Goal: Task Accomplishment & Management: Manage account settings

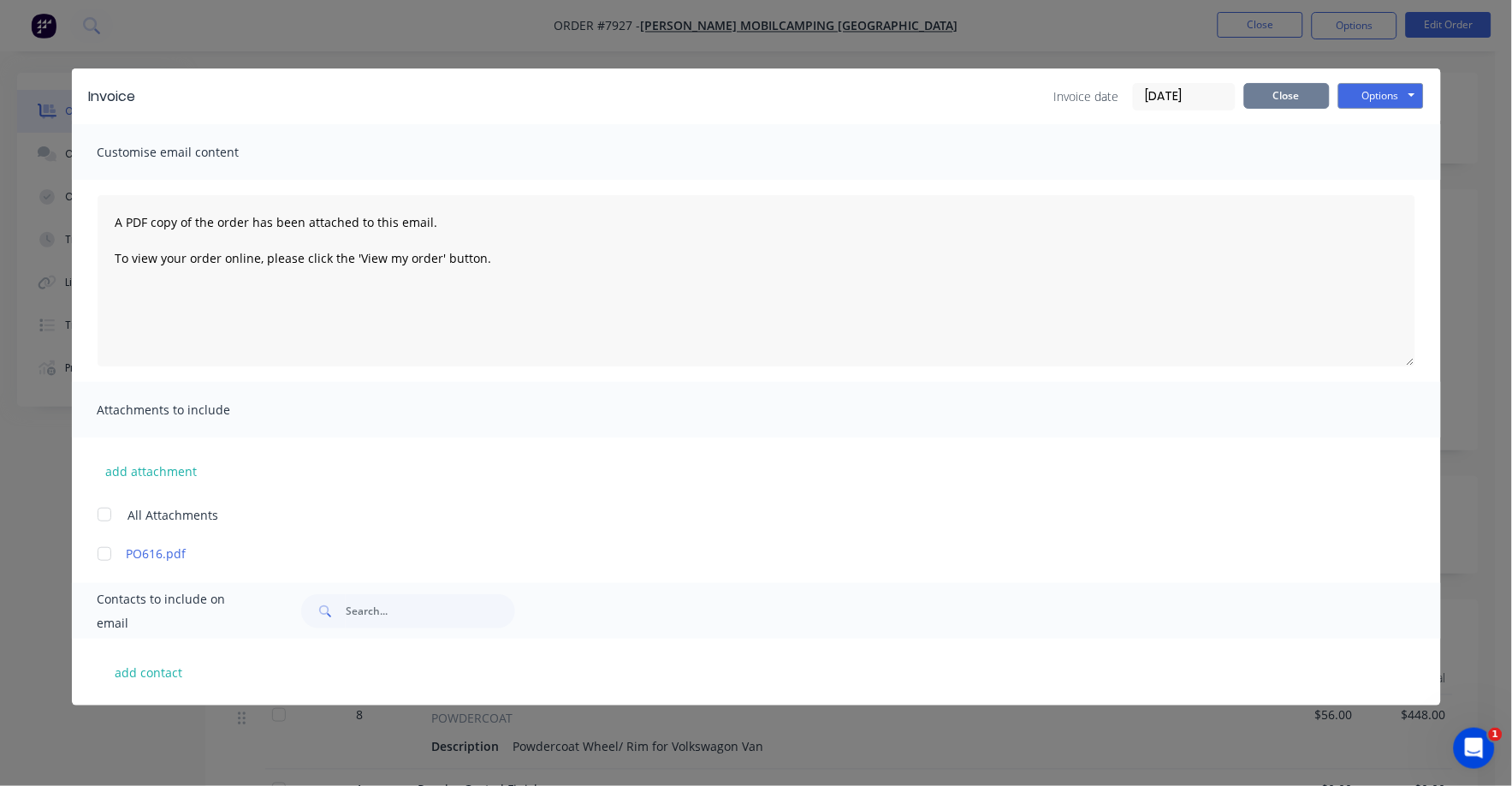
click at [1288, 92] on button "Close" at bounding box center [1287, 95] width 86 height 25
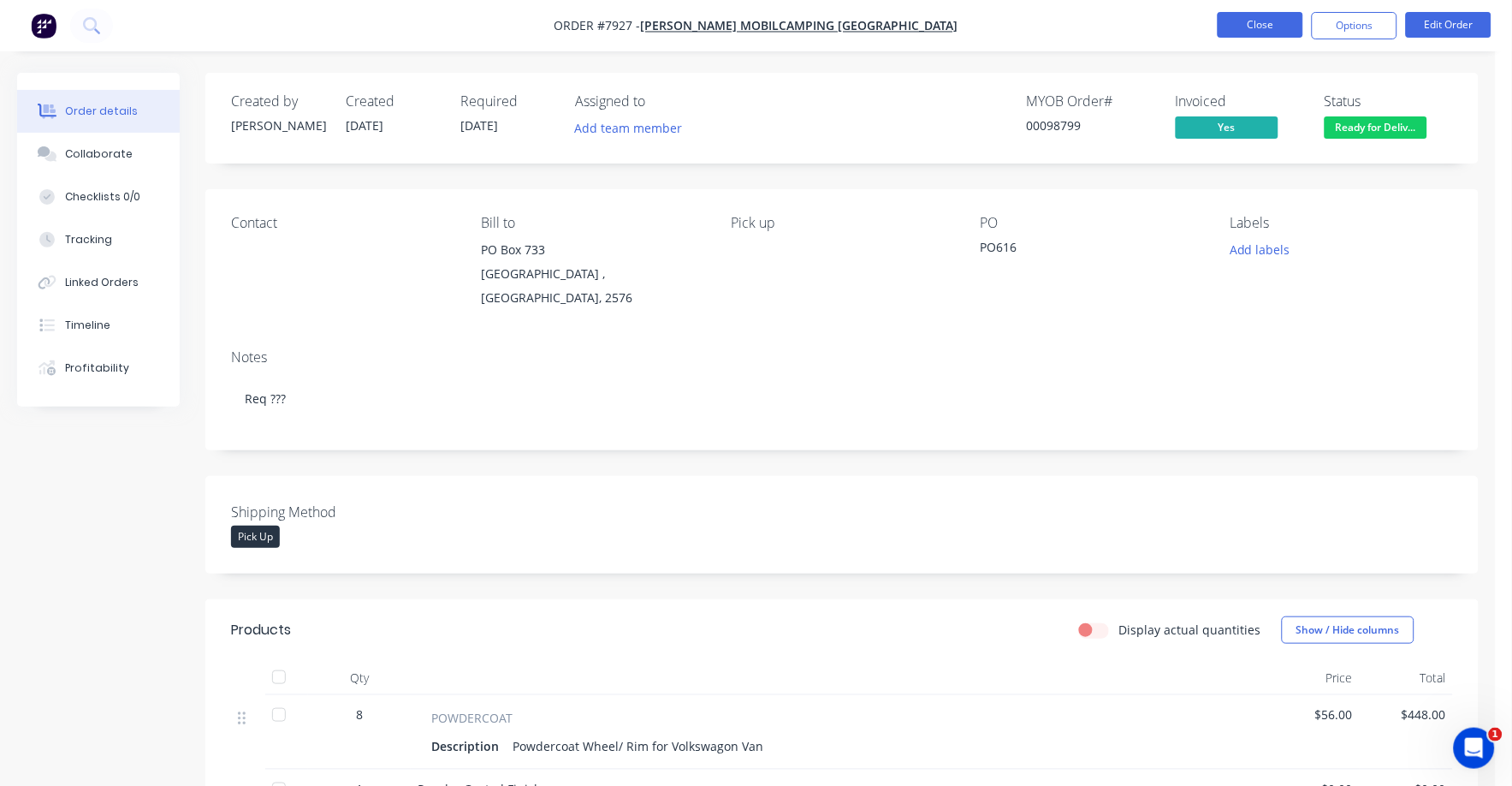
click at [1257, 19] on button "Close" at bounding box center [1260, 25] width 86 height 25
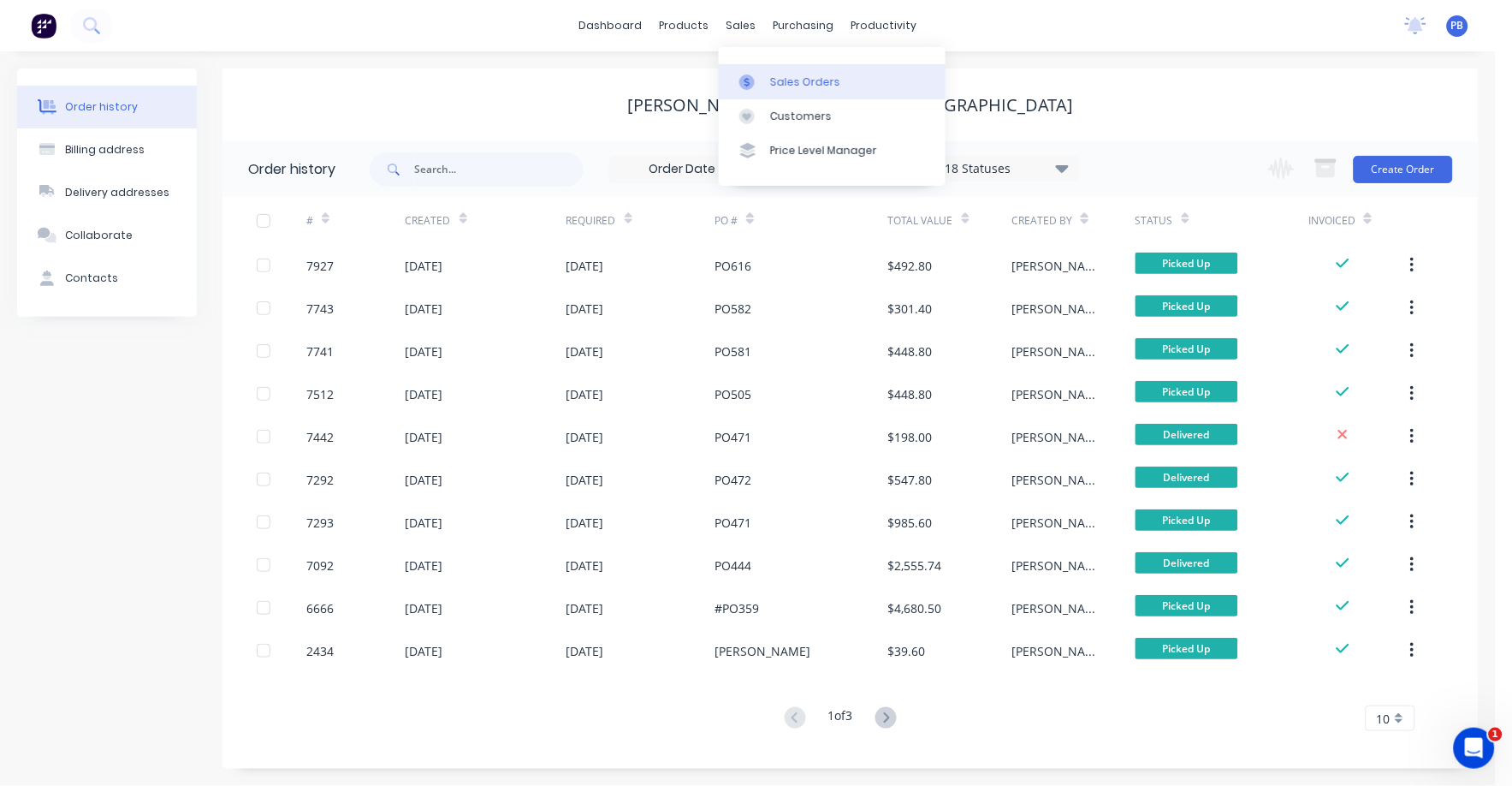
click at [802, 70] on link "Sales Orders" at bounding box center [832, 81] width 226 height 34
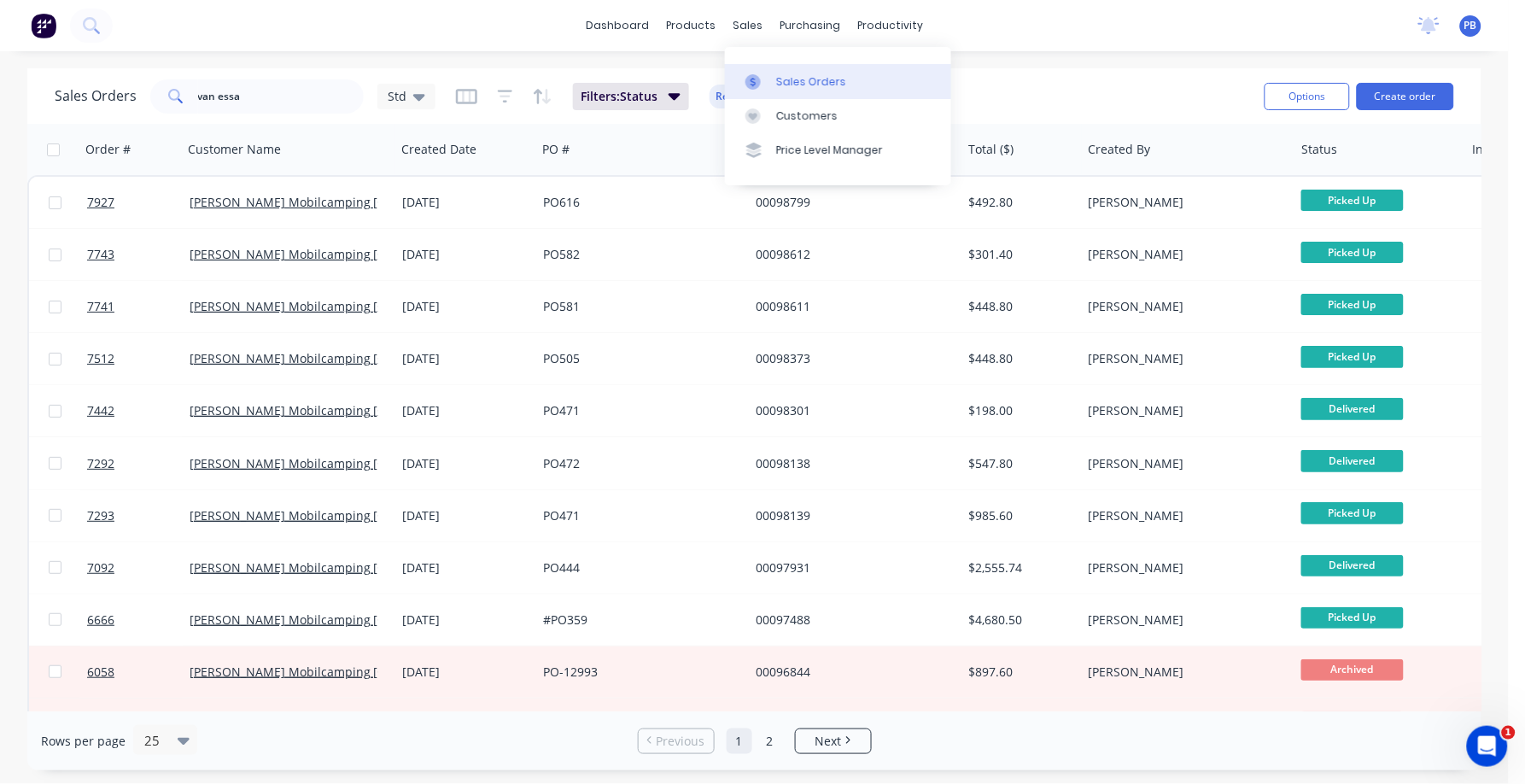
click at [806, 78] on div "Sales Orders" at bounding box center [811, 82] width 70 height 15
drag, startPoint x: 220, startPoint y: 98, endPoint x: 152, endPoint y: 95, distance: 68.1
click at [152, 95] on div "van essa" at bounding box center [257, 96] width 214 height 34
type input "97582"
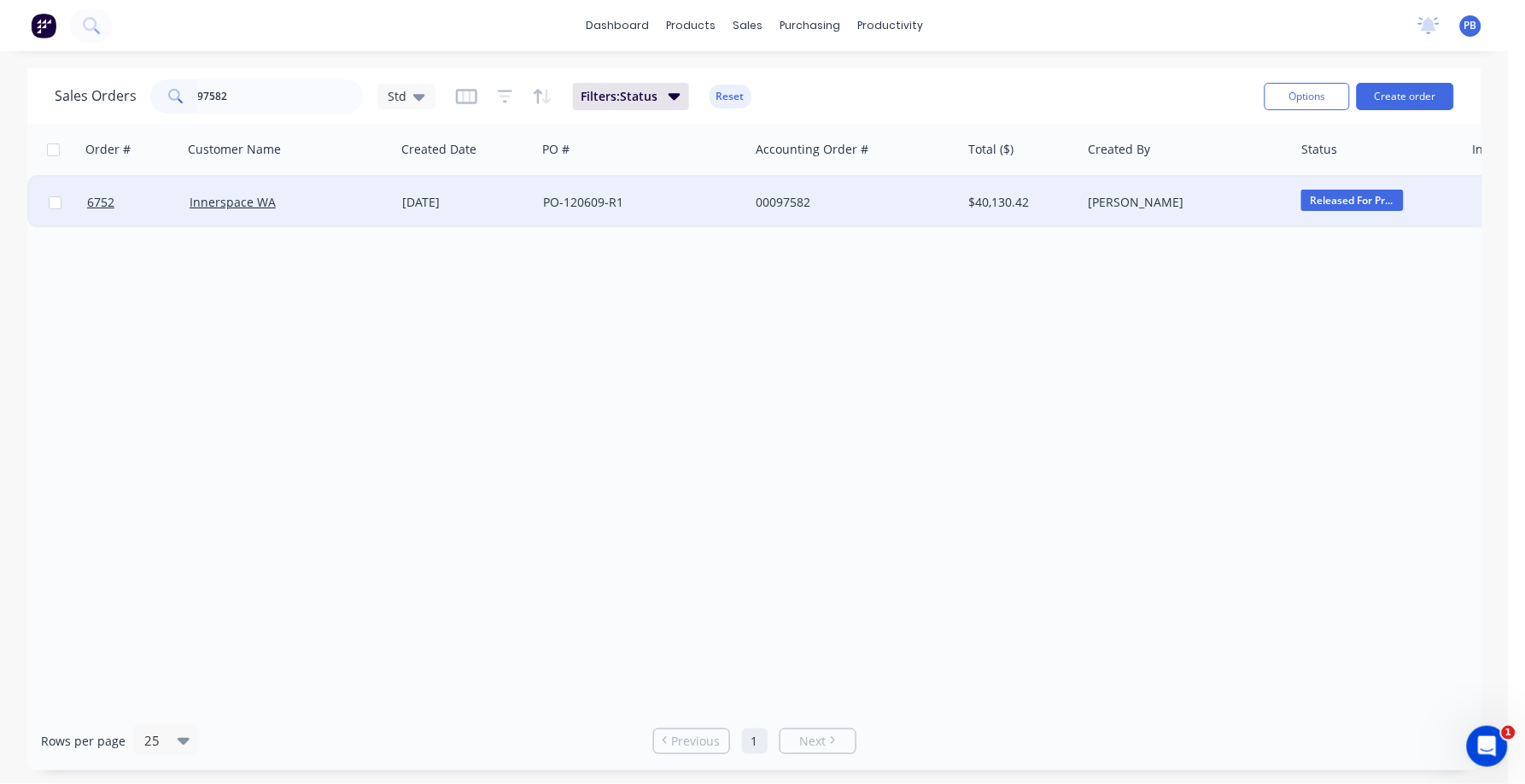
click at [775, 207] on div "00097582" at bounding box center [850, 202] width 189 height 17
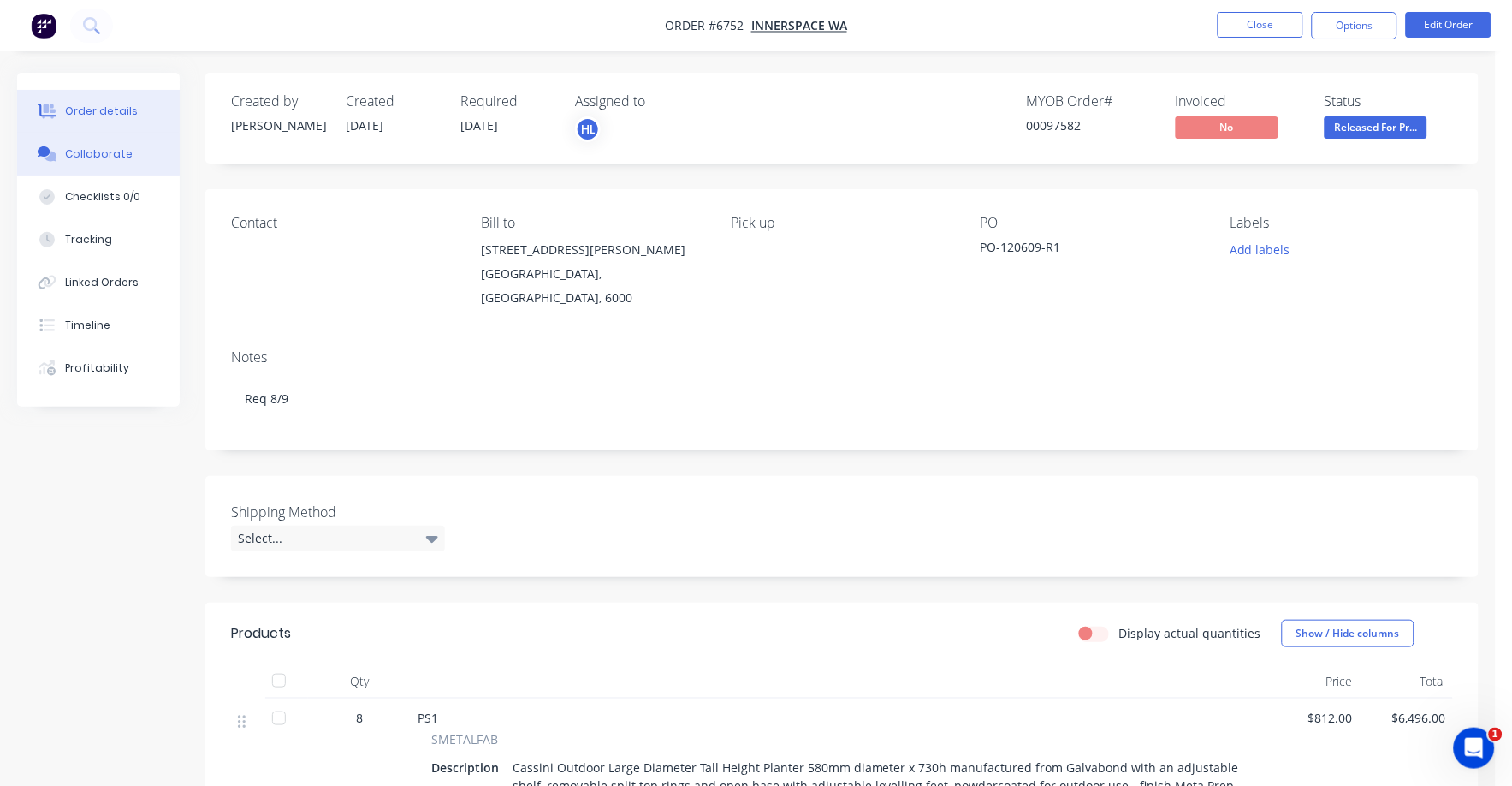
click at [86, 149] on div "Collaborate" at bounding box center [99, 154] width 68 height 15
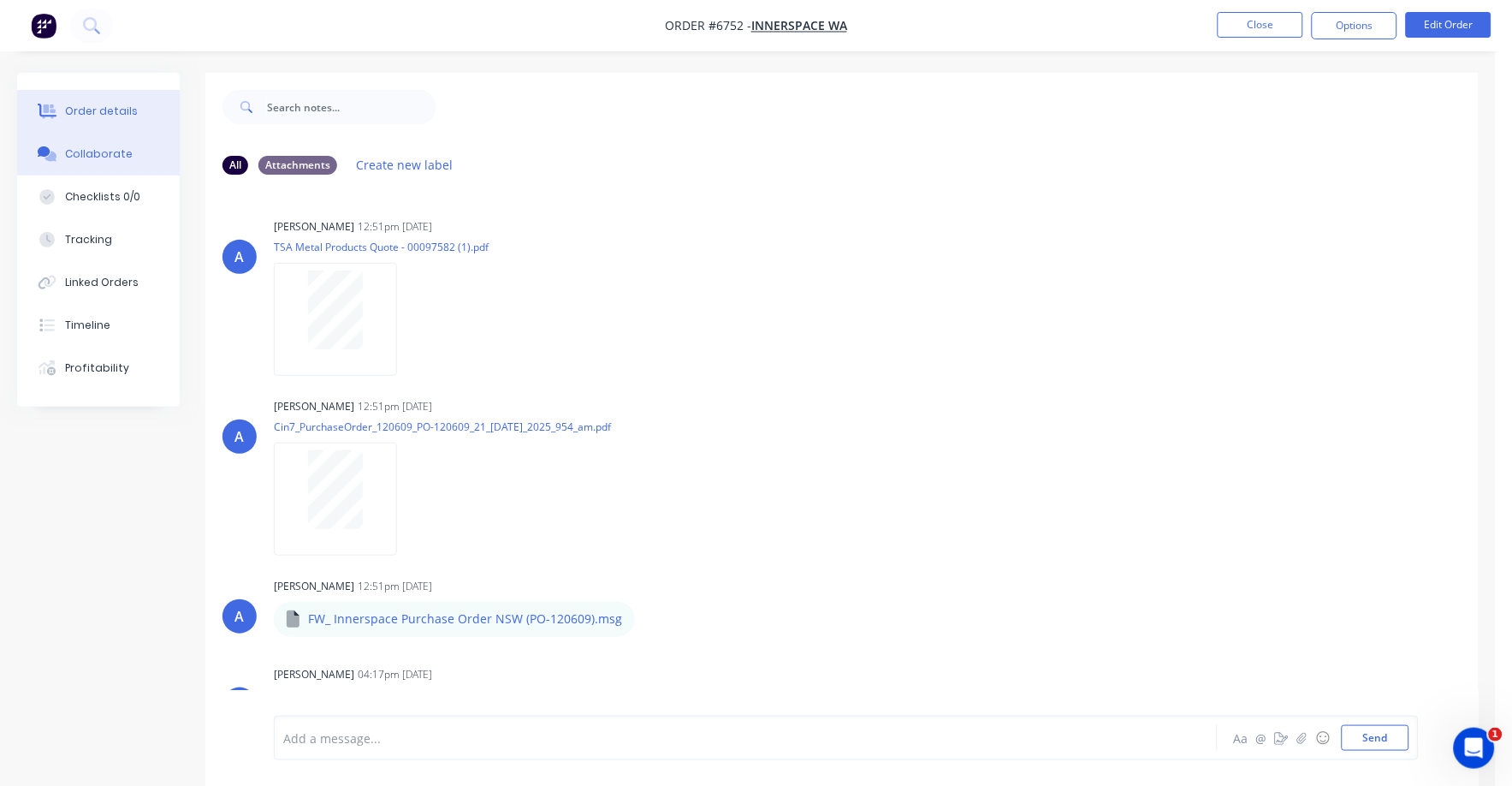
click at [106, 104] on div "Order details" at bounding box center [101, 111] width 73 height 15
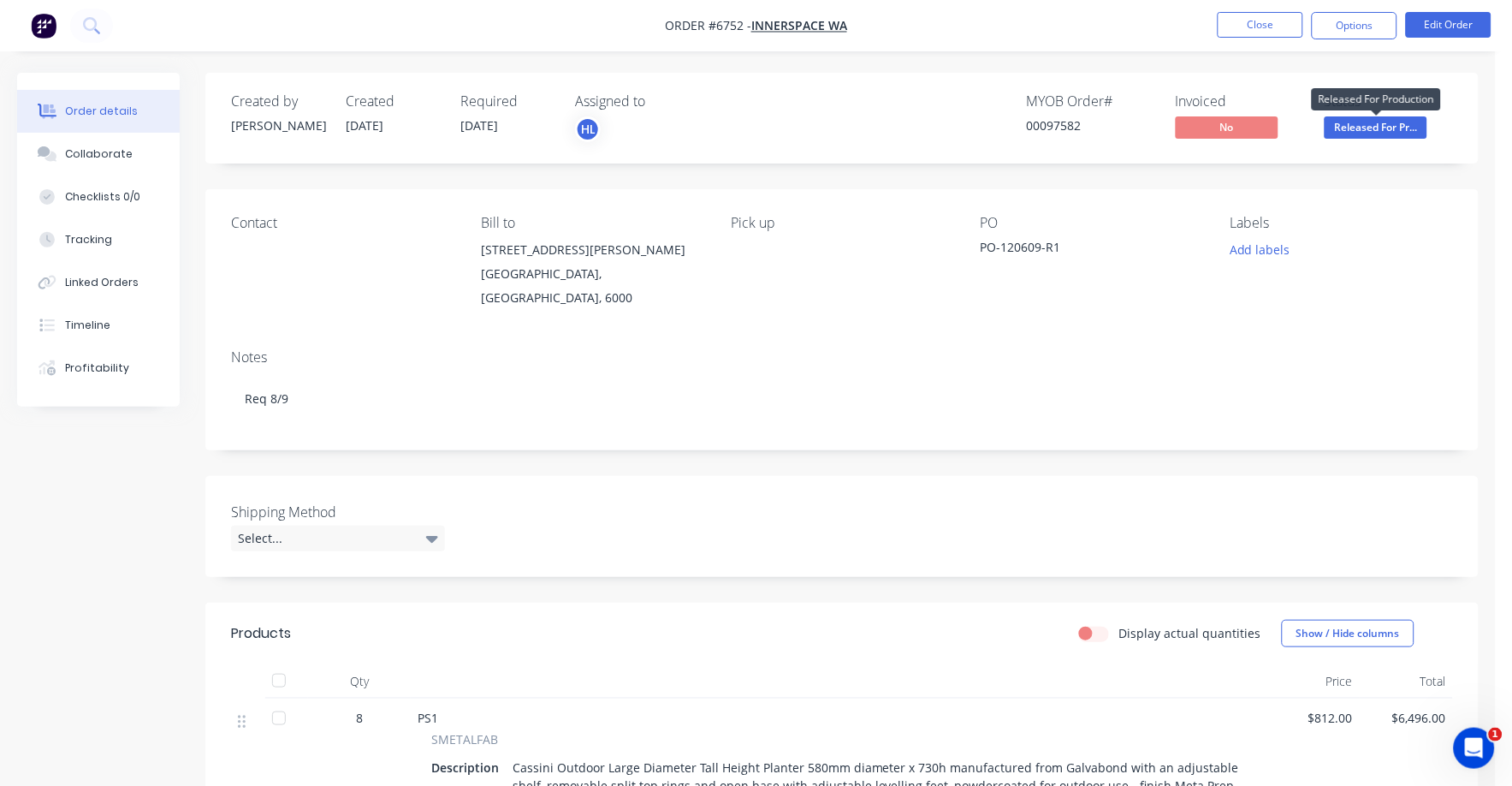
click at [1376, 124] on span "Released For Pr..." at bounding box center [1375, 126] width 103 height 22
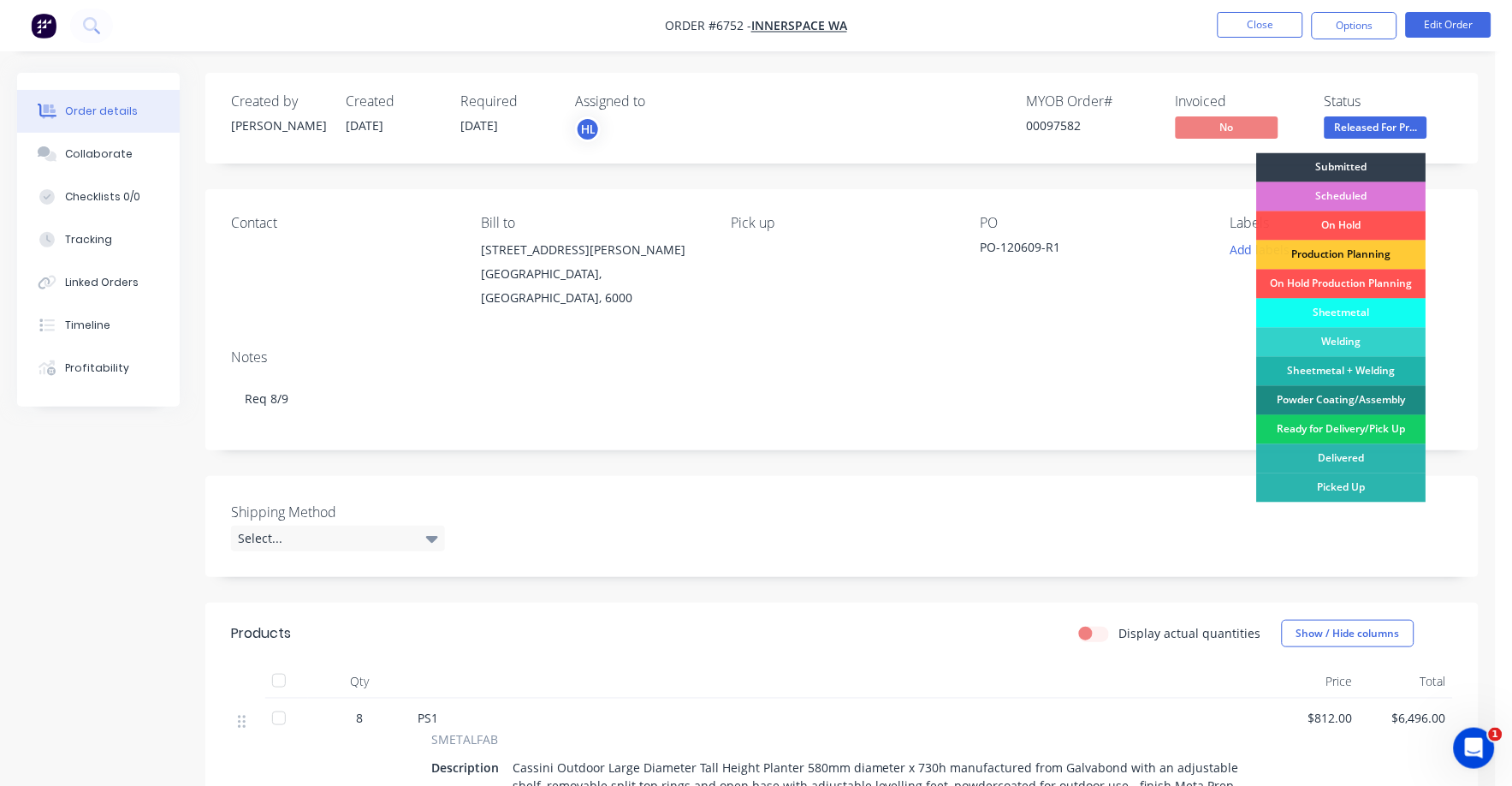
click at [1288, 425] on div "Ready for Delivery/Pick Up" at bounding box center [1342, 429] width 170 height 29
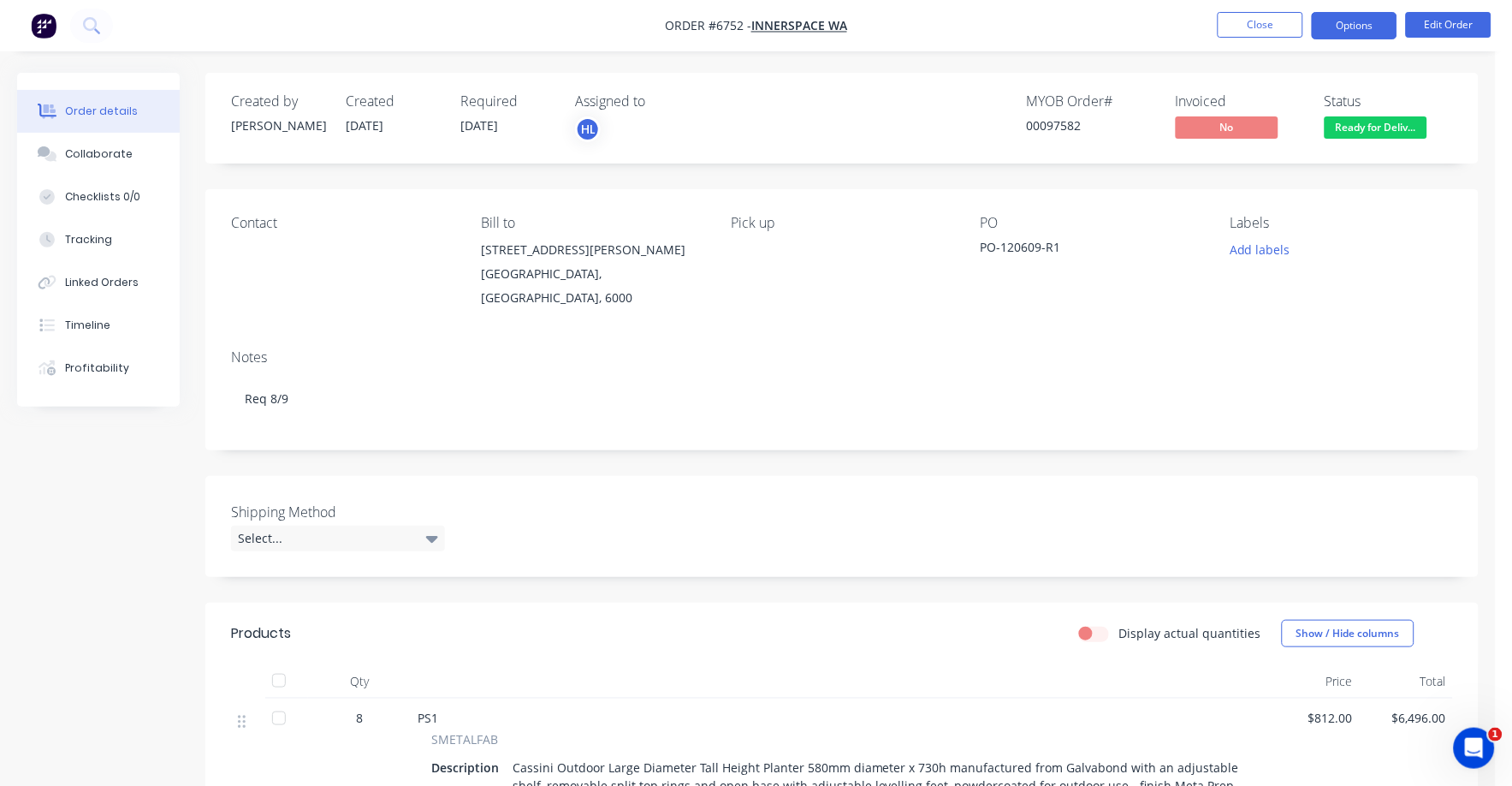
click at [1342, 19] on button "Options" at bounding box center [1354, 25] width 86 height 27
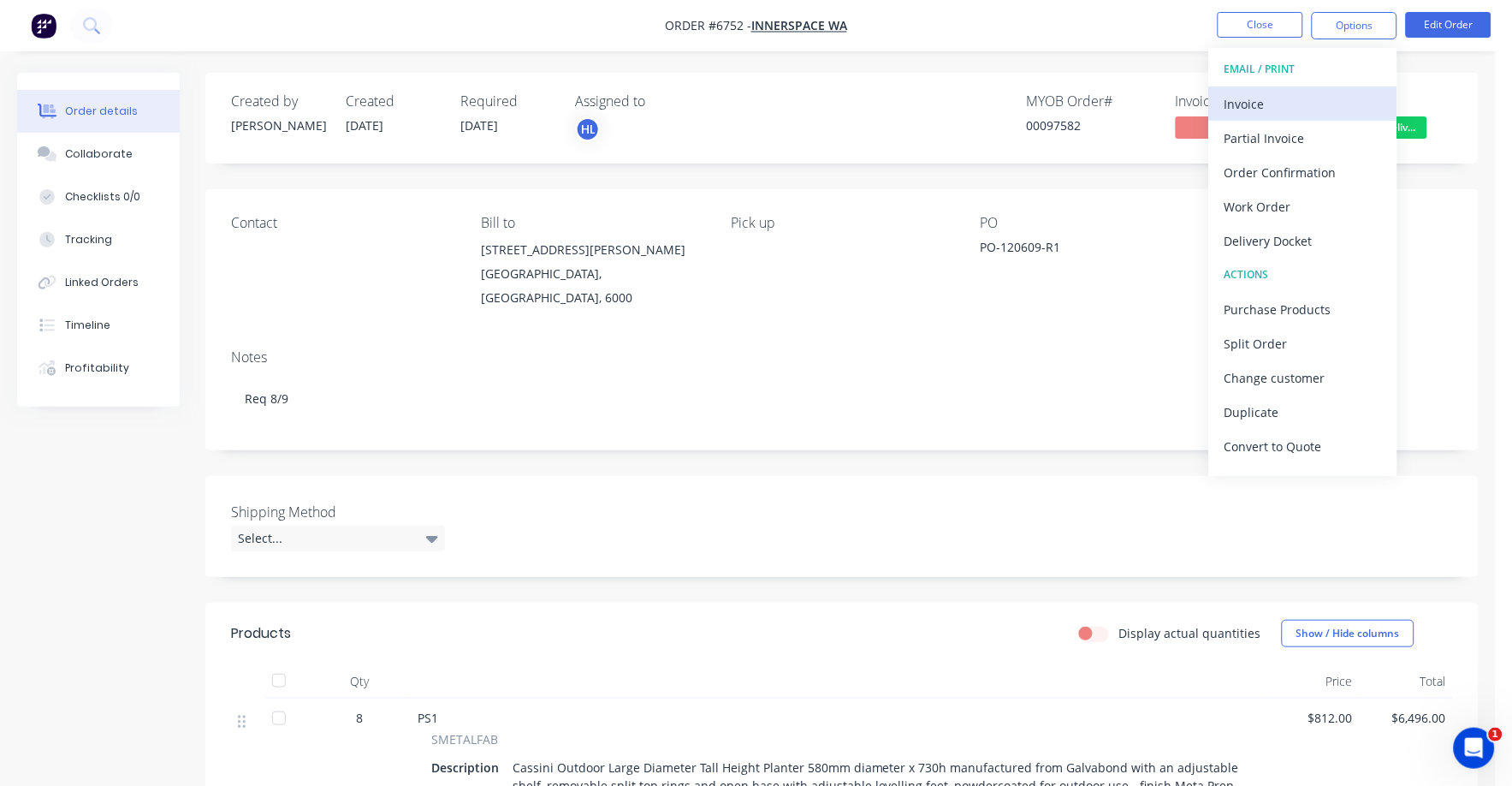
click at [1248, 102] on div "Invoice" at bounding box center [1303, 104] width 158 height 25
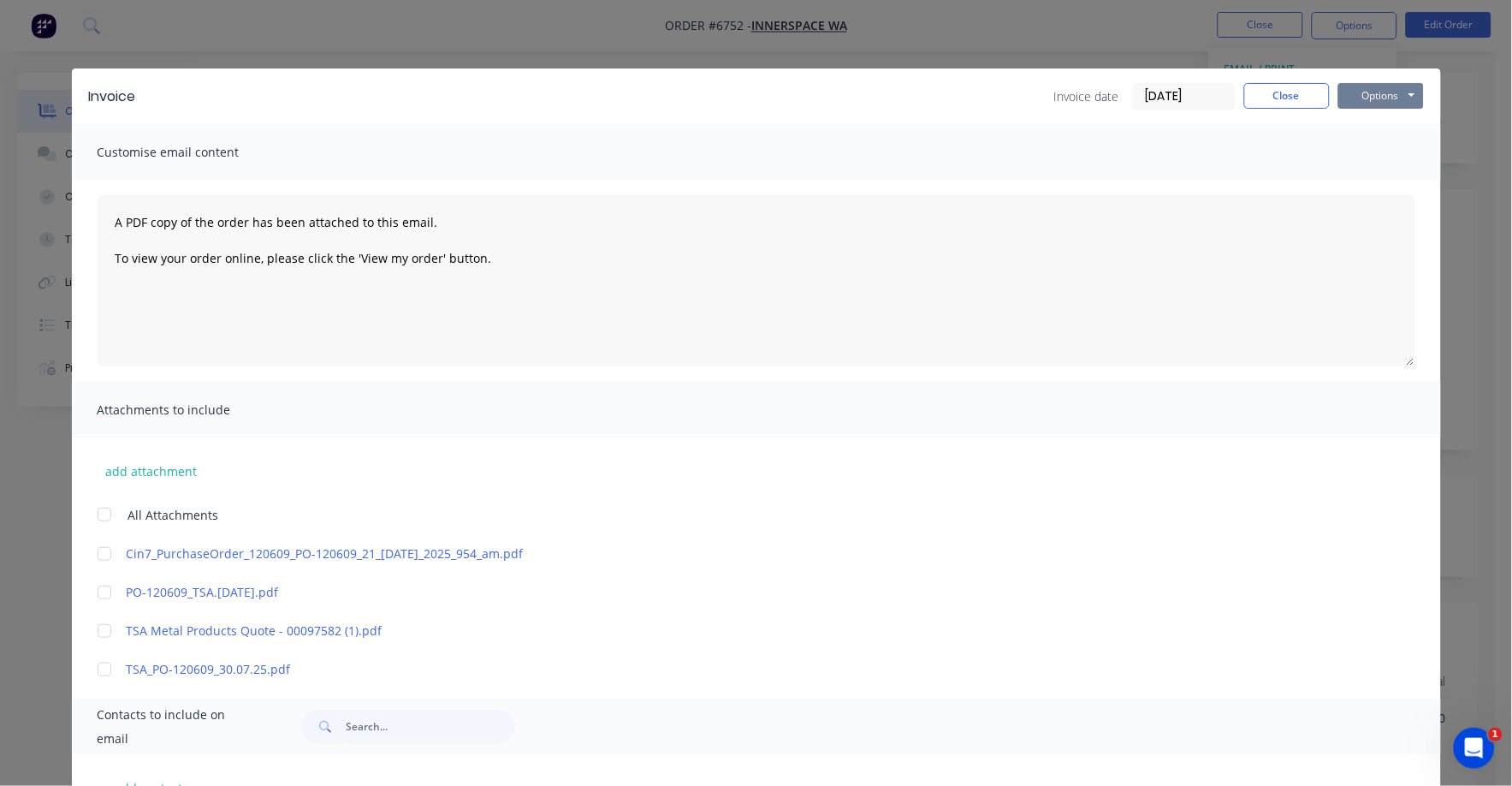
click at [1365, 93] on button "Options" at bounding box center [1381, 95] width 86 height 25
click at [1355, 153] on button "Print" at bounding box center [1393, 155] width 109 height 28
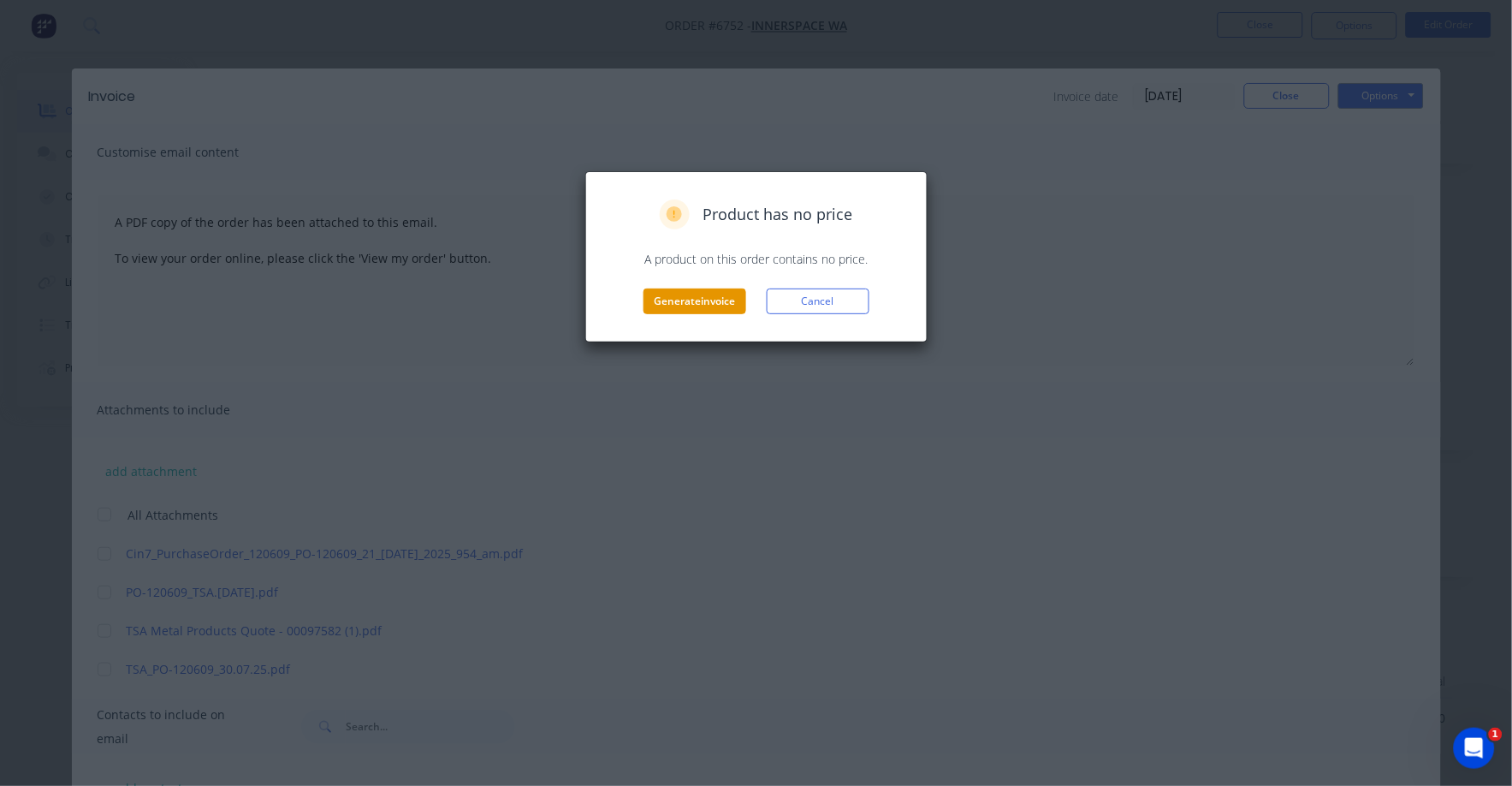
click at [670, 307] on button "Generate invoice" at bounding box center [694, 301] width 103 height 25
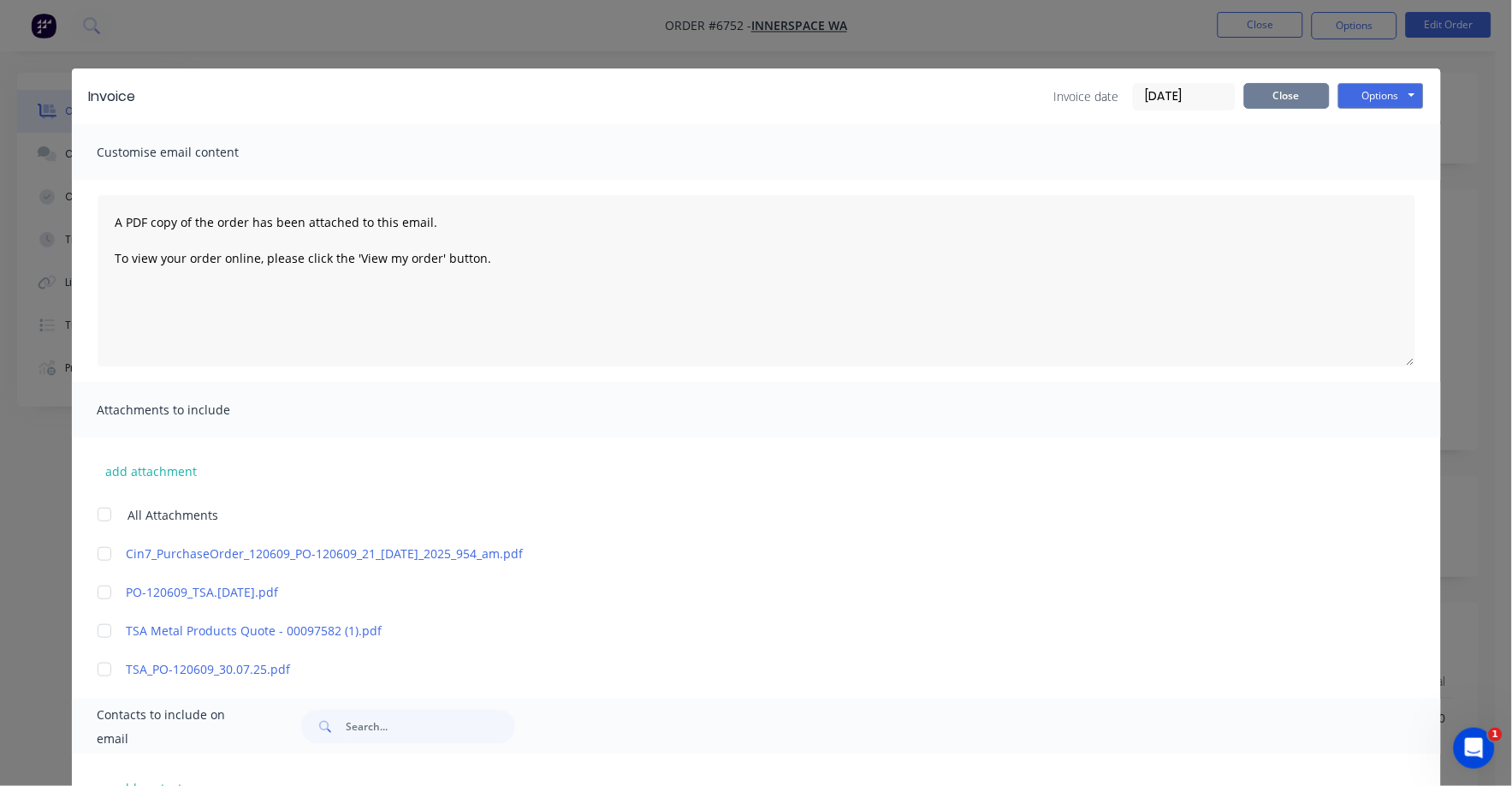
click at [1268, 100] on button "Close" at bounding box center [1287, 95] width 86 height 25
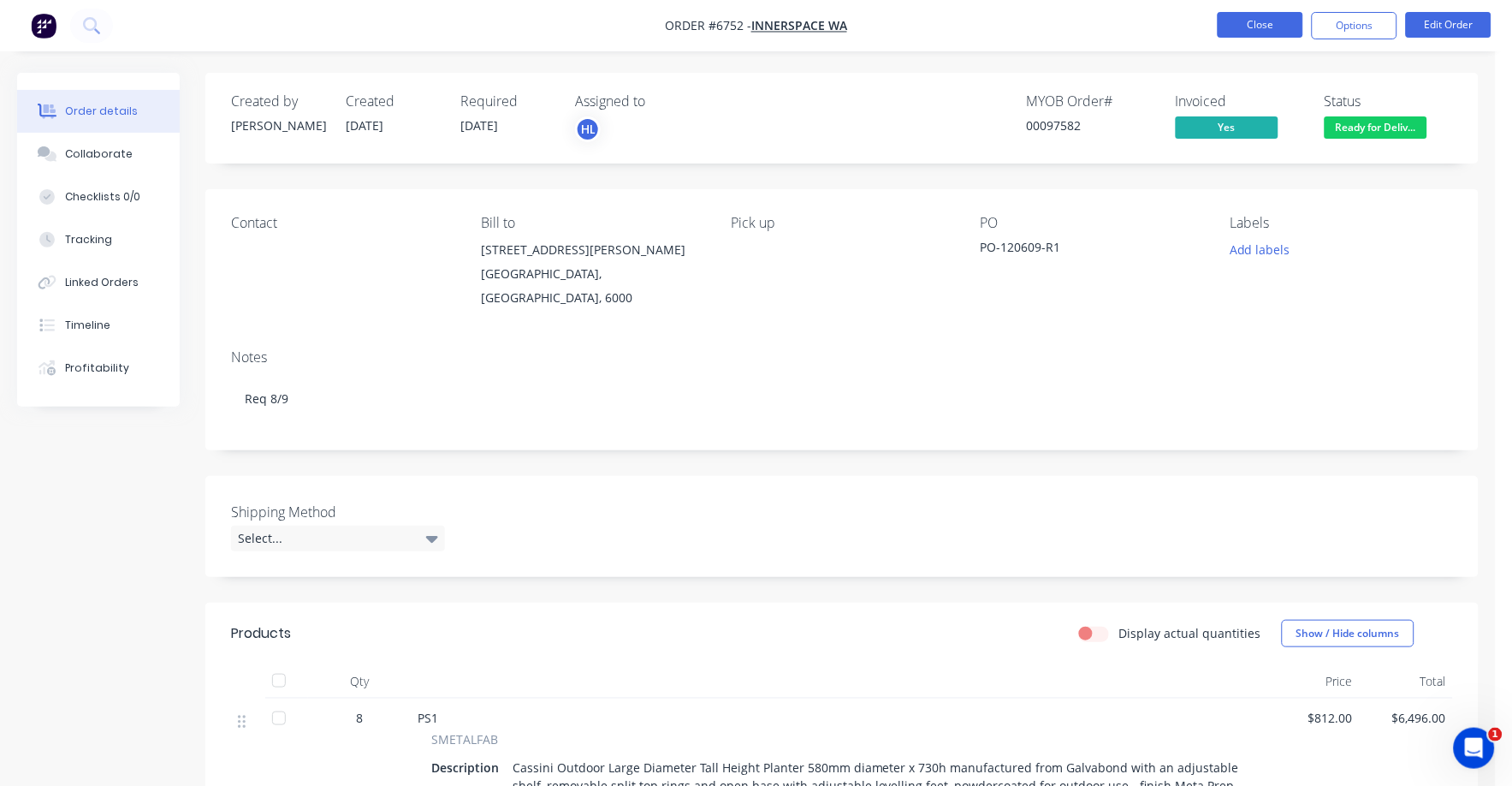
click at [1254, 19] on button "Close" at bounding box center [1260, 25] width 86 height 25
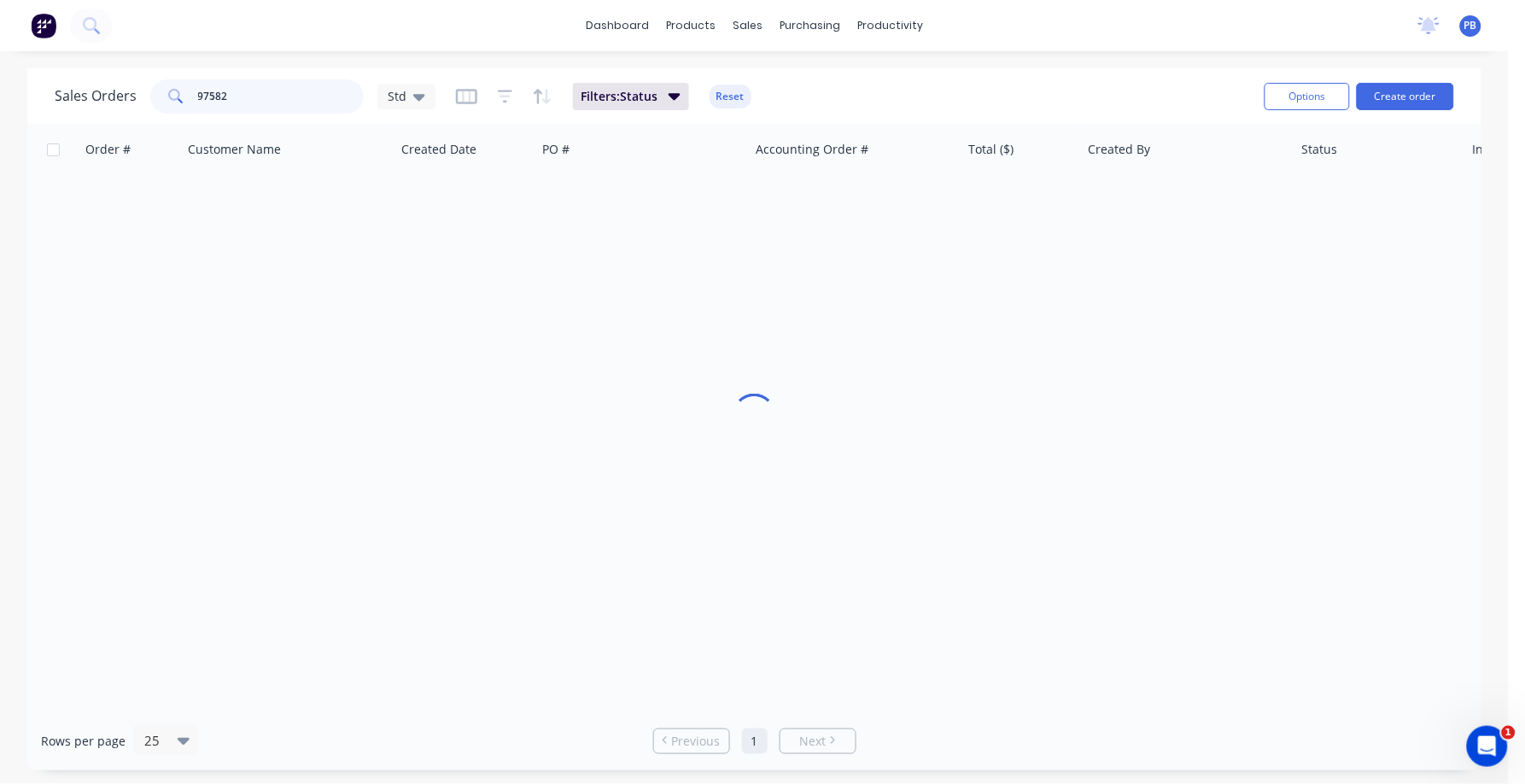
drag, startPoint x: 277, startPoint y: 107, endPoint x: 161, endPoint y: 102, distance: 116.1
click at [161, 102] on div "97582" at bounding box center [257, 96] width 214 height 34
type input "98289"
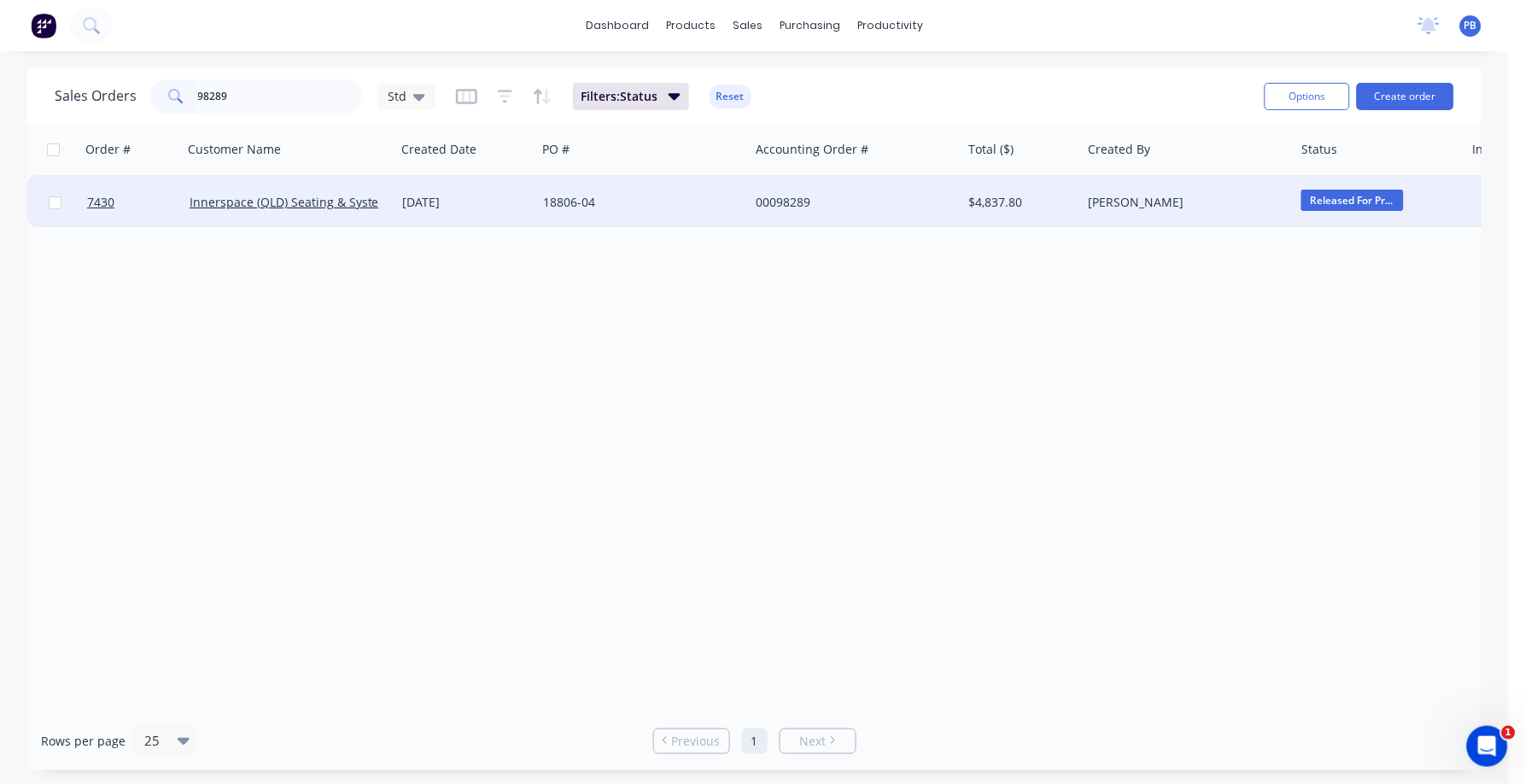
click at [783, 202] on div "00098289" at bounding box center [850, 202] width 189 height 17
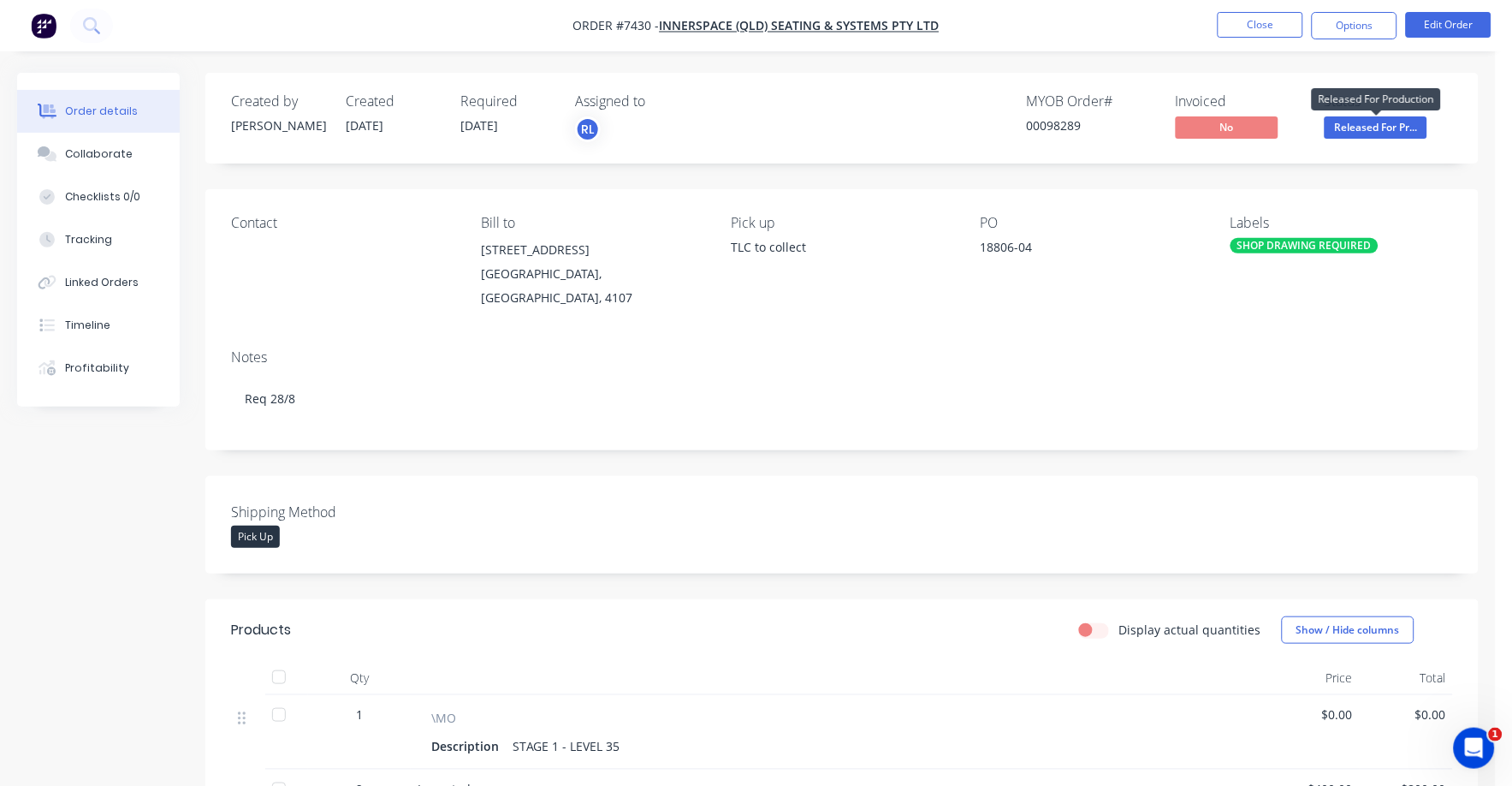
click at [1397, 126] on span "Released For Pr..." at bounding box center [1375, 126] width 103 height 22
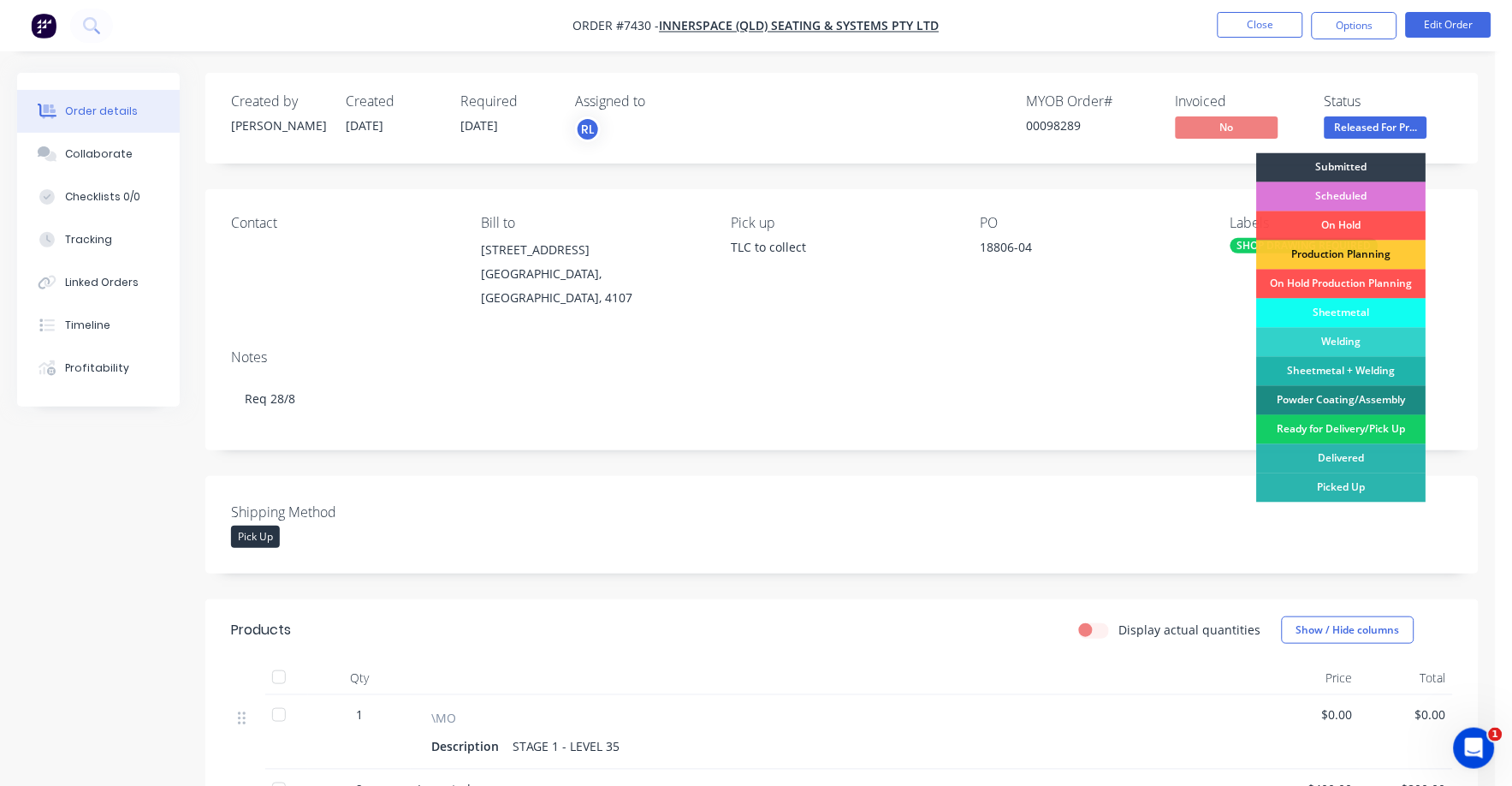
click at [1322, 424] on div "Ready for Delivery/Pick Up" at bounding box center [1342, 429] width 170 height 29
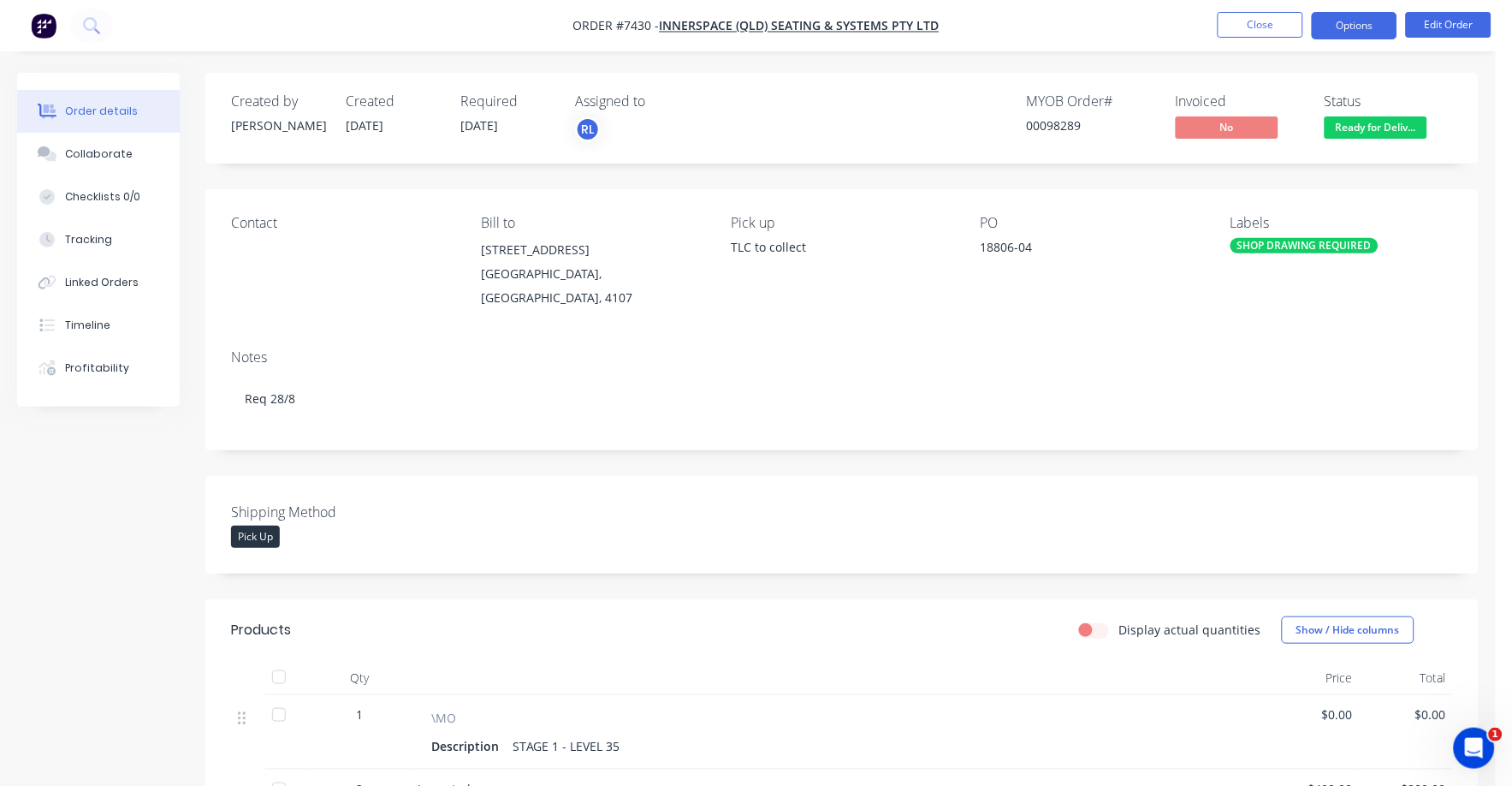
click at [1339, 25] on button "Options" at bounding box center [1354, 25] width 86 height 27
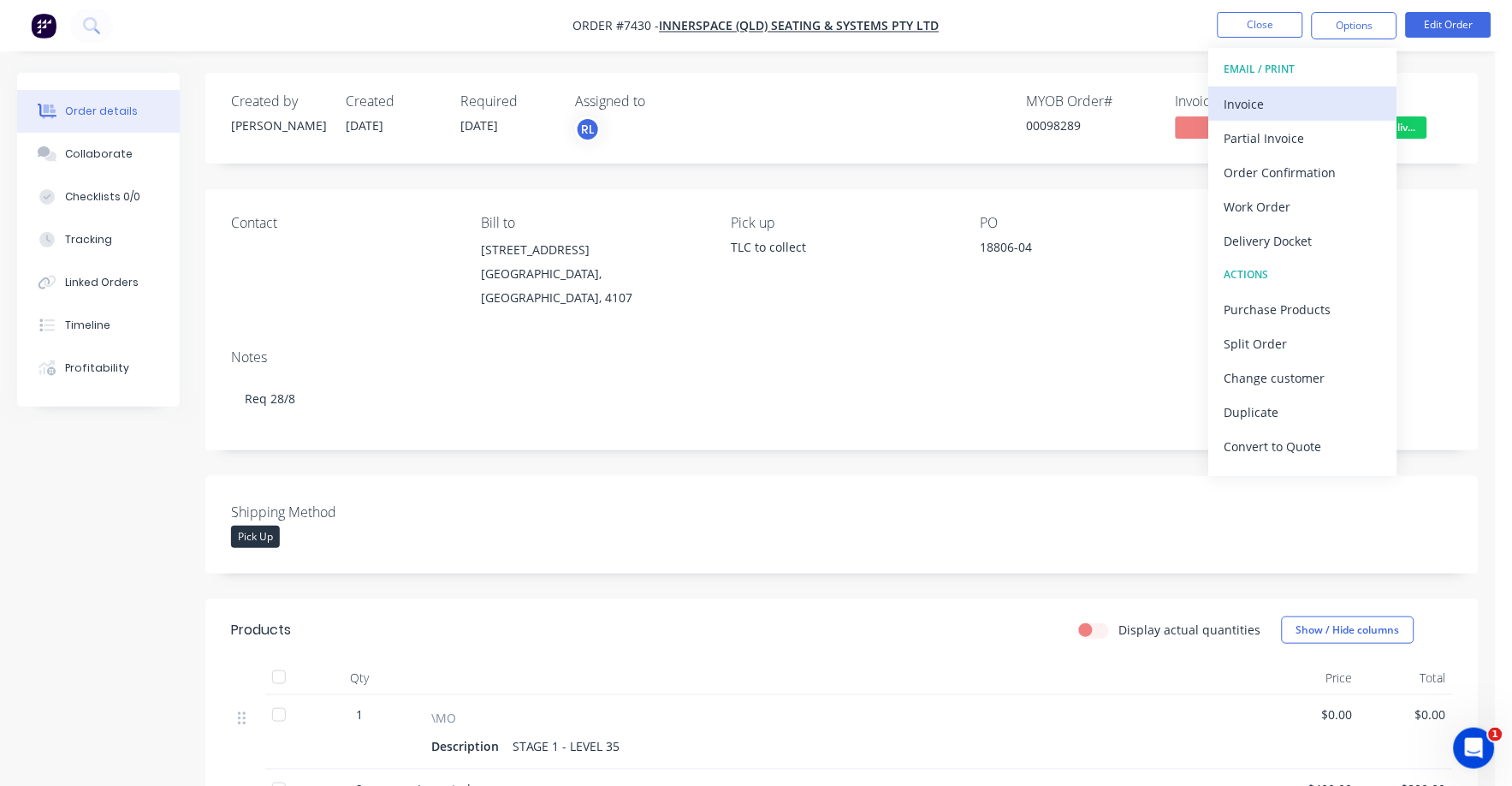
click at [1266, 95] on div "Invoice" at bounding box center [1303, 104] width 158 height 25
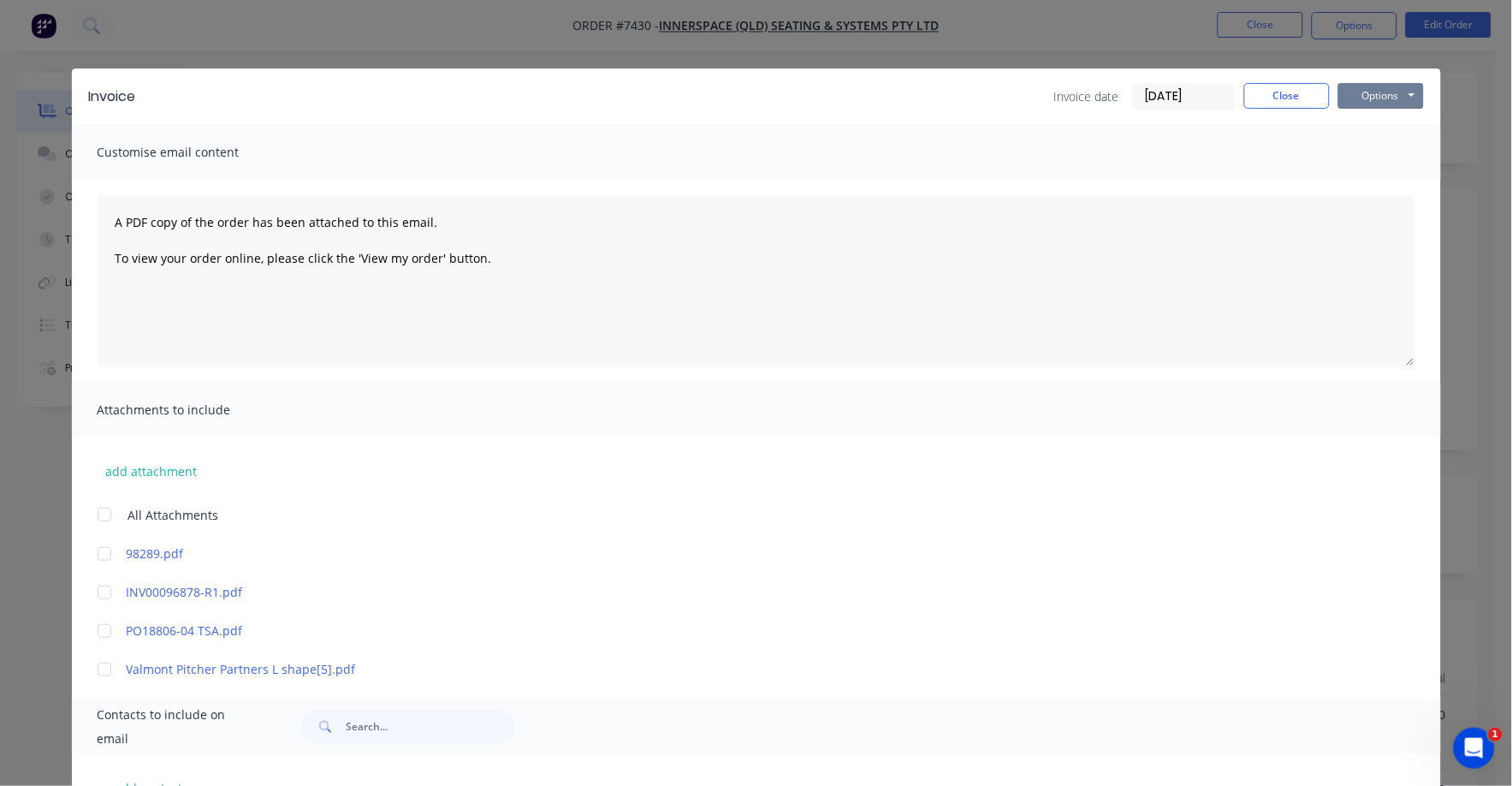
drag, startPoint x: 1356, startPoint y: 92, endPoint x: 1364, endPoint y: 110, distance: 19.7
click at [1356, 93] on button "Options" at bounding box center [1381, 95] width 86 height 25
click at [1368, 153] on button "Print" at bounding box center [1393, 155] width 109 height 28
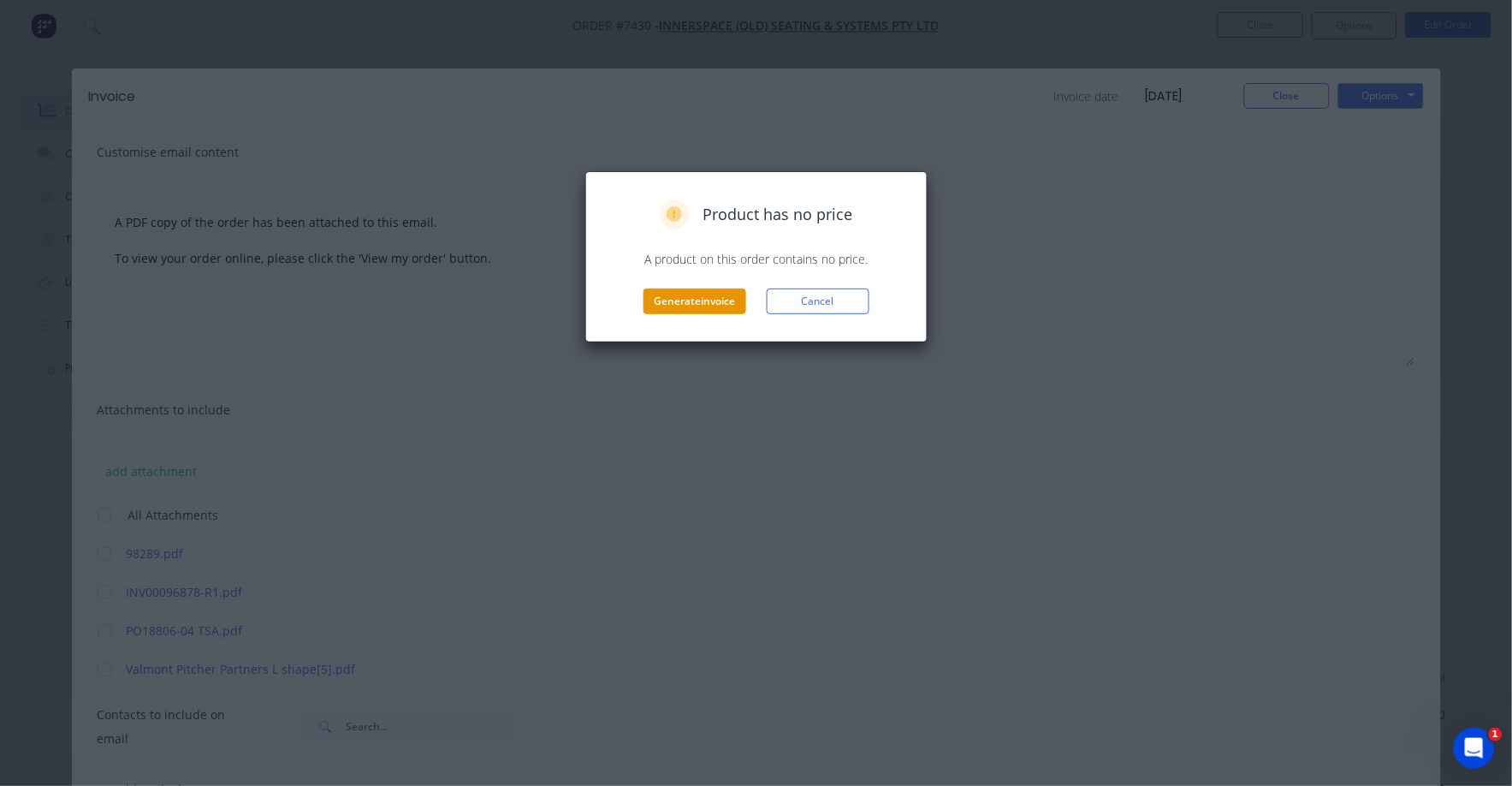
click at [661, 309] on button "Generate invoice" at bounding box center [694, 301] width 103 height 25
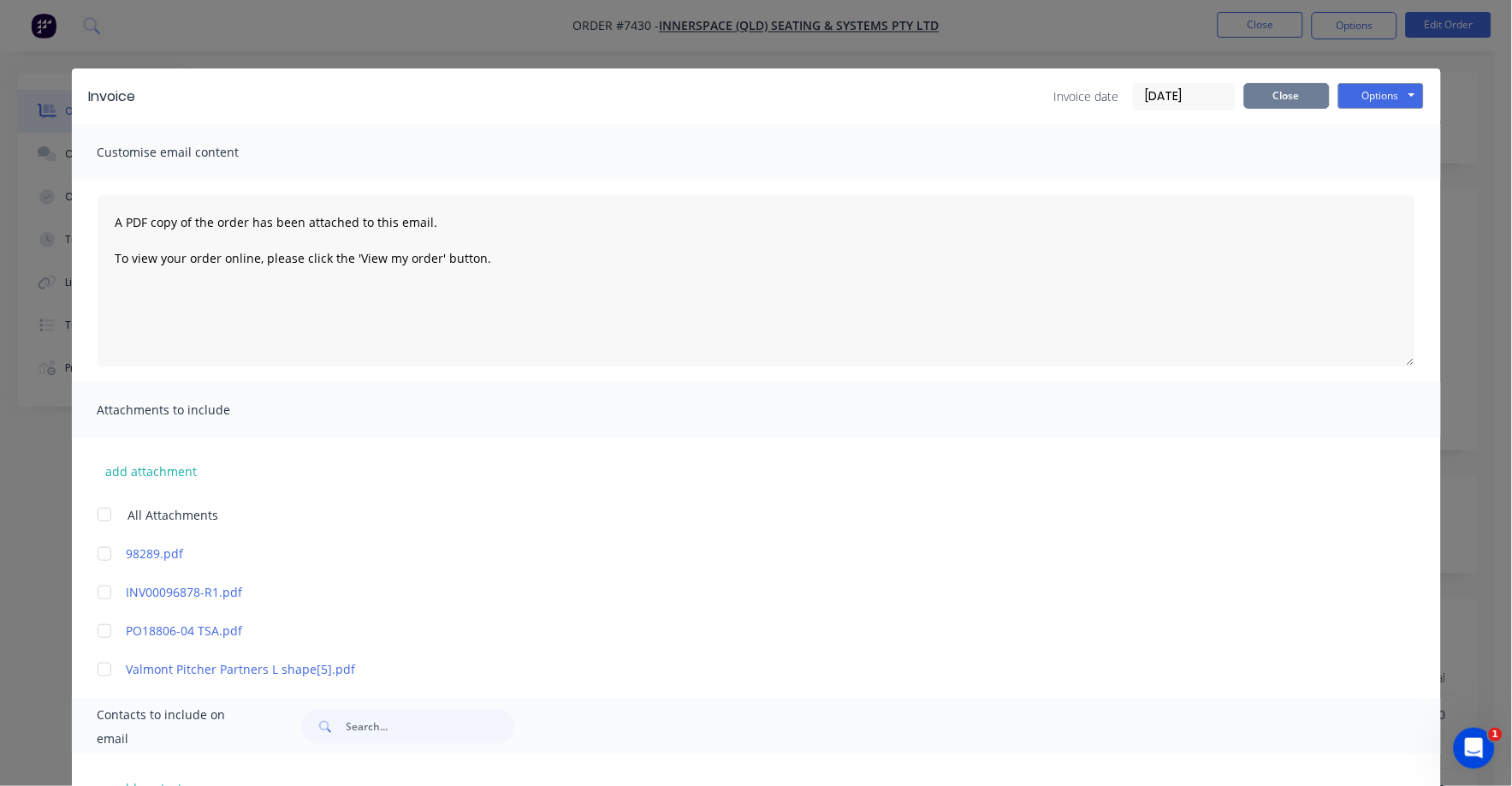
click at [1294, 94] on button "Close" at bounding box center [1287, 95] width 86 height 25
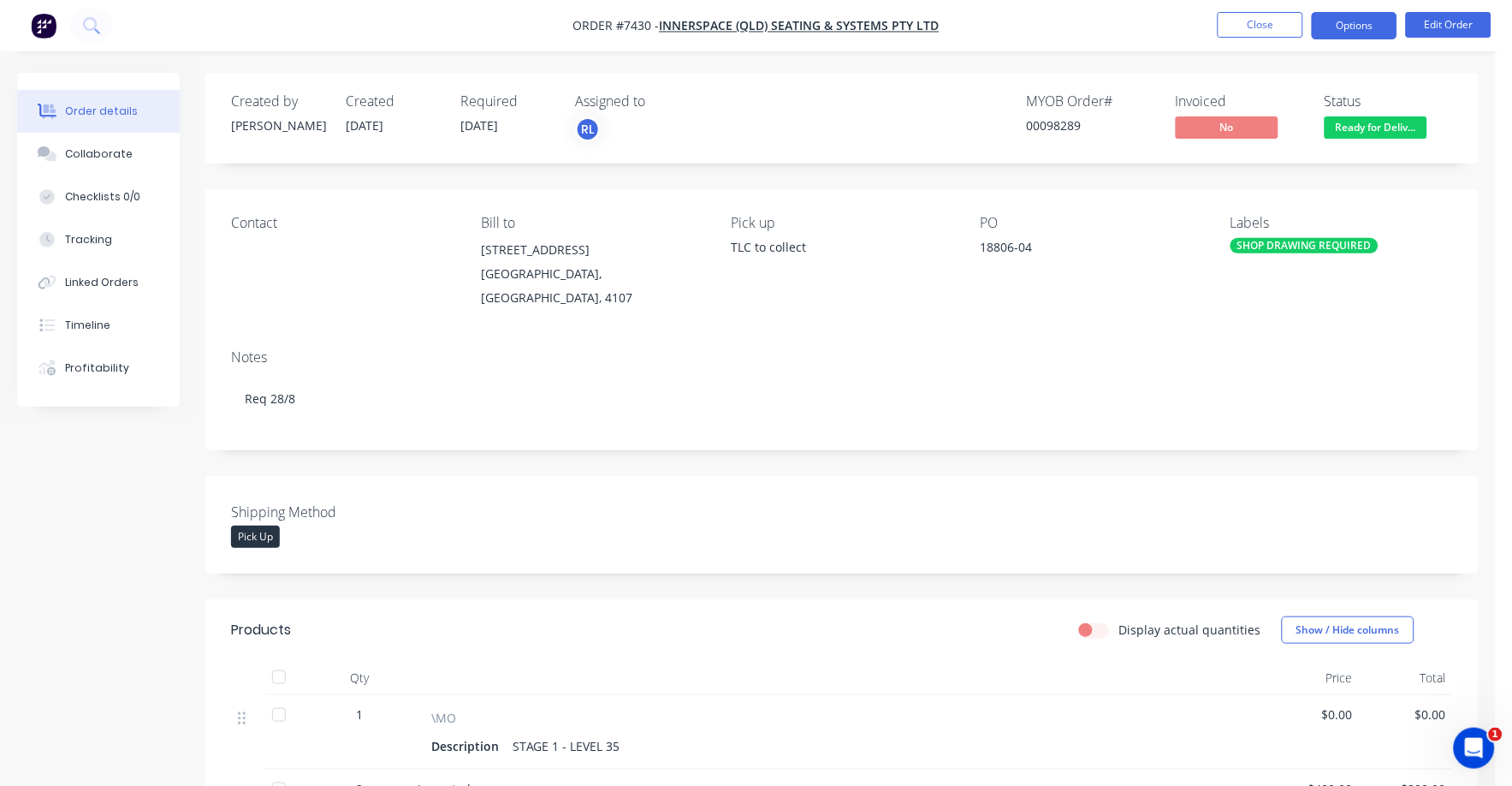
click at [1338, 24] on button "Options" at bounding box center [1354, 25] width 86 height 27
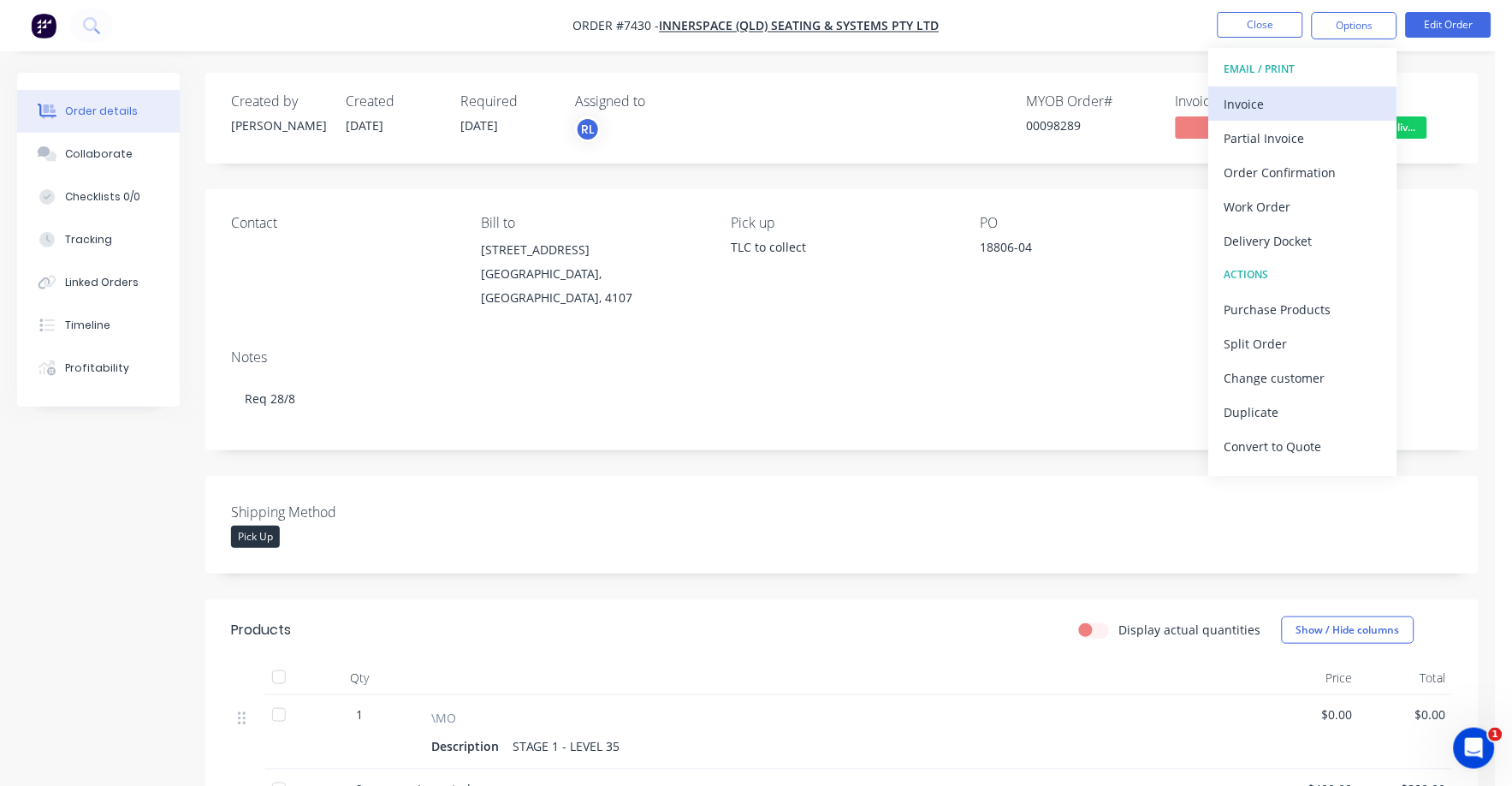
click at [1240, 105] on div "Invoice" at bounding box center [1303, 104] width 158 height 25
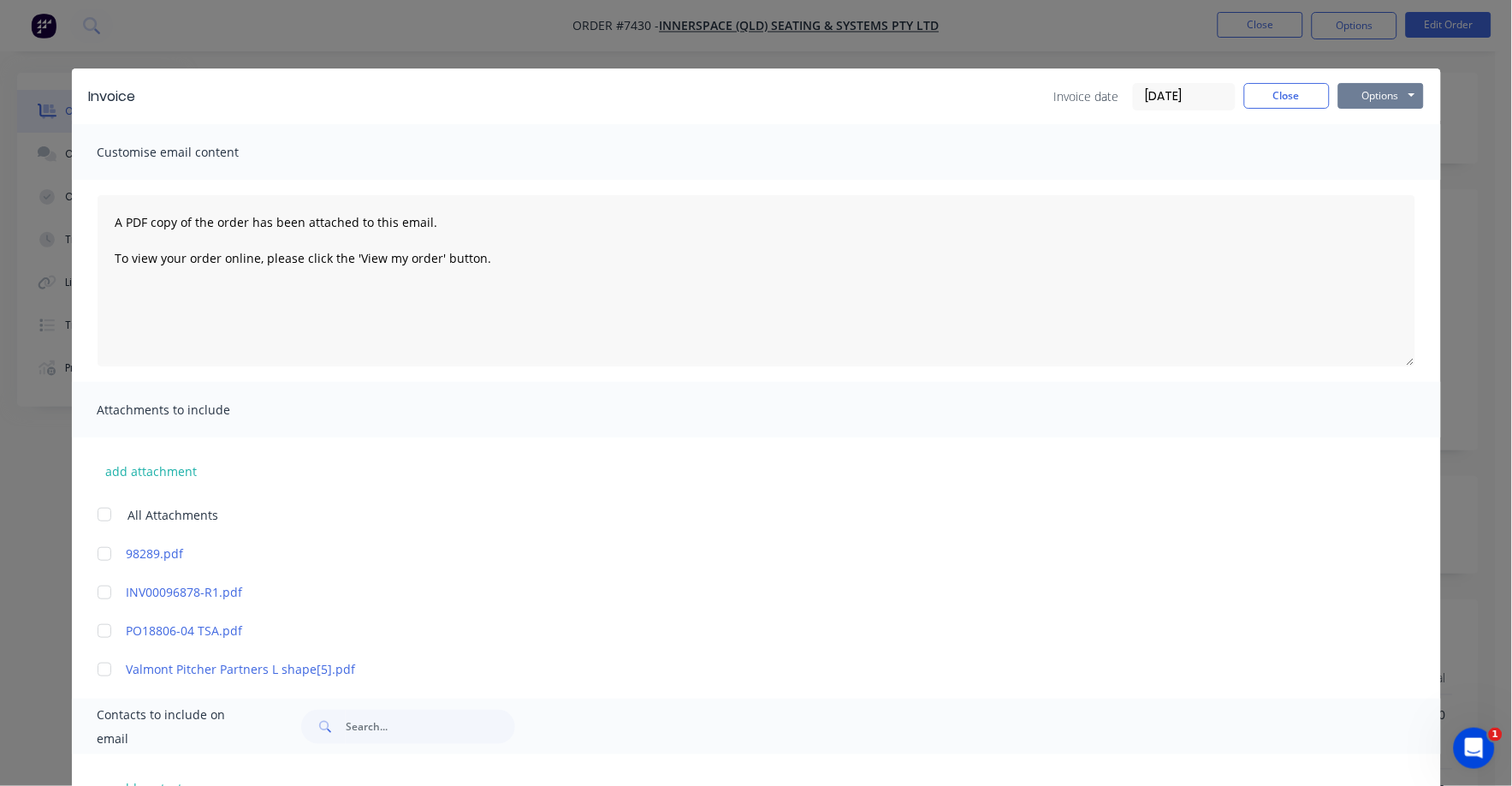
drag, startPoint x: 1368, startPoint y: 88, endPoint x: 1364, endPoint y: 96, distance: 8.9
click at [1368, 90] on button "Options" at bounding box center [1381, 95] width 86 height 25
click at [1355, 138] on button "Preview" at bounding box center [1393, 126] width 109 height 28
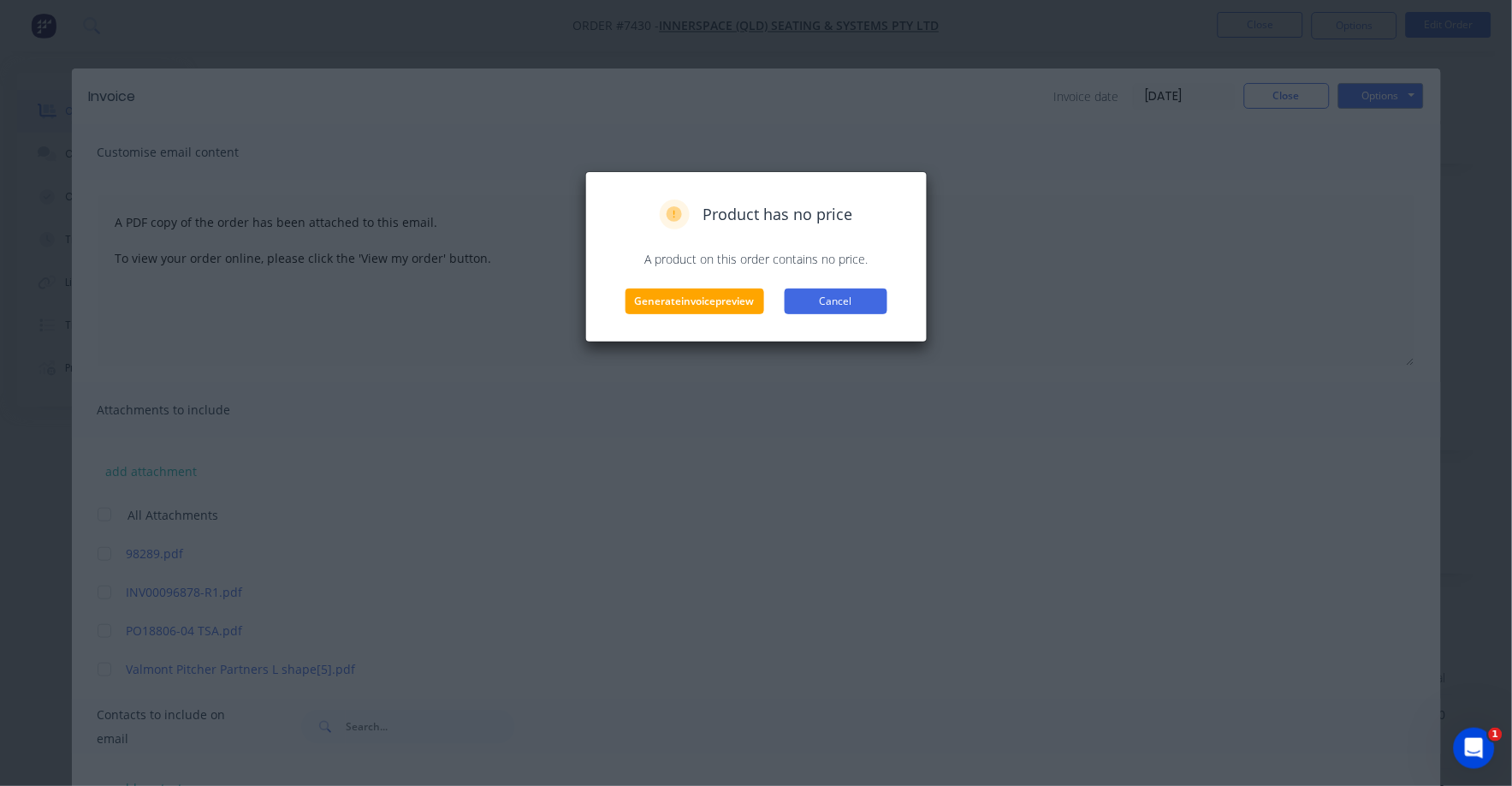
drag, startPoint x: 865, startPoint y: 300, endPoint x: 891, endPoint y: 287, distance: 29.1
click at [865, 300] on button "Cancel" at bounding box center [836, 301] width 103 height 25
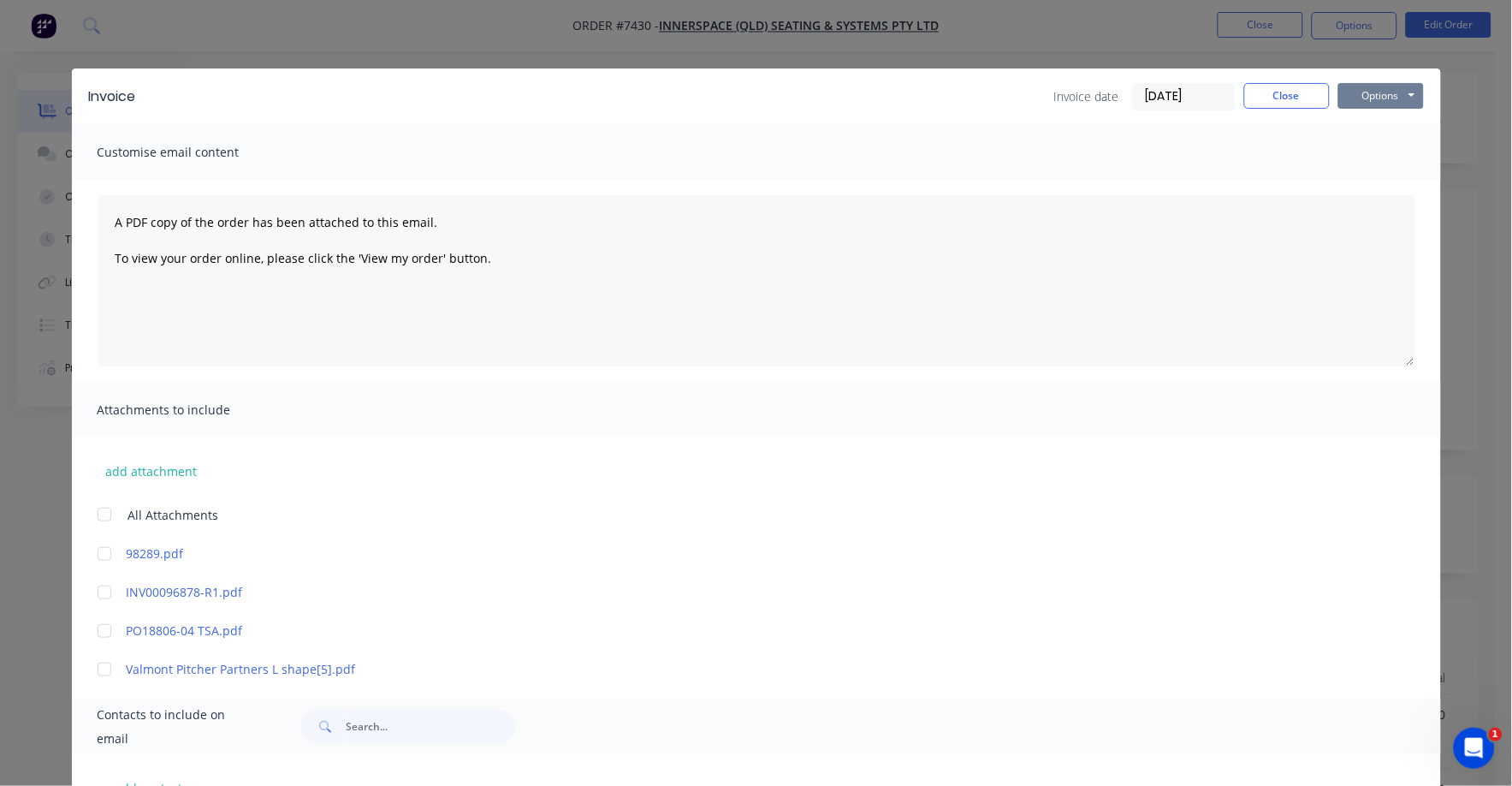
click at [1371, 93] on button "Options" at bounding box center [1381, 95] width 86 height 25
click at [1363, 152] on button "Print" at bounding box center [1393, 155] width 109 height 28
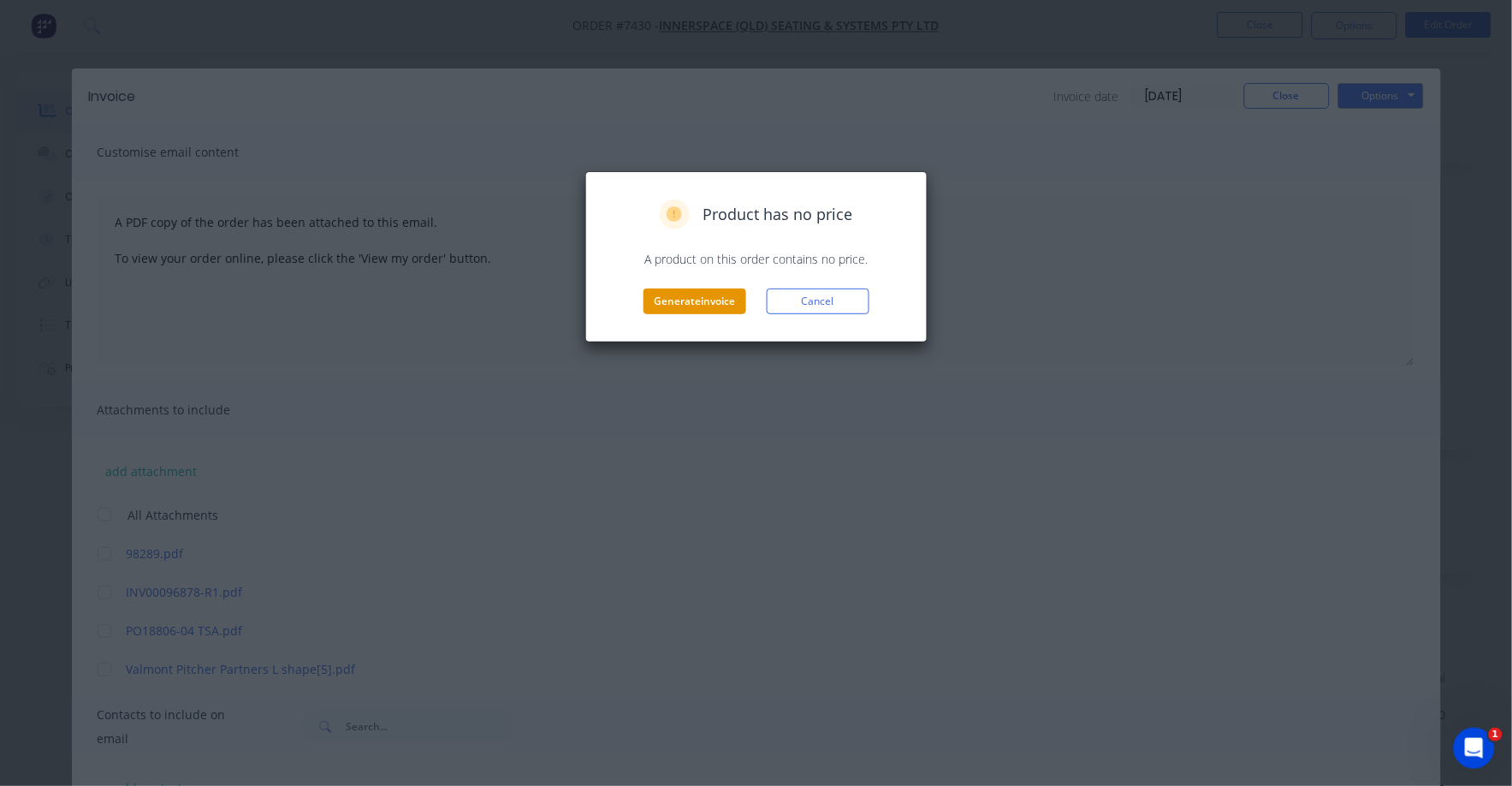
click at [698, 301] on button "Generate invoice" at bounding box center [694, 301] width 103 height 25
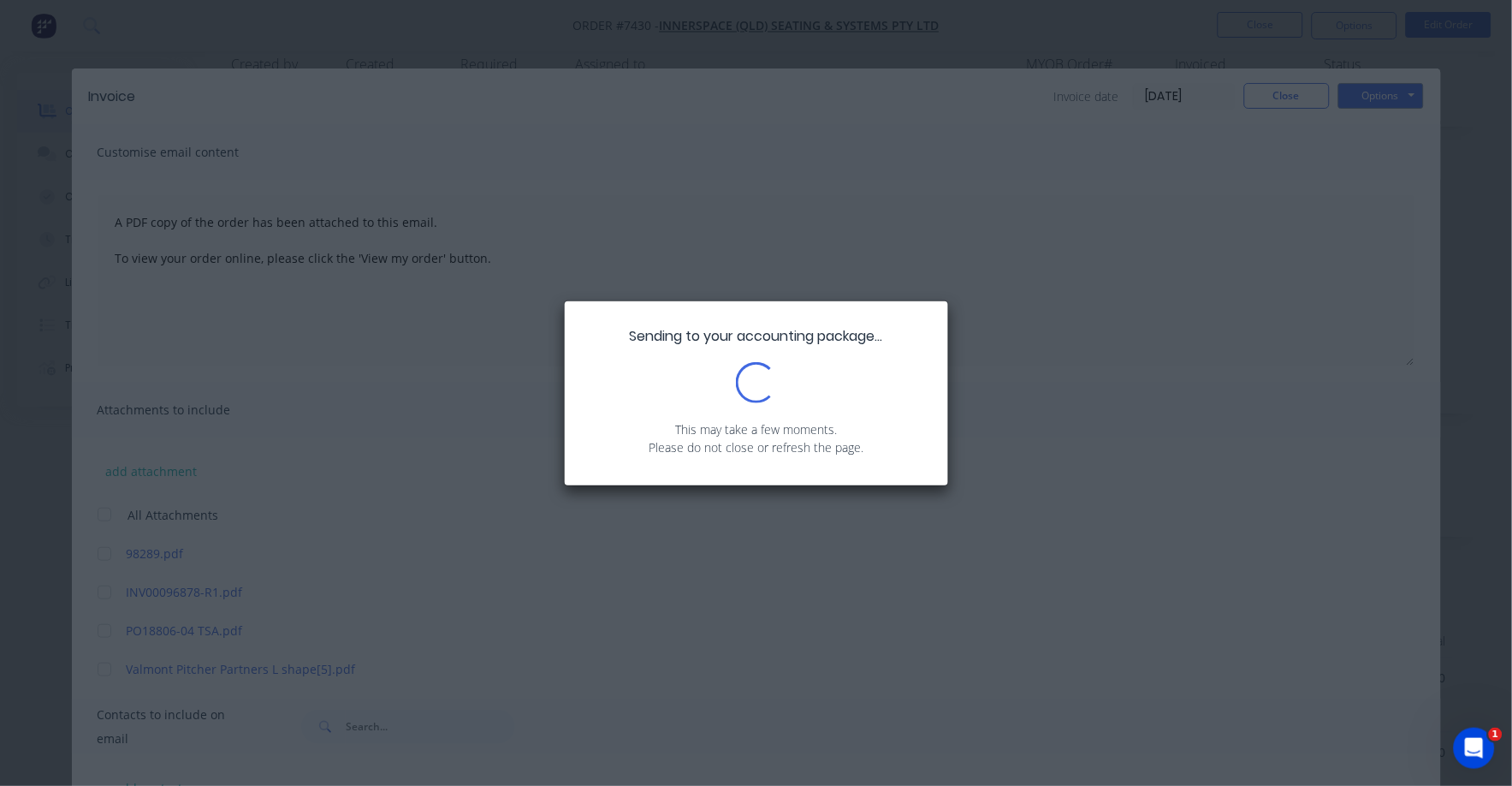
scroll to position [427, 0]
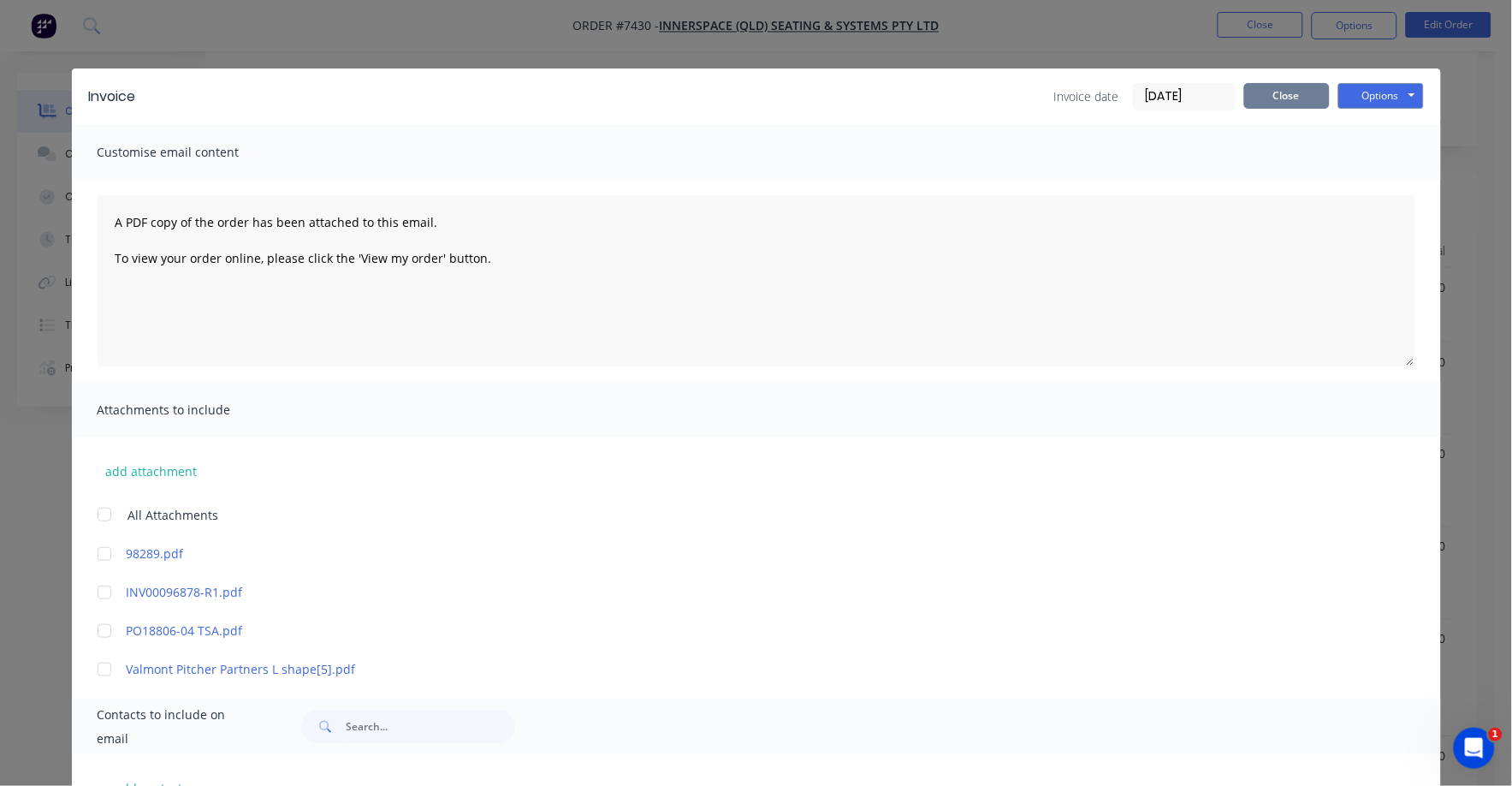
click at [1299, 100] on button "Close" at bounding box center [1287, 95] width 86 height 25
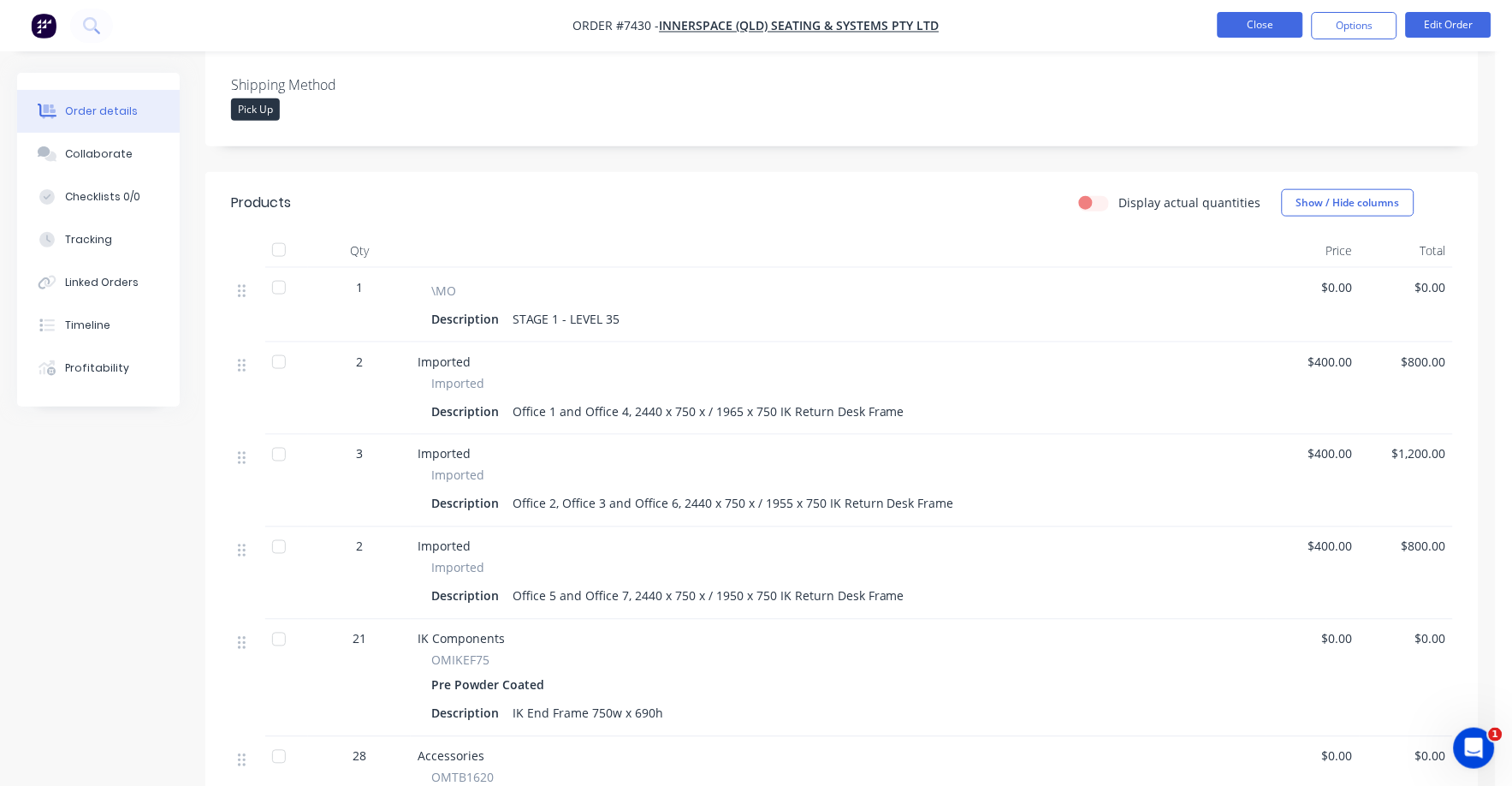
click at [1263, 12] on button "Close" at bounding box center [1260, 25] width 86 height 25
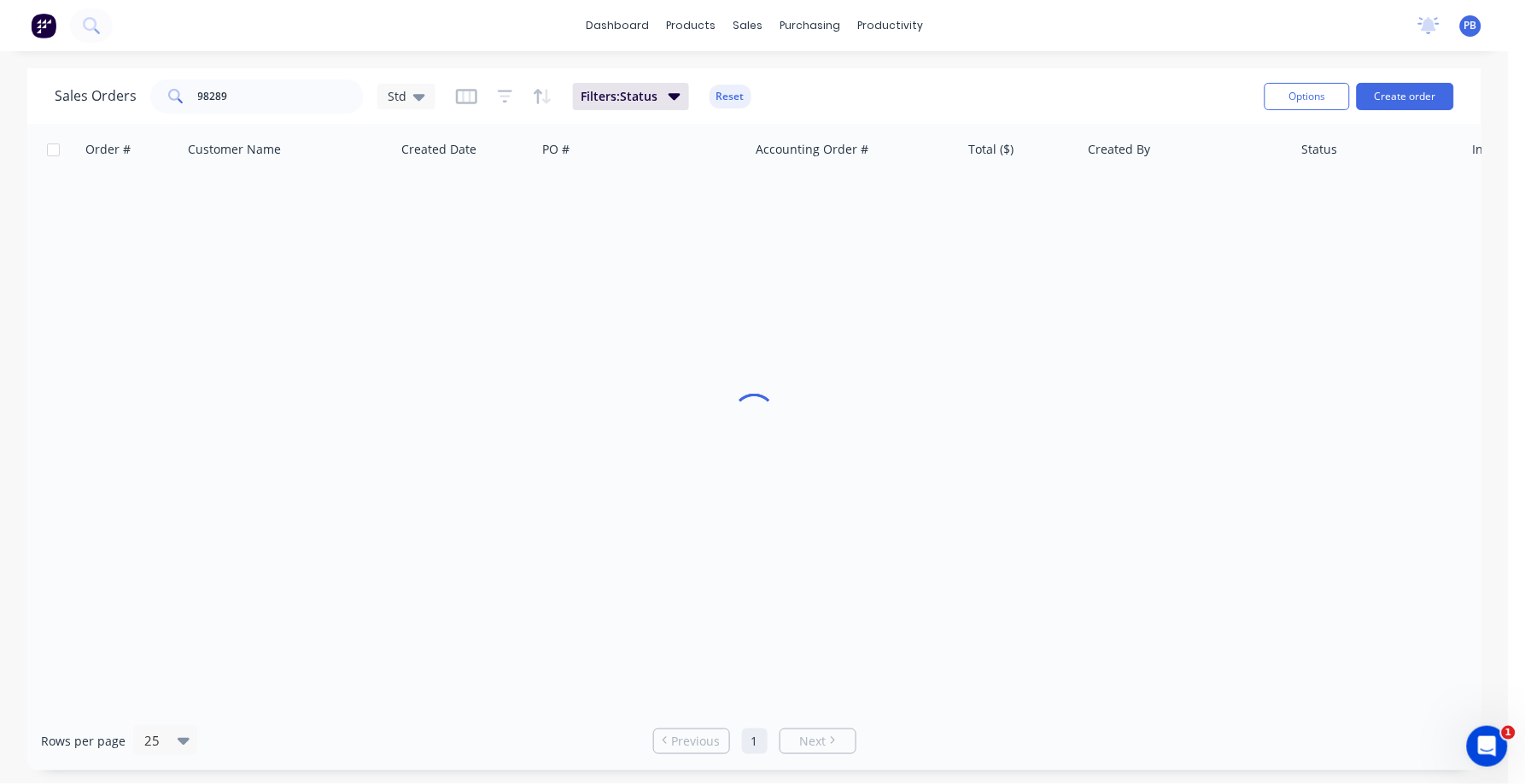
drag, startPoint x: 349, startPoint y: 77, endPoint x: 161, endPoint y: 77, distance: 188.0
click at [161, 77] on div "Sales Orders 98289 Std Filters: Status Reset Options Create order" at bounding box center [754, 96] width 1454 height 56
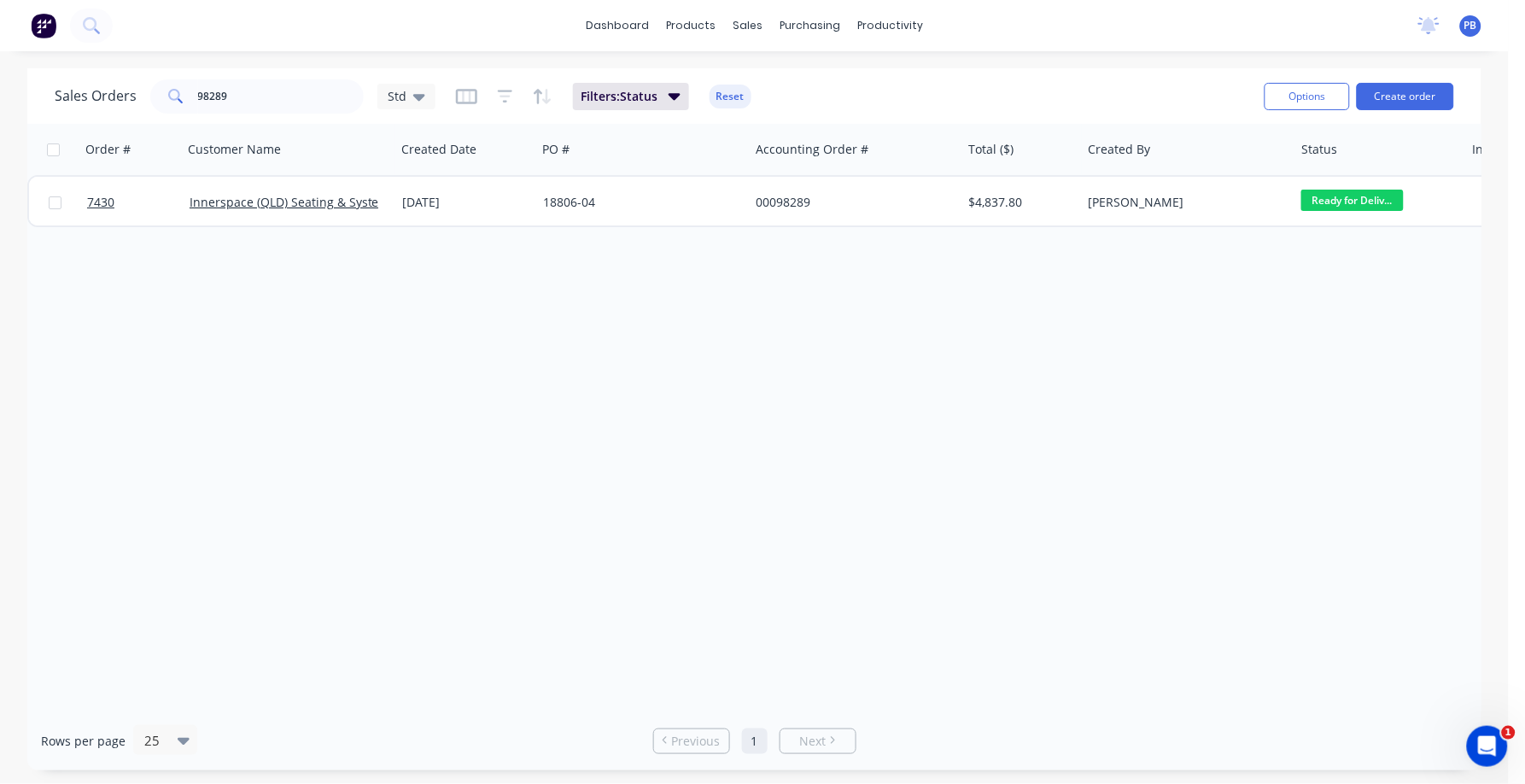
drag, startPoint x: 161, startPoint y: 77, endPoint x: 231, endPoint y: 116, distance: 80.1
click at [226, 121] on div "Sales Orders 98289 Std Filters: Status Reset Options Create order" at bounding box center [754, 96] width 1454 height 56
click at [248, 97] on input "98289" at bounding box center [281, 96] width 167 height 34
type input "98221"
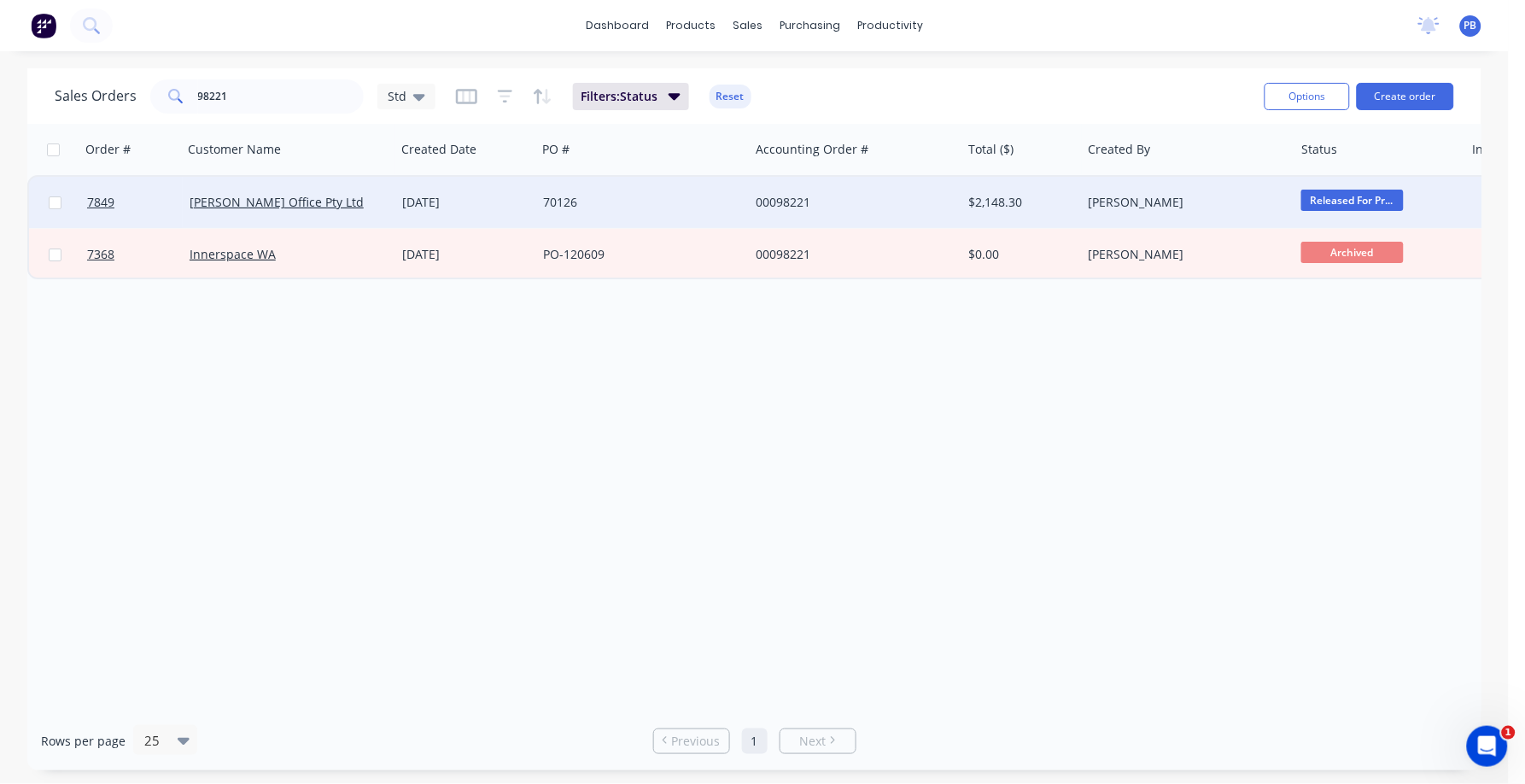
click at [425, 191] on div "[DATE]" at bounding box center [466, 202] width 141 height 51
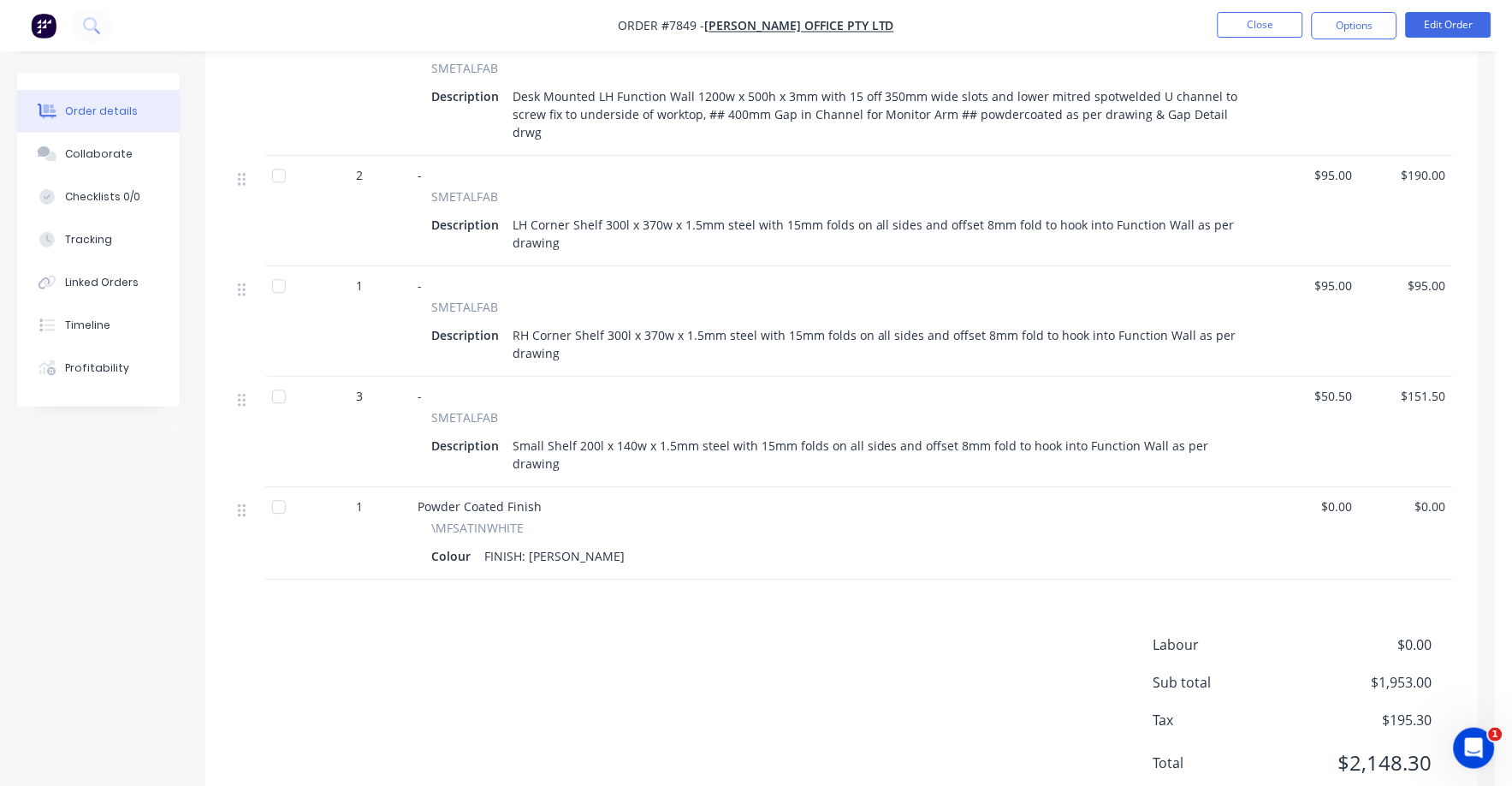
scroll to position [1026, 0]
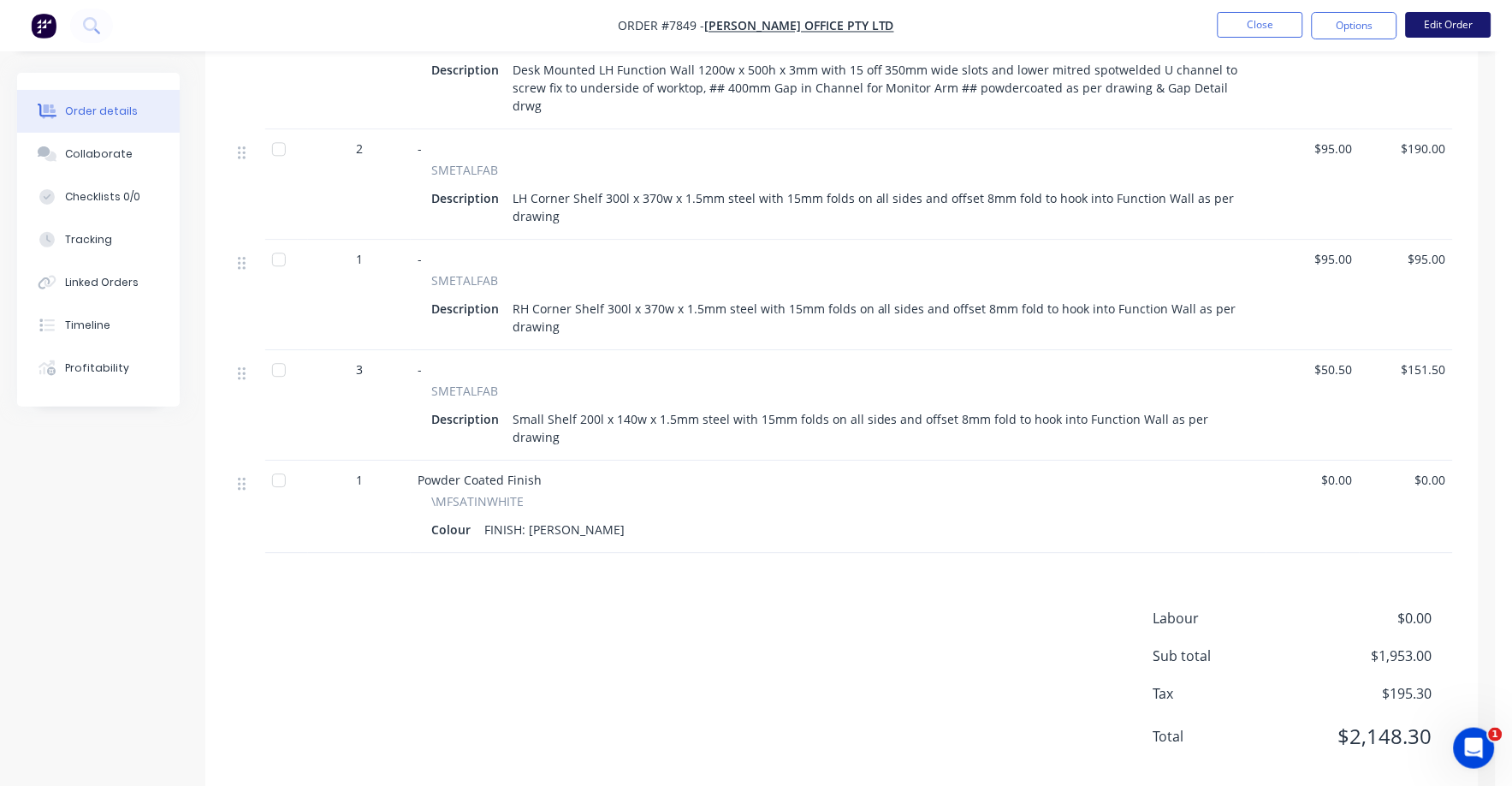
click at [1462, 26] on button "Edit Order" at bounding box center [1448, 25] width 86 height 25
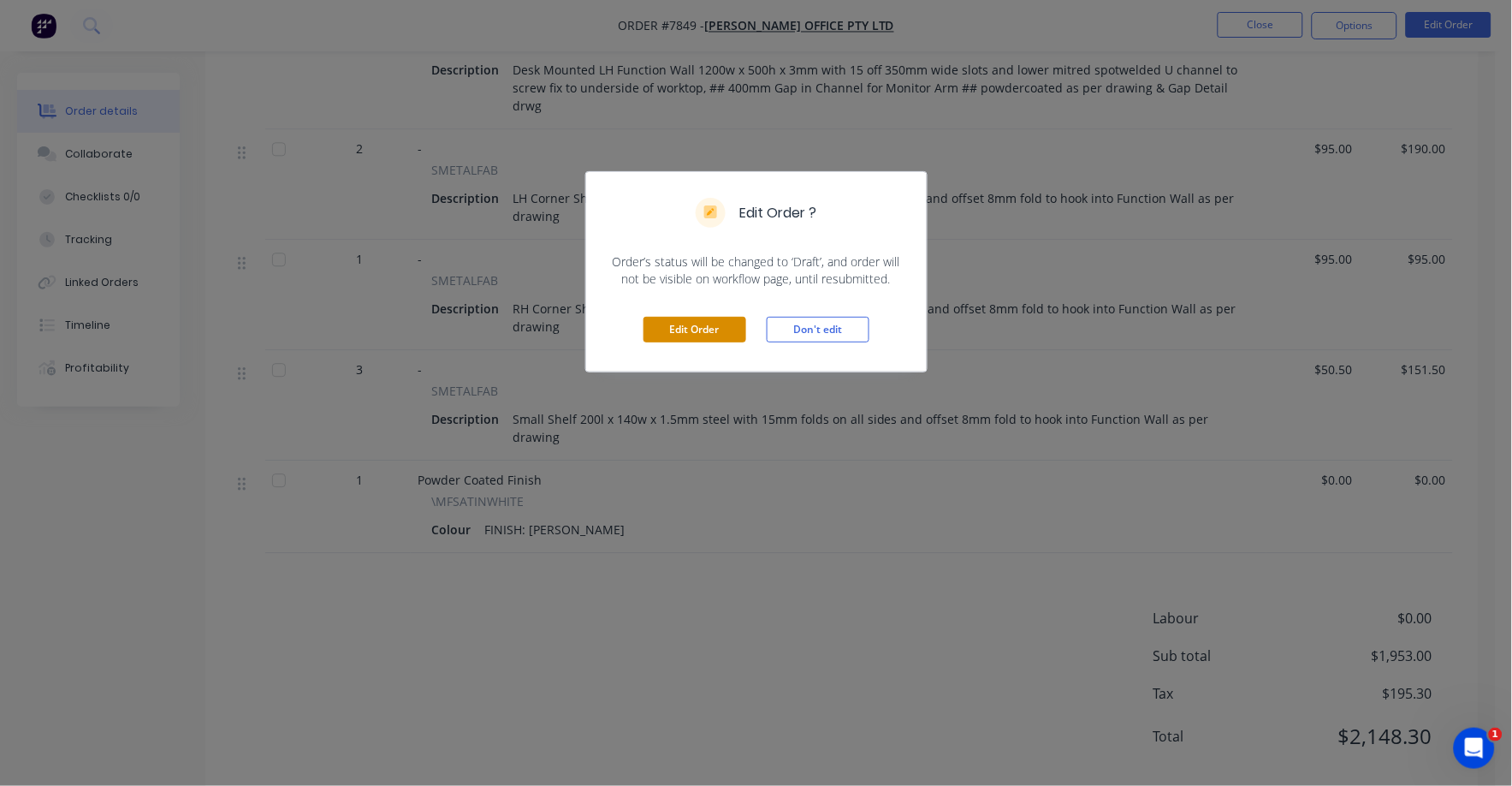
click at [686, 338] on button "Edit Order" at bounding box center [694, 329] width 103 height 25
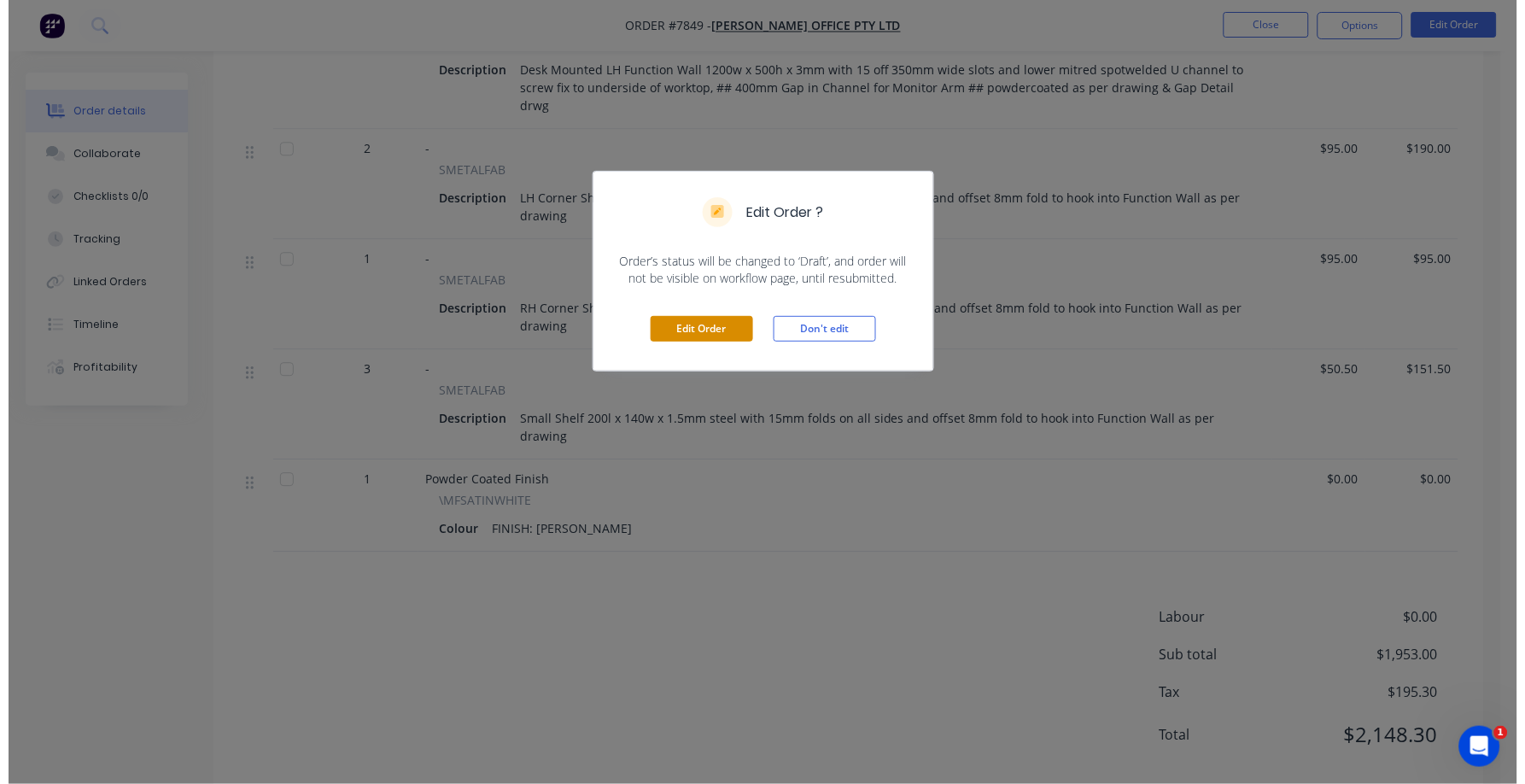
scroll to position [0, 0]
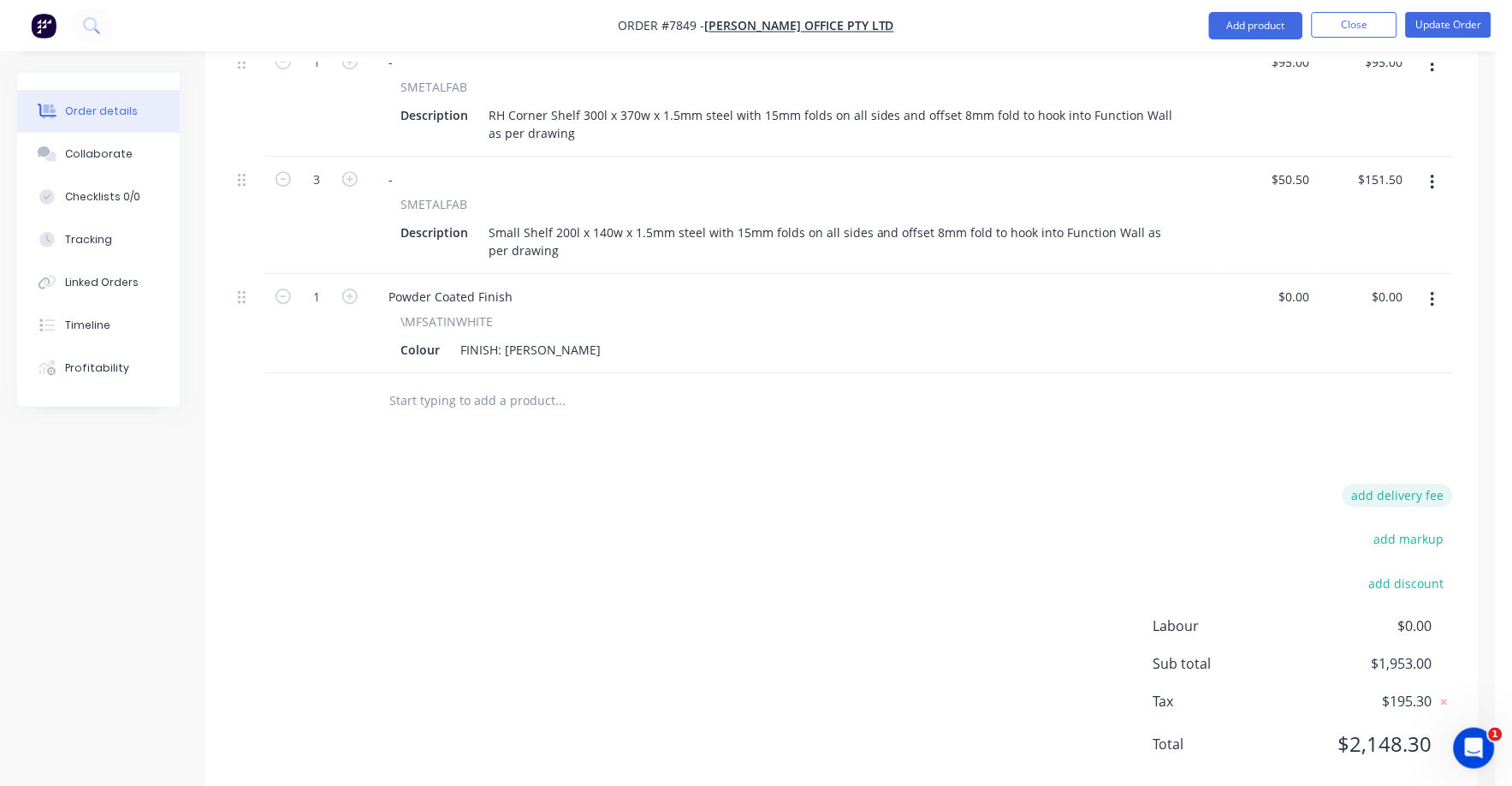
click at [1409, 484] on button "add delivery fee" at bounding box center [1397, 495] width 110 height 23
type input "75"
click input "submit" at bounding box center [0, 0] width 0 height 0
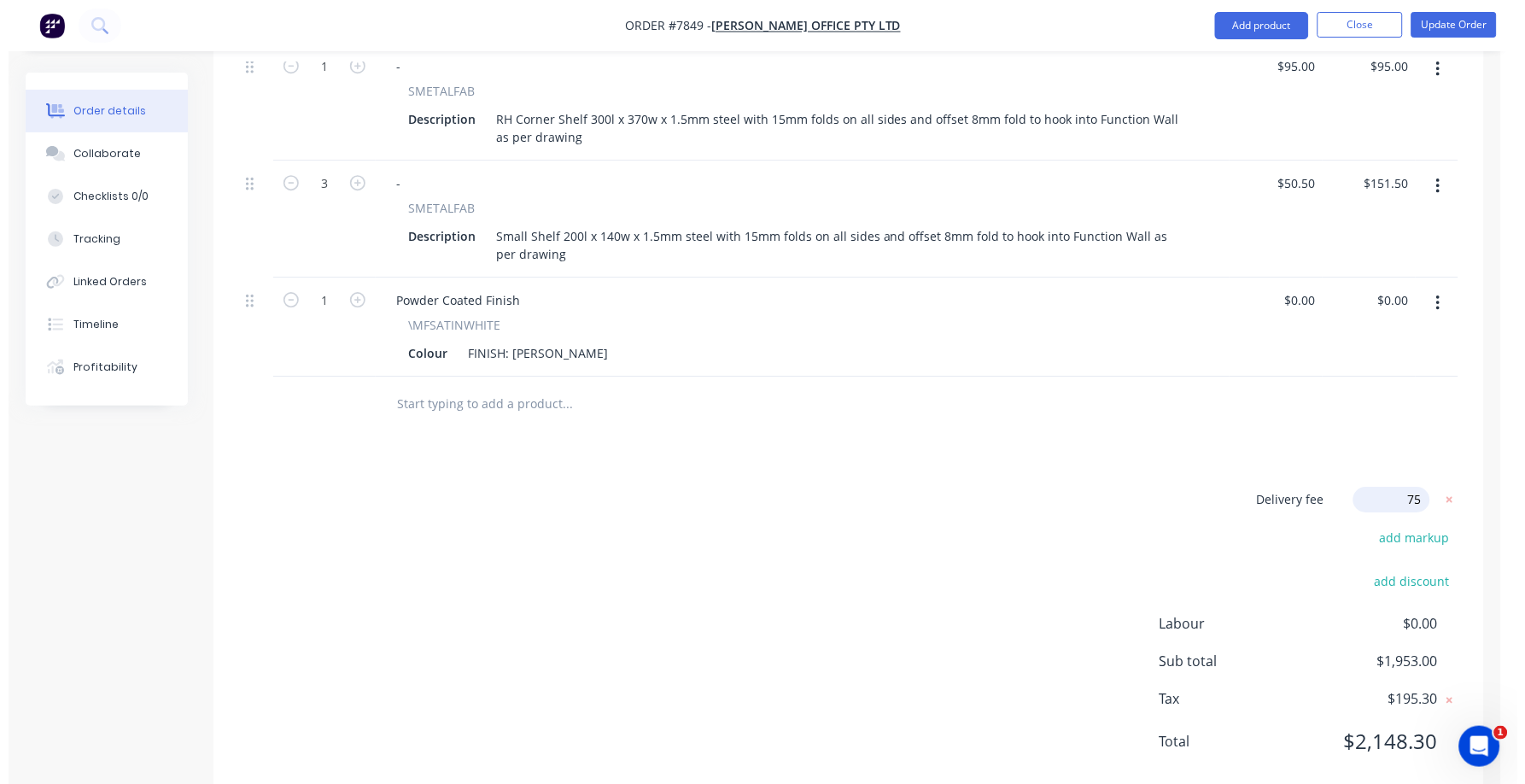
scroll to position [1294, 0]
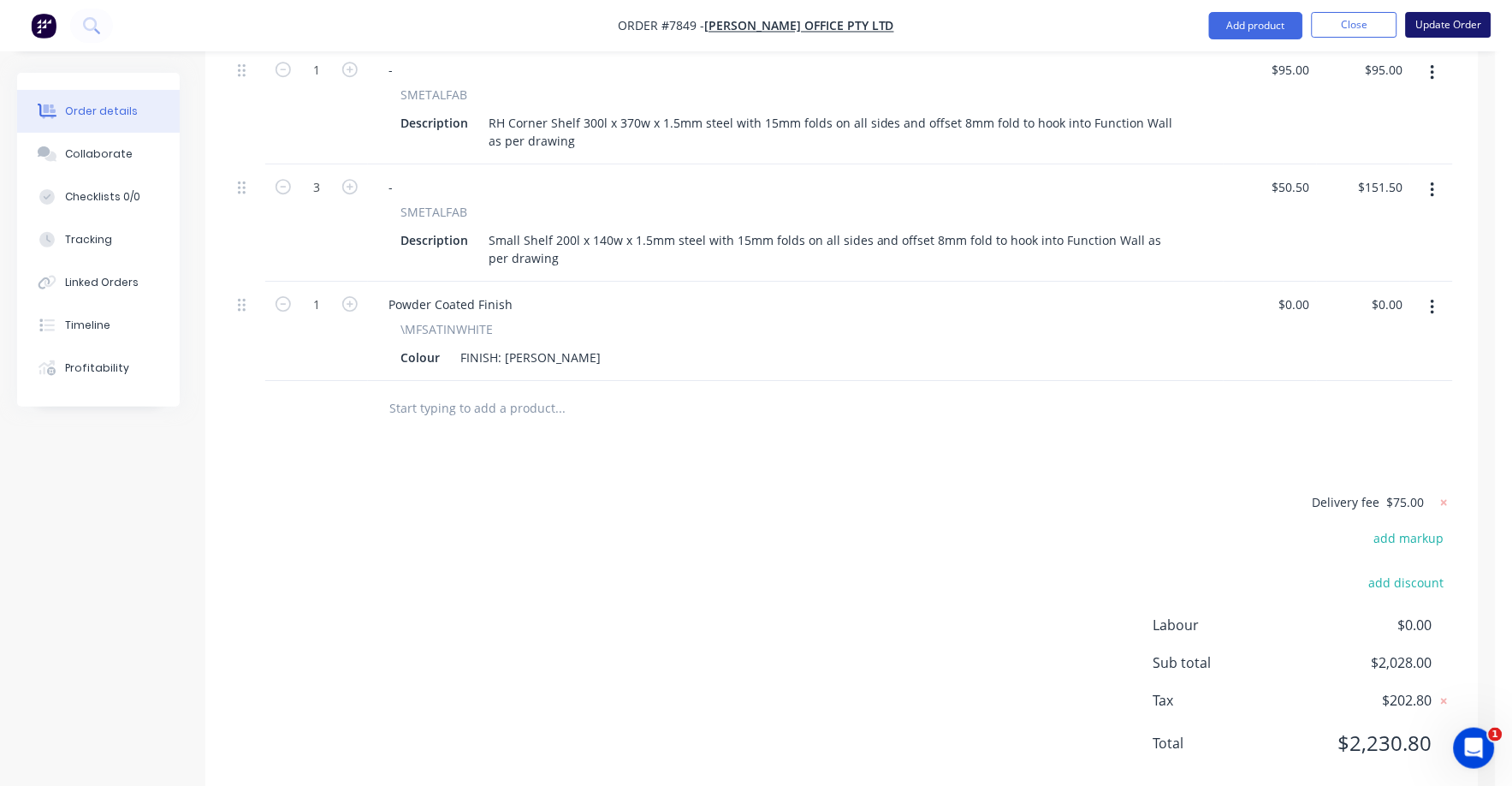
click at [1456, 32] on button "Update Order" at bounding box center [1448, 25] width 86 height 25
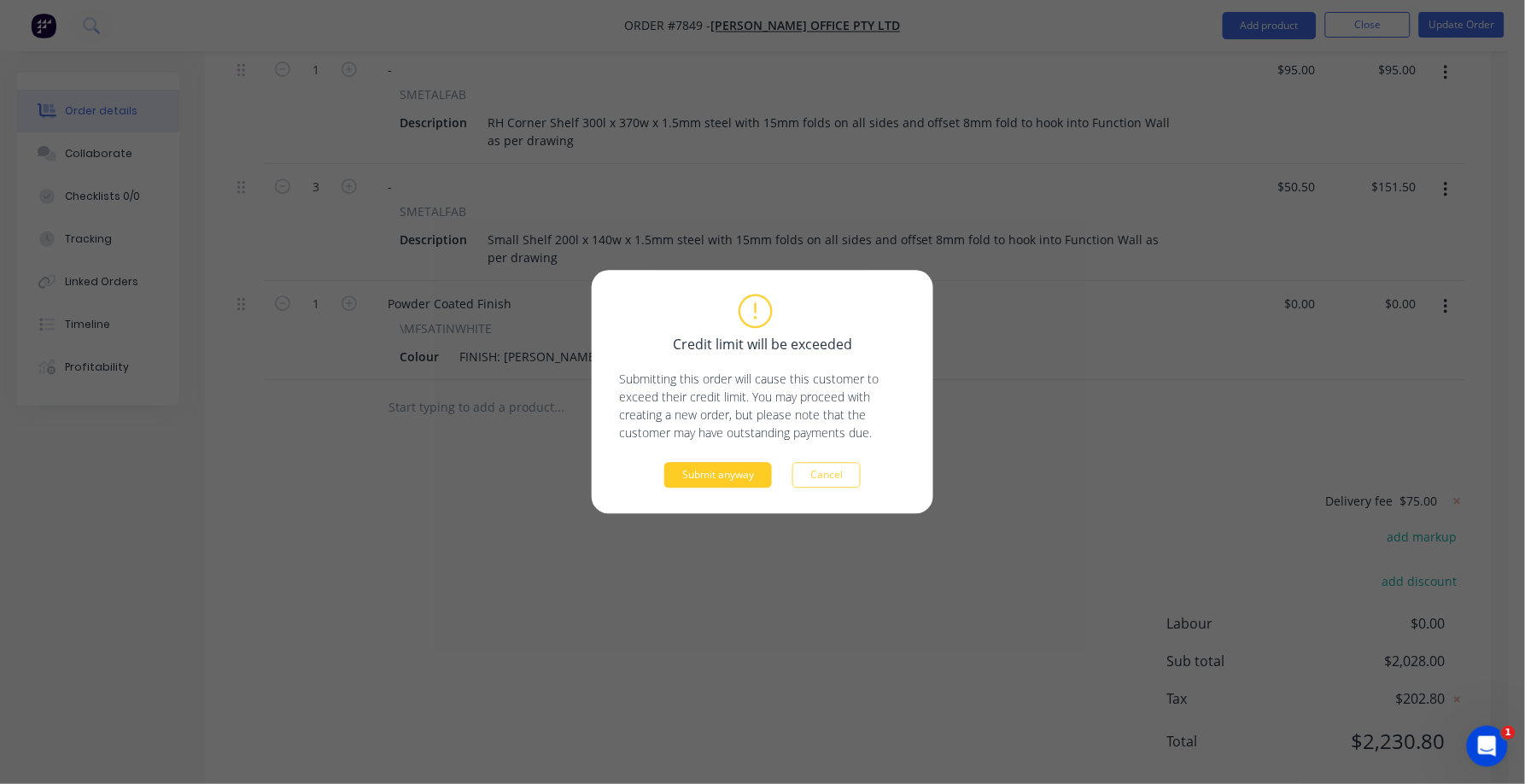
click at [722, 467] on button "Submit anyway" at bounding box center [718, 475] width 107 height 25
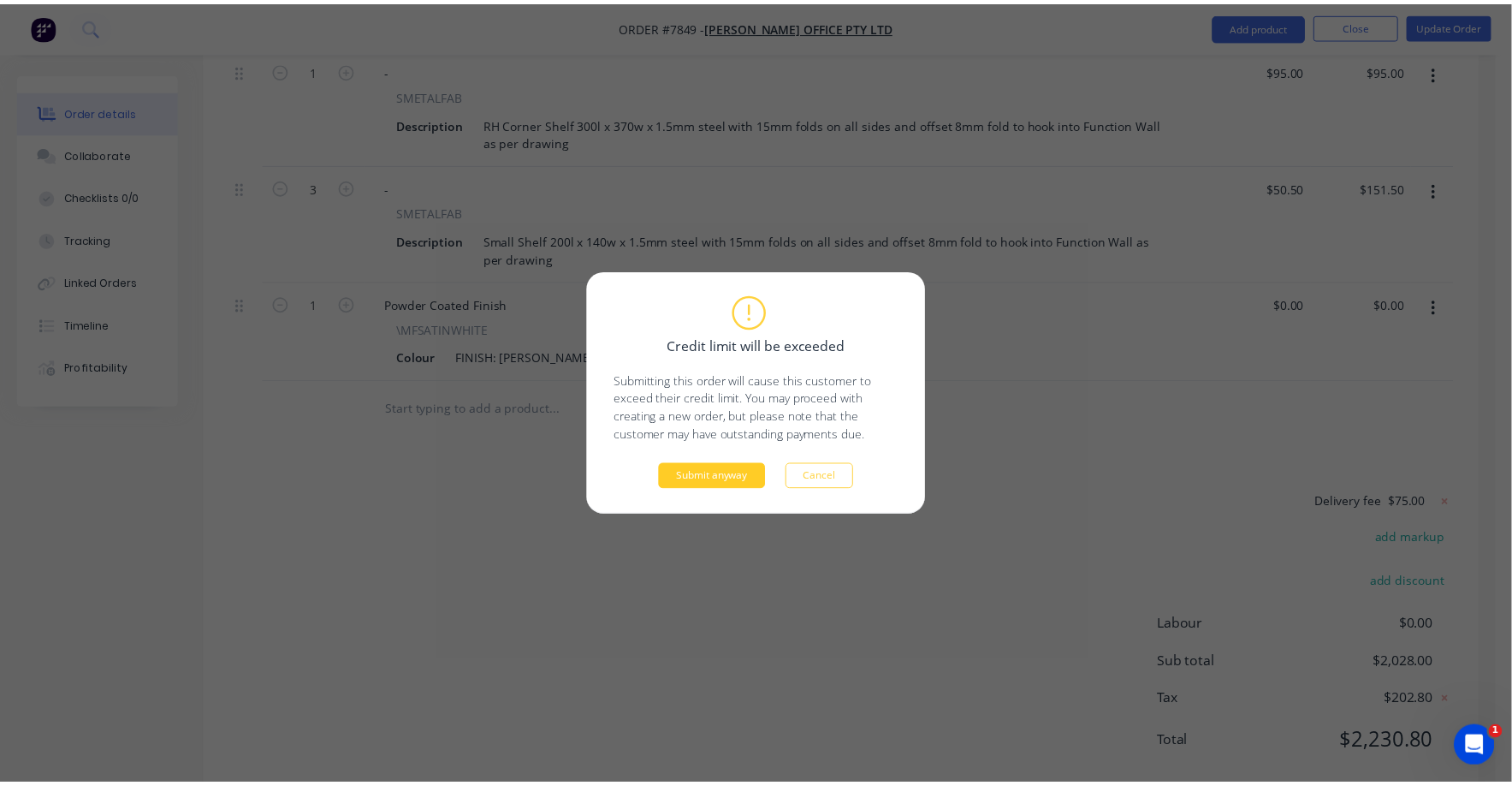
scroll to position [1082, 0]
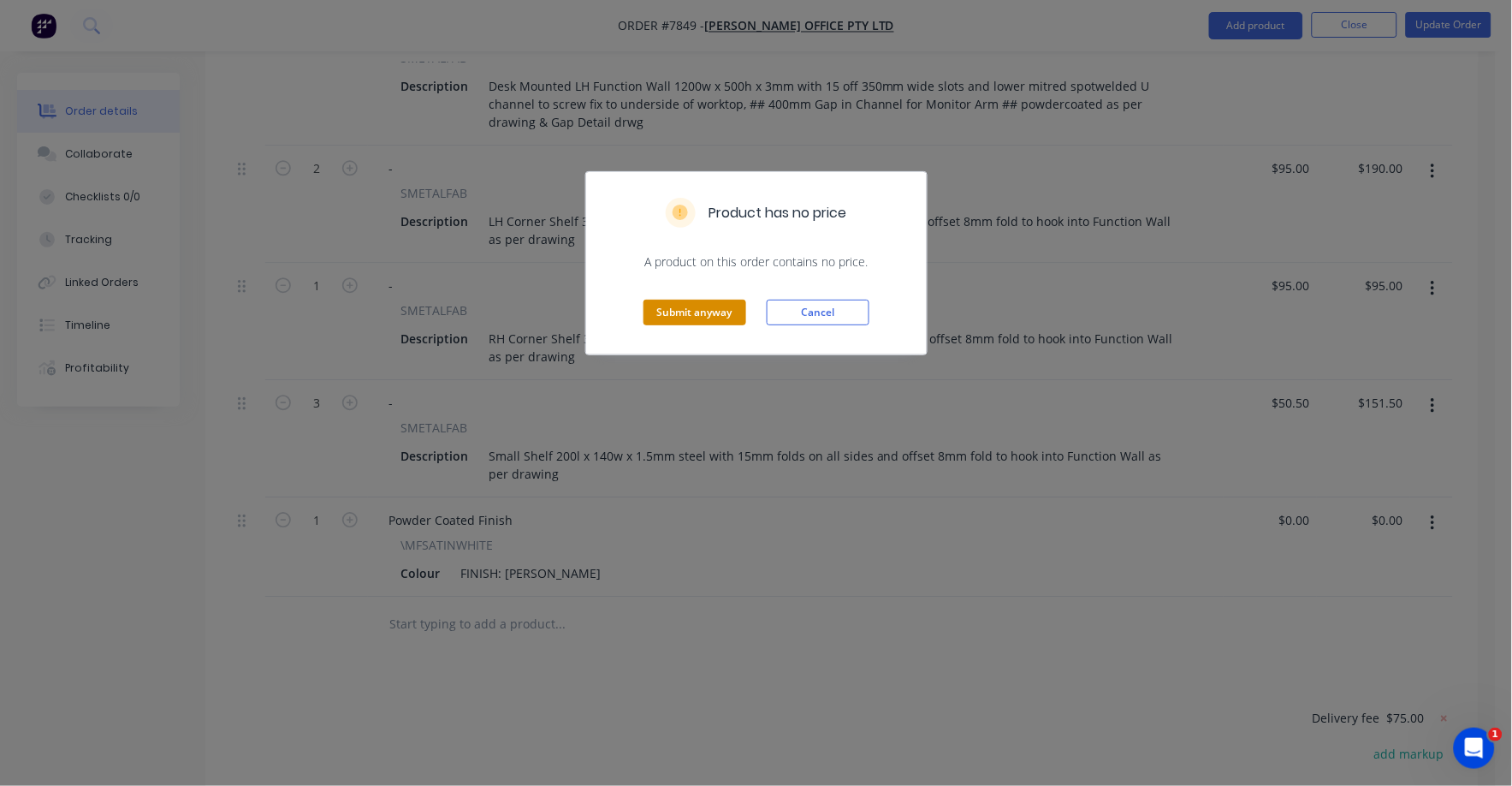
click at [713, 318] on button "Submit anyway" at bounding box center [694, 311] width 103 height 25
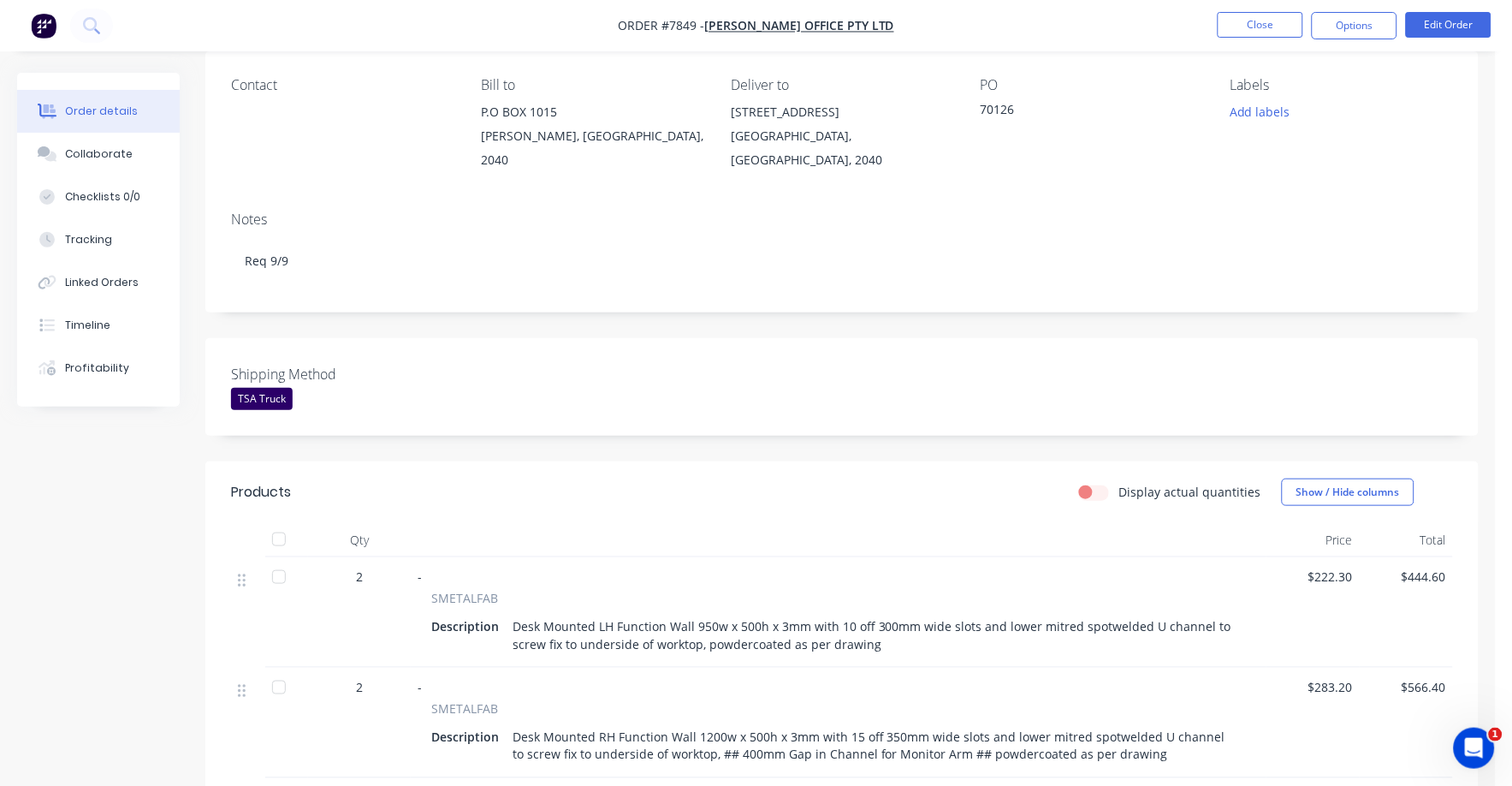
scroll to position [0, 0]
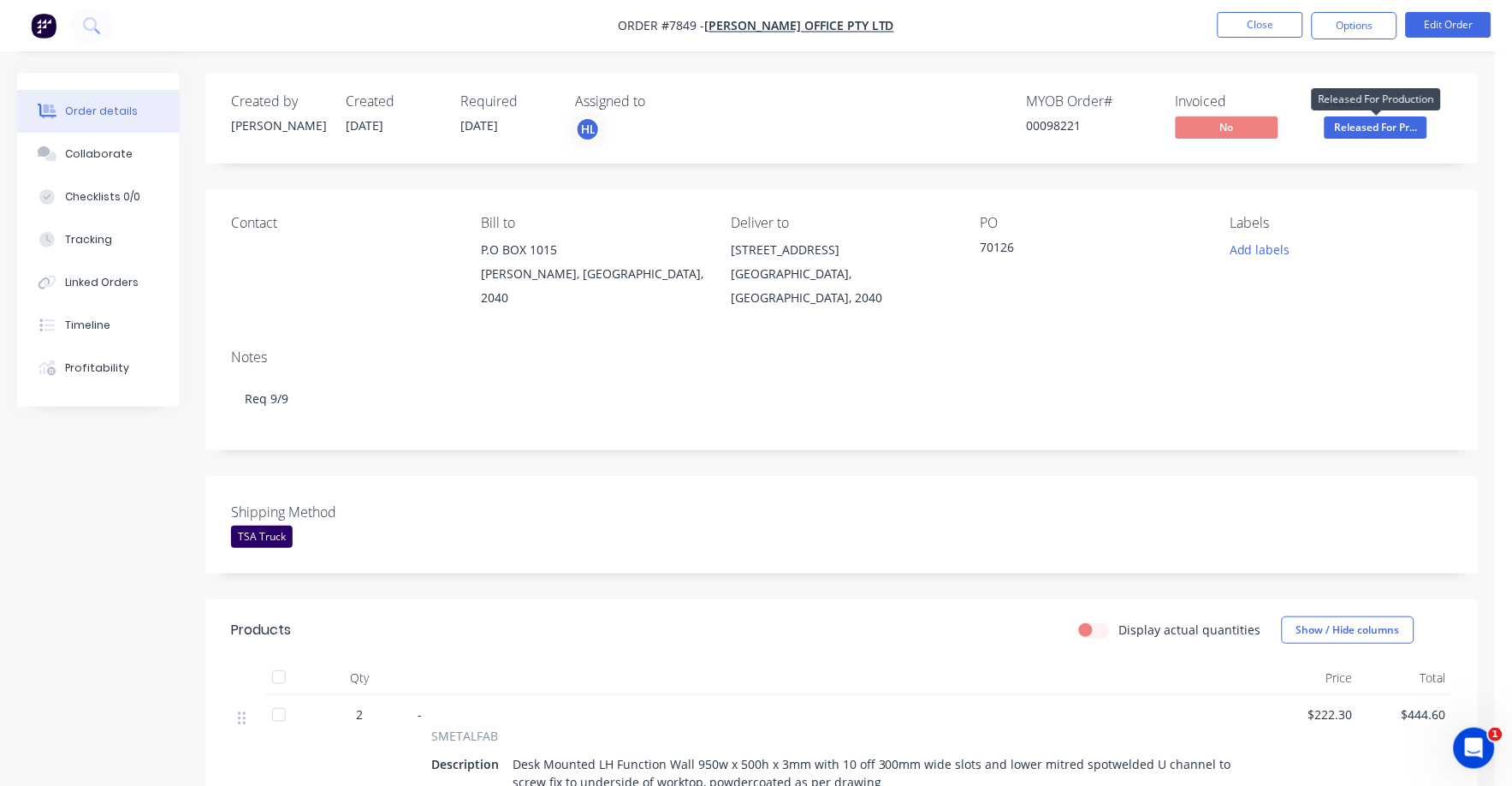
click at [1399, 124] on span "Released For Pr..." at bounding box center [1375, 126] width 103 height 22
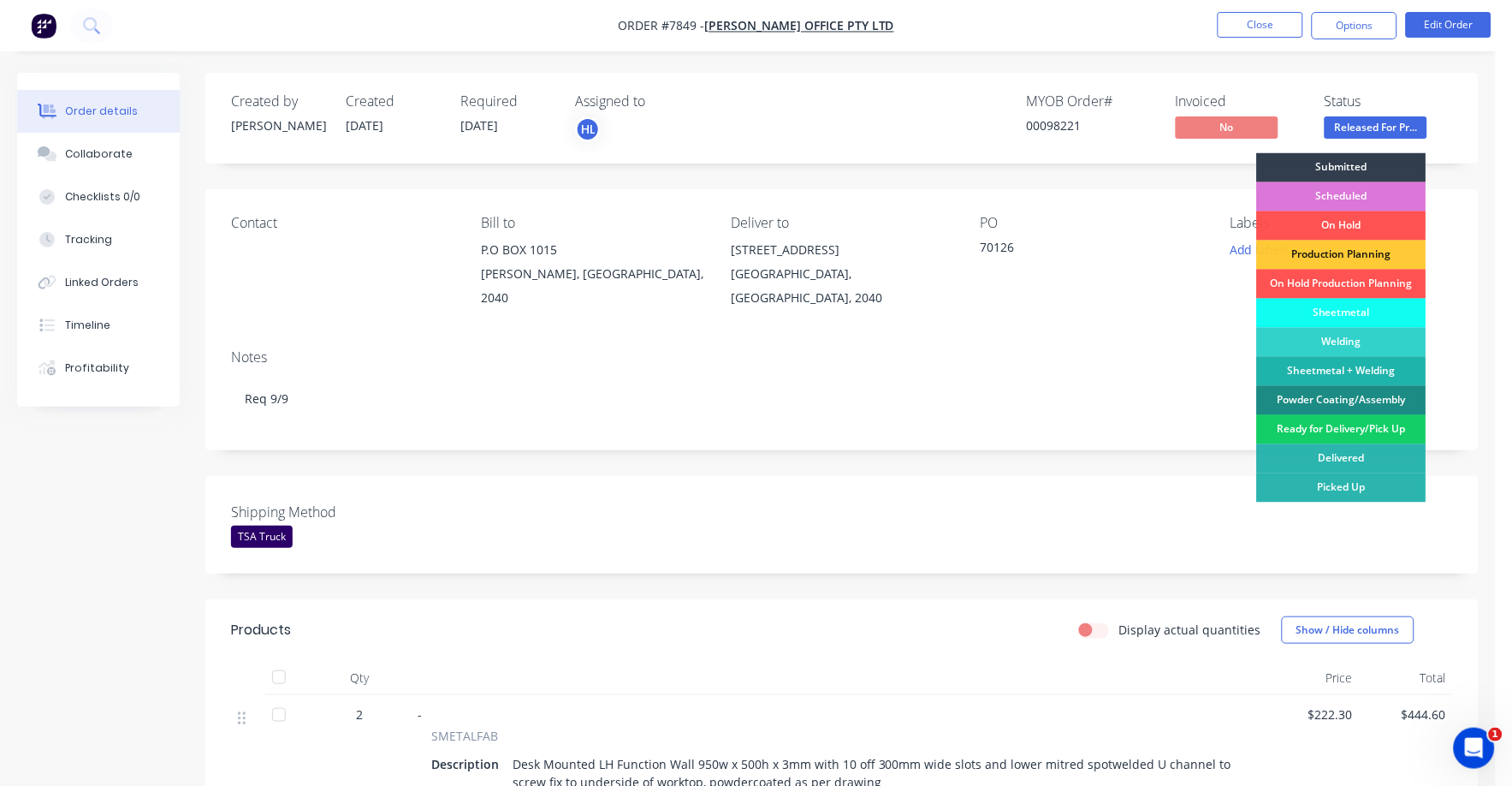
click at [1371, 431] on div "Ready for Delivery/Pick Up" at bounding box center [1342, 429] width 170 height 29
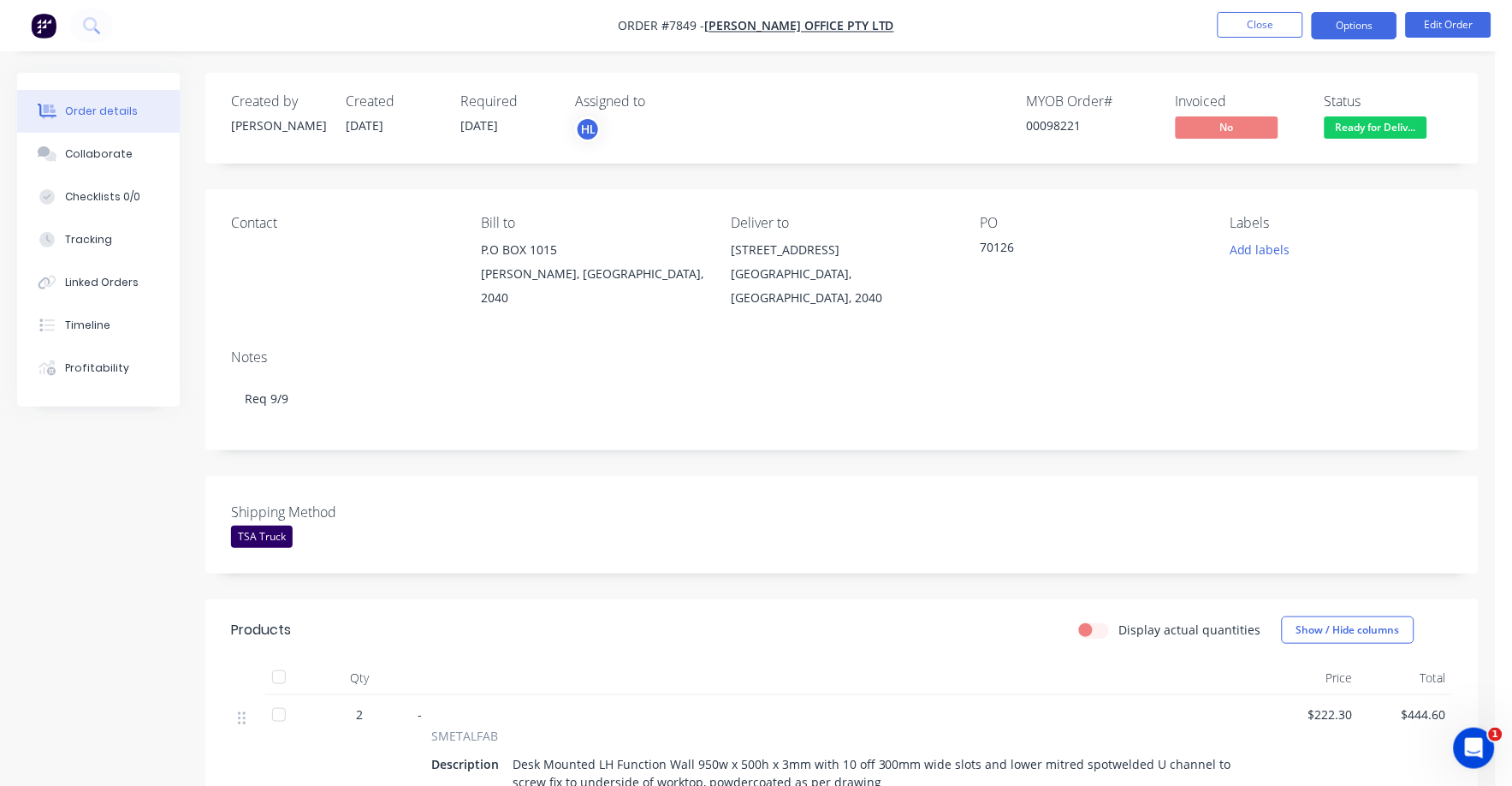
click at [1348, 22] on button "Options" at bounding box center [1354, 25] width 86 height 27
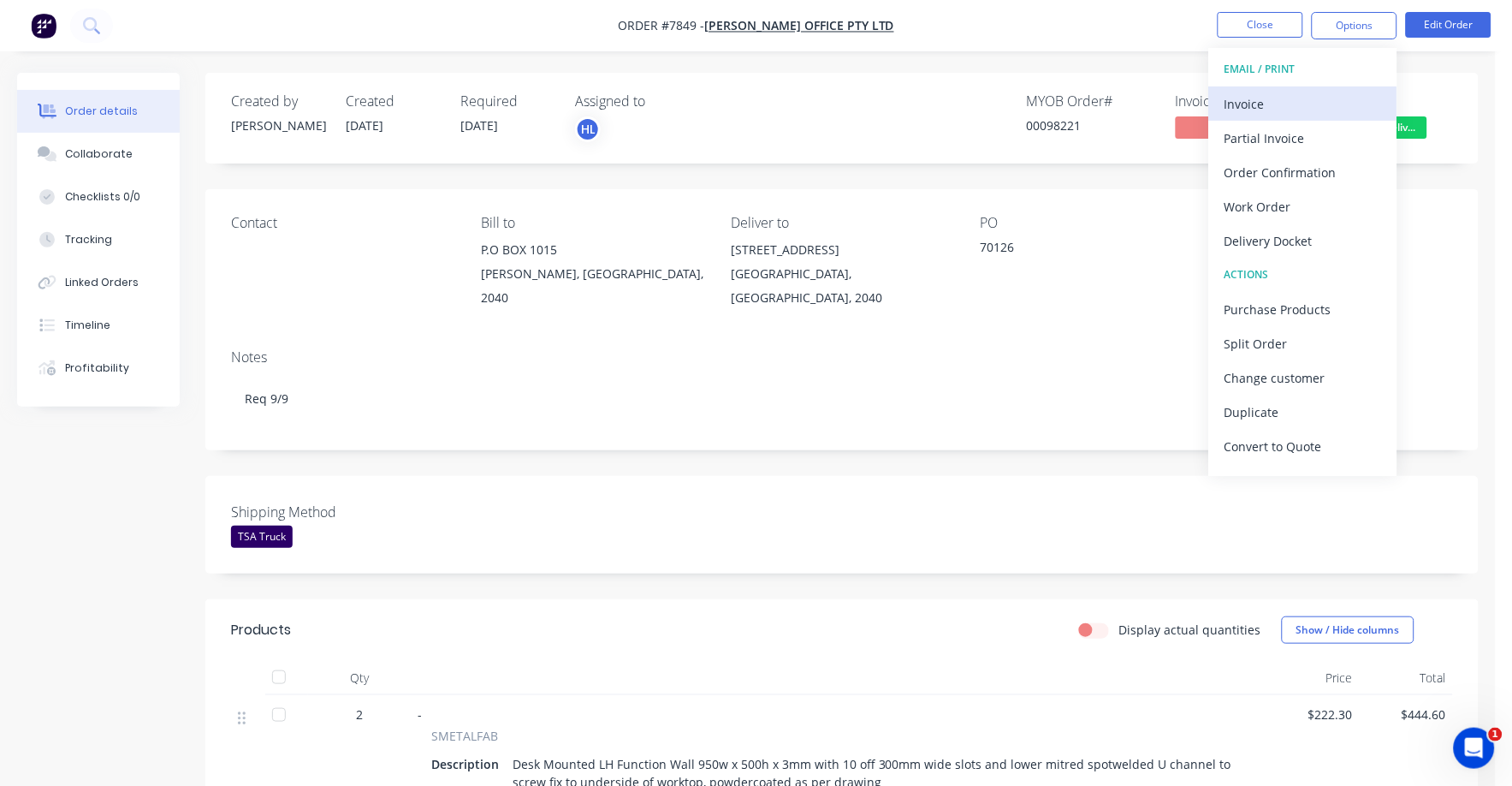
click at [1251, 109] on div "Invoice" at bounding box center [1303, 104] width 158 height 25
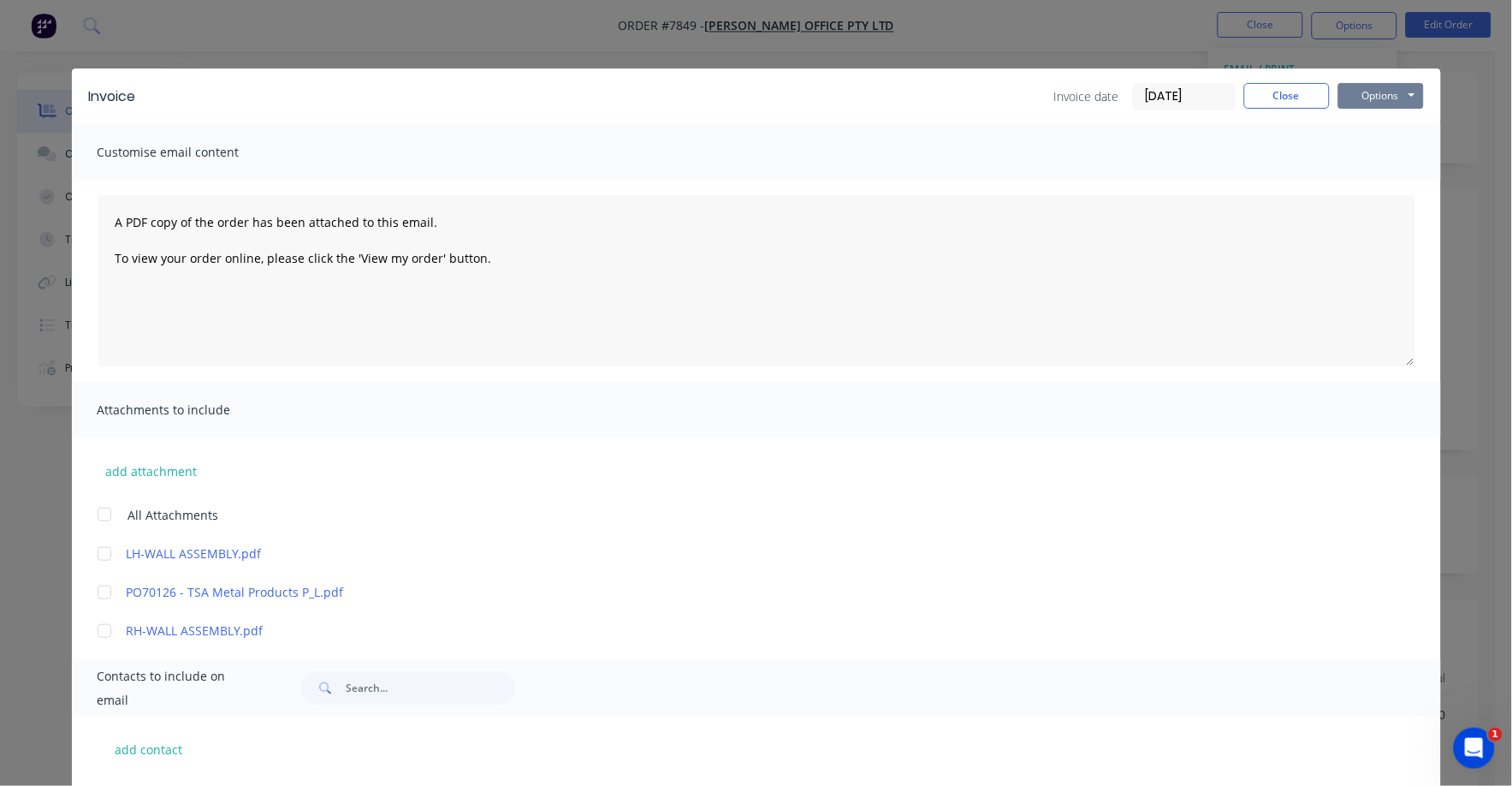
click at [1368, 94] on button "Options" at bounding box center [1381, 95] width 86 height 25
click at [1350, 145] on button "Print" at bounding box center [1393, 155] width 109 height 28
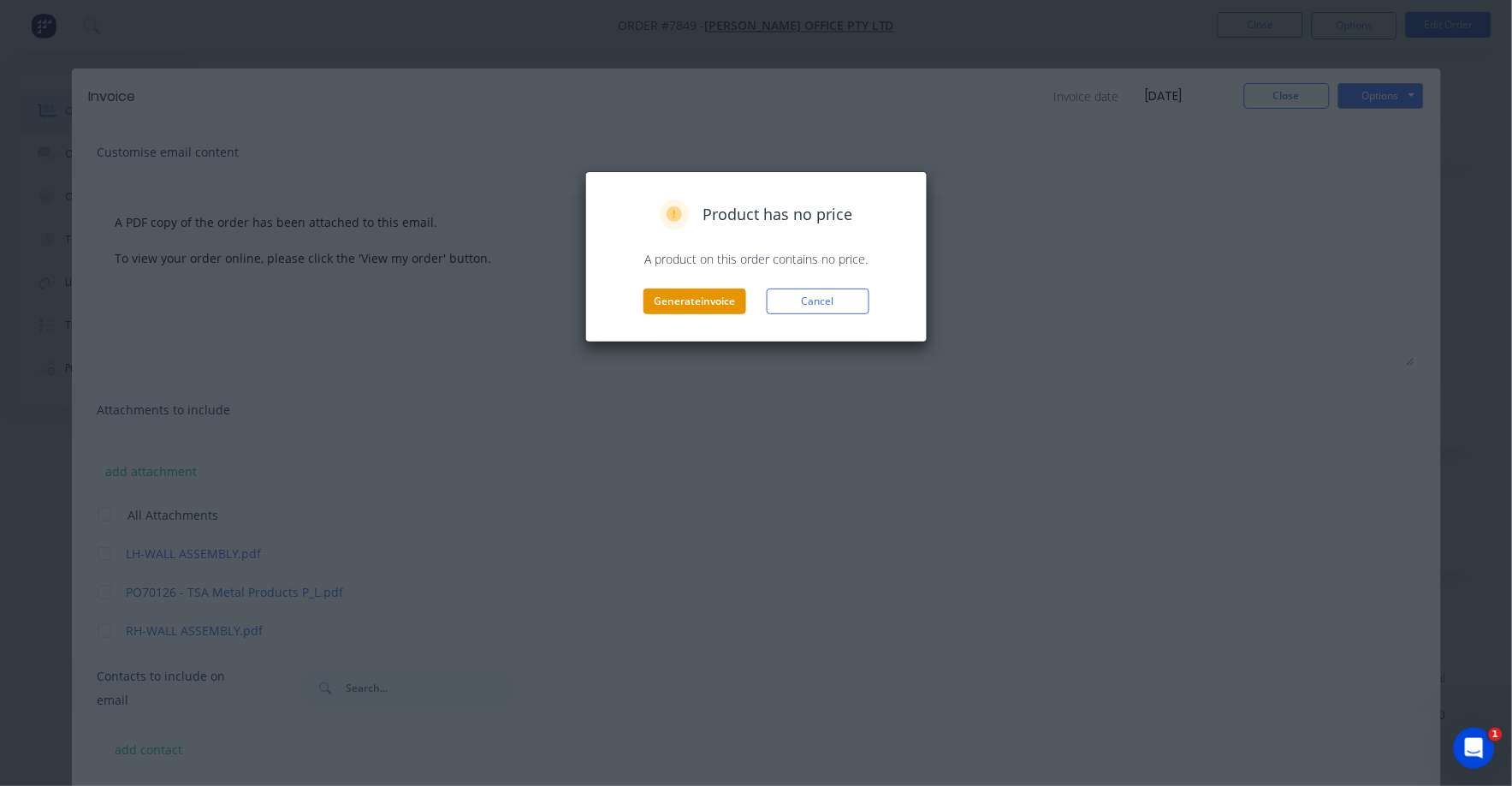
click at [694, 301] on button "Generate invoice" at bounding box center [694, 301] width 103 height 25
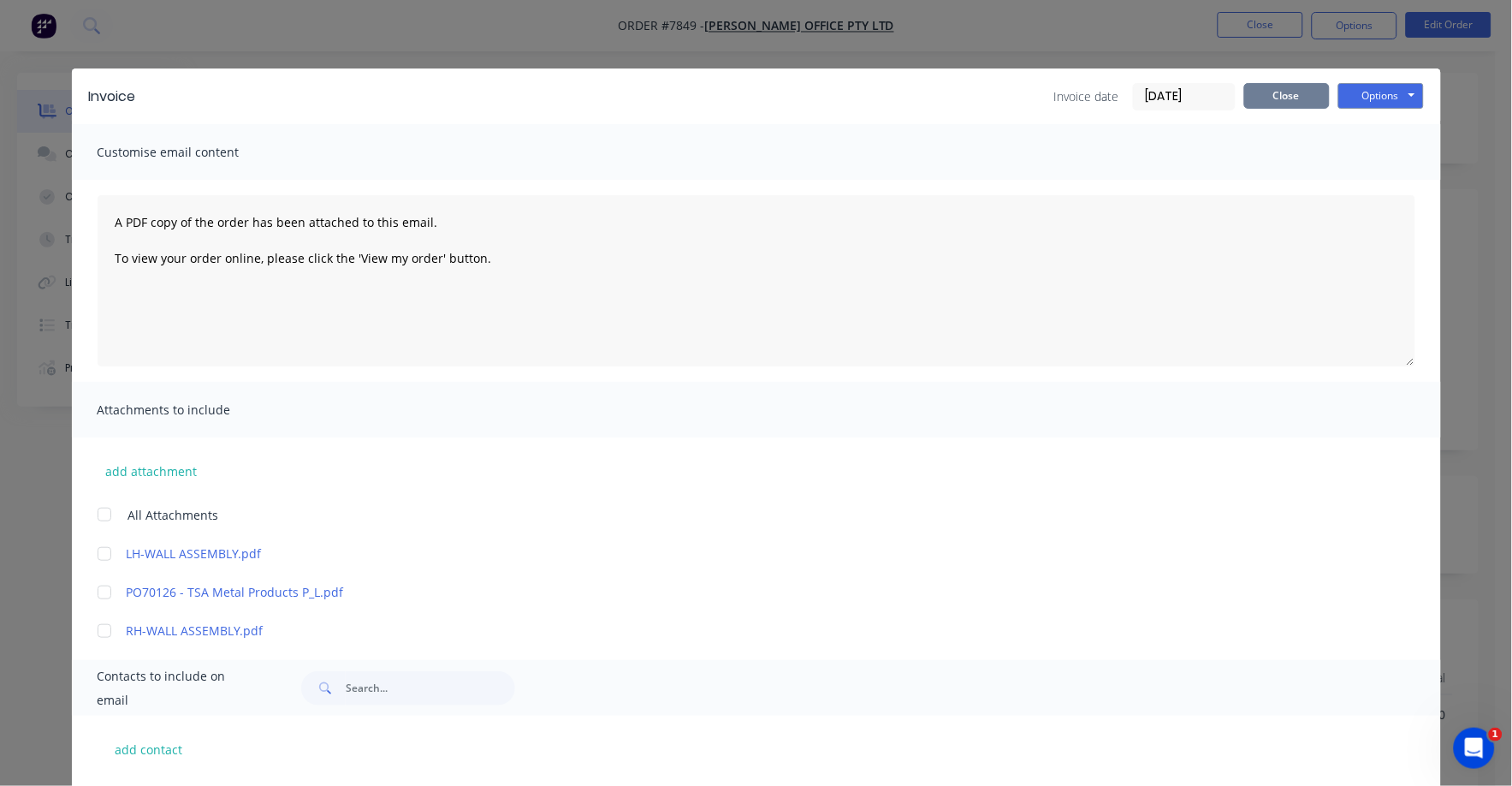
click at [1271, 86] on button "Close" at bounding box center [1287, 95] width 86 height 25
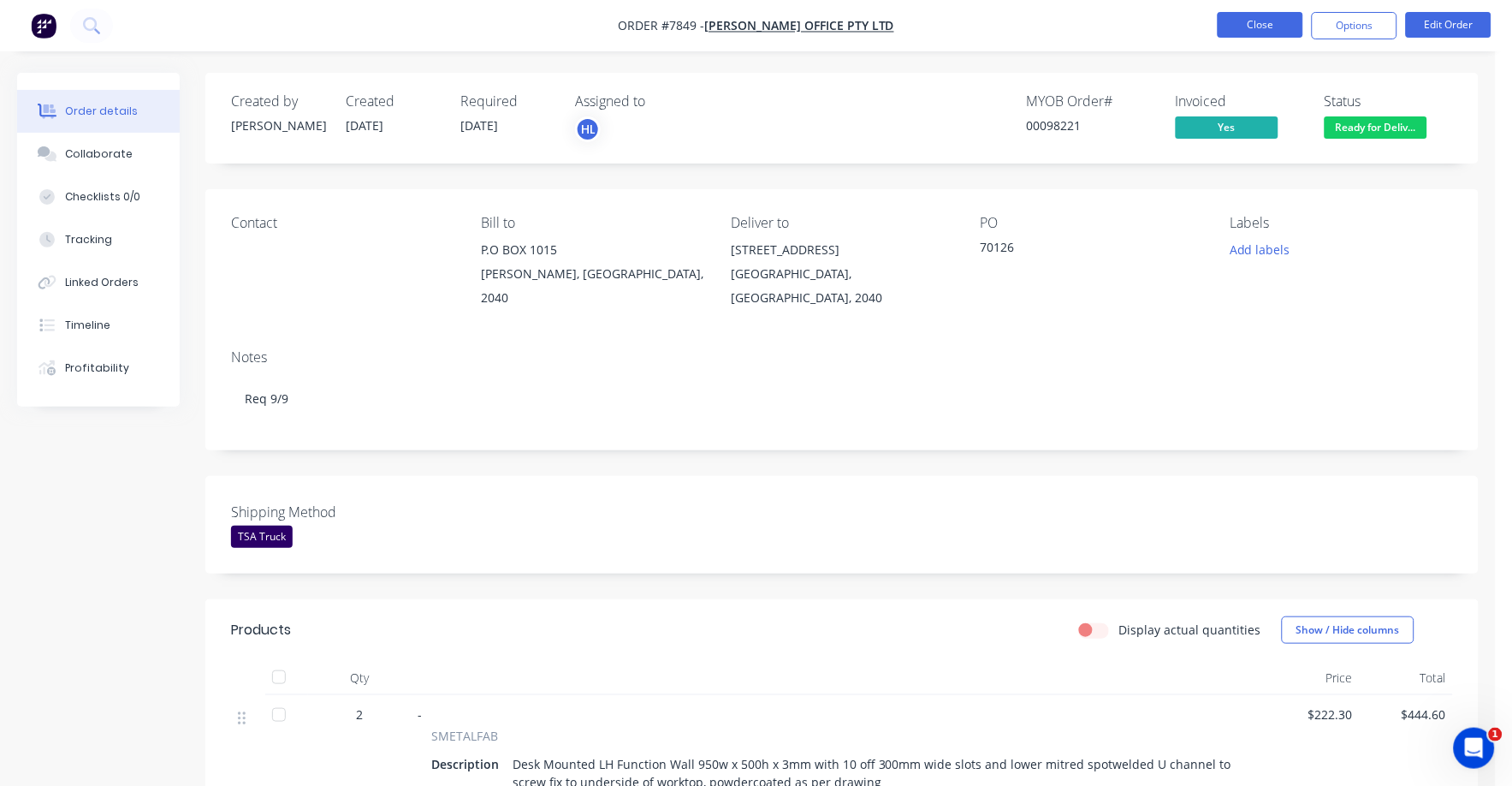
click at [1239, 27] on button "Close" at bounding box center [1260, 25] width 86 height 25
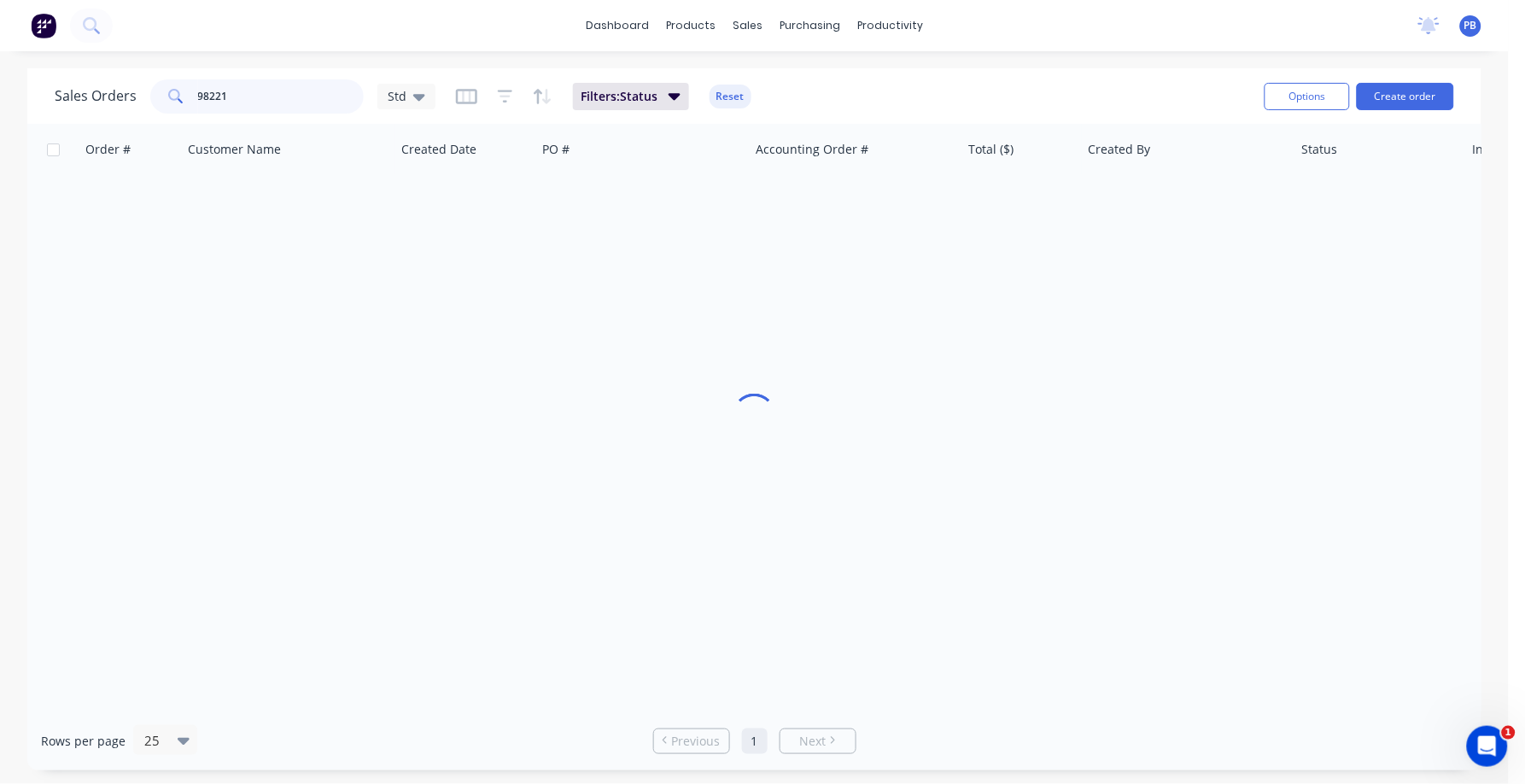
drag, startPoint x: 299, startPoint y: 88, endPoint x: 120, endPoint y: 79, distance: 179.2
click at [120, 79] on div "Sales Orders 98221 Std" at bounding box center [245, 96] width 381 height 34
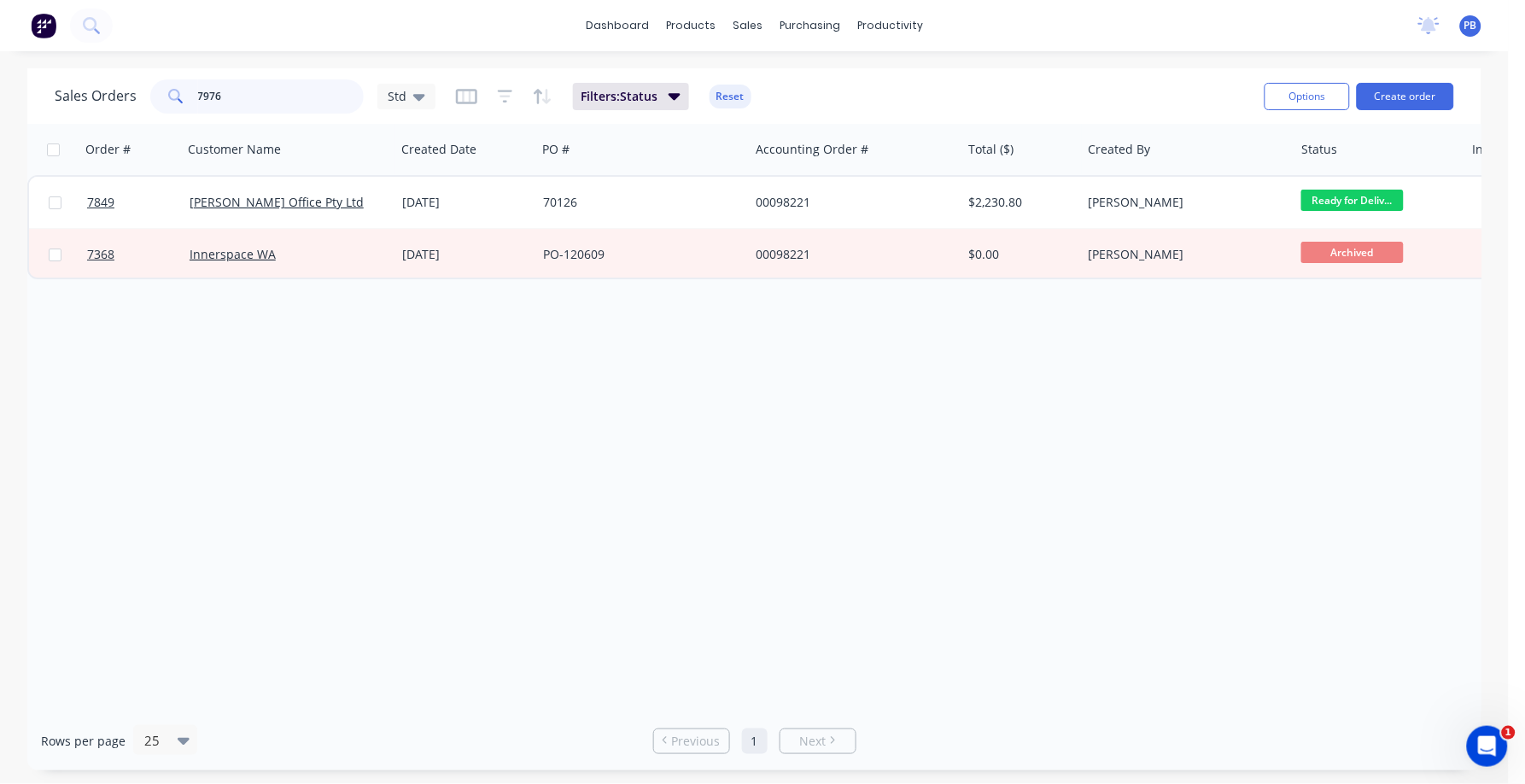
type input "7976"
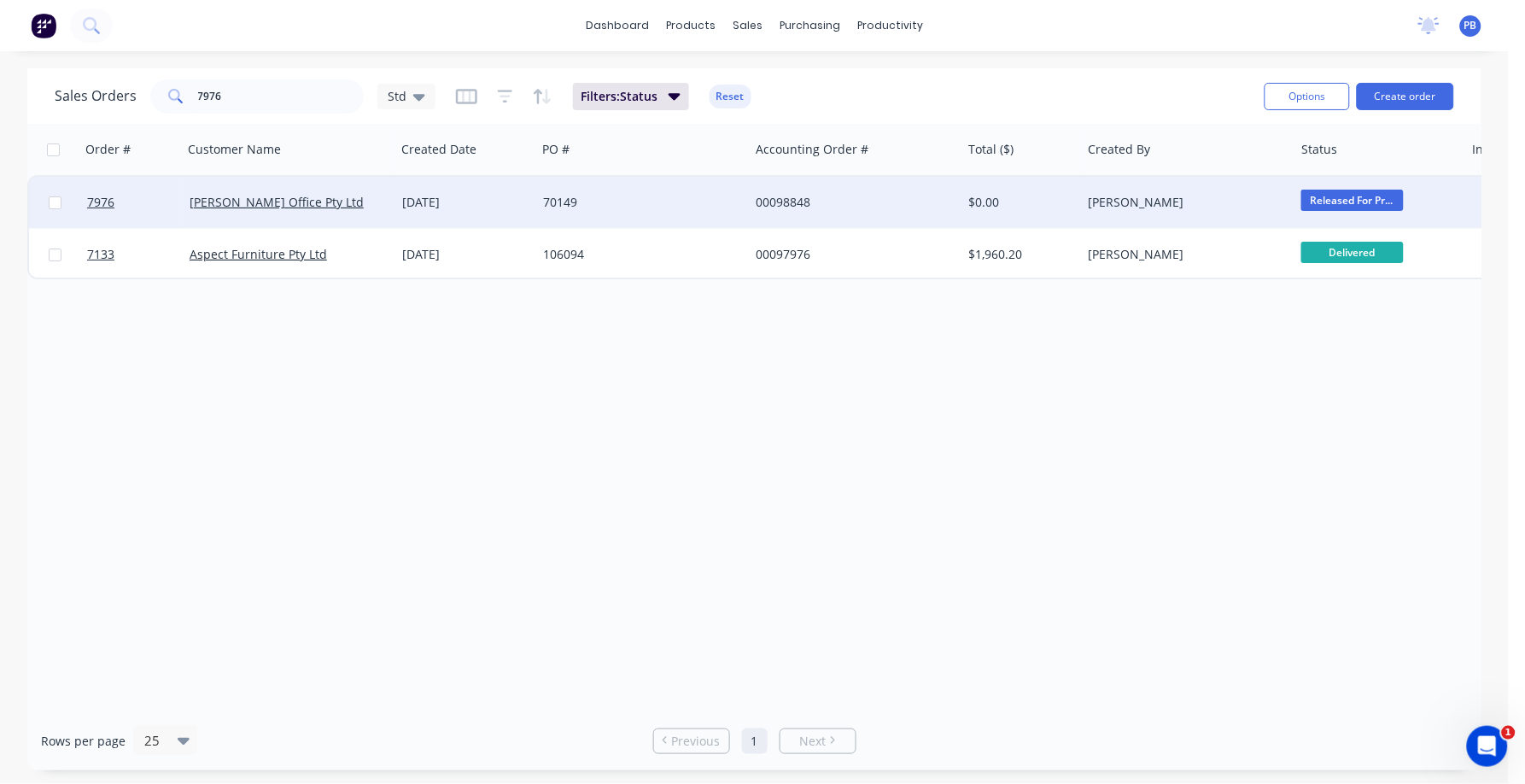
click at [777, 201] on div "00098848" at bounding box center [850, 202] width 189 height 17
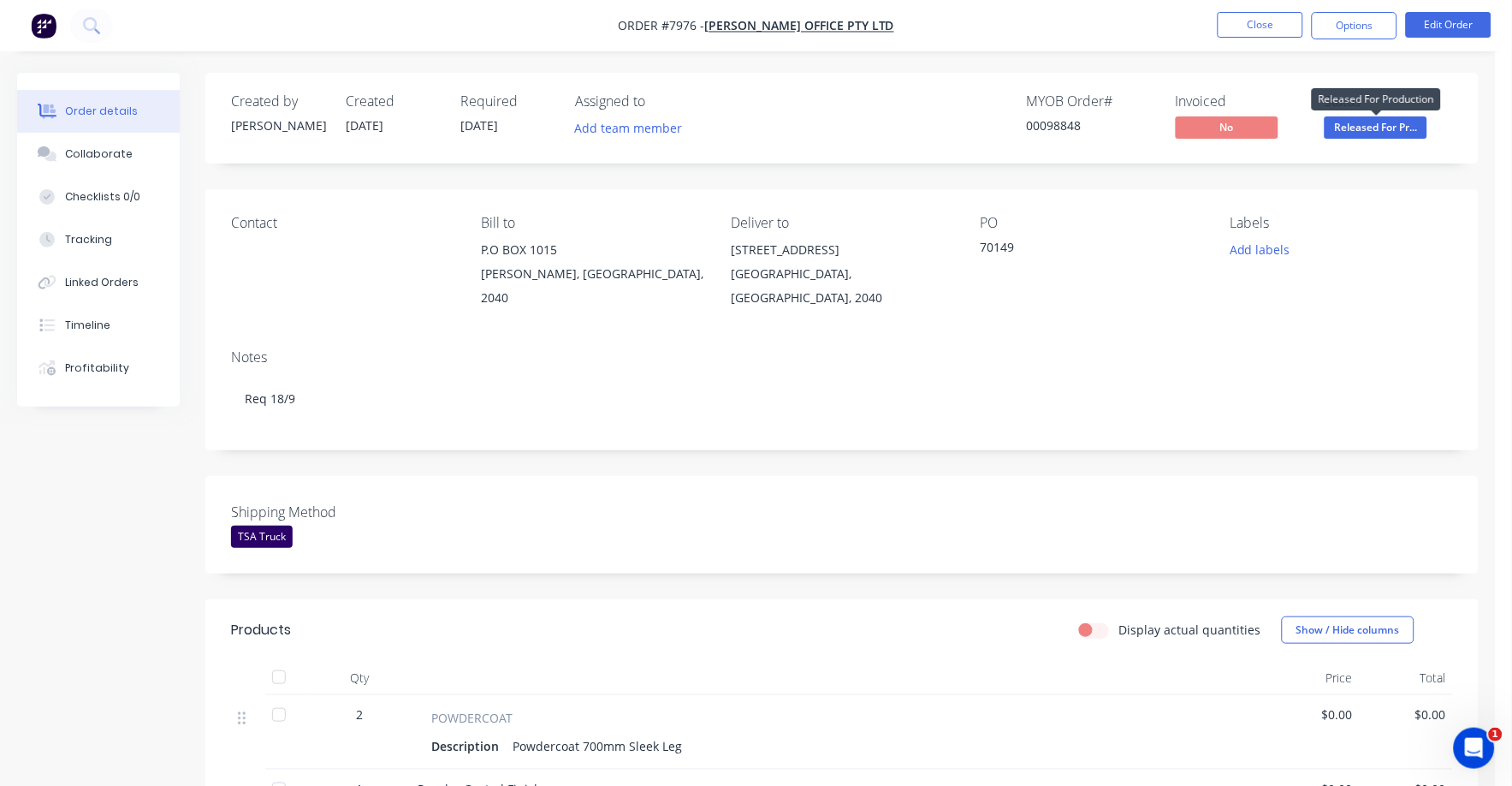
click at [1371, 123] on span "Released For Pr..." at bounding box center [1375, 126] width 103 height 22
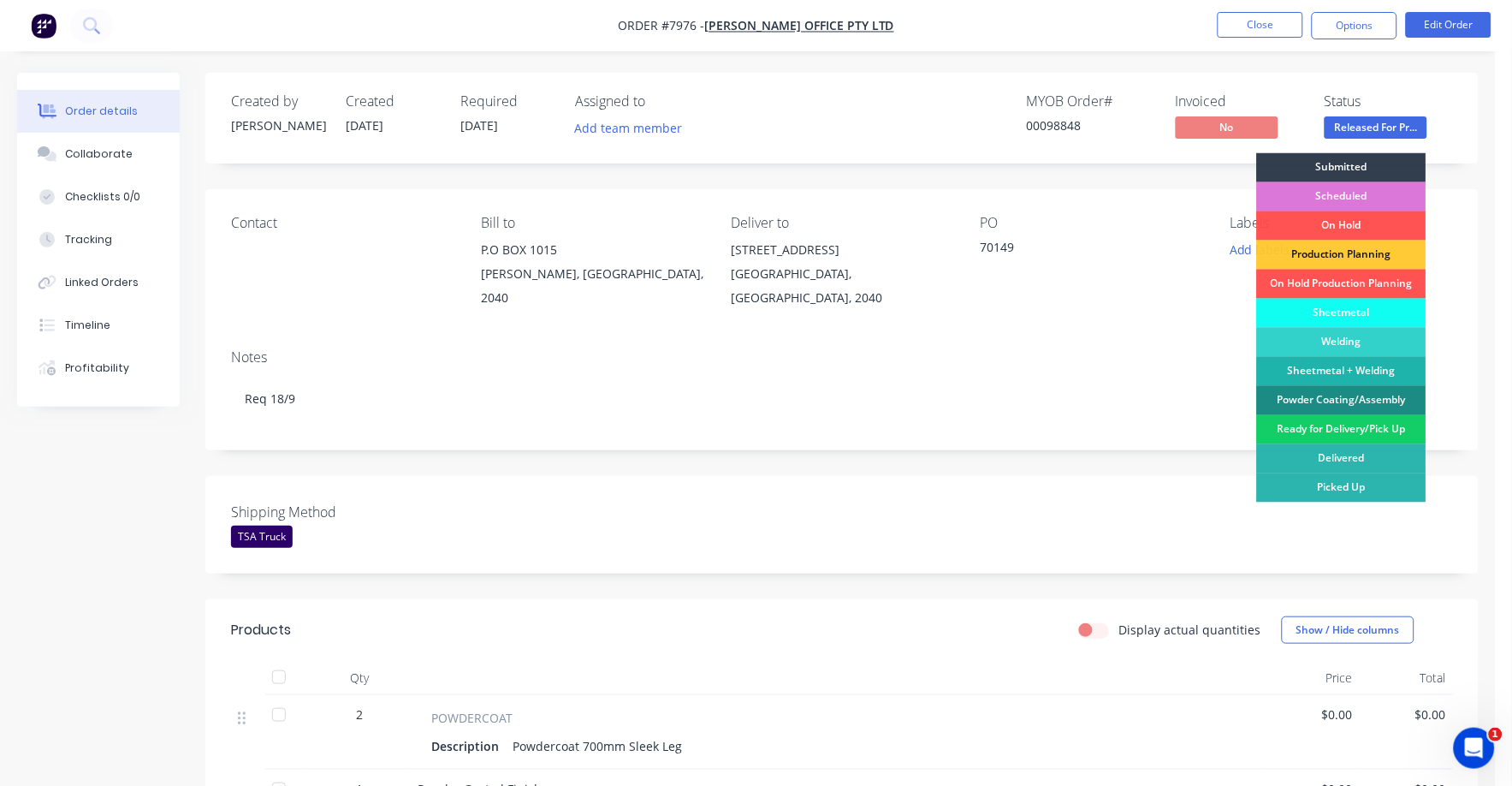
click at [1341, 434] on div "Ready for Delivery/Pick Up" at bounding box center [1342, 429] width 170 height 29
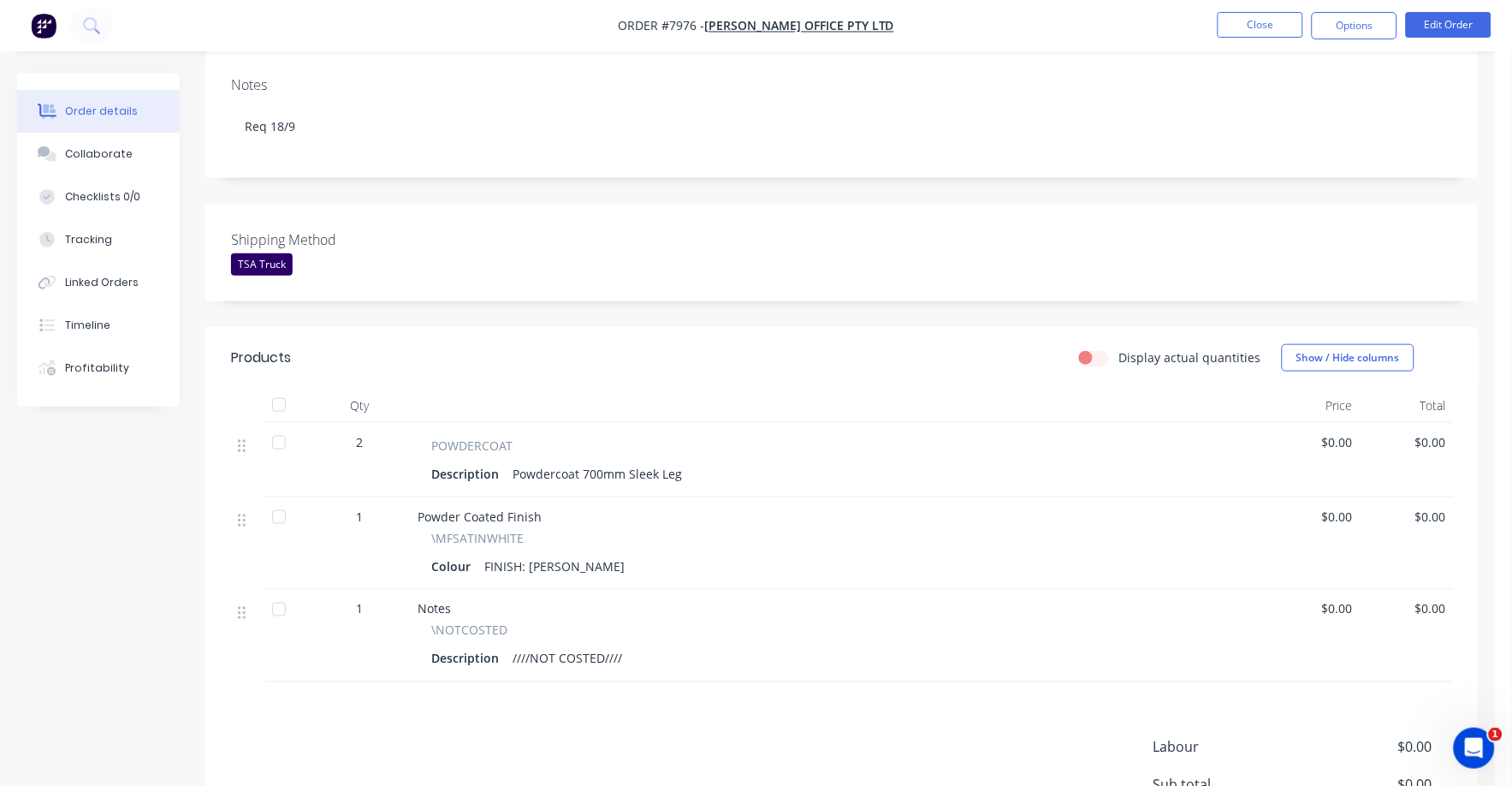
scroll to position [321, 0]
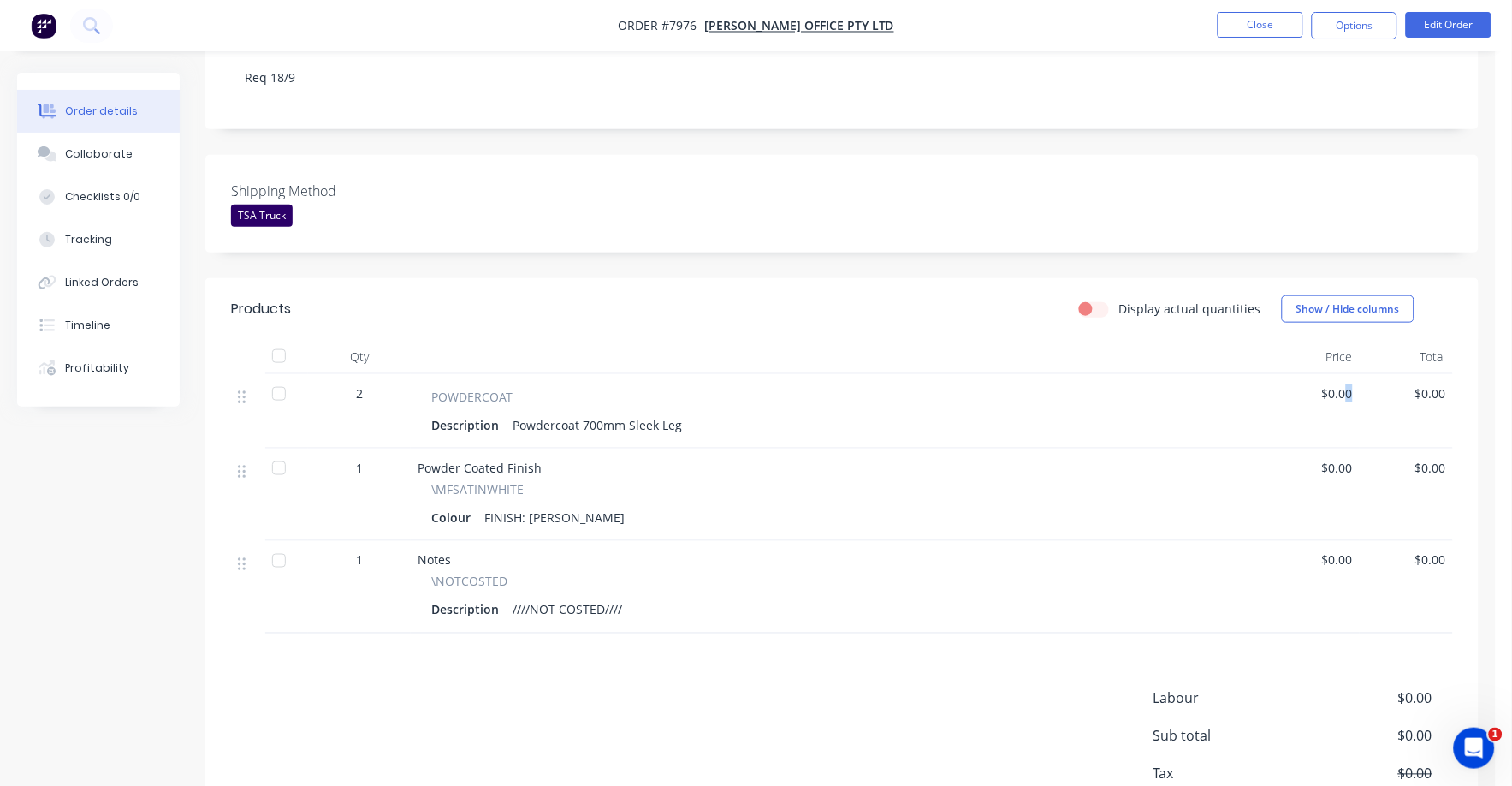
click at [1344, 384] on span "$0.00" at bounding box center [1313, 393] width 79 height 18
click at [1453, 20] on button "Edit Order" at bounding box center [1448, 25] width 86 height 25
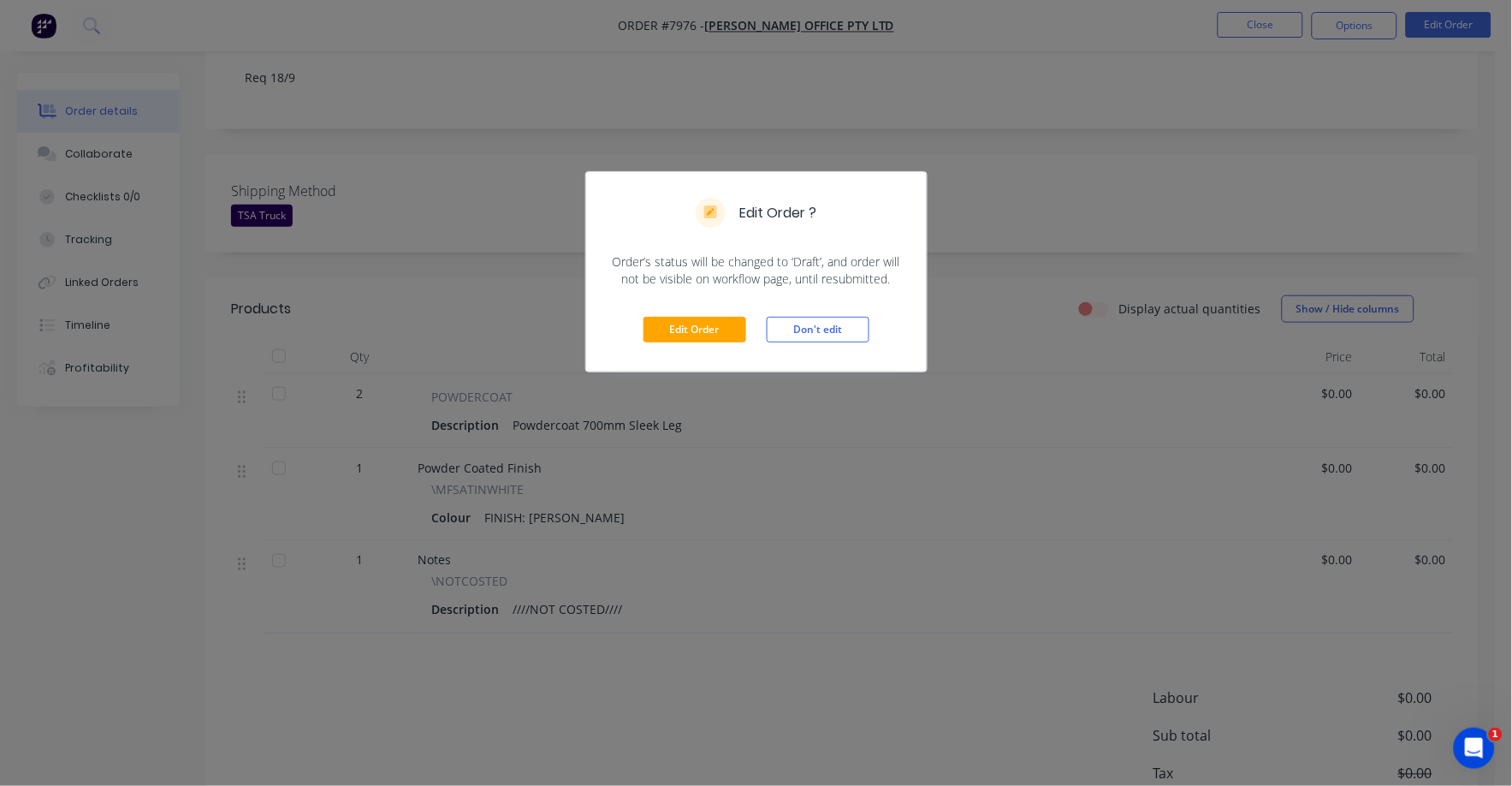
click at [687, 343] on div "Edit Order Don't edit" at bounding box center [756, 329] width 341 height 84
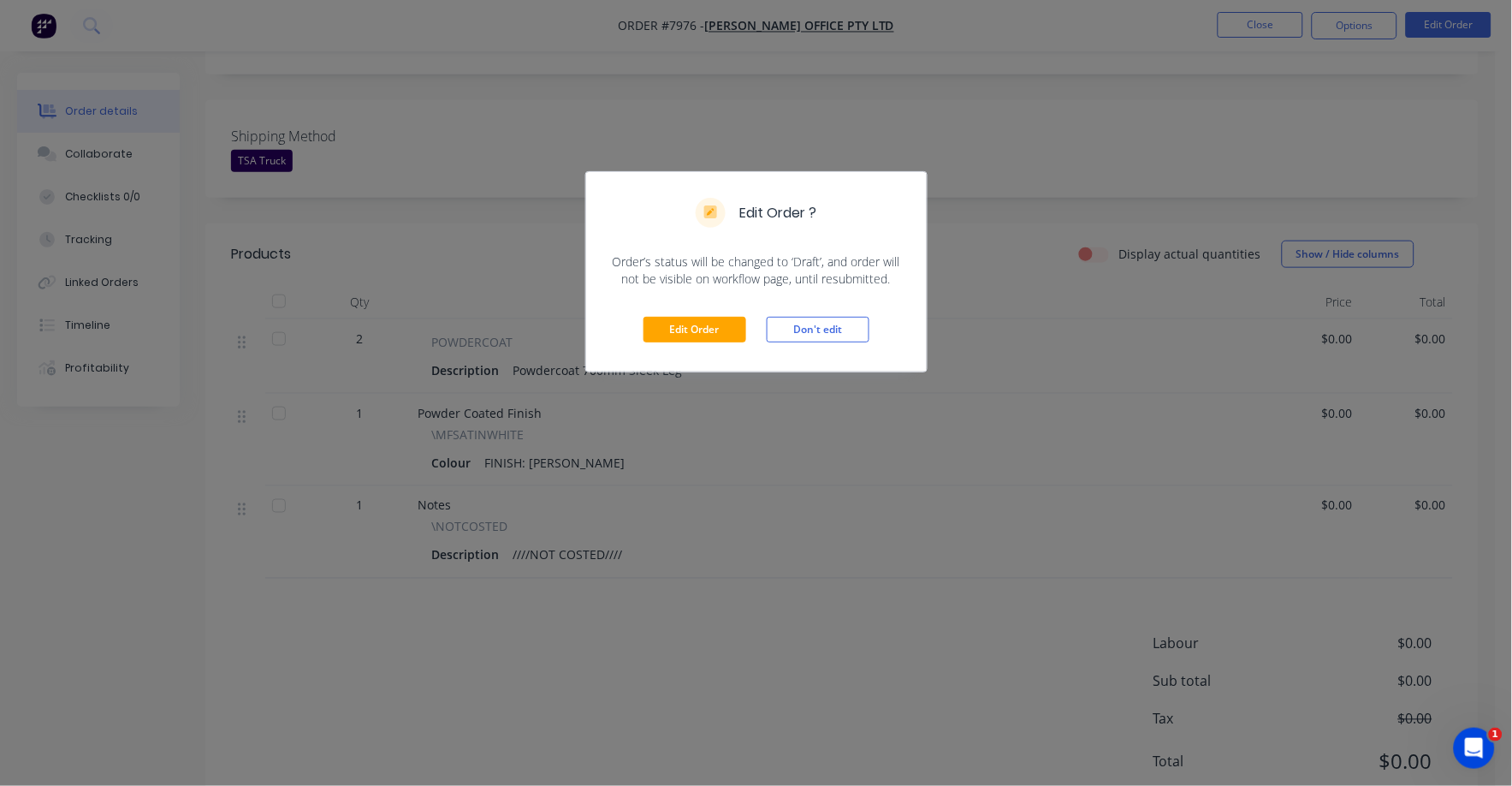
scroll to position [419, 0]
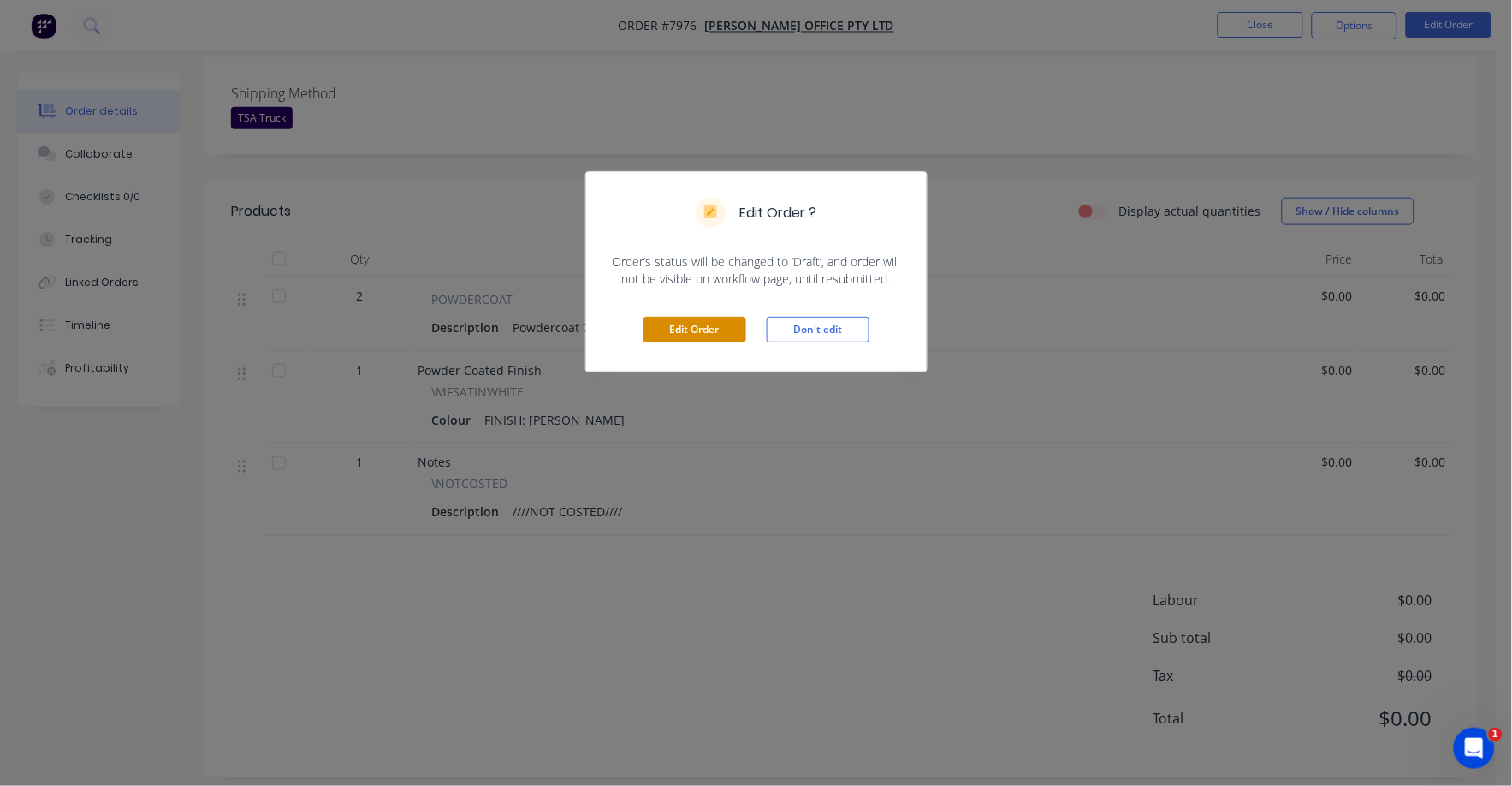
click at [698, 332] on button "Edit Order" at bounding box center [694, 329] width 103 height 25
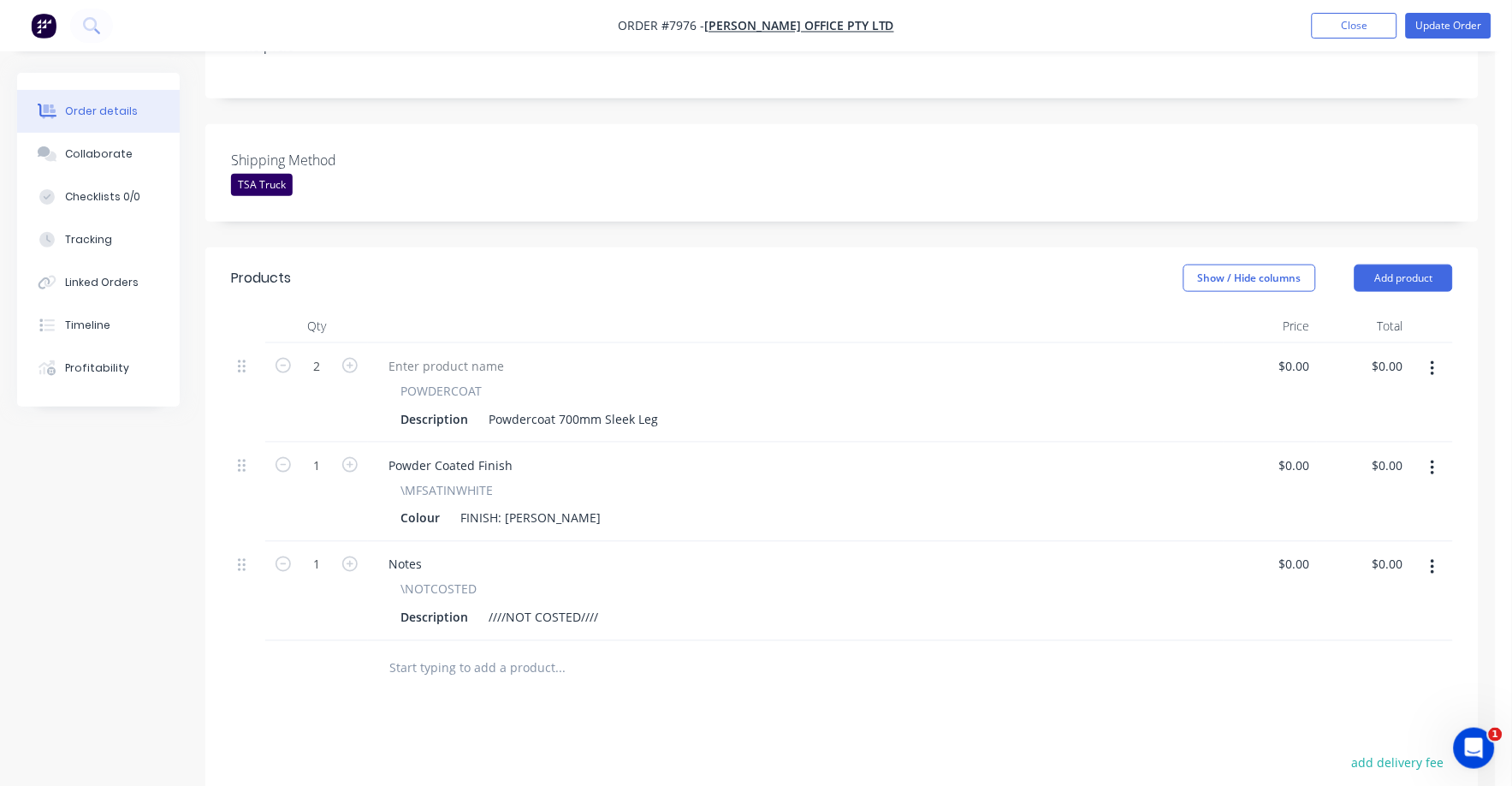
scroll to position [427, 0]
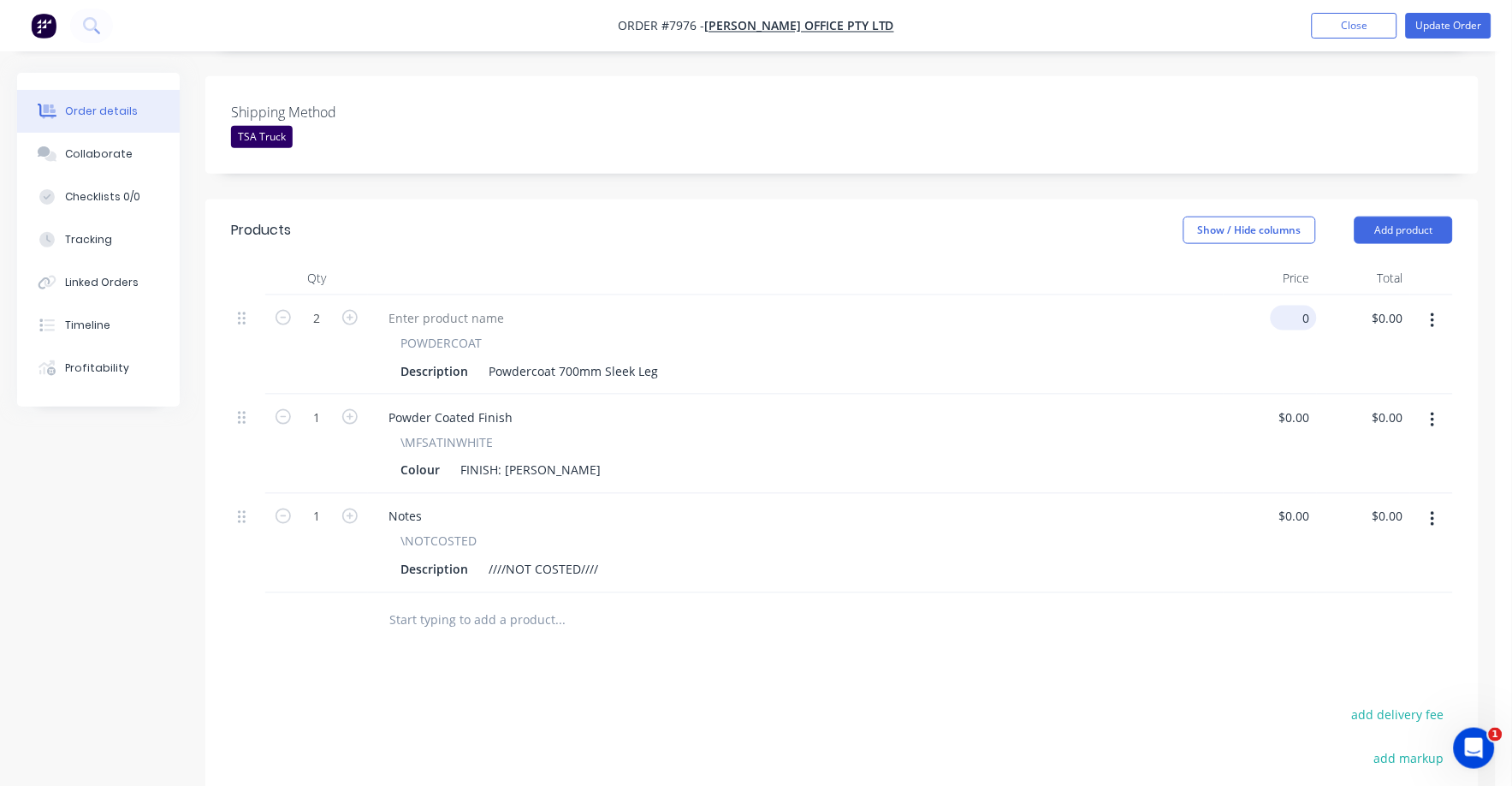
click at [1315, 306] on div "0 $0.00" at bounding box center [1297, 318] width 40 height 25
type input "$29.00"
type input "$58.00"
click at [1138, 504] on div "Notes" at bounding box center [795, 516] width 842 height 25
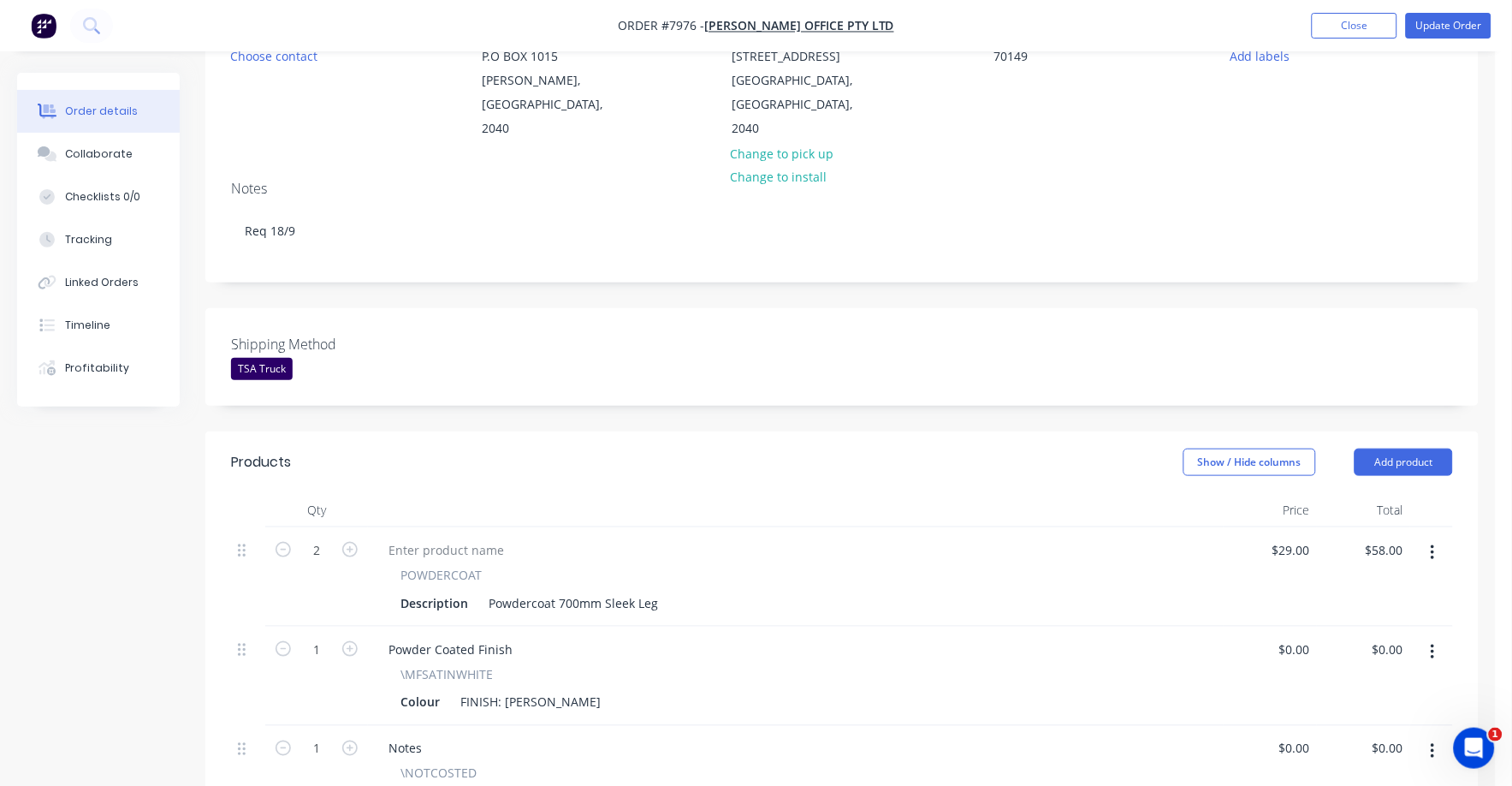
scroll to position [0, 0]
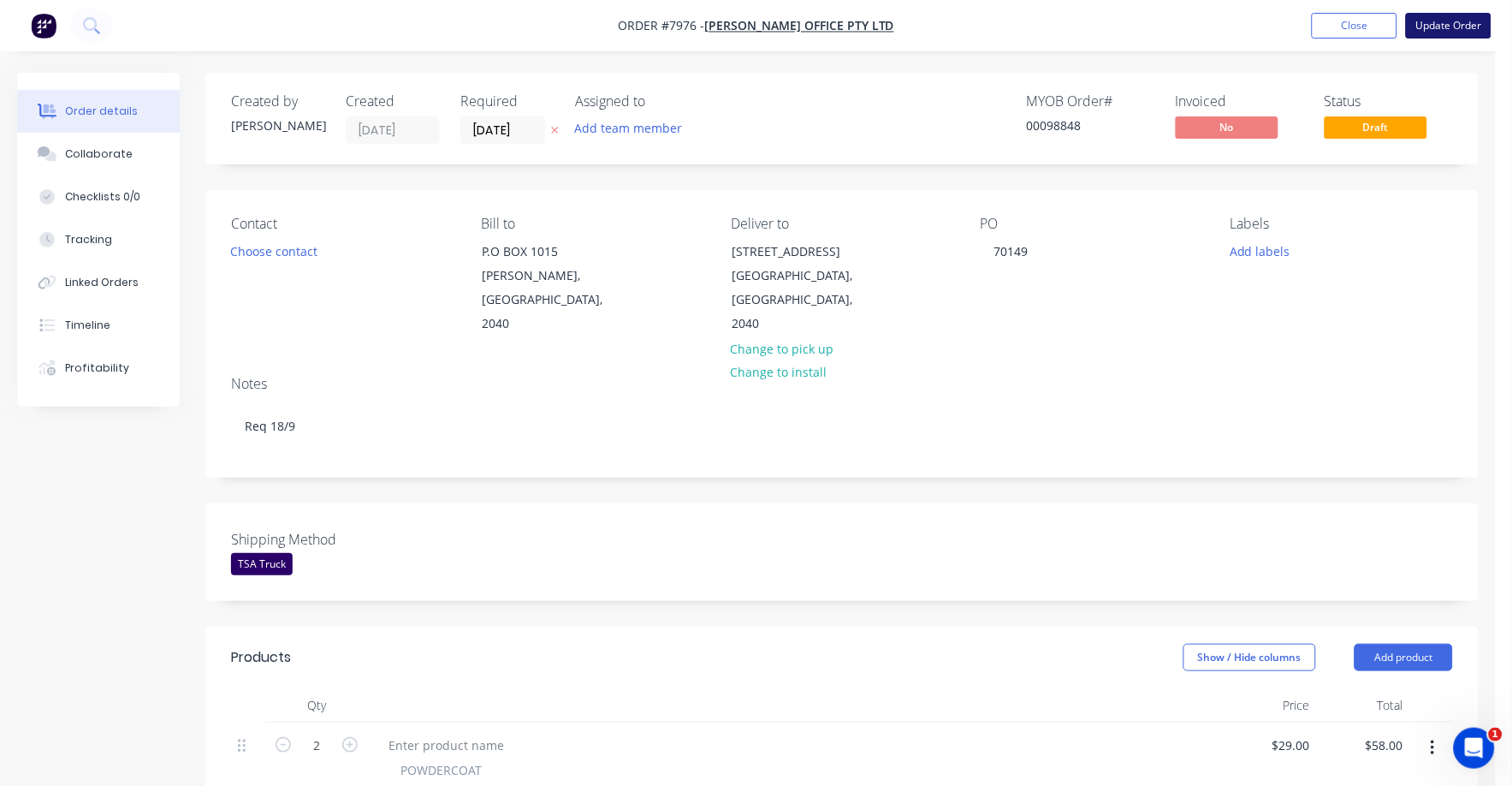
click at [1468, 23] on button "Update Order" at bounding box center [1448, 25] width 86 height 25
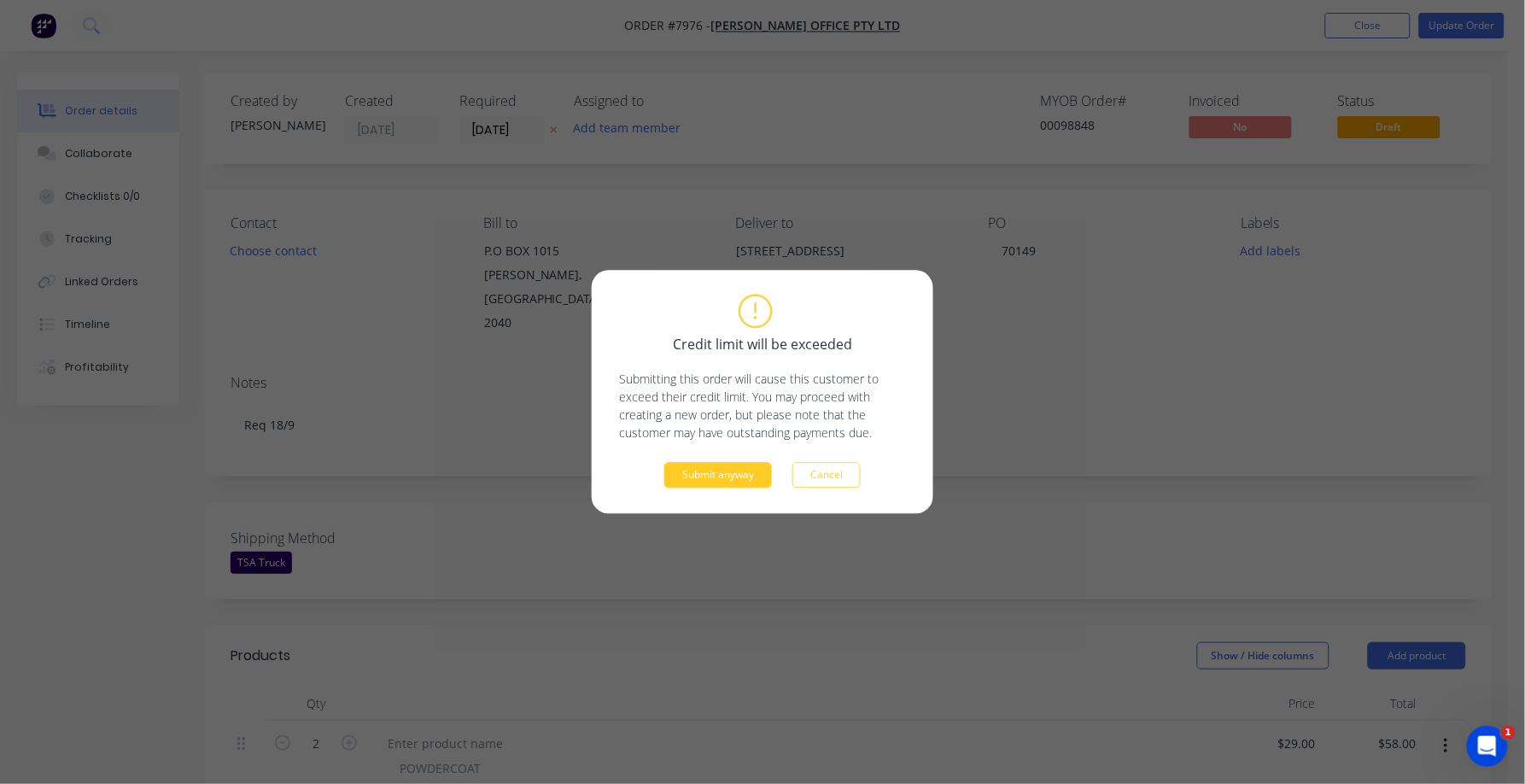
click at [692, 481] on button "Submit anyway" at bounding box center [718, 475] width 107 height 25
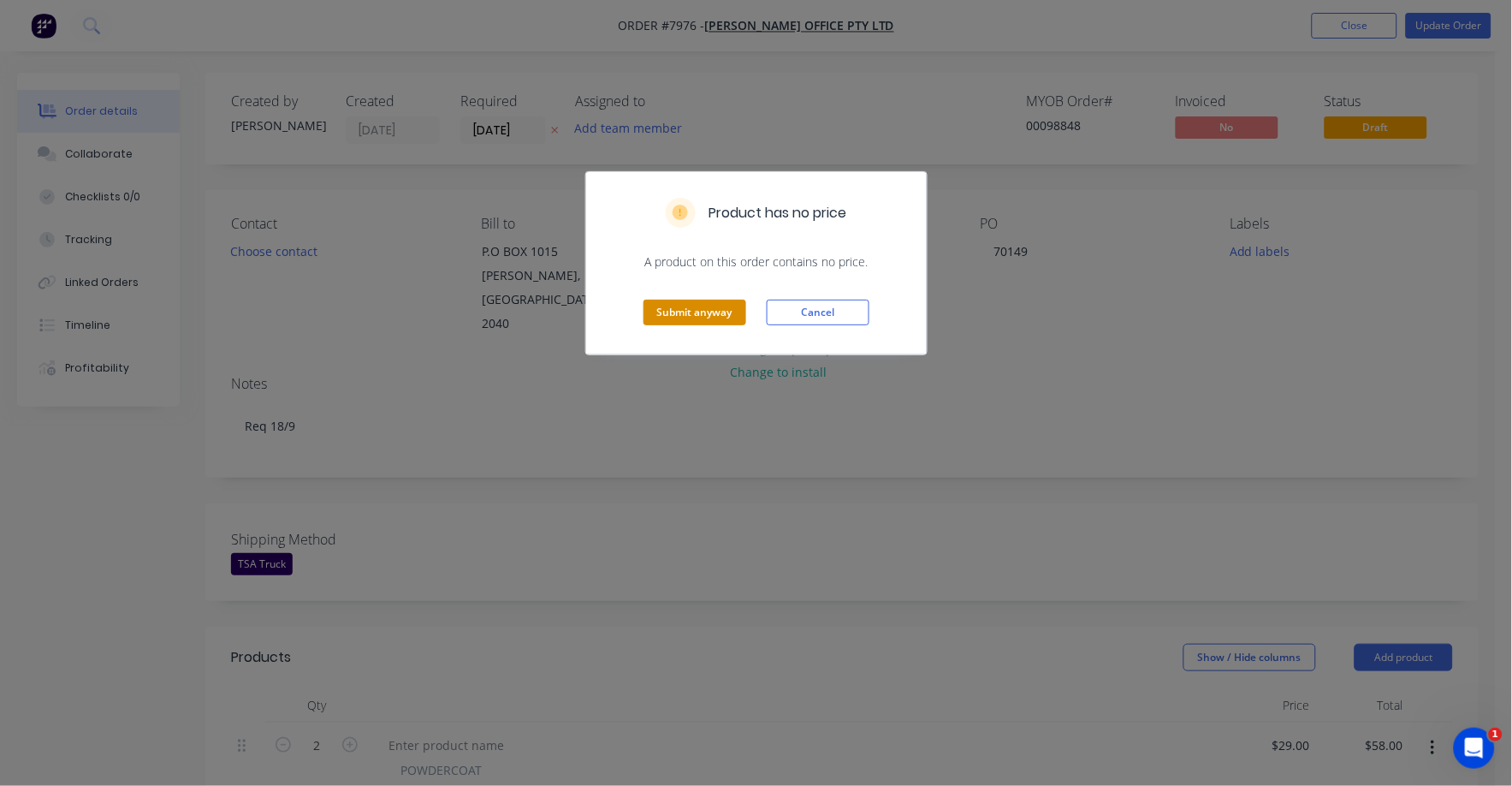
click at [714, 317] on button "Submit anyway" at bounding box center [694, 311] width 103 height 25
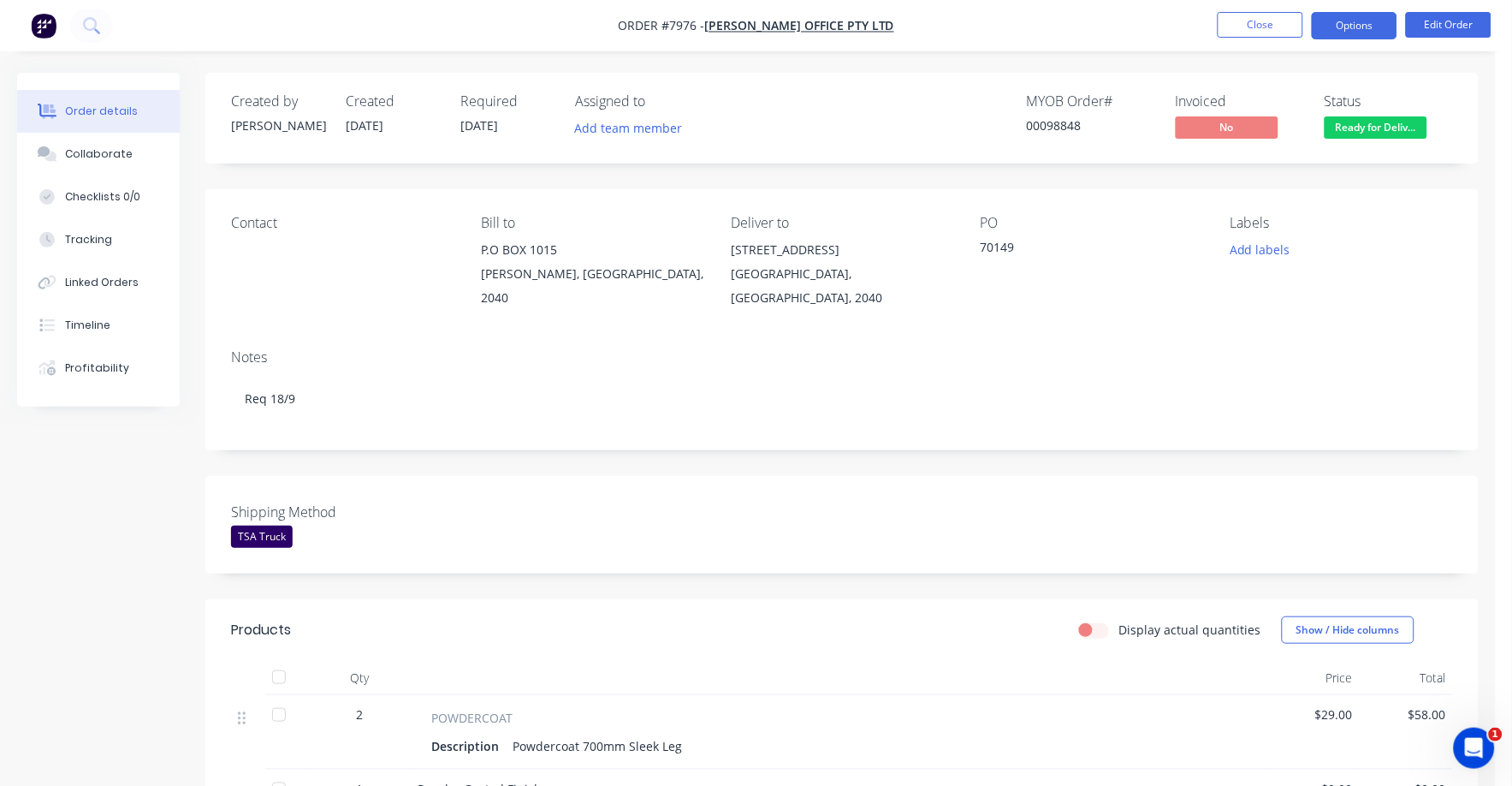
click at [1342, 26] on button "Options" at bounding box center [1354, 25] width 86 height 27
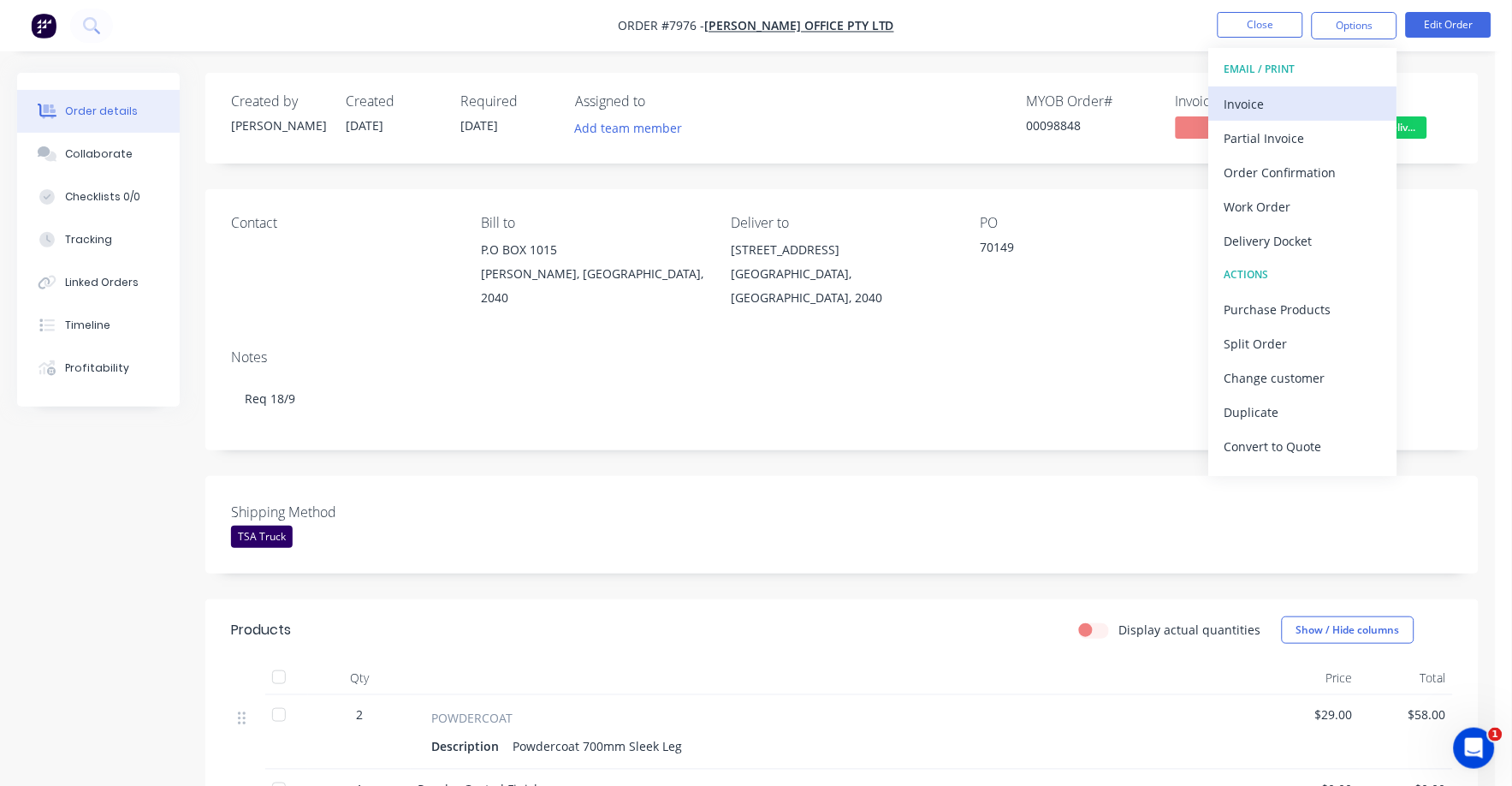
click at [1242, 106] on div "Invoice" at bounding box center [1303, 104] width 158 height 25
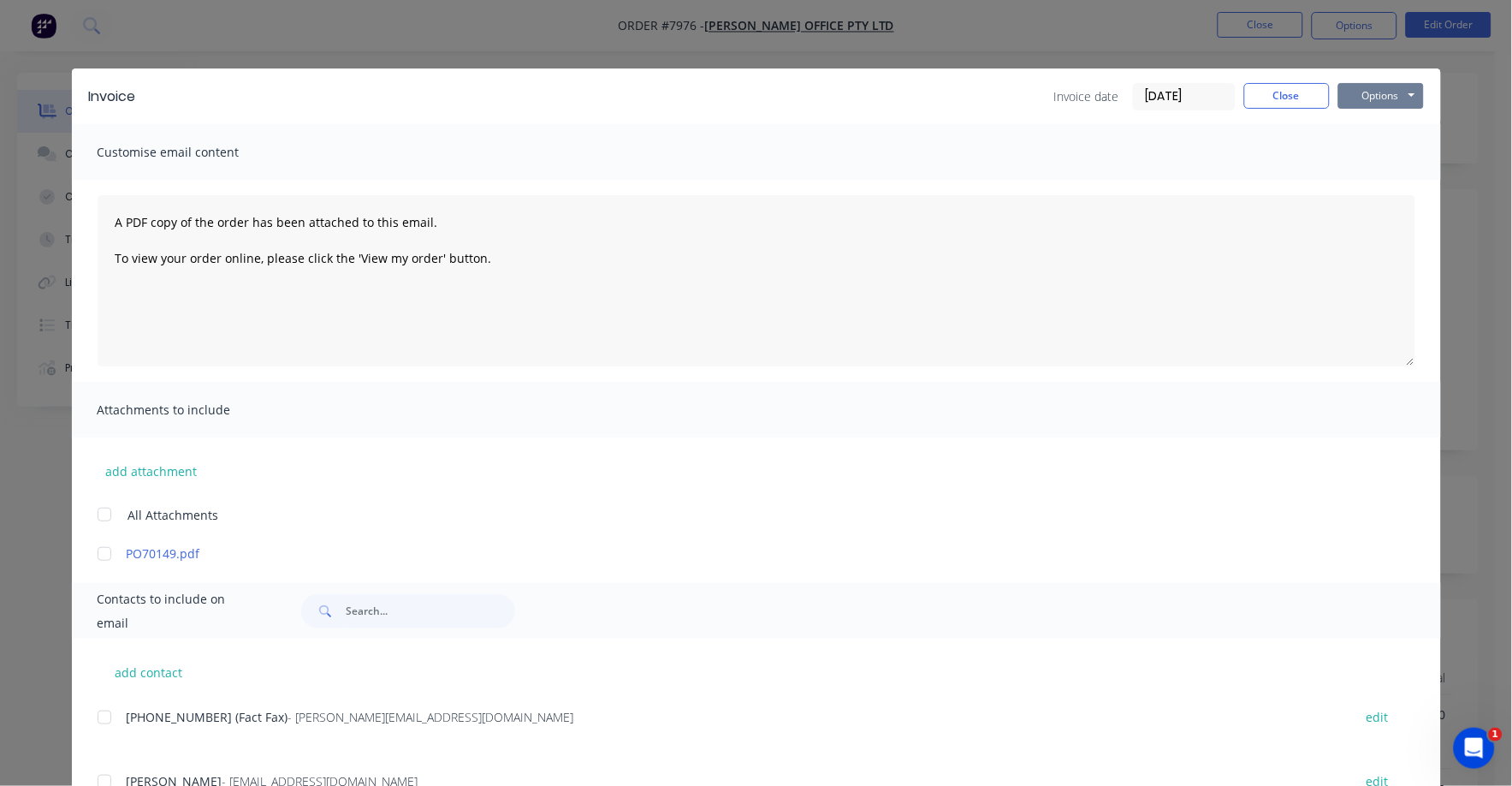
click at [1376, 100] on button "Options" at bounding box center [1381, 95] width 86 height 25
click at [1344, 159] on button "Print" at bounding box center [1393, 155] width 109 height 28
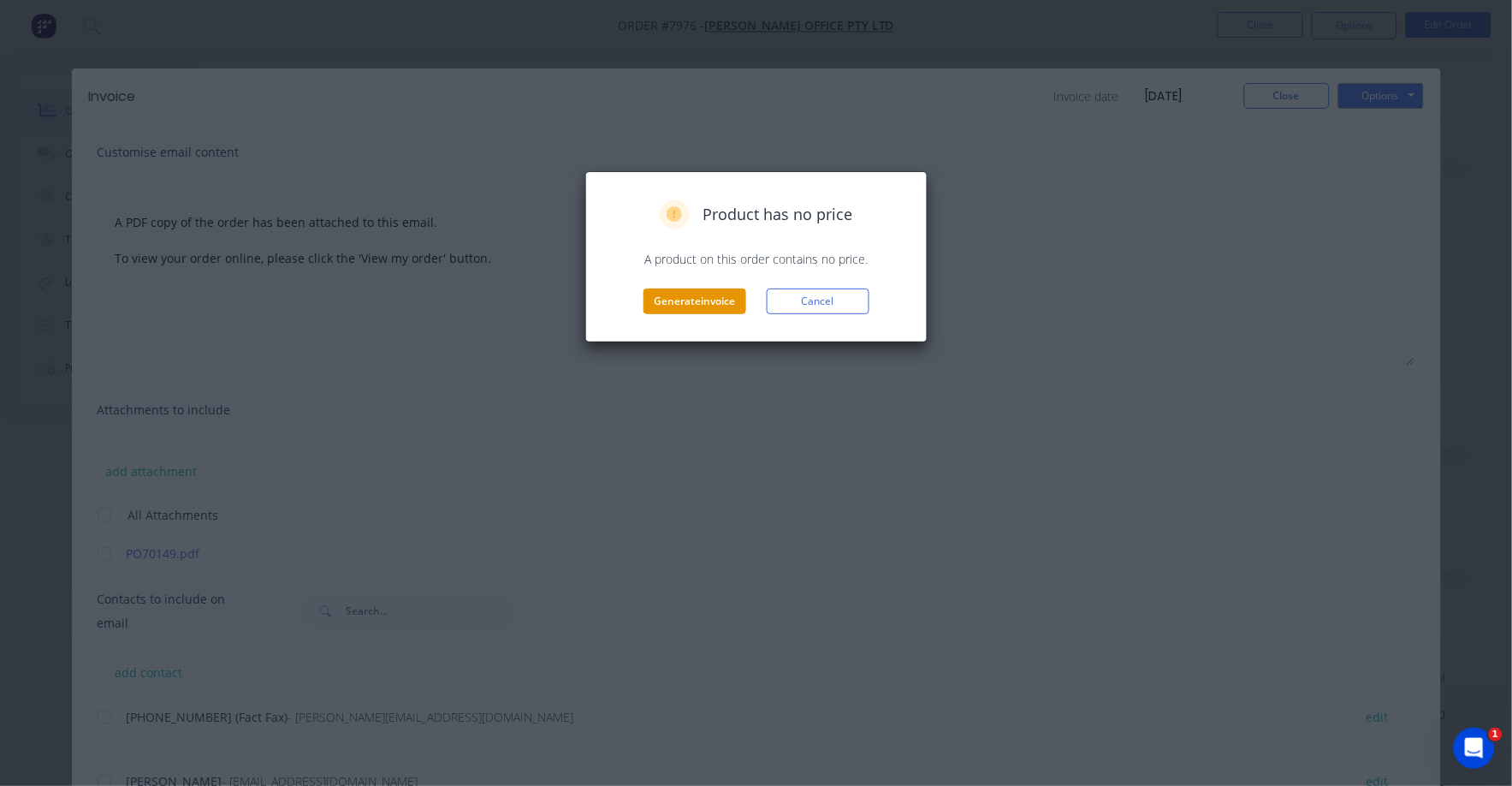
click at [705, 309] on button "Generate invoice" at bounding box center [694, 301] width 103 height 25
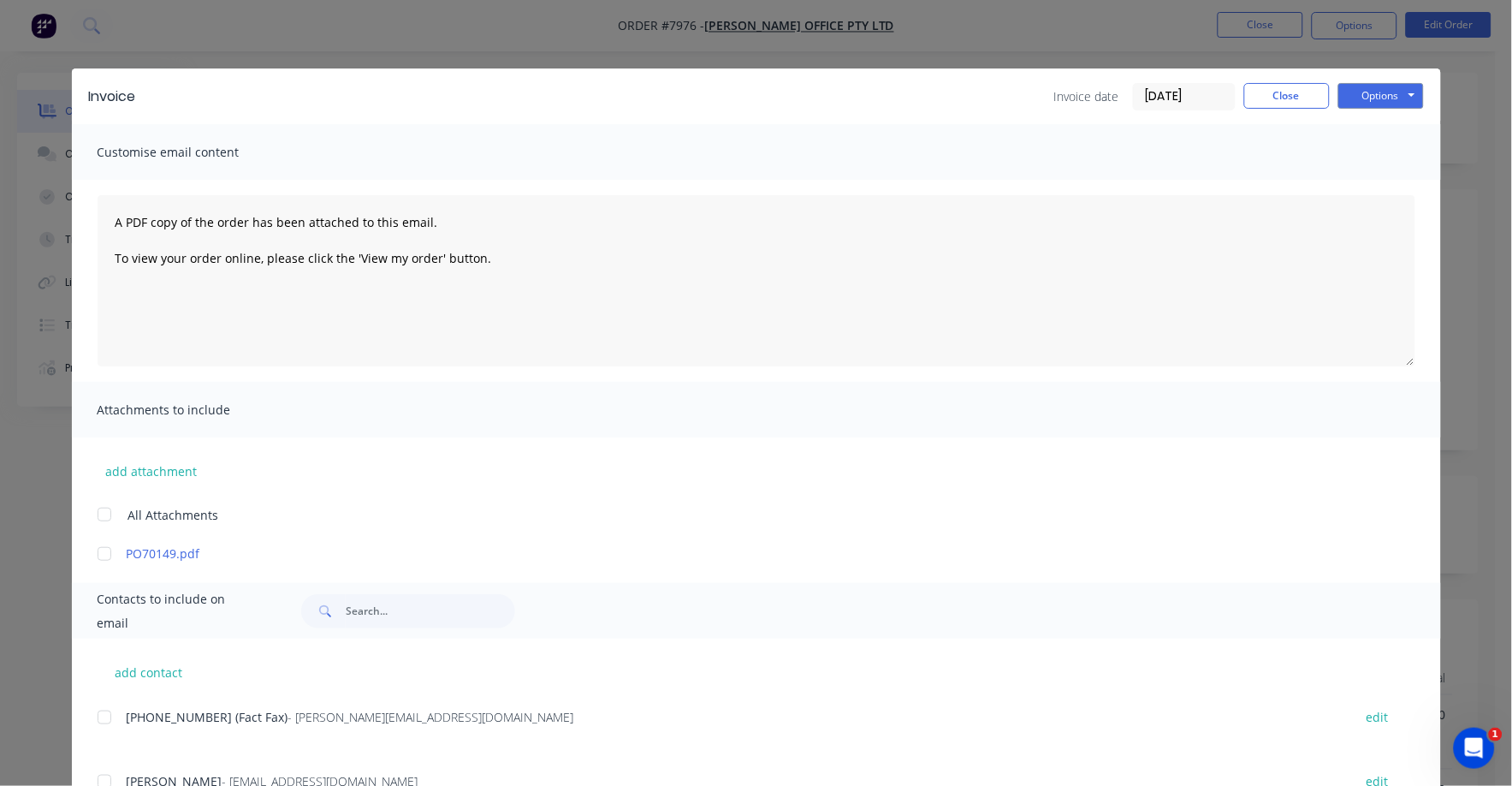
click at [1227, 88] on label "[DATE]" at bounding box center [1184, 96] width 103 height 27
click at [1227, 88] on input "[DATE]" at bounding box center [1184, 96] width 101 height 25
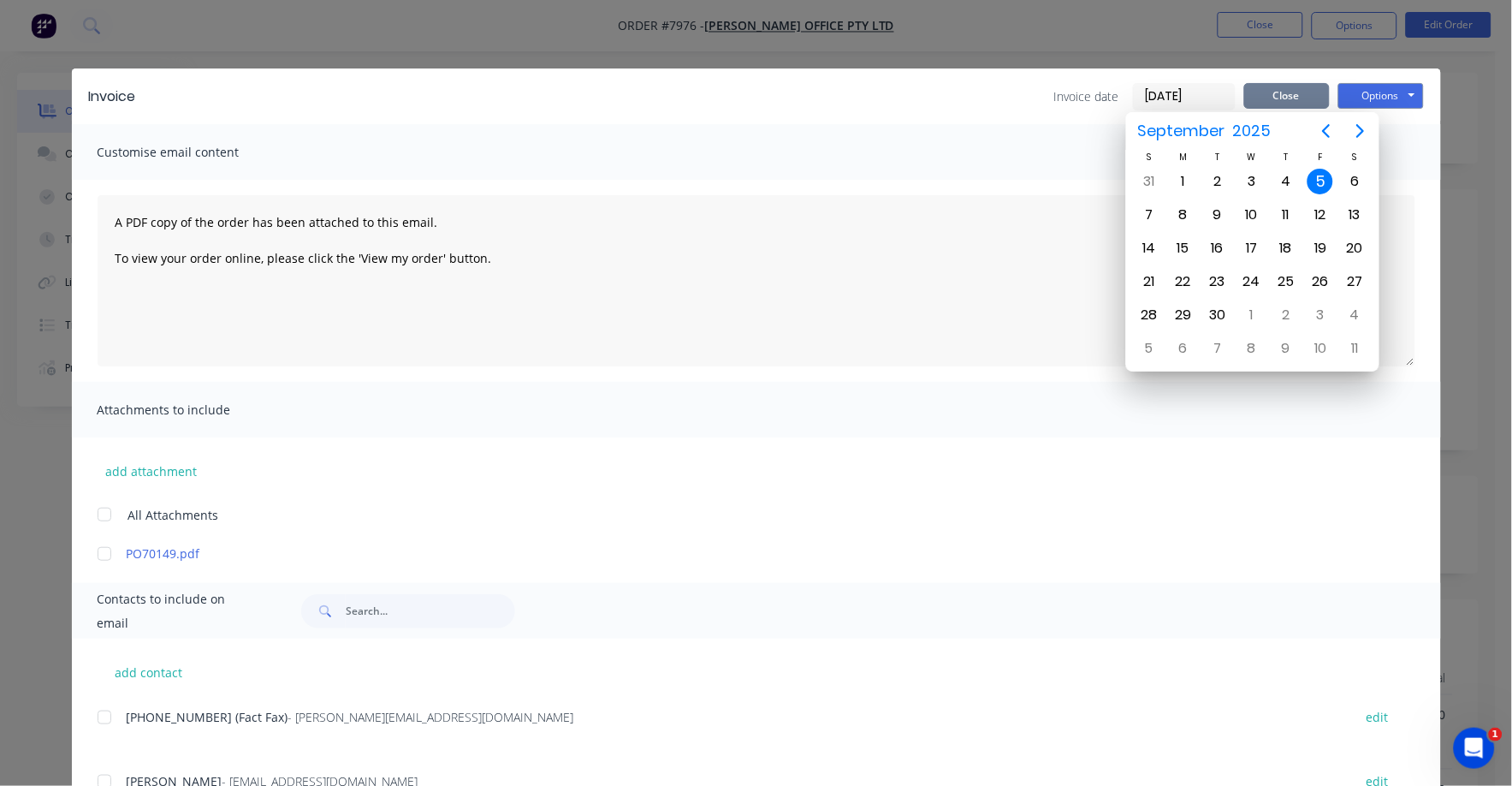
click at [1267, 90] on button "Close" at bounding box center [1287, 95] width 86 height 25
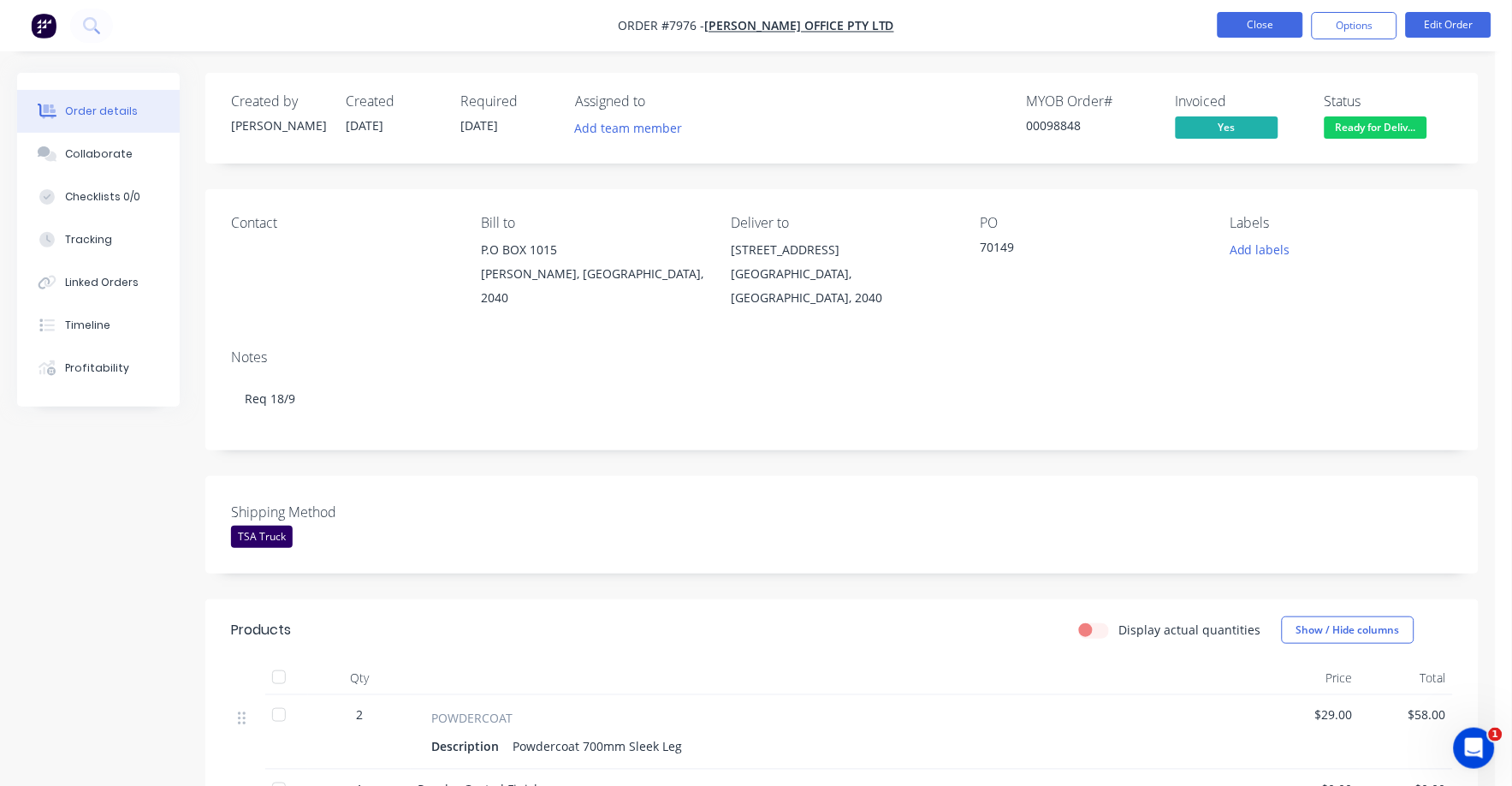
drag, startPoint x: 1260, startPoint y: 5, endPoint x: 1257, endPoint y: 14, distance: 9.5
click at [1257, 9] on nav "Order #7976 - [PERSON_NAME] Office Pty Ltd Close Options Edit Order" at bounding box center [756, 25] width 1512 height 51
click at [1254, 20] on button "Close" at bounding box center [1260, 25] width 86 height 25
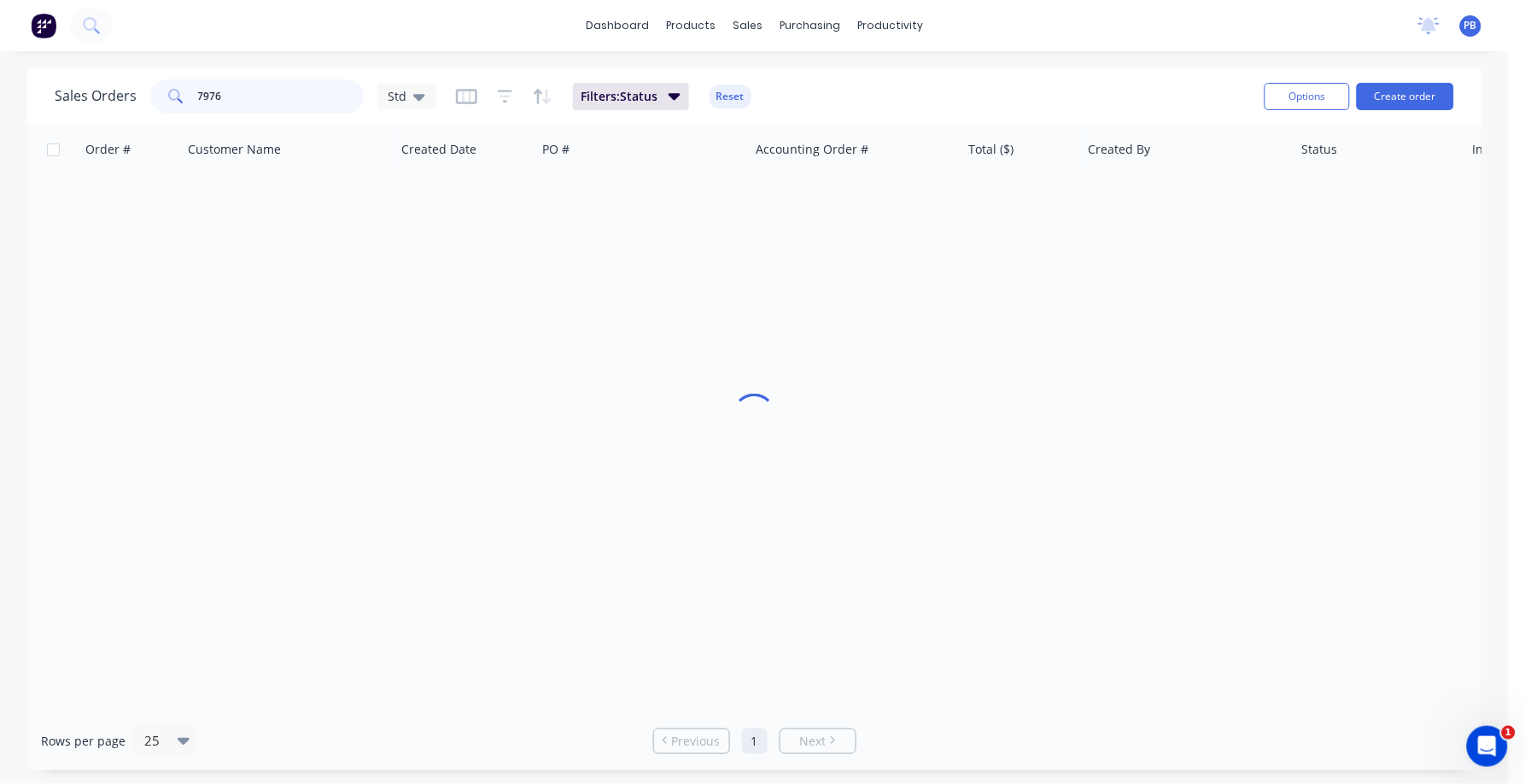
drag, startPoint x: 256, startPoint y: 86, endPoint x: 126, endPoint y: 76, distance: 130.4
click at [126, 76] on div "Sales Orders 7976 Std Filters: Status Reset" at bounding box center [652, 96] width 1196 height 41
type input "7"
type input "8"
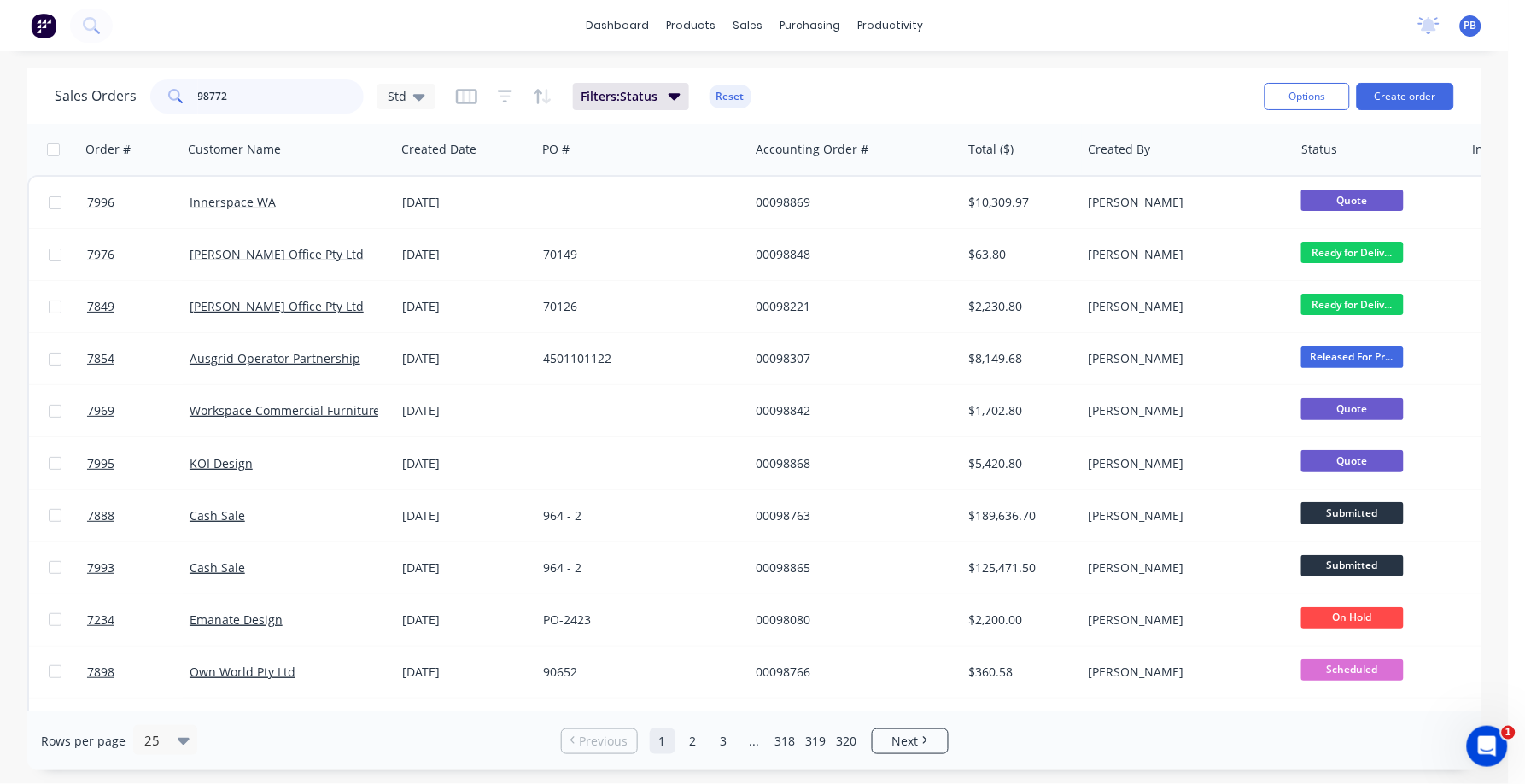
type input "98772"
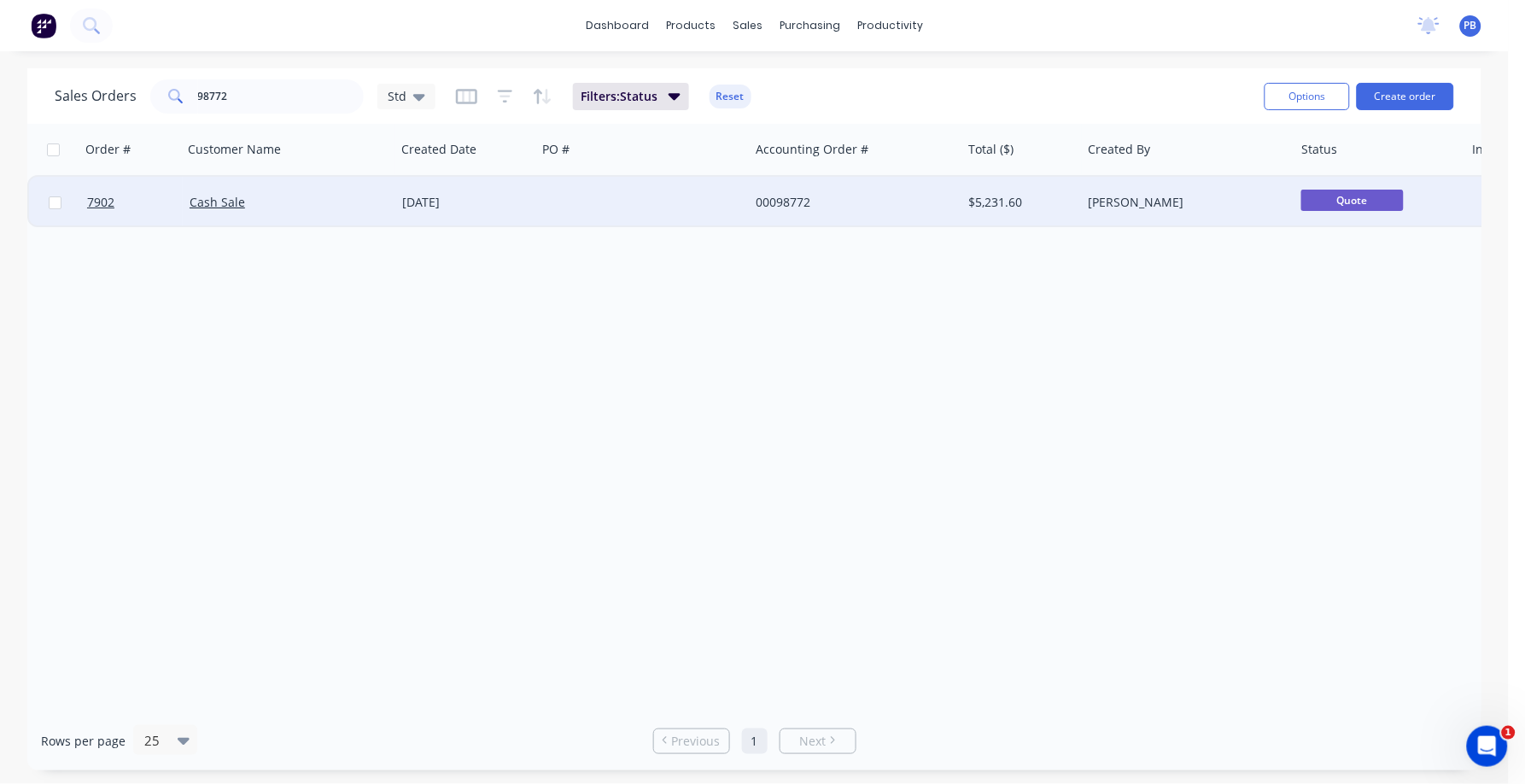
click at [782, 202] on div "00098772" at bounding box center [850, 202] width 189 height 17
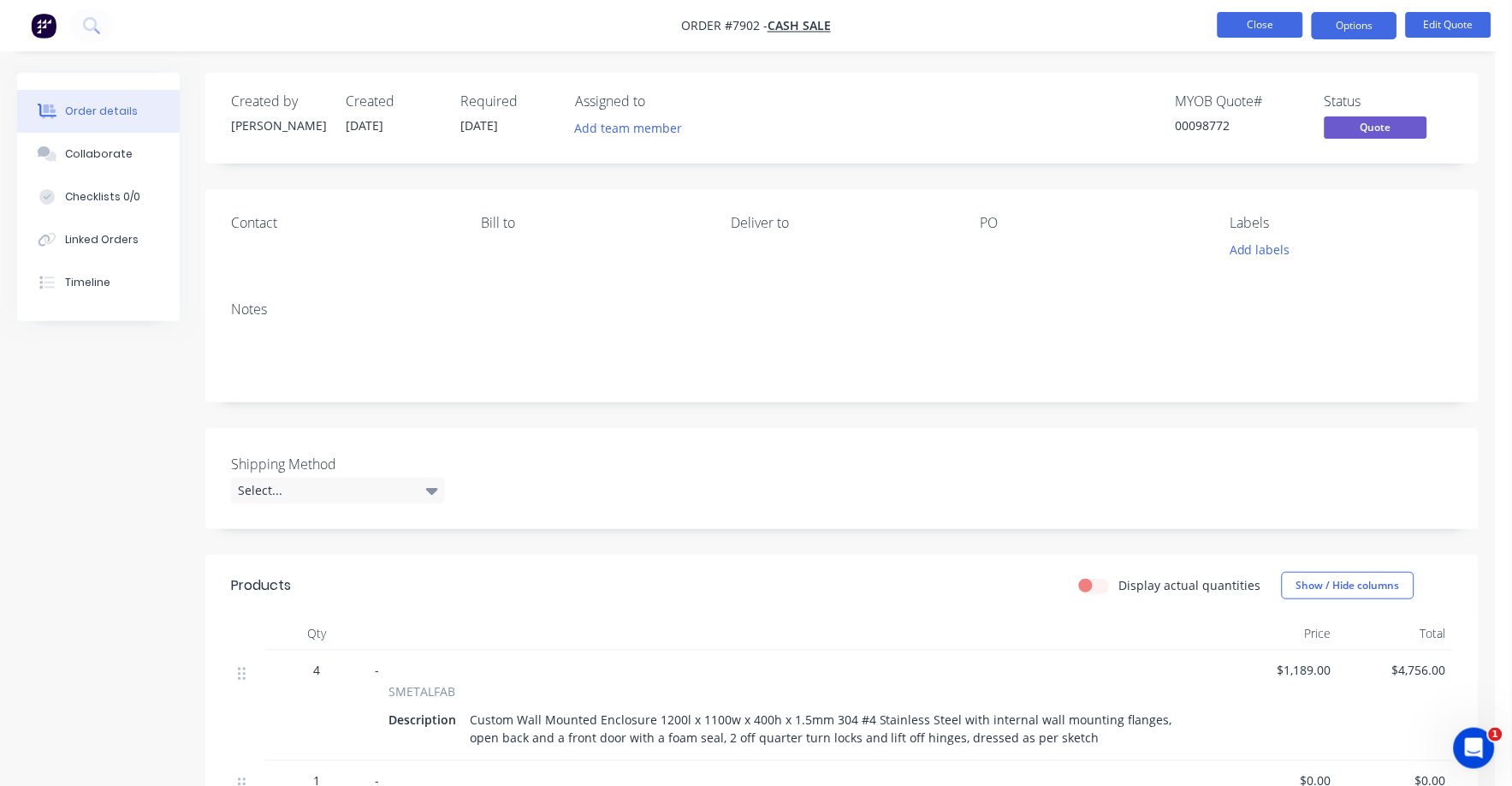
click at [1261, 31] on button "Close" at bounding box center [1260, 25] width 86 height 25
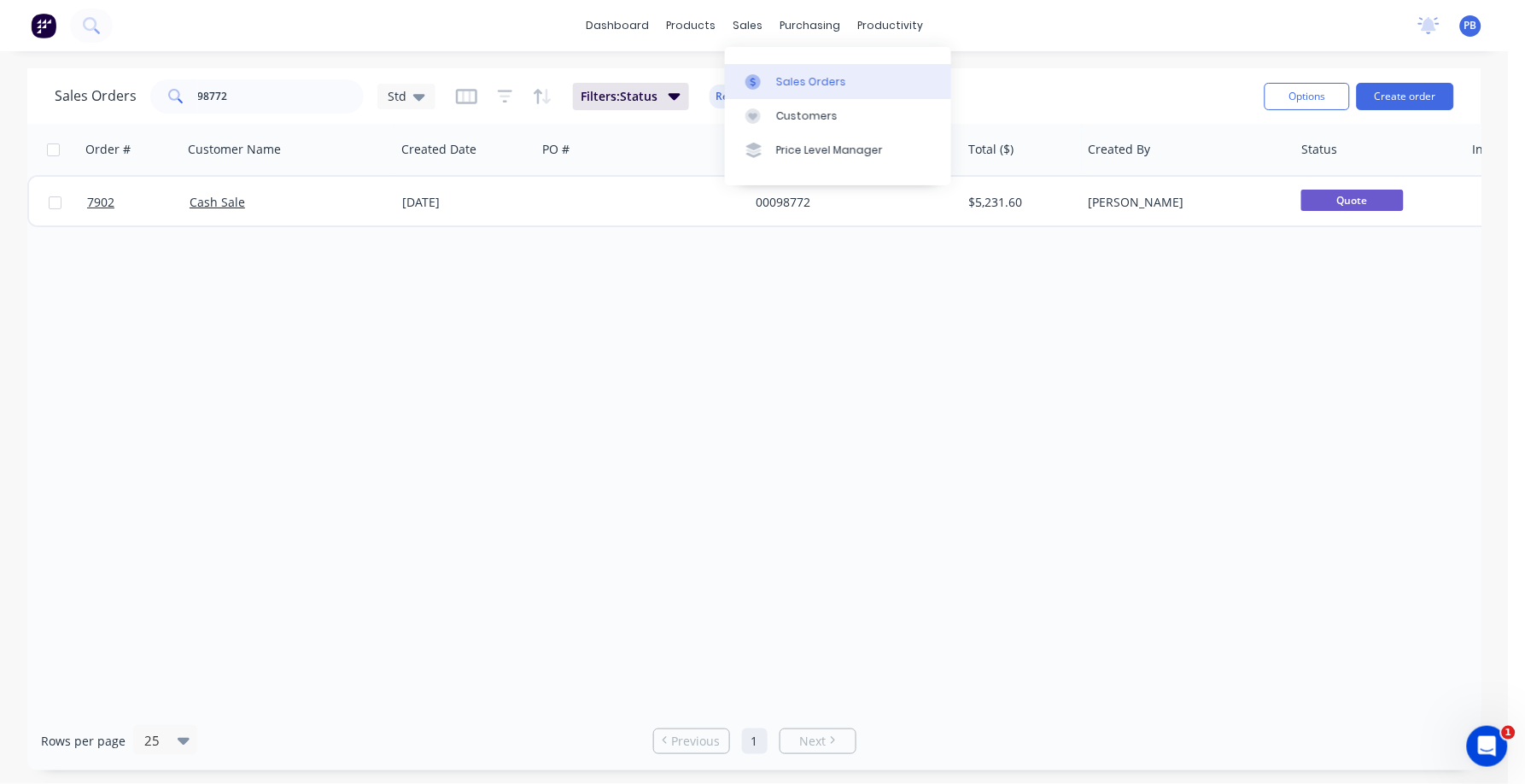
click at [793, 78] on div "Sales Orders" at bounding box center [811, 82] width 70 height 15
drag, startPoint x: 269, startPoint y: 93, endPoint x: 136, endPoint y: 95, distance: 133.0
click at [136, 95] on div "Sales Orders 98772 Std" at bounding box center [245, 96] width 381 height 34
type input "98788"
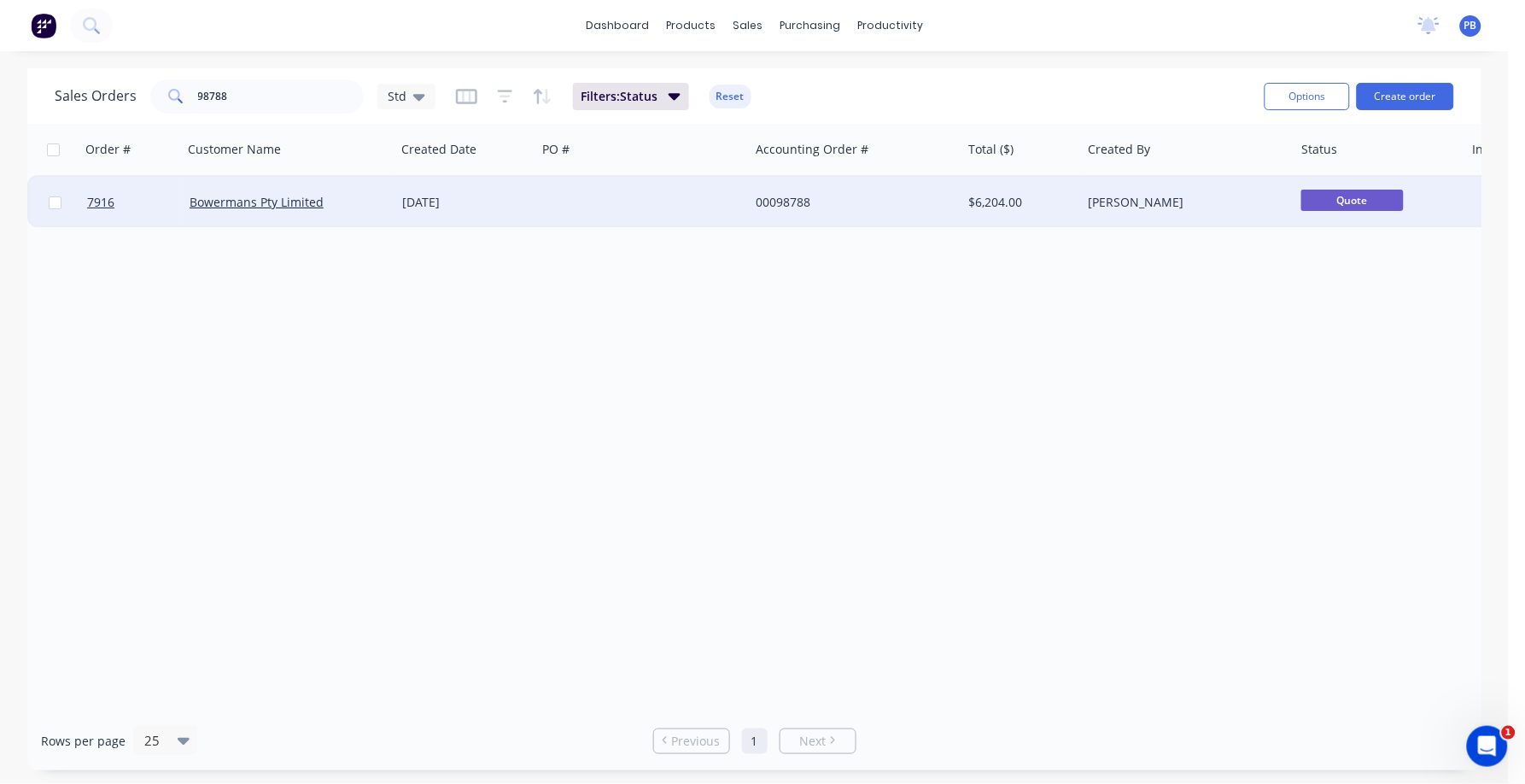
click at [455, 202] on div "[DATE]" at bounding box center [465, 202] width 127 height 17
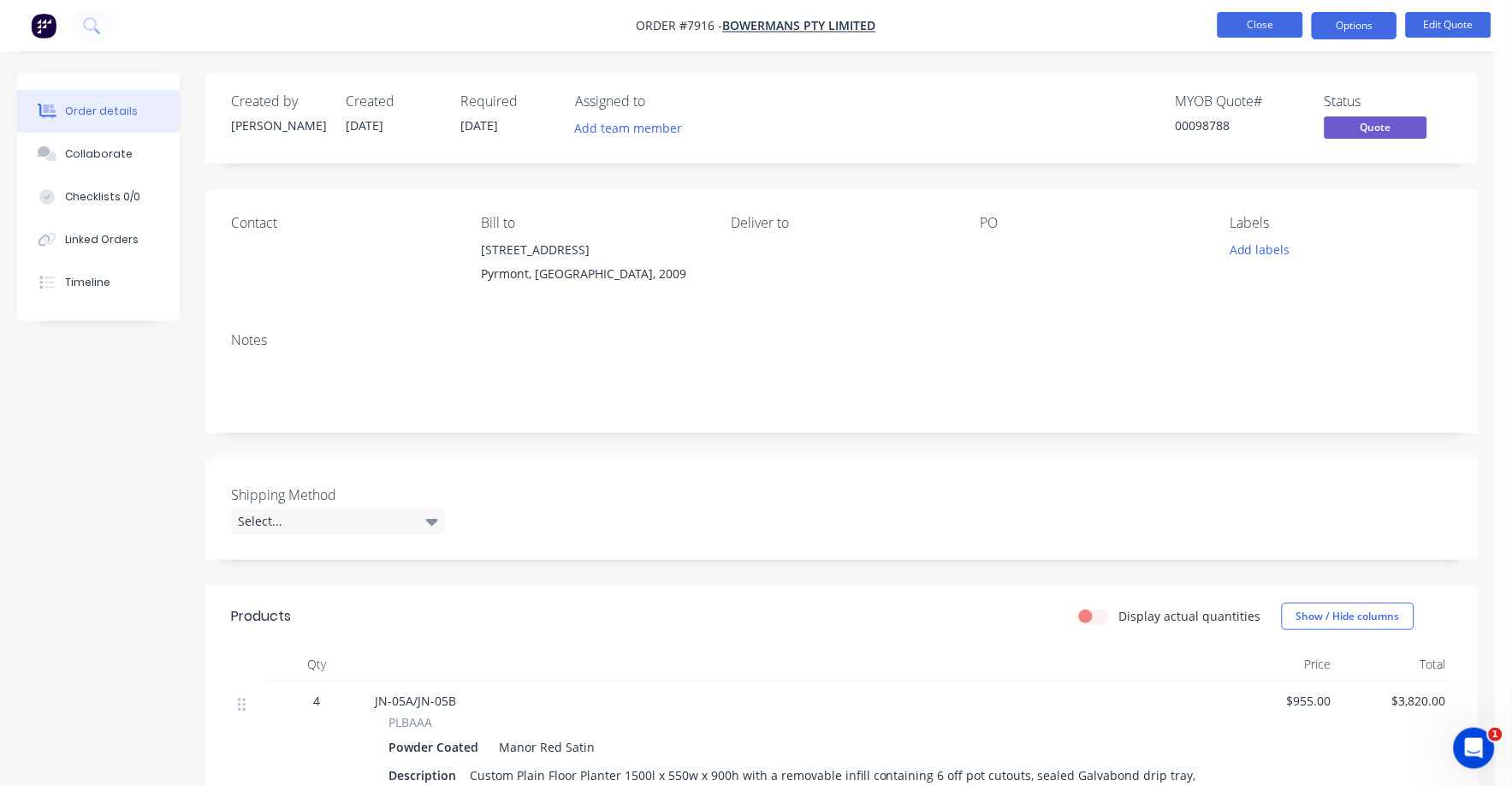
click at [1245, 19] on button "Close" at bounding box center [1260, 25] width 86 height 25
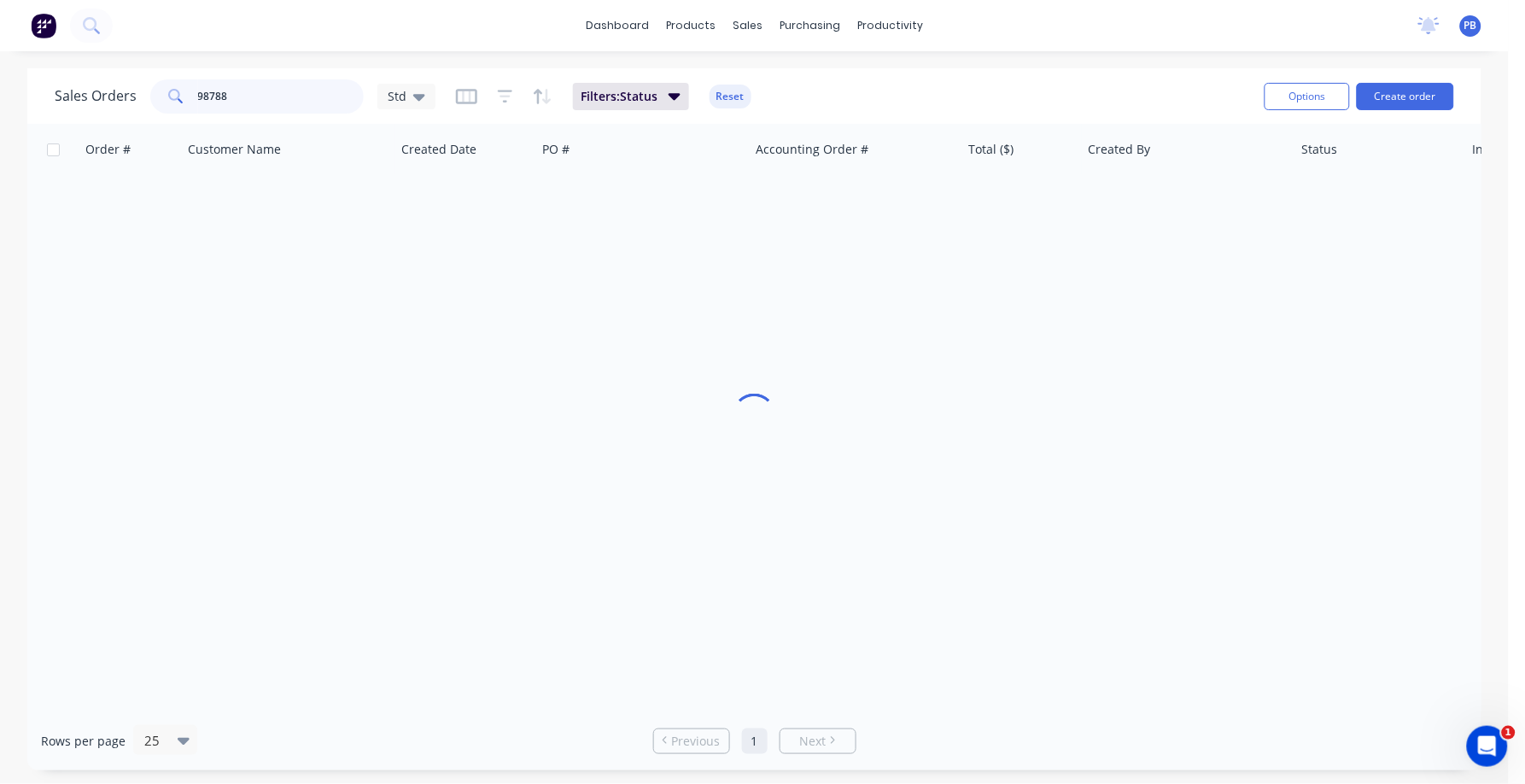
click at [249, 88] on input "98788" at bounding box center [281, 96] width 167 height 34
click at [266, 368] on div "Order # Customer Name Created Date PO # Accounting Order # Total ($) Created By…" at bounding box center [754, 418] width 1454 height 587
drag, startPoint x: 249, startPoint y: 104, endPoint x: 125, endPoint y: 81, distance: 126.1
click at [125, 81] on div "Sales Orders 98788 Std" at bounding box center [245, 96] width 381 height 34
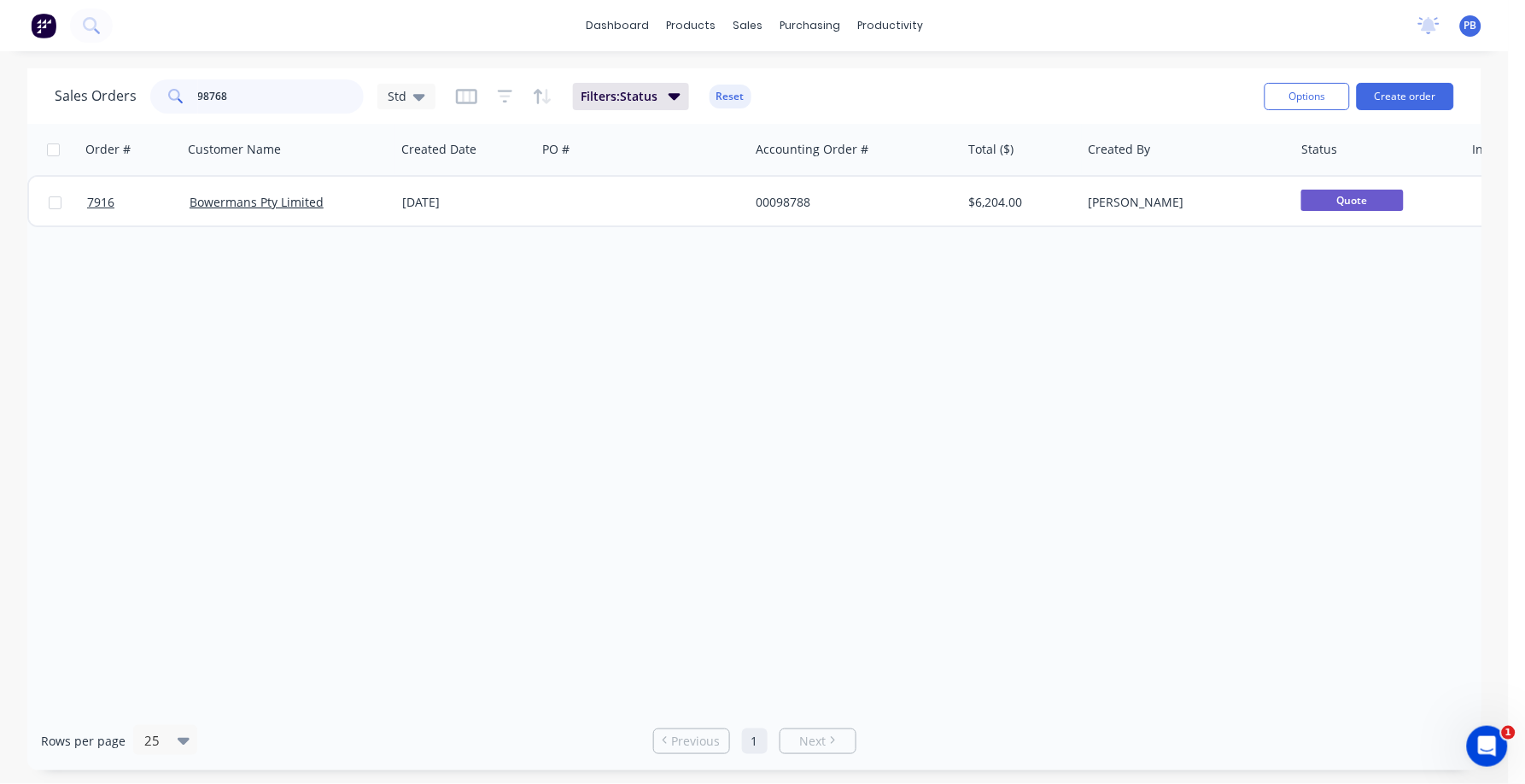
type input "98768"
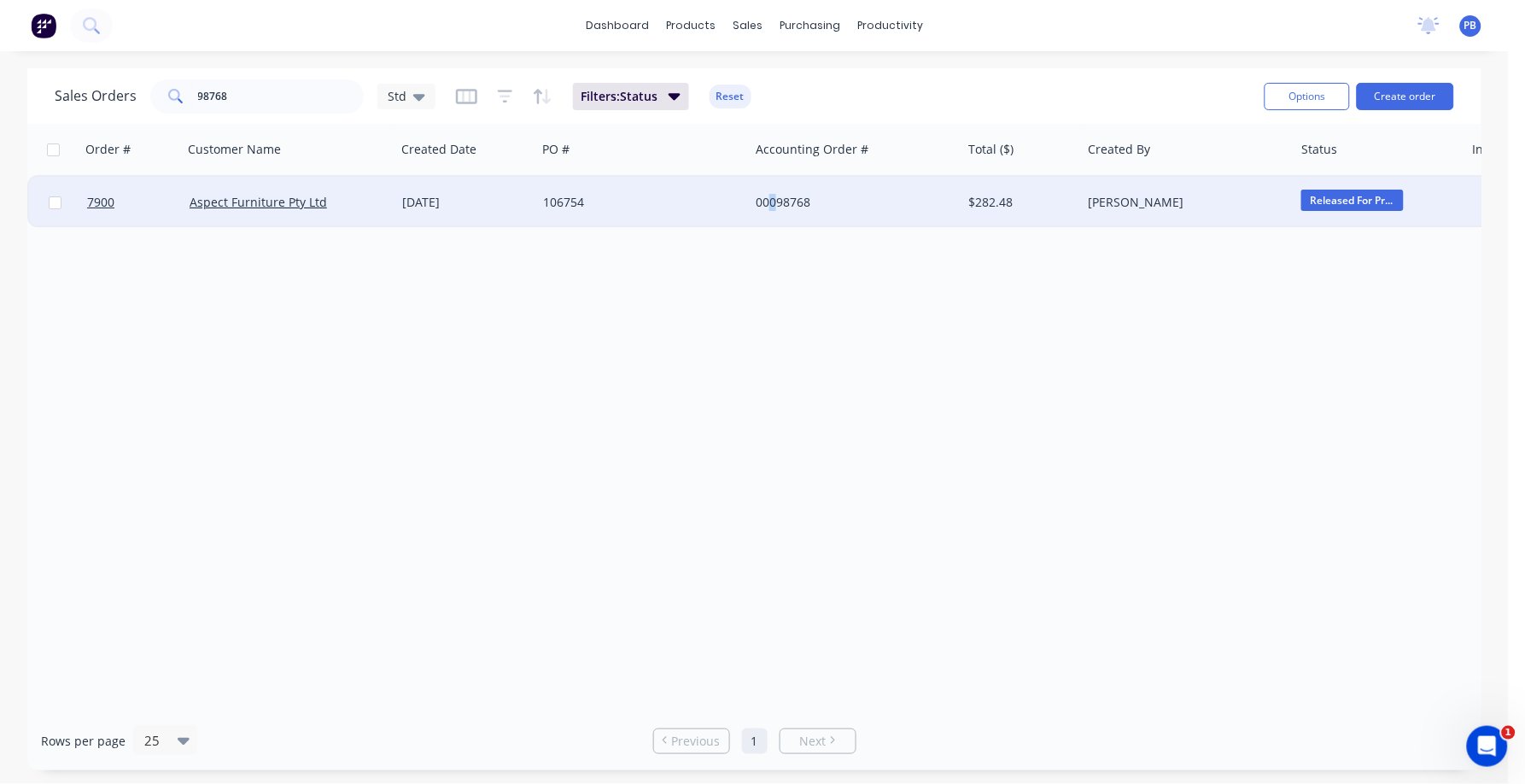
click at [774, 200] on div "00098768" at bounding box center [850, 202] width 189 height 17
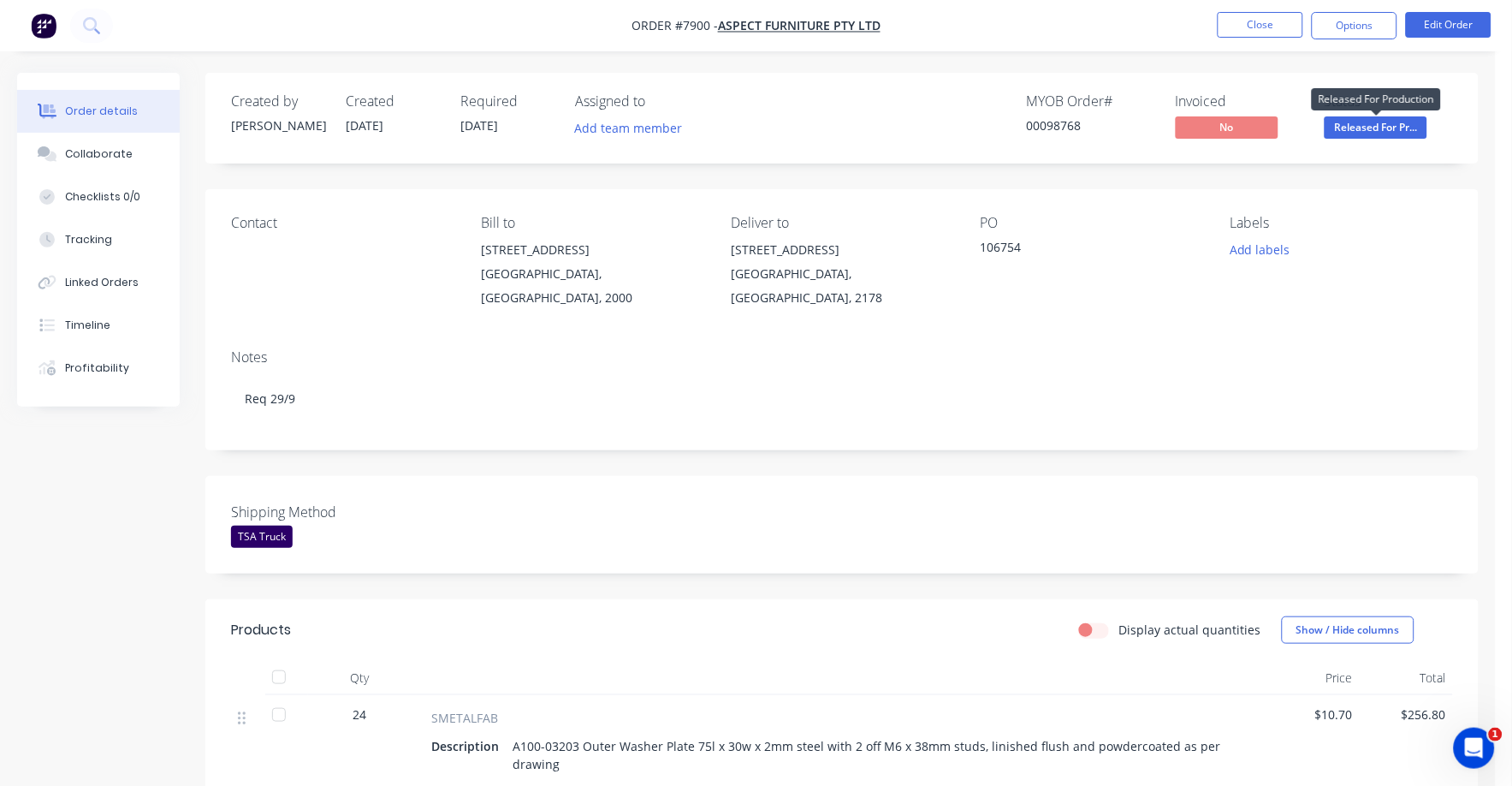
click at [1386, 125] on span "Released For Pr..." at bounding box center [1375, 126] width 103 height 22
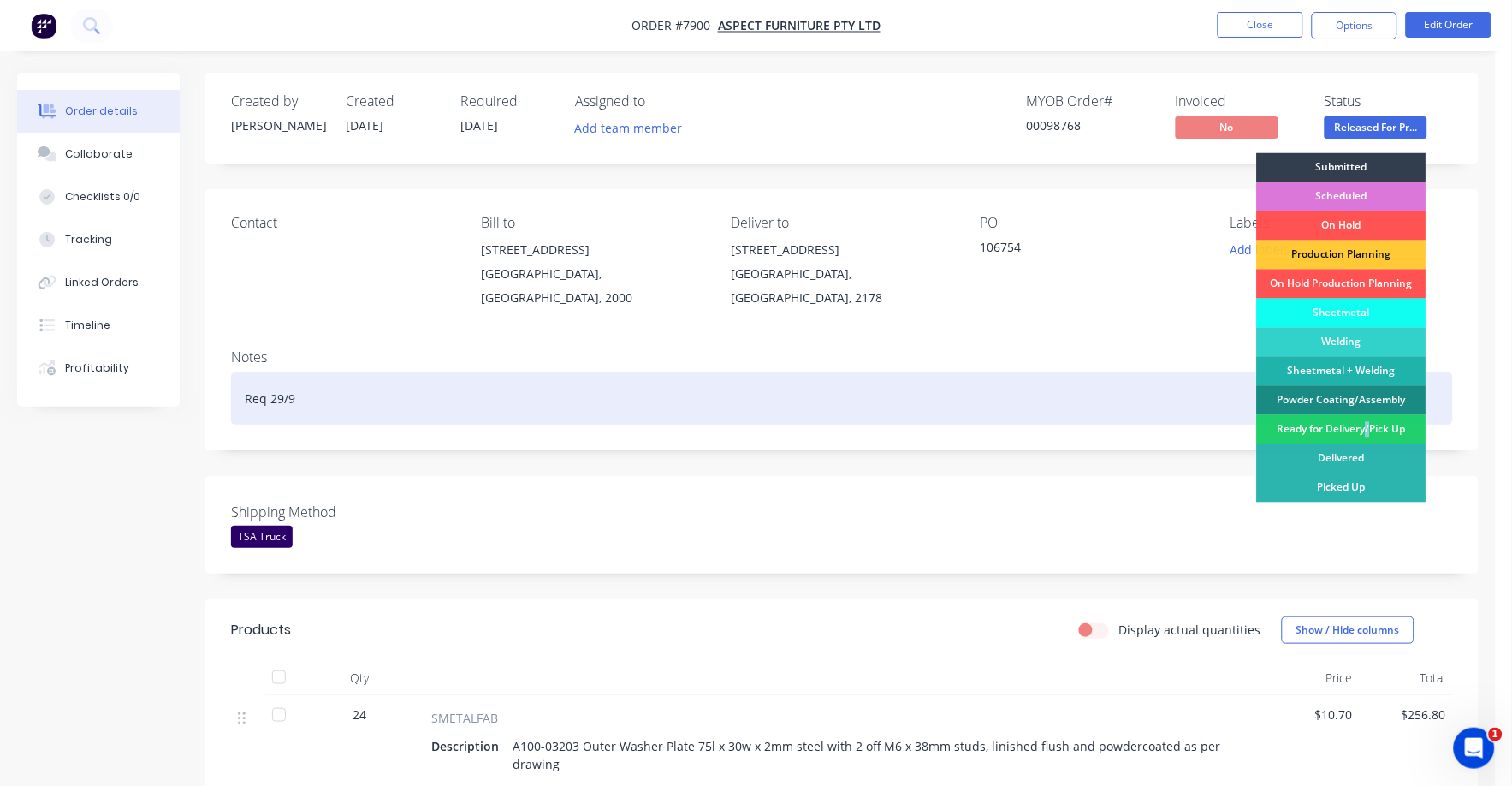
drag, startPoint x: 1369, startPoint y: 428, endPoint x: 1368, endPoint y: 398, distance: 30.0
click at [1368, 429] on div "Ready for Delivery/Pick Up" at bounding box center [1342, 429] width 170 height 29
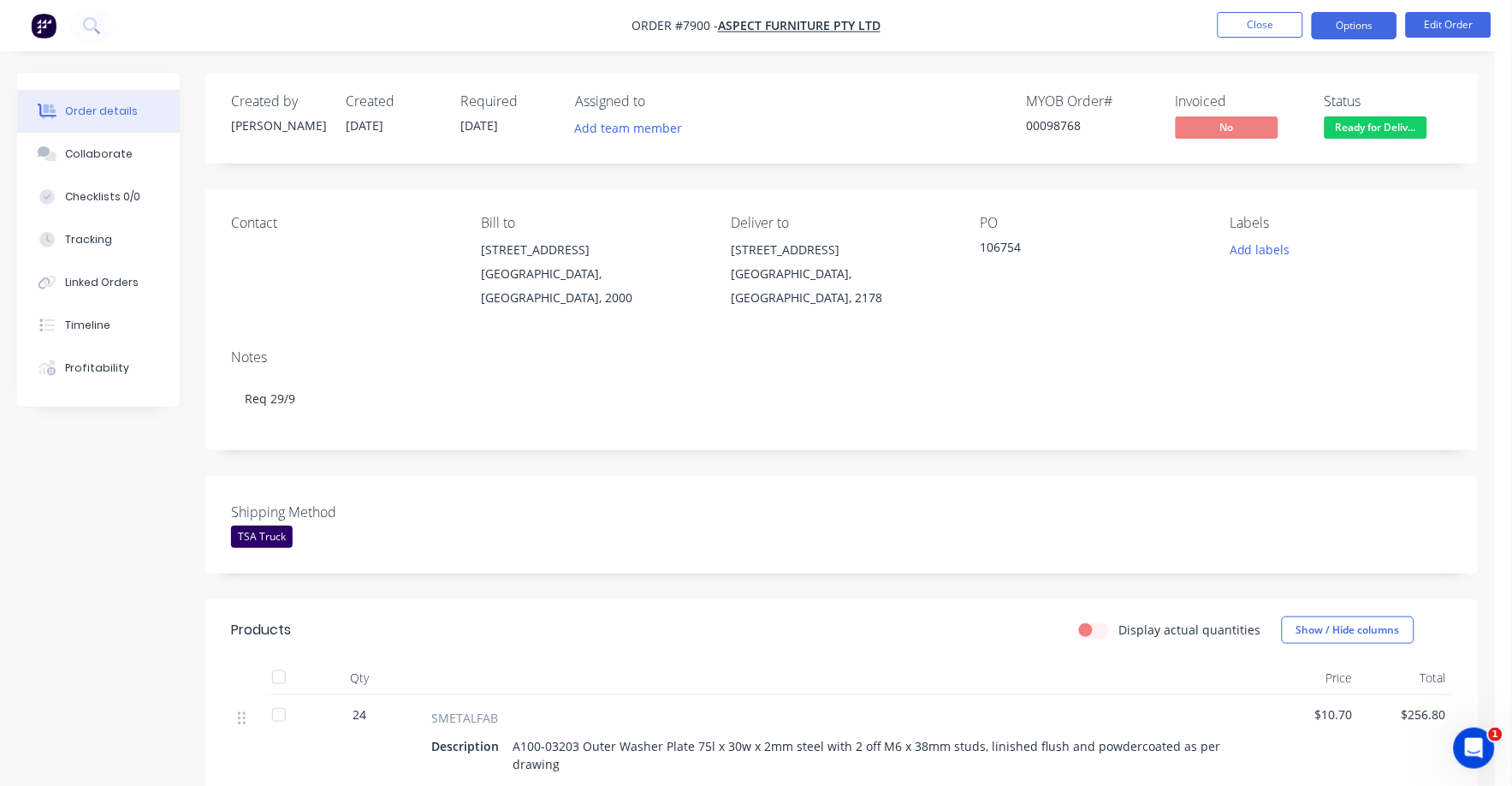
click at [1356, 20] on button "Options" at bounding box center [1354, 25] width 86 height 27
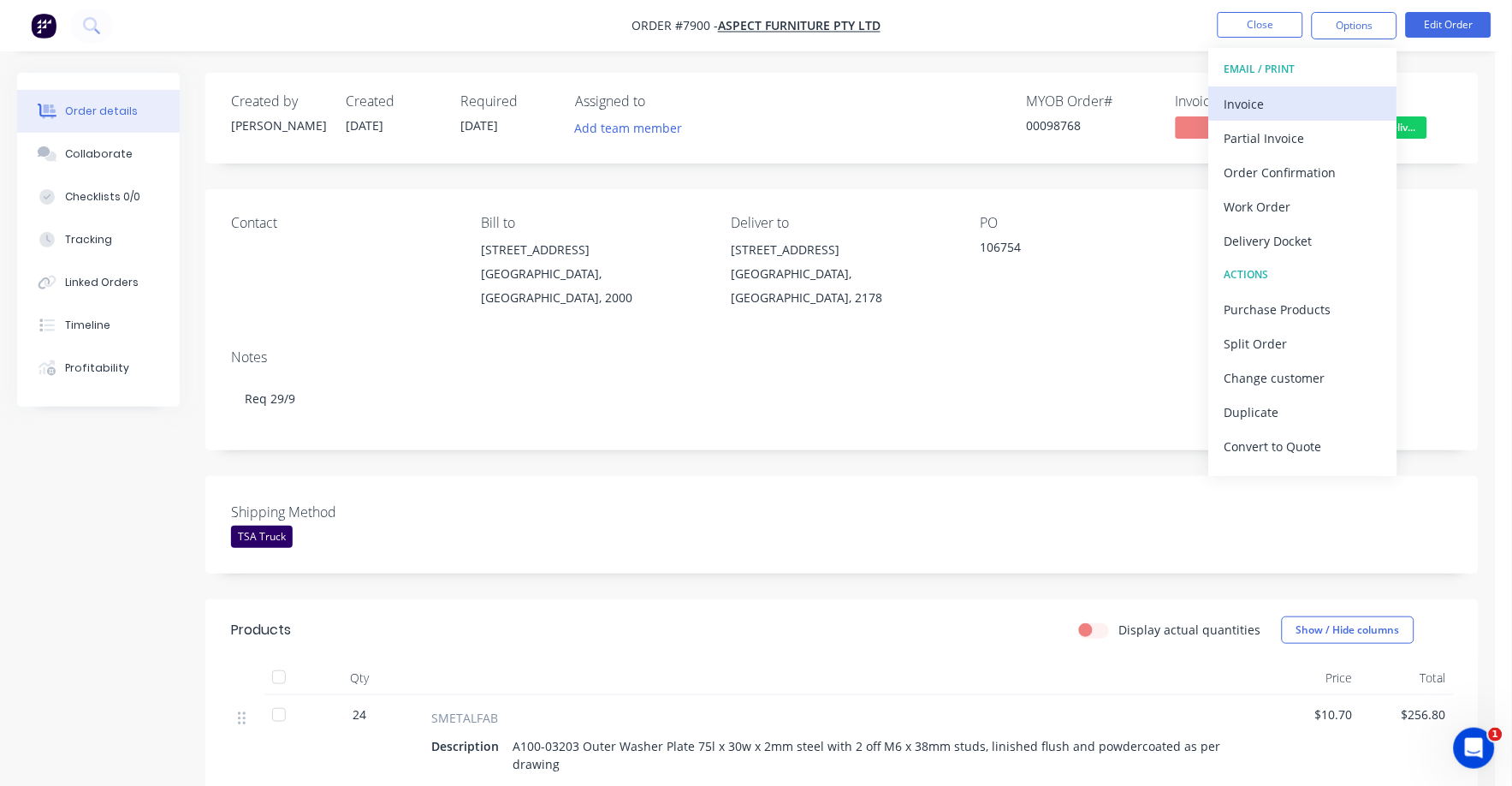
click at [1248, 105] on div "Invoice" at bounding box center [1303, 104] width 158 height 25
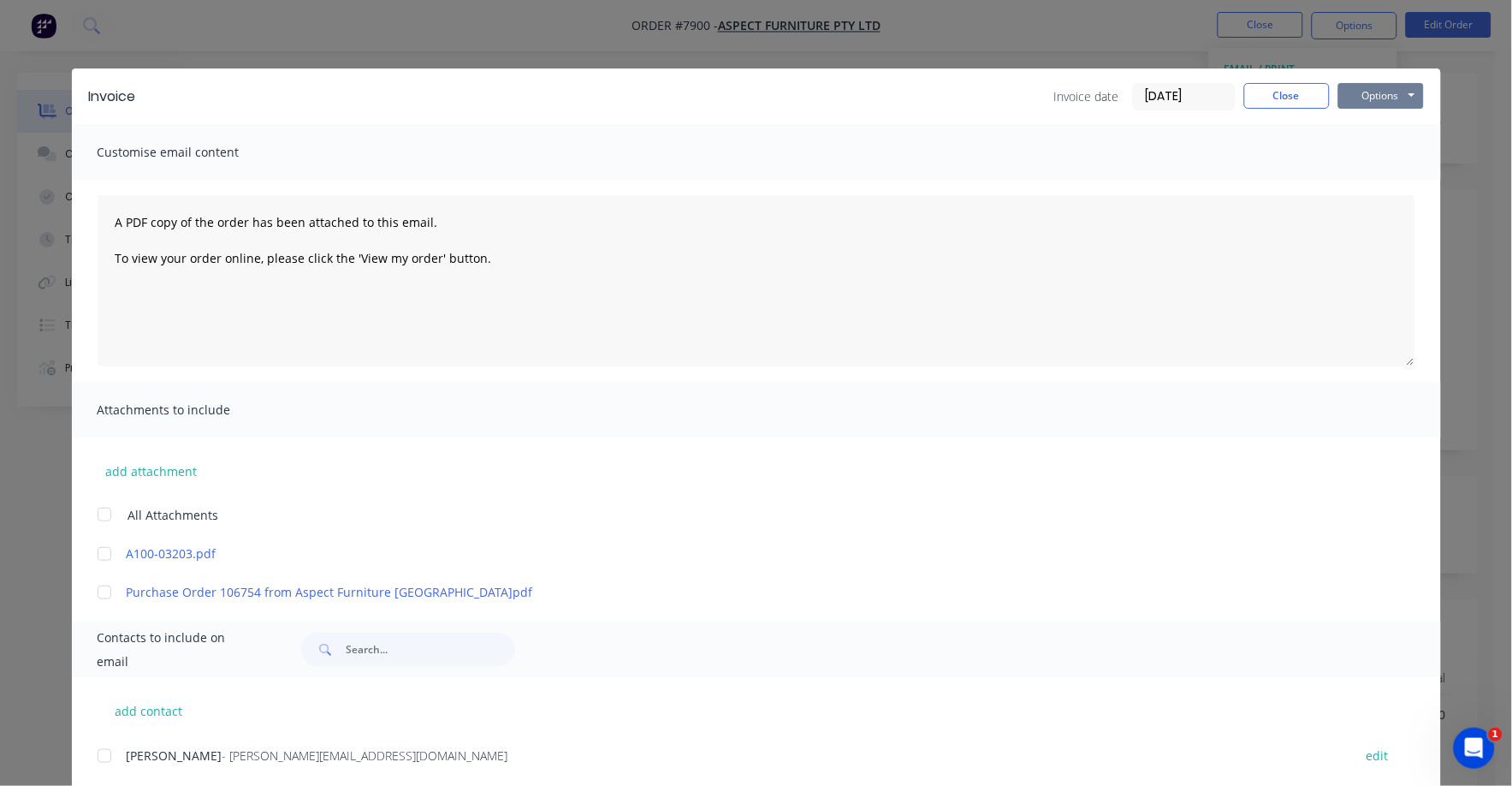
drag, startPoint x: 1355, startPoint y: 92, endPoint x: 1363, endPoint y: 110, distance: 19.7
click at [1356, 93] on button "Options" at bounding box center [1381, 95] width 86 height 25
click at [1371, 150] on button "Print" at bounding box center [1393, 155] width 109 height 28
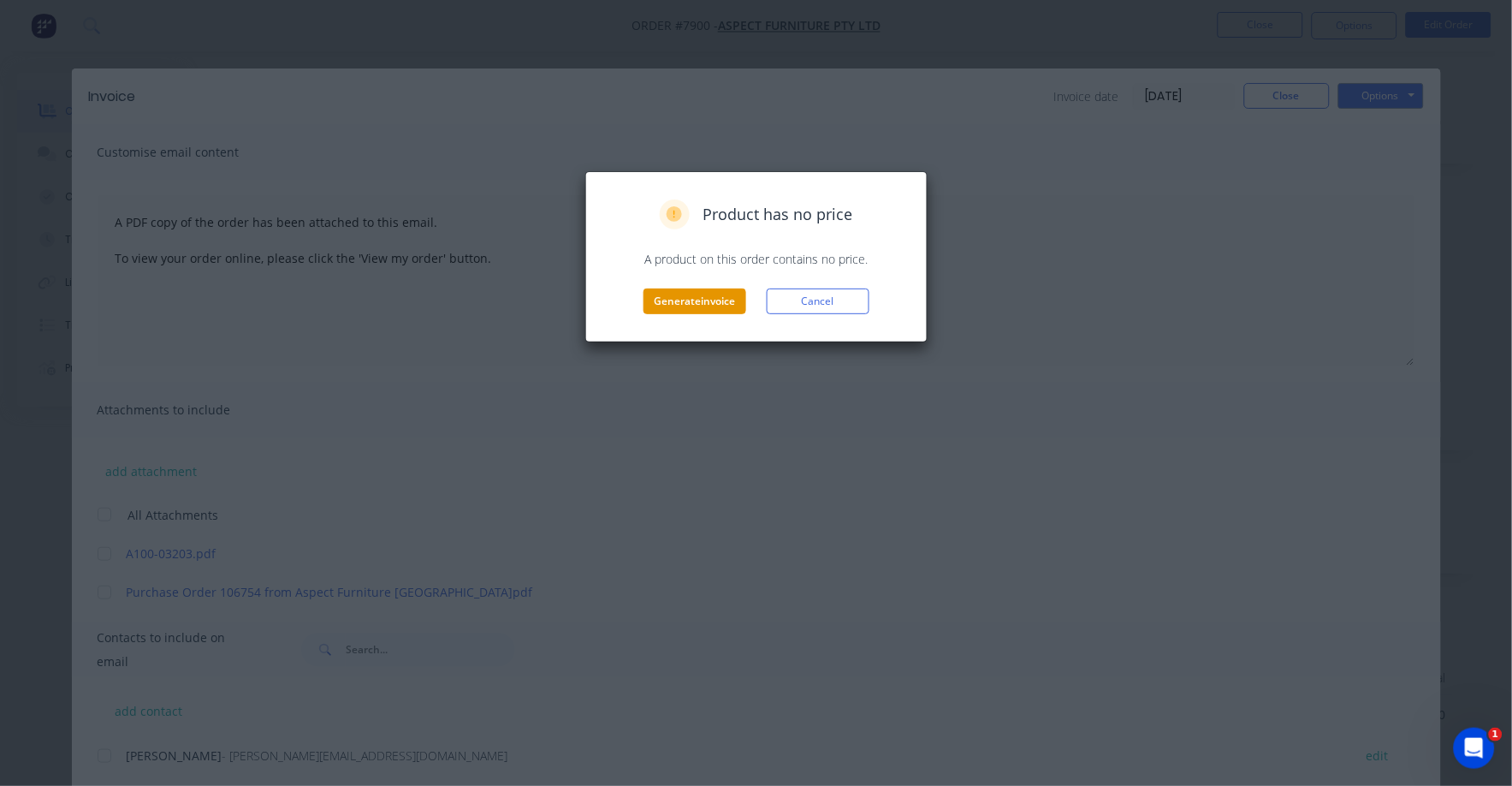
click at [700, 301] on button "Generate invoice" at bounding box center [694, 301] width 103 height 25
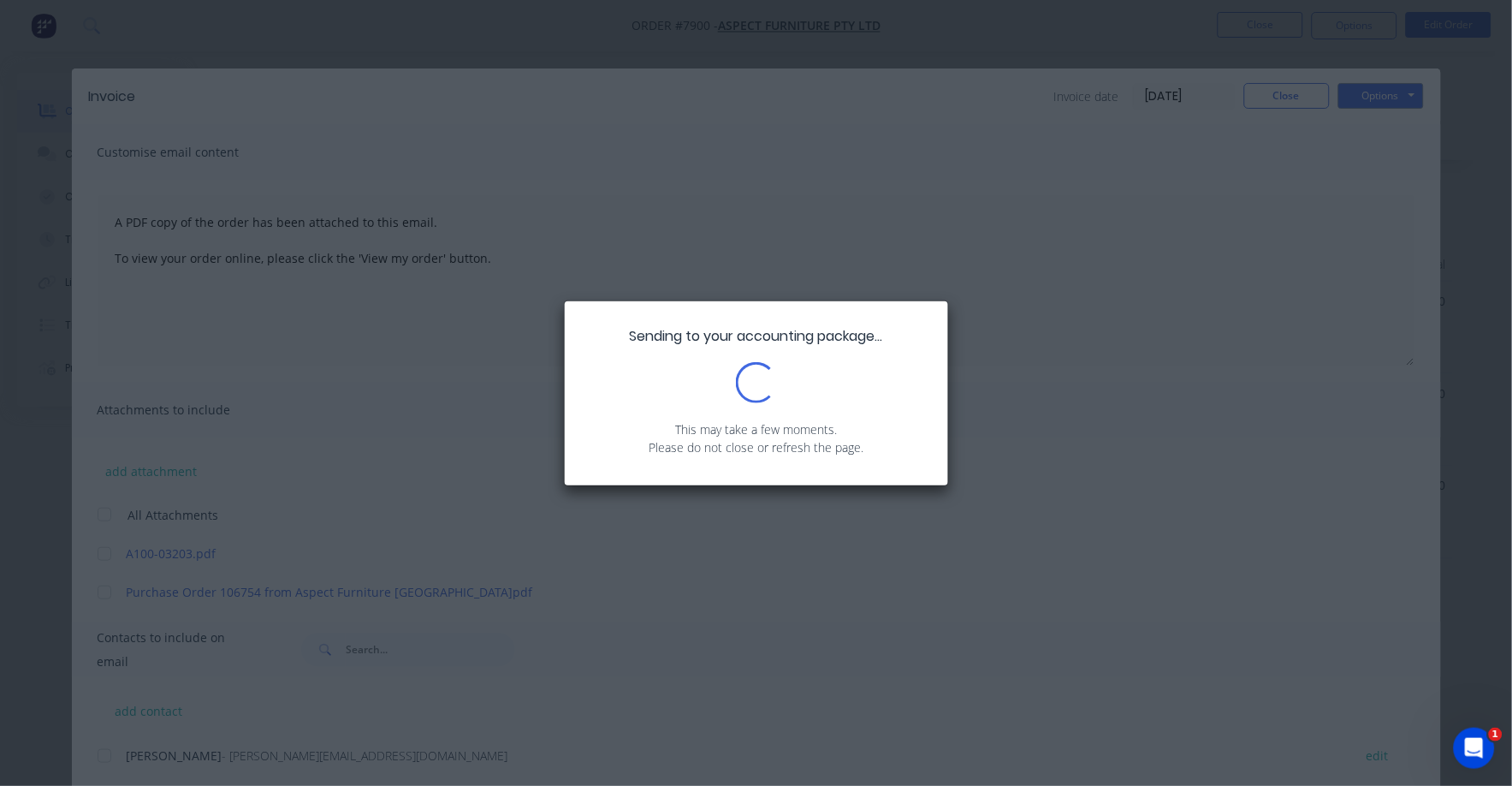
scroll to position [438, 0]
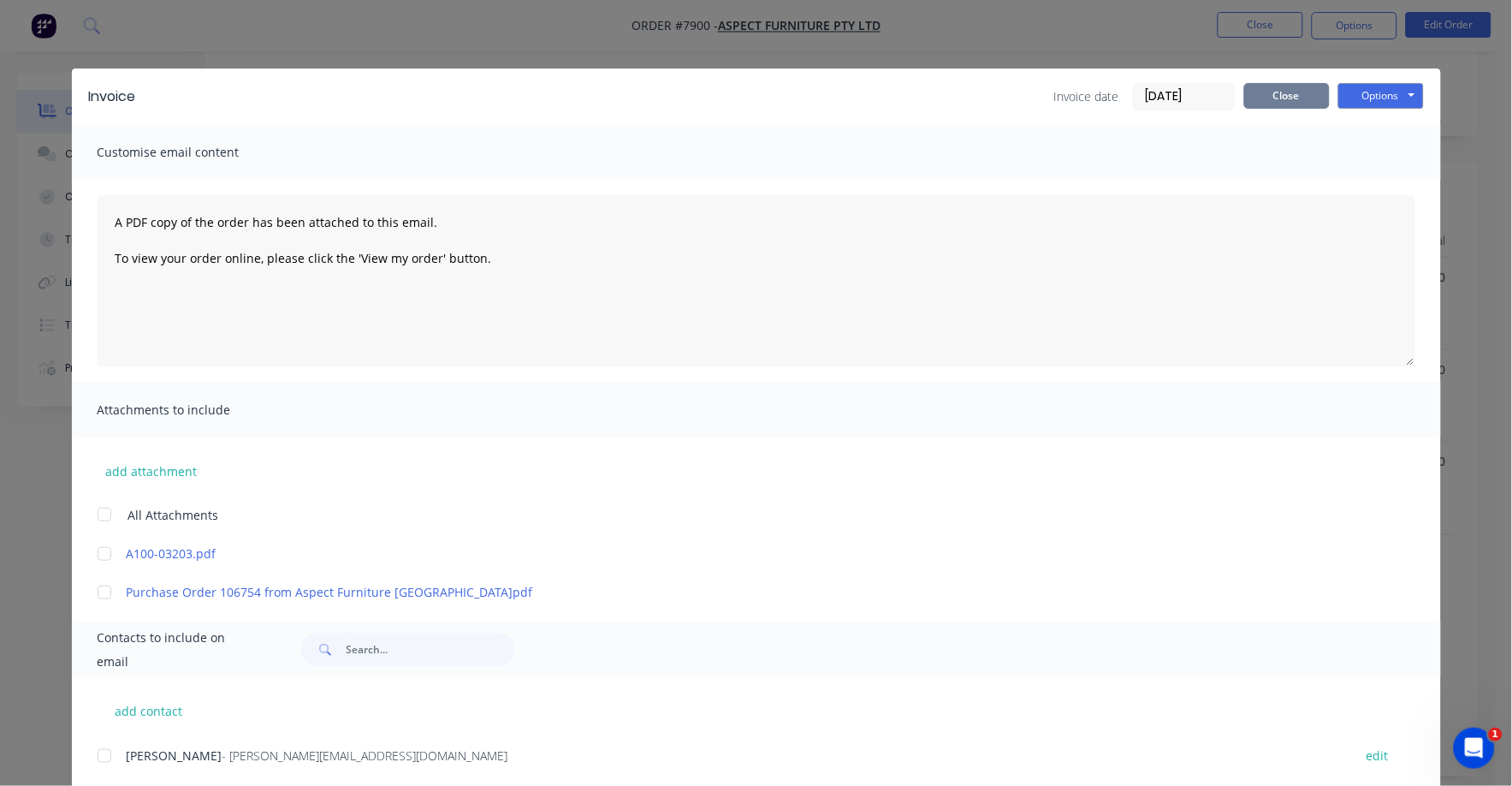
click at [1268, 97] on button "Close" at bounding box center [1287, 95] width 86 height 25
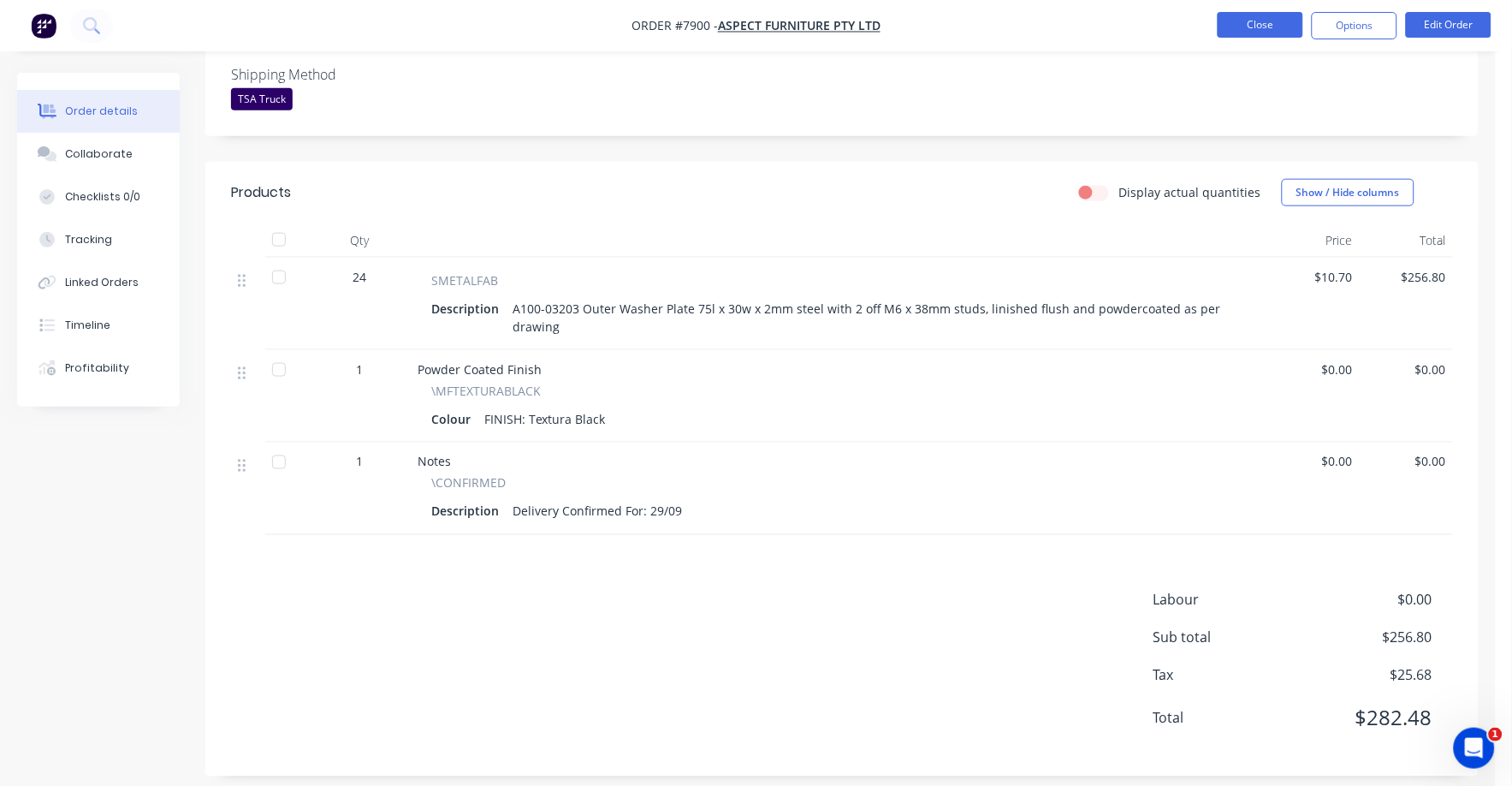
click at [1270, 24] on button "Close" at bounding box center [1260, 25] width 86 height 25
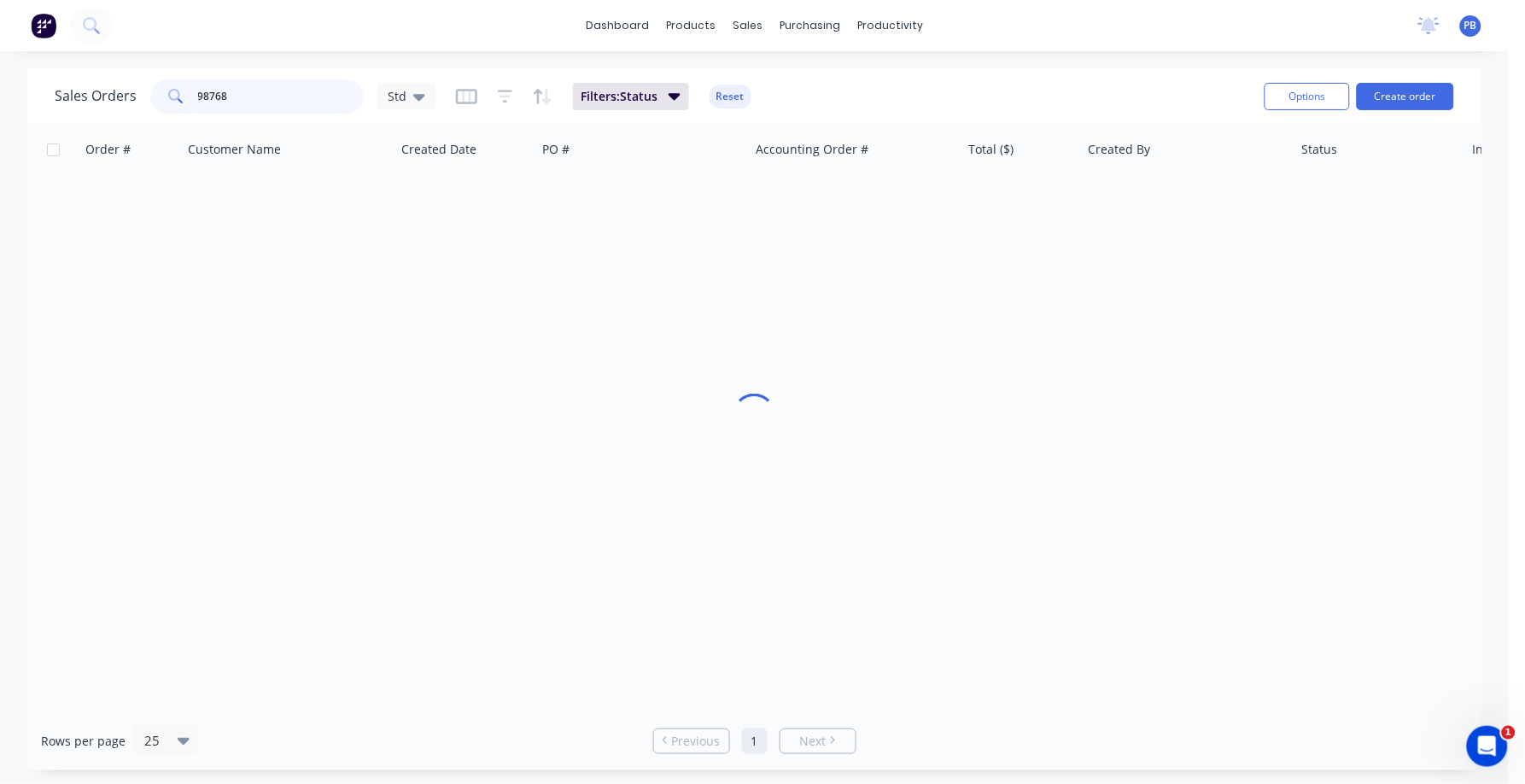
drag, startPoint x: 331, startPoint y: 88, endPoint x: 154, endPoint y: 88, distance: 177.0
click at [154, 88] on div "98768" at bounding box center [257, 96] width 214 height 34
type input "98722"
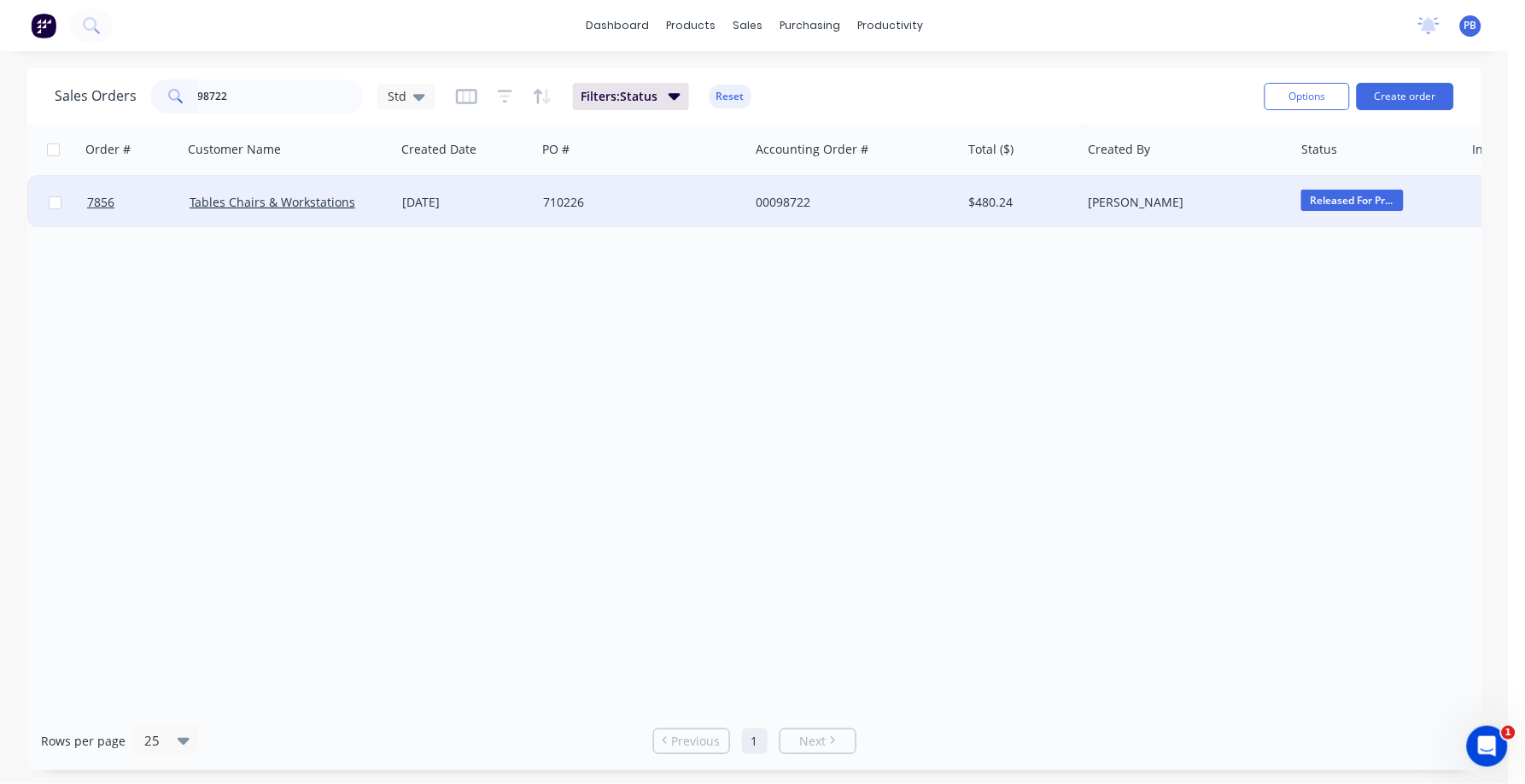
click at [1015, 200] on div "$480.24" at bounding box center [1019, 202] width 100 height 17
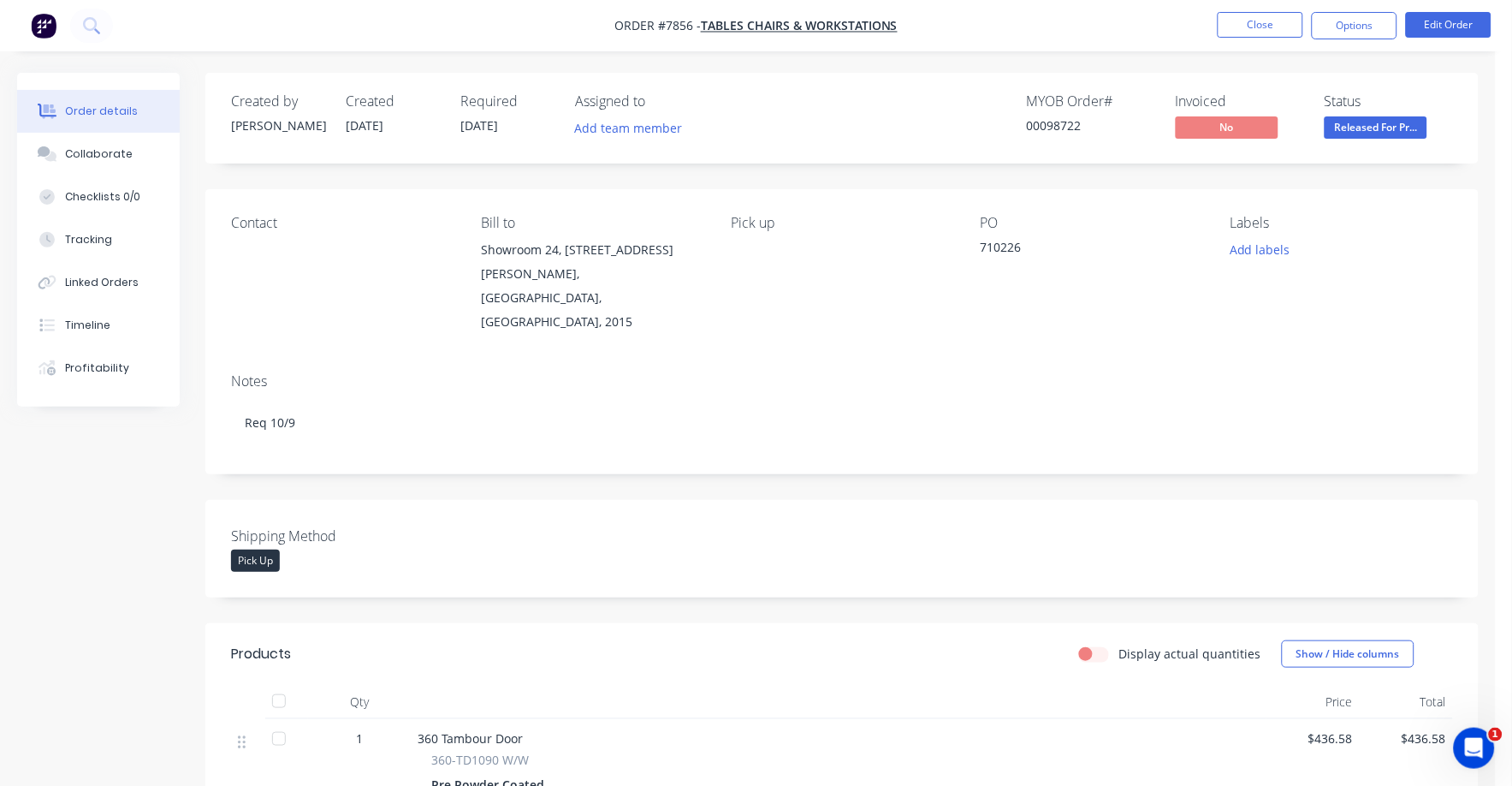
click at [1389, 119] on span "Released For Pr..." at bounding box center [1375, 126] width 103 height 22
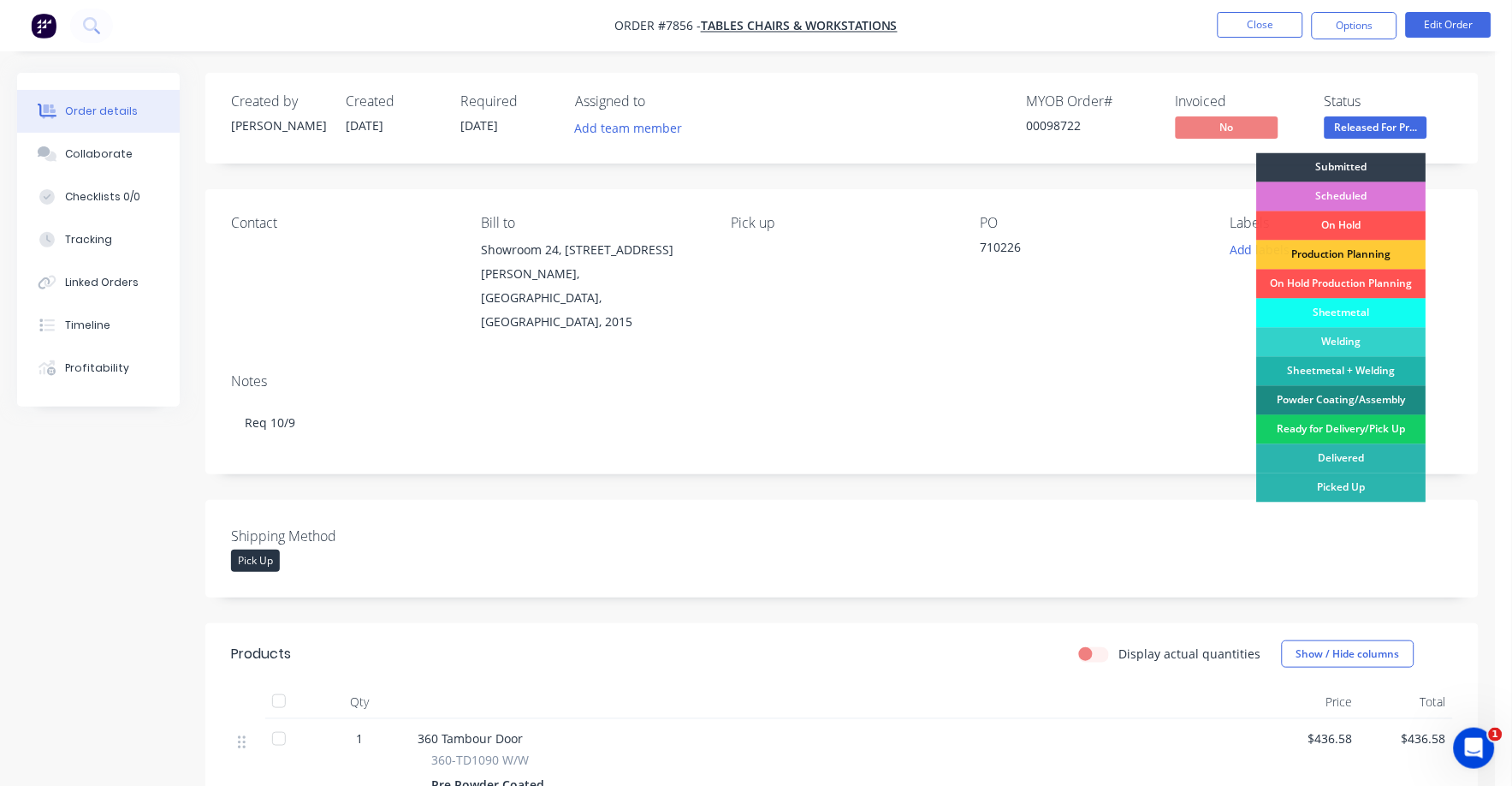
click at [1358, 431] on div "Ready for Delivery/Pick Up" at bounding box center [1342, 429] width 170 height 29
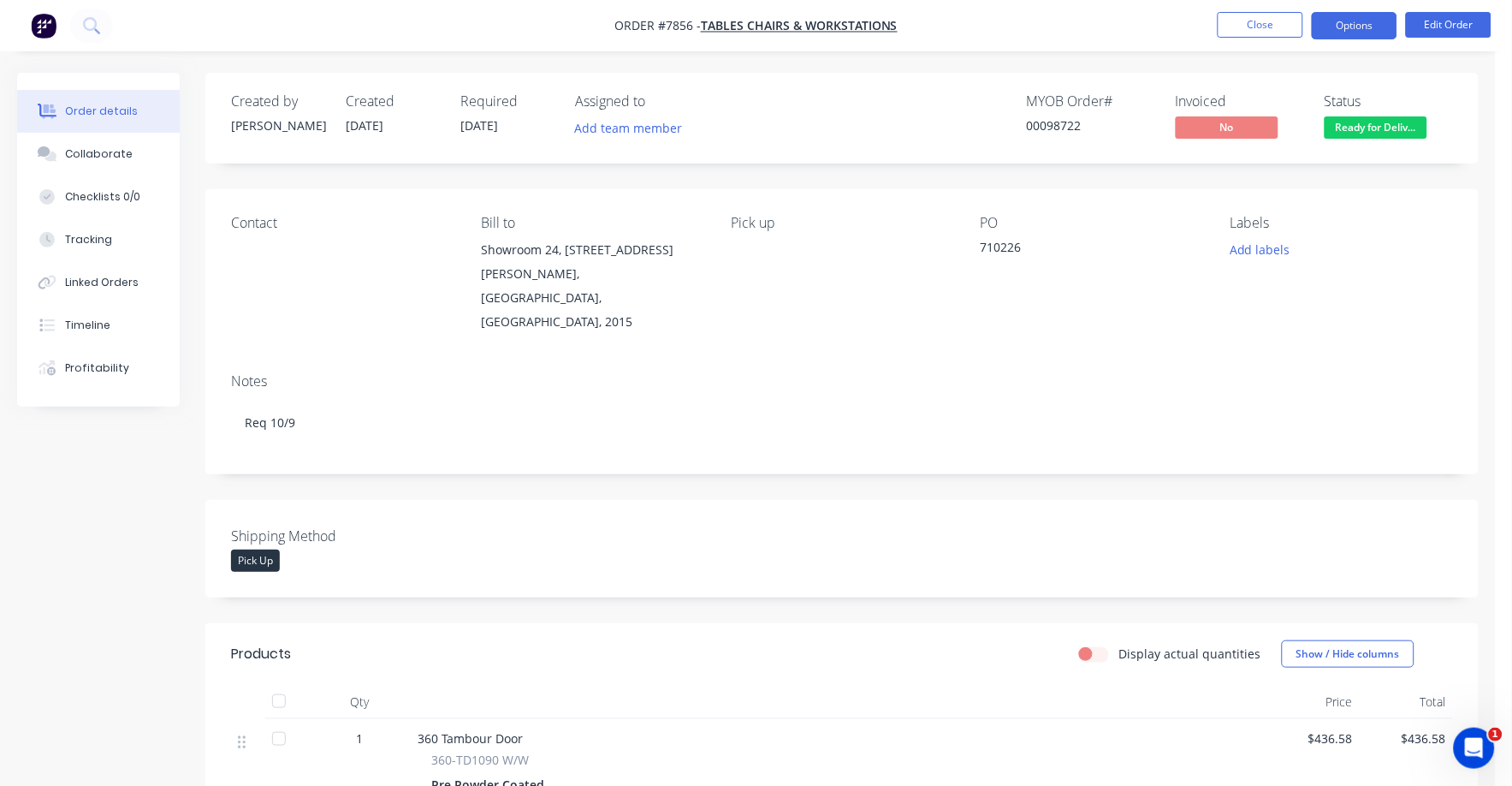
click at [1355, 22] on button "Options" at bounding box center [1354, 25] width 86 height 27
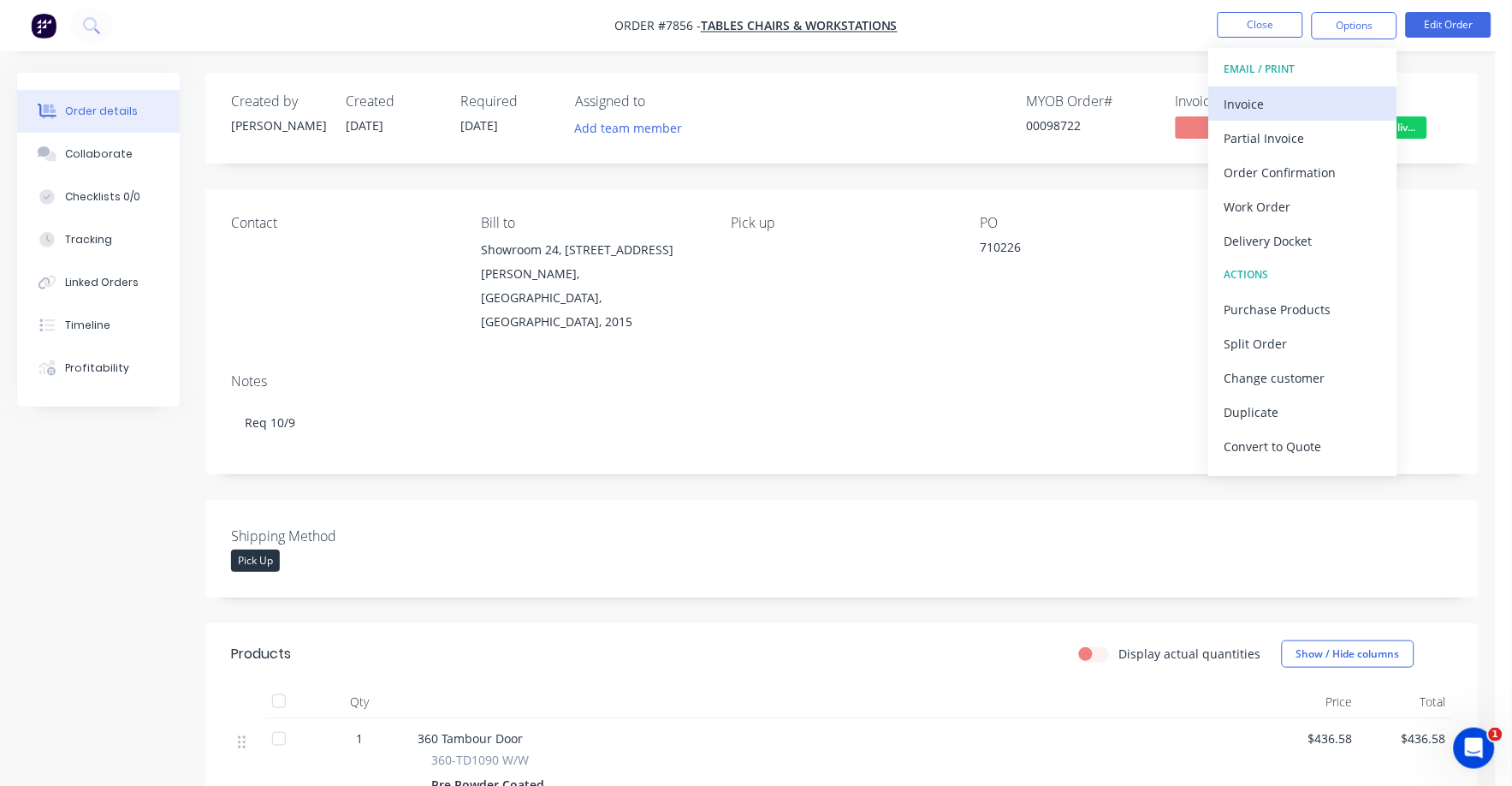
click at [1247, 104] on div "Invoice" at bounding box center [1303, 104] width 158 height 25
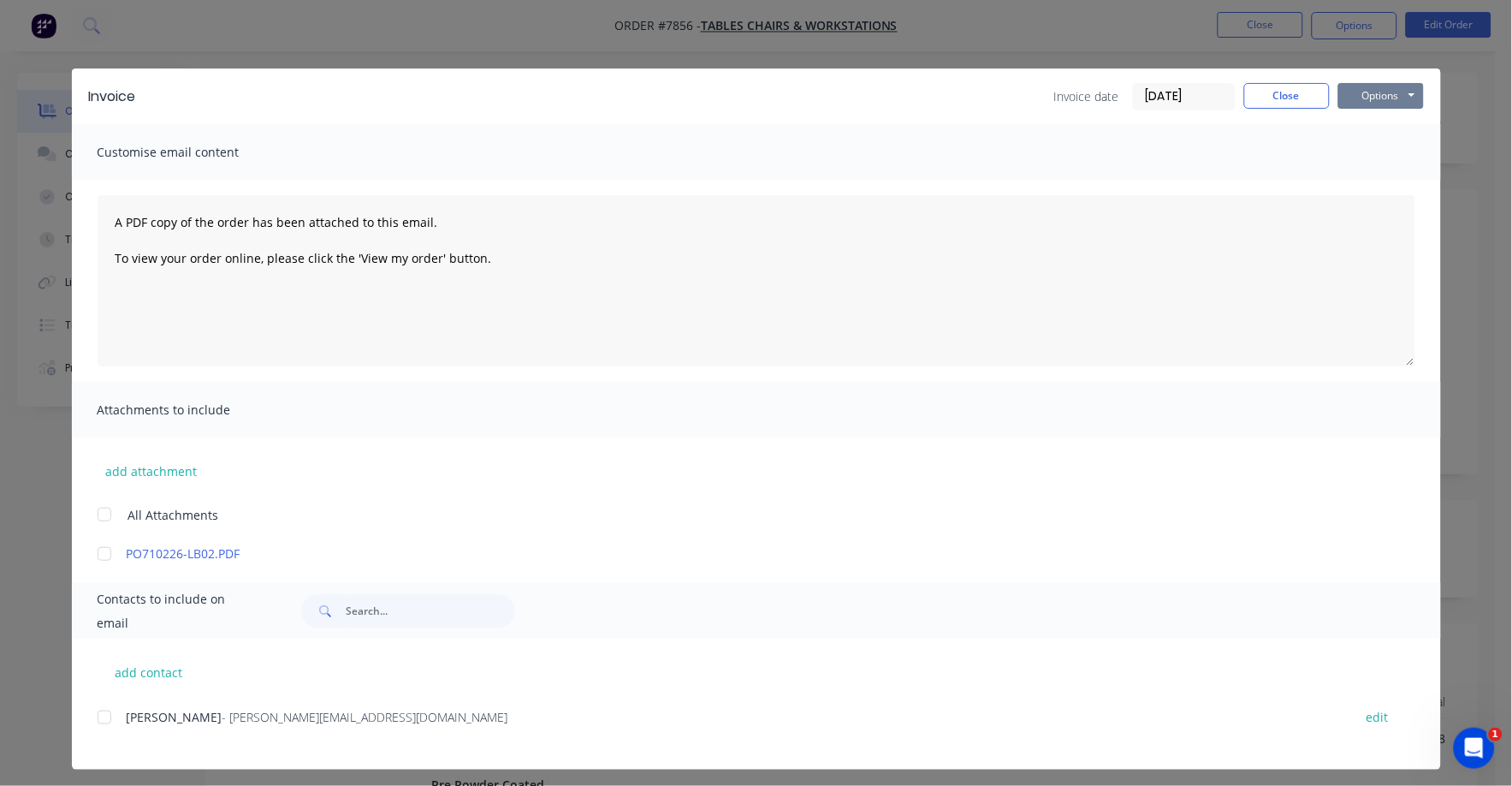
drag, startPoint x: 1354, startPoint y: 94, endPoint x: 1355, endPoint y: 109, distance: 15.0
click at [1354, 97] on button "Options" at bounding box center [1381, 95] width 86 height 25
click at [1354, 167] on button "Print" at bounding box center [1393, 155] width 109 height 28
click at [1283, 85] on button "Close" at bounding box center [1287, 95] width 86 height 25
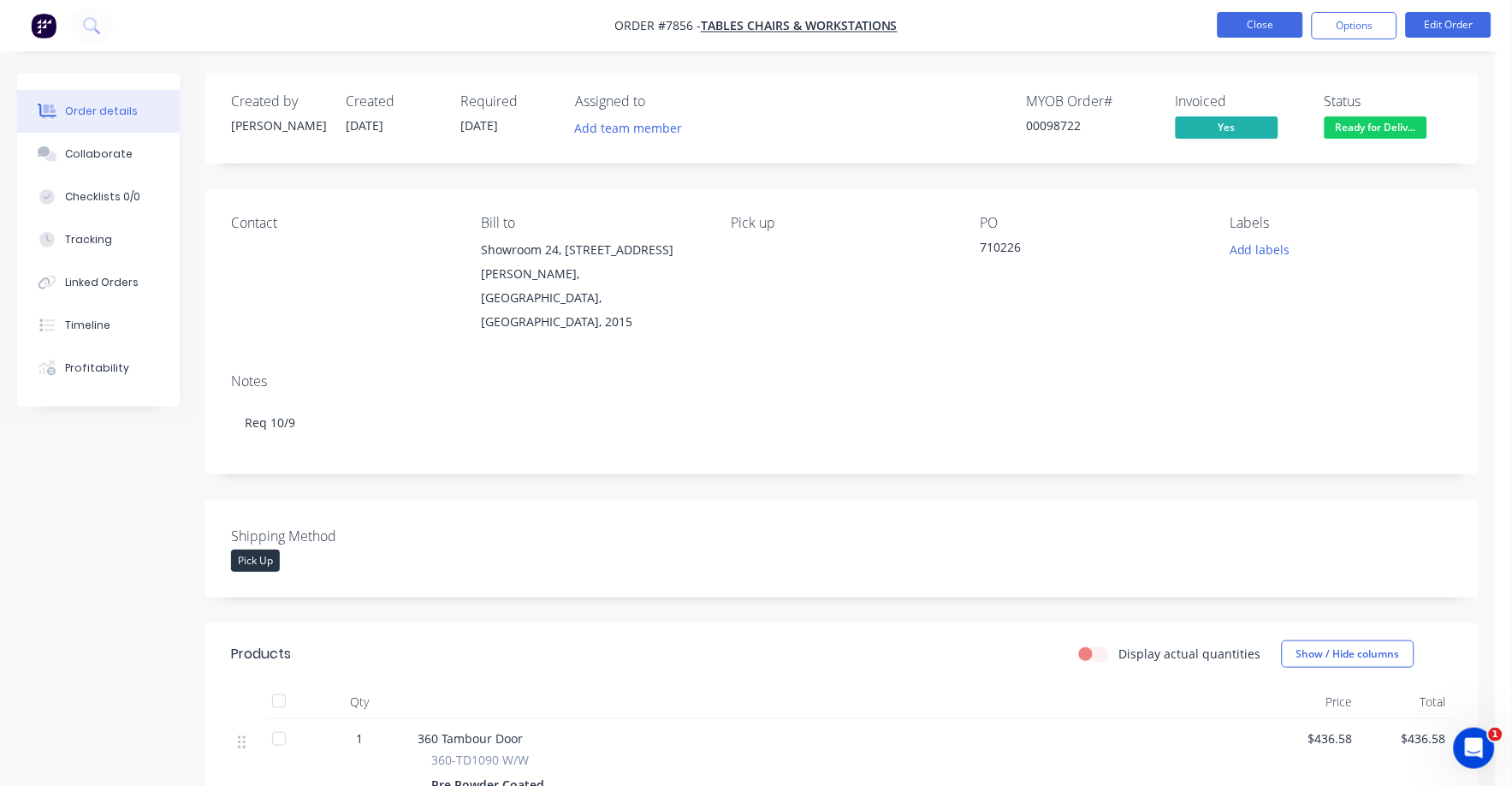
click at [1265, 27] on button "Close" at bounding box center [1260, 25] width 86 height 25
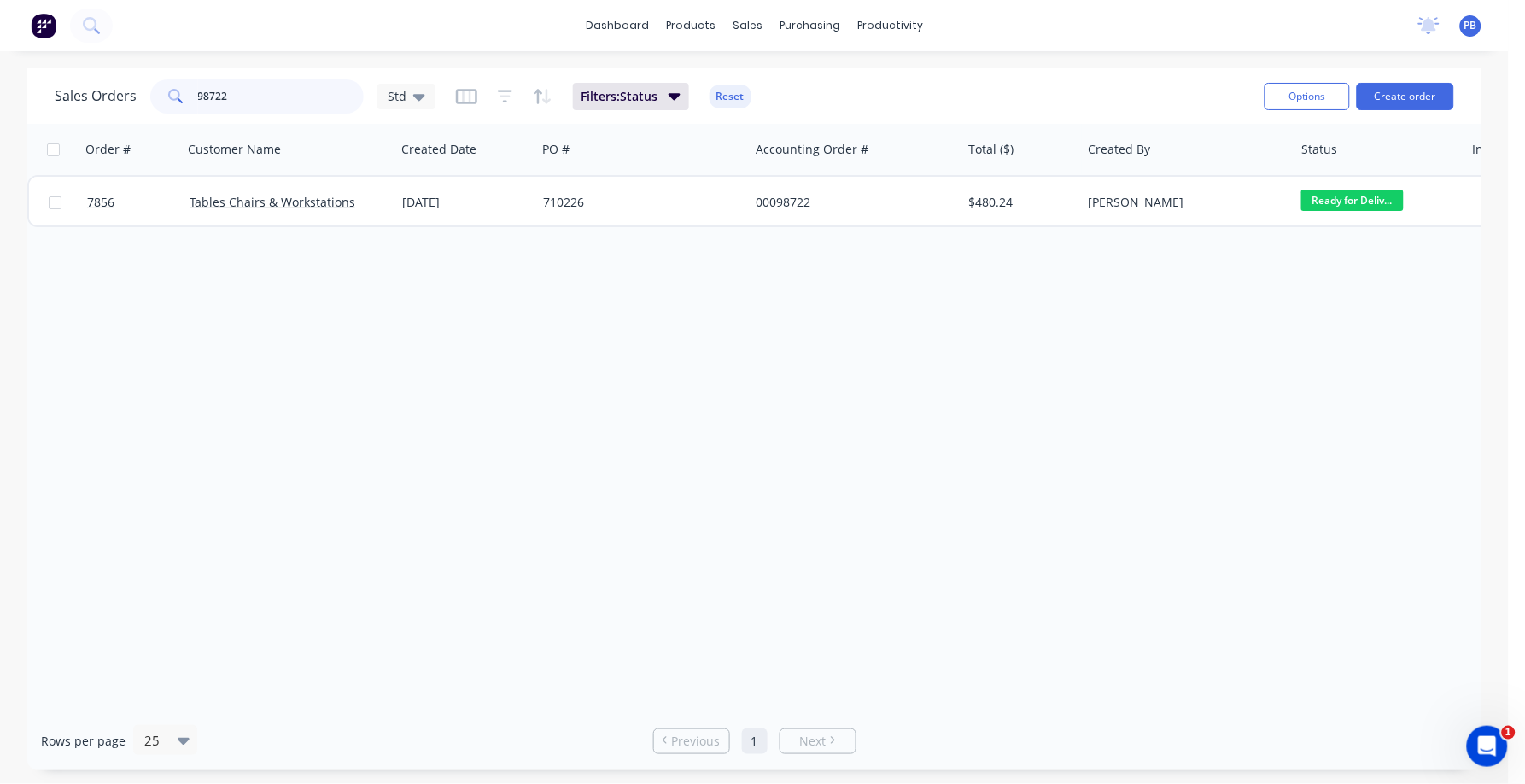
drag, startPoint x: 188, startPoint y: 88, endPoint x: 136, endPoint y: 78, distance: 53.0
click at [136, 79] on div "Sales Orders 98722 Std" at bounding box center [245, 96] width 381 height 34
type input "98738"
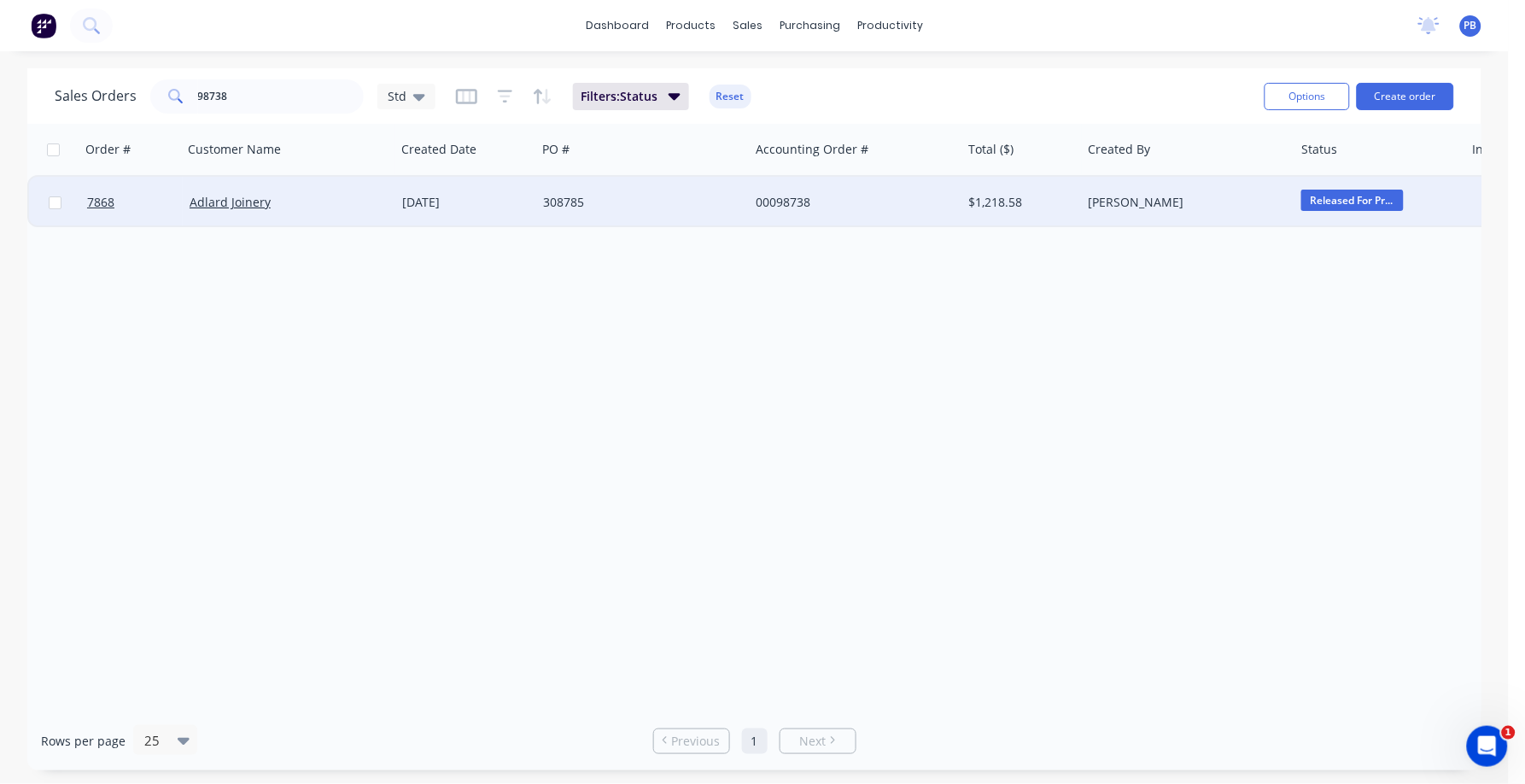
click at [786, 194] on div "00098738" at bounding box center [850, 202] width 189 height 17
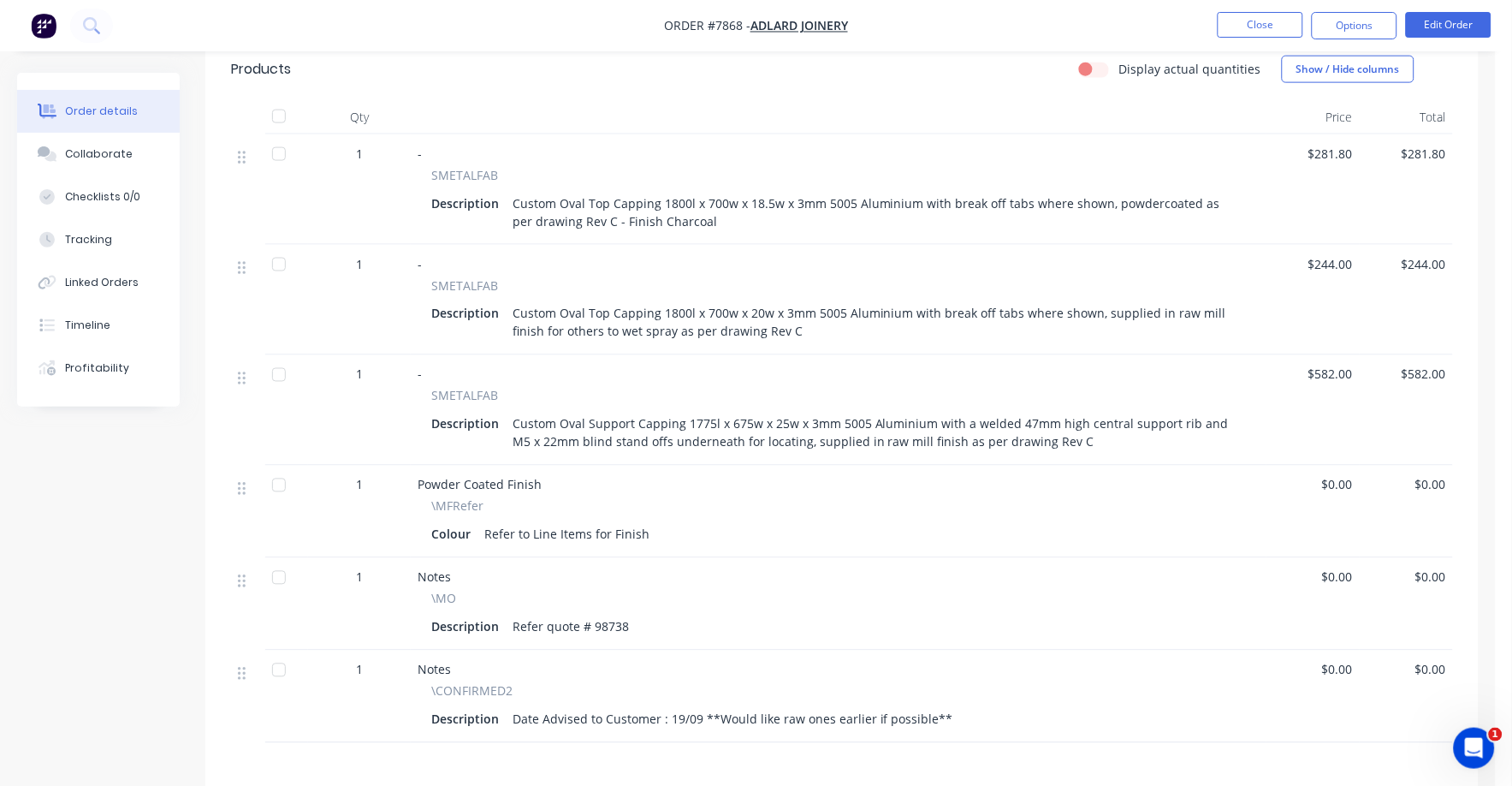
scroll to position [642, 0]
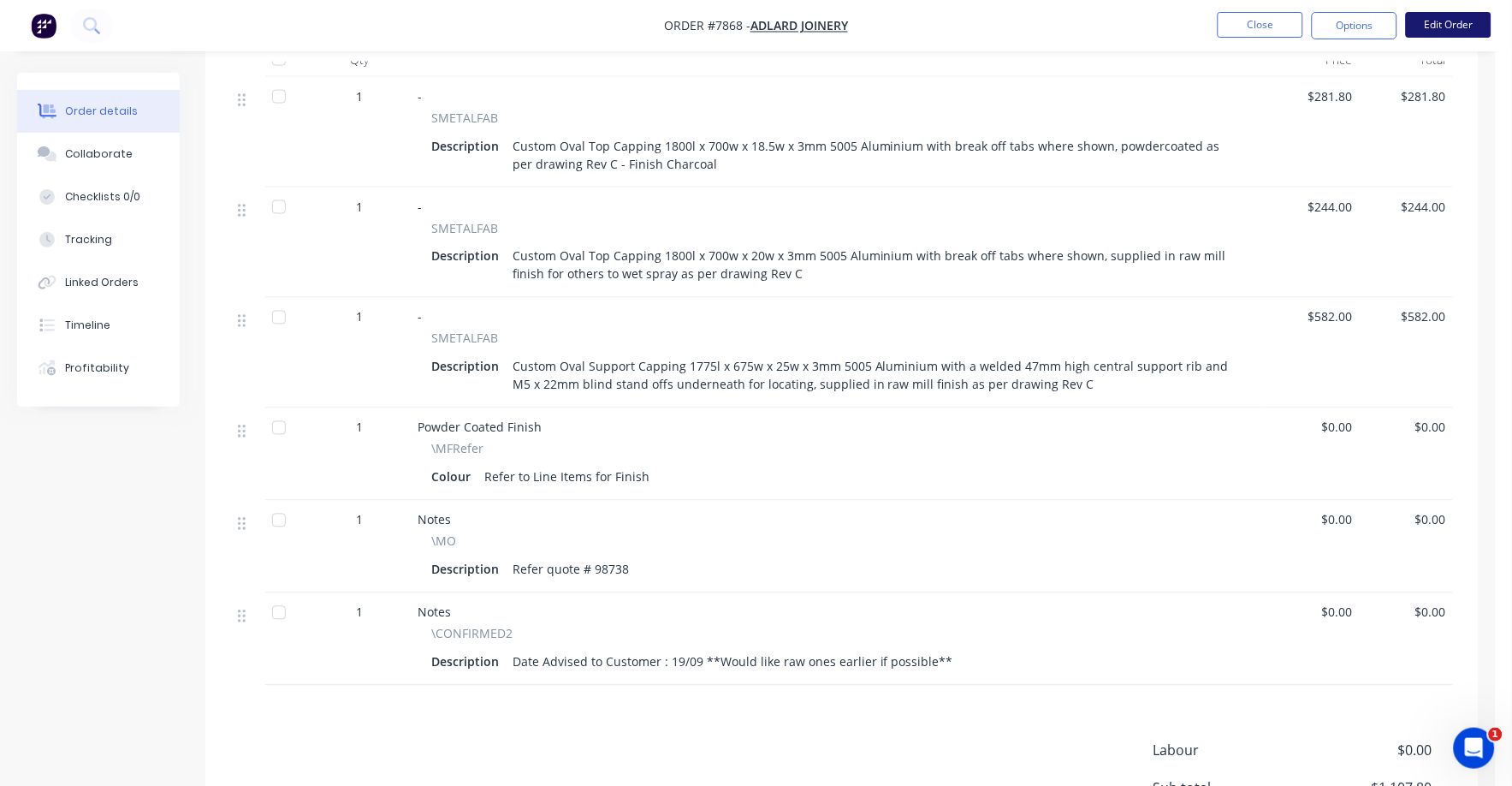
click at [1468, 20] on button "Edit Order" at bounding box center [1448, 25] width 86 height 25
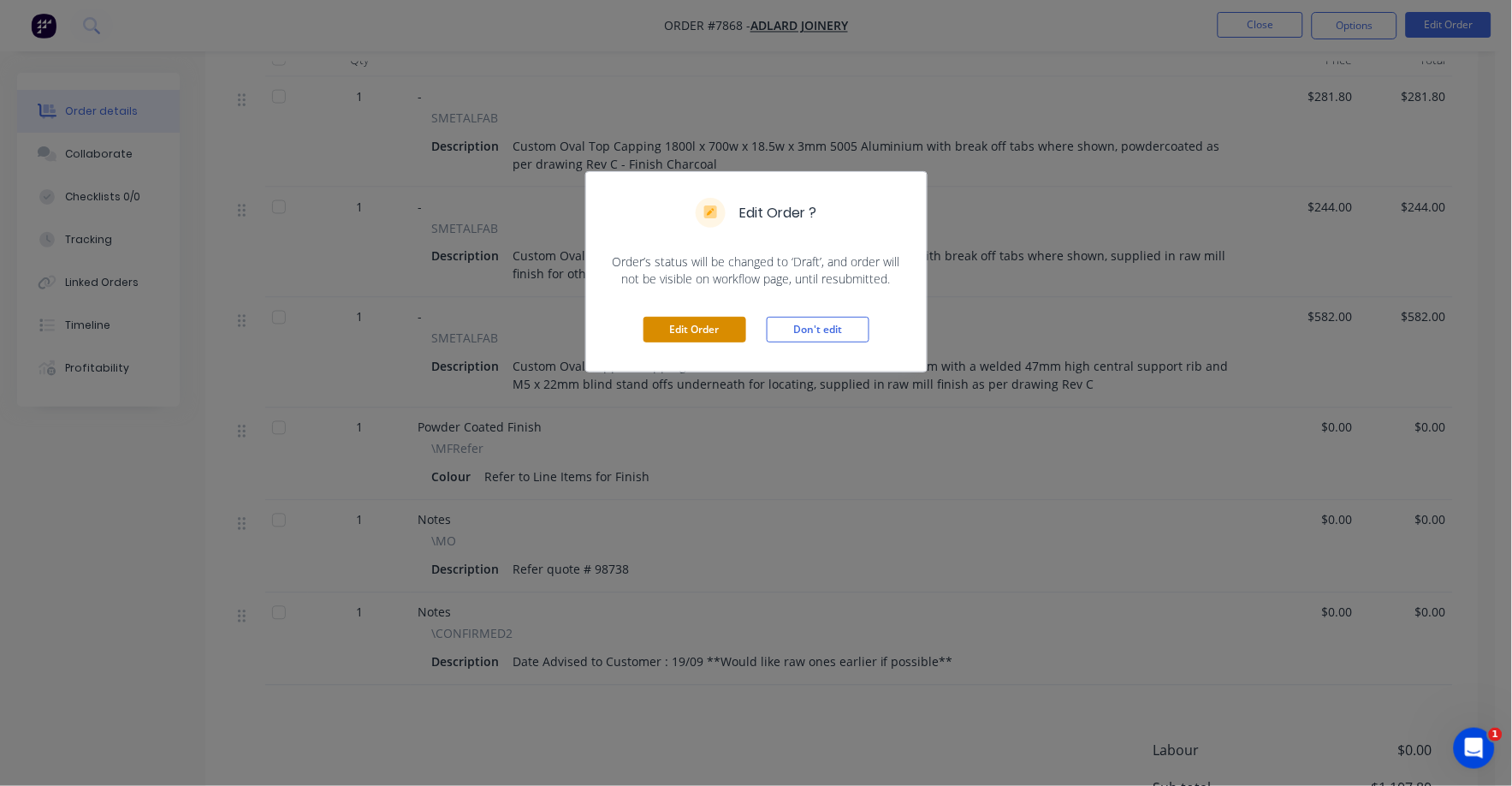
click at [700, 325] on button "Edit Order" at bounding box center [694, 329] width 103 height 25
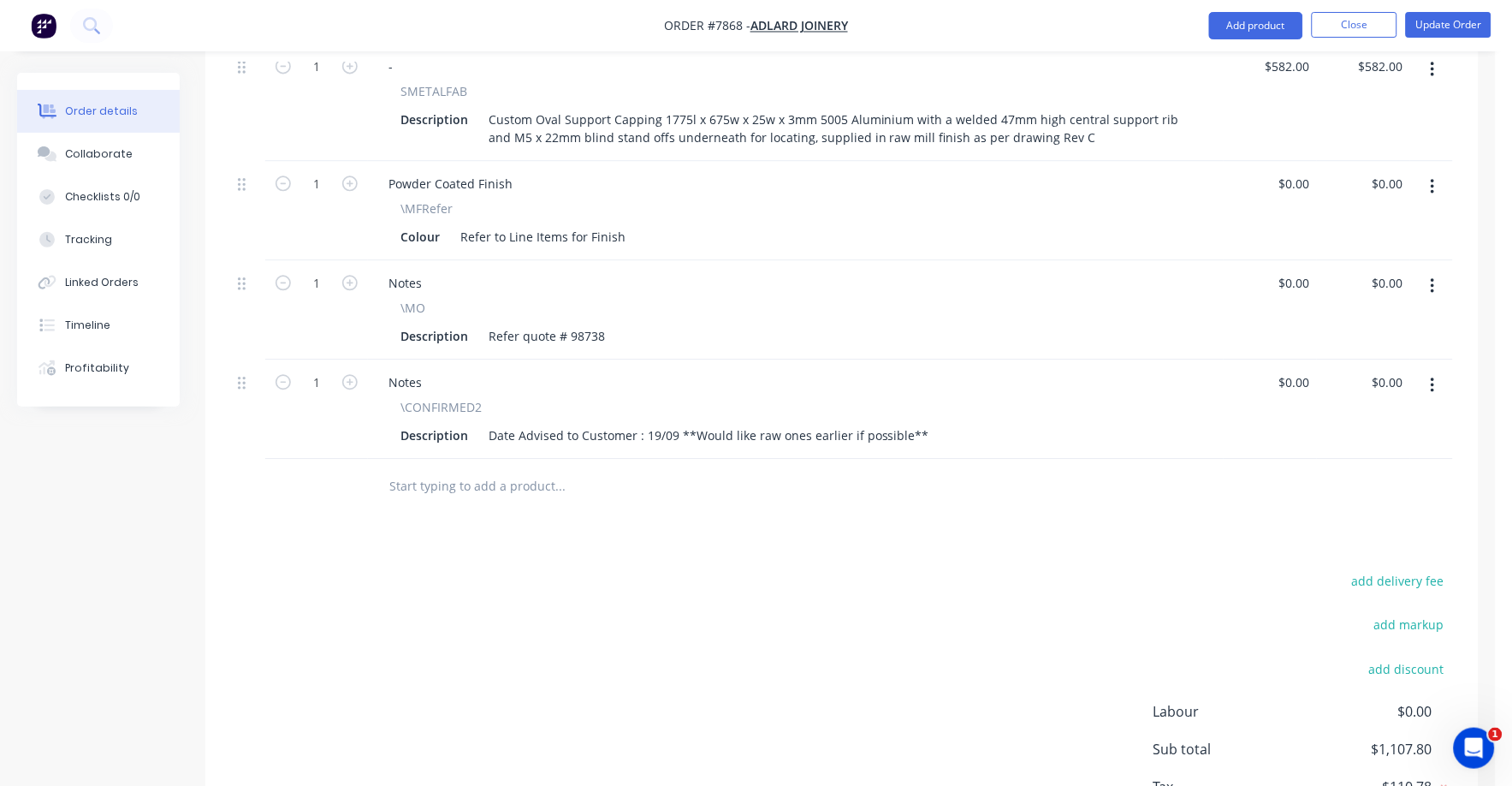
scroll to position [962, 0]
click at [389, 467] on input "text" at bounding box center [559, 484] width 342 height 34
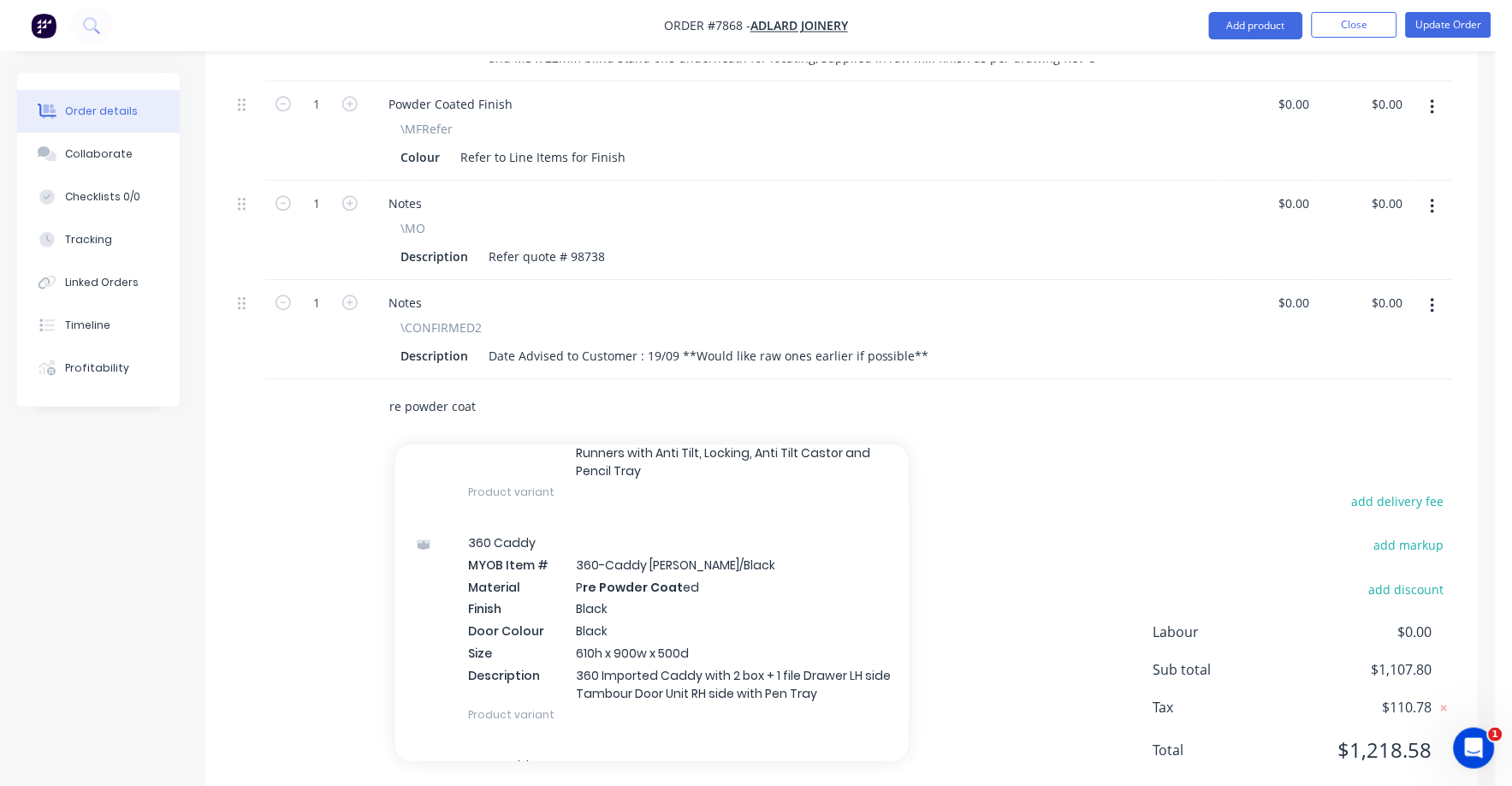
scroll to position [1711, 0]
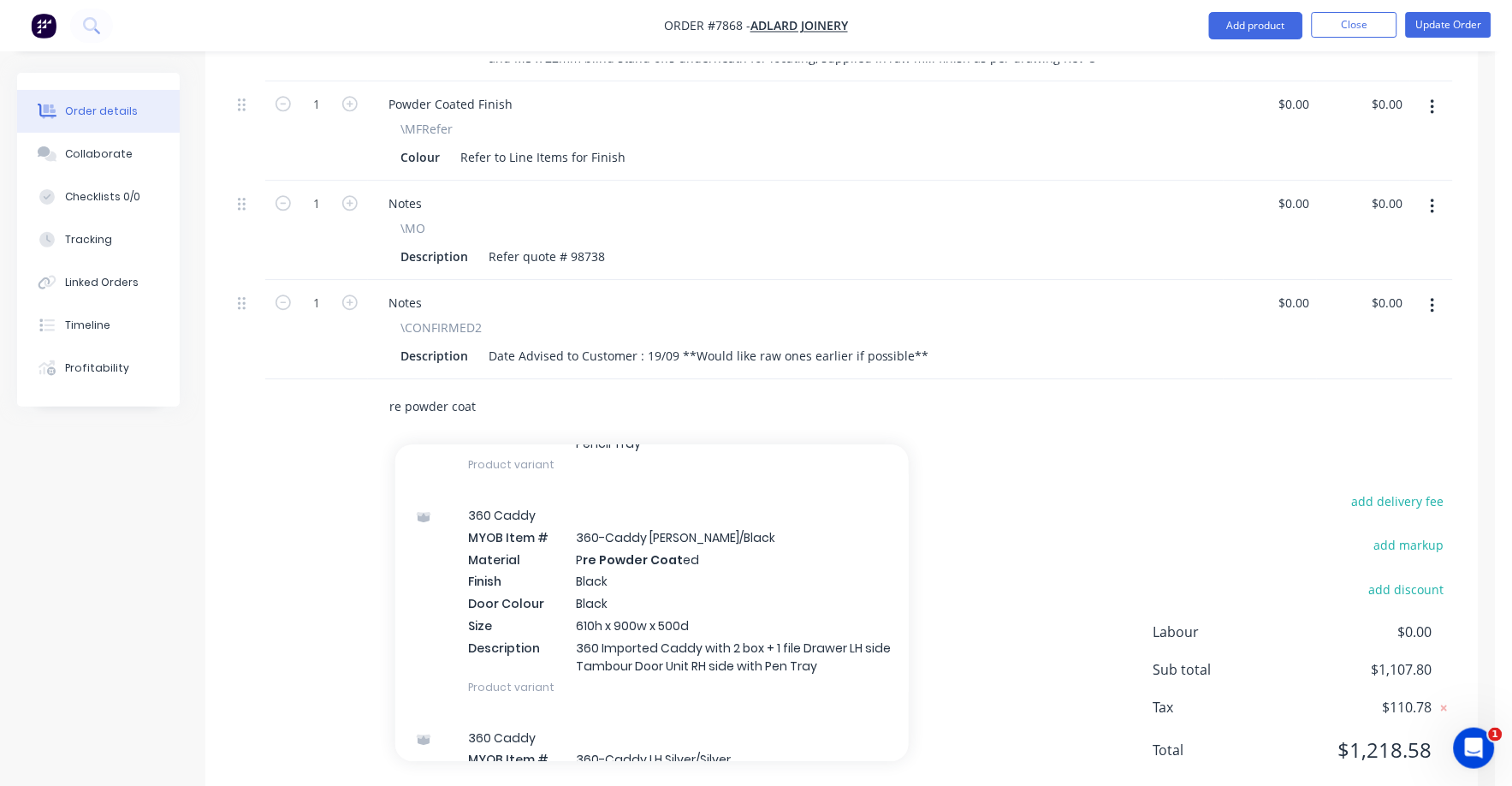
click at [406, 390] on input "re powder coat" at bounding box center [559, 407] width 342 height 34
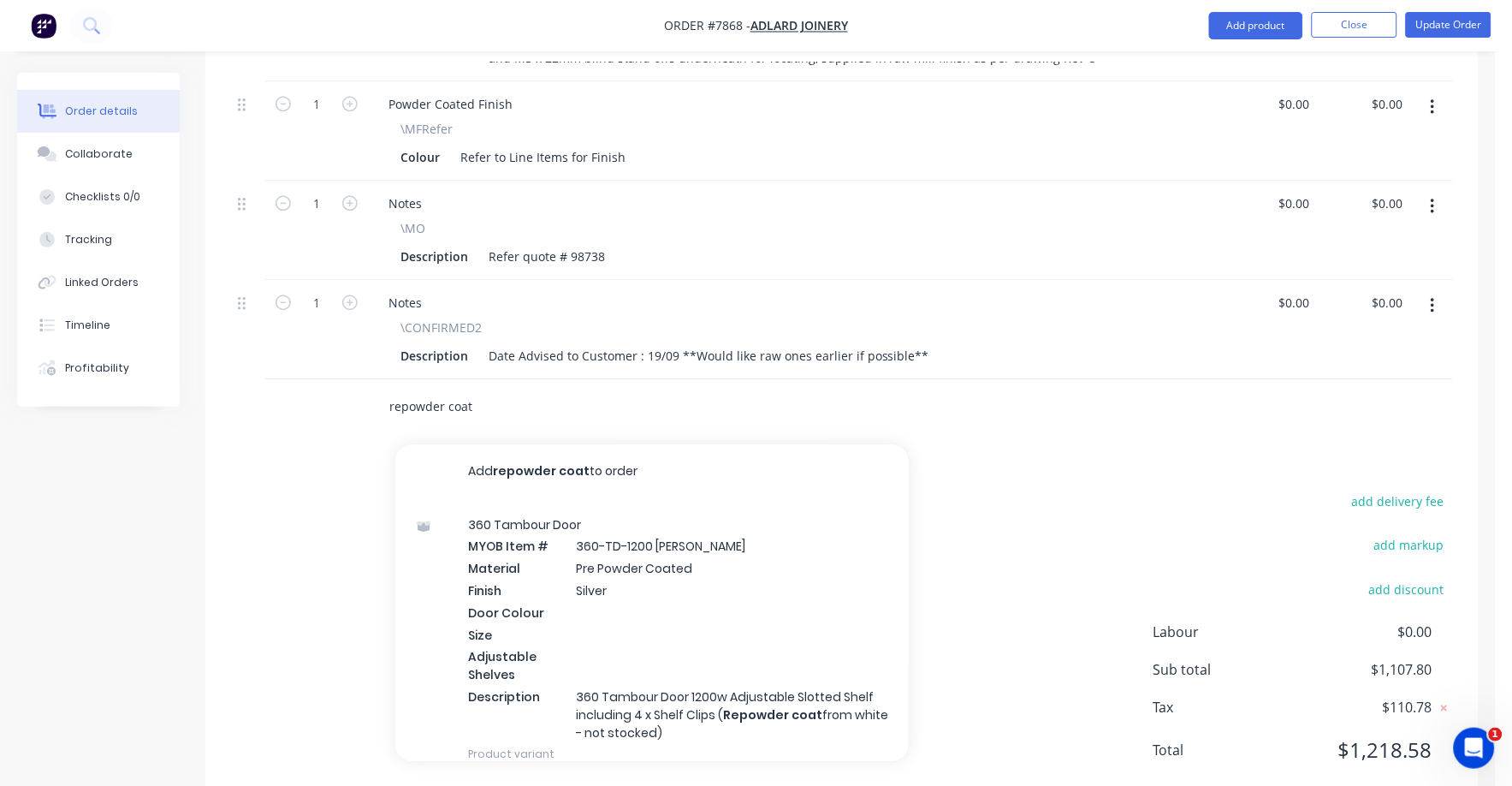
click at [447, 390] on input "repowder coat" at bounding box center [559, 407] width 342 height 34
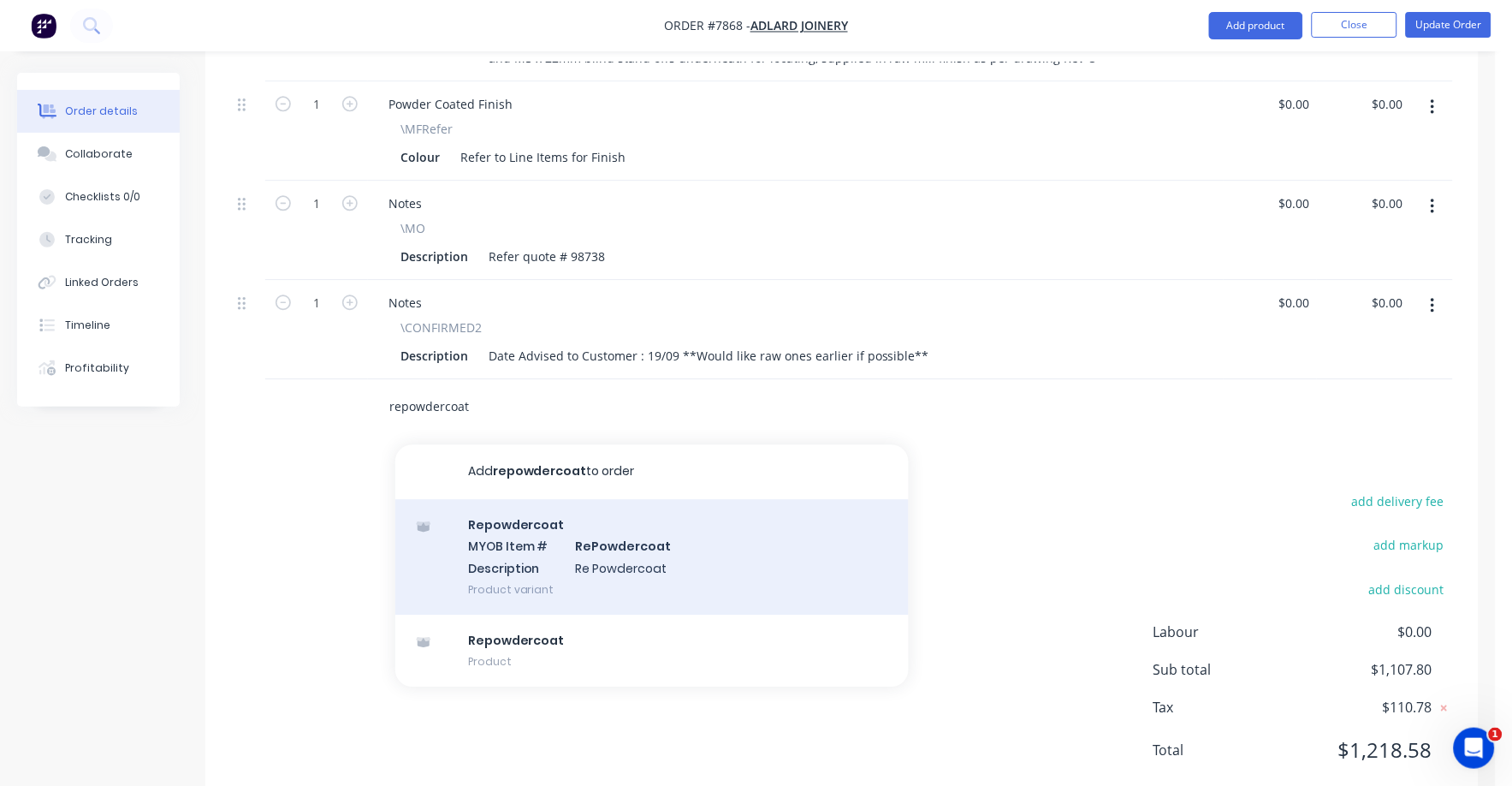
type input "repowdercoat"
click at [627, 516] on div "Repowdercoat MYOB Item # RePowdercoat Description Re Powdercoat Product variant" at bounding box center [652, 557] width 513 height 115
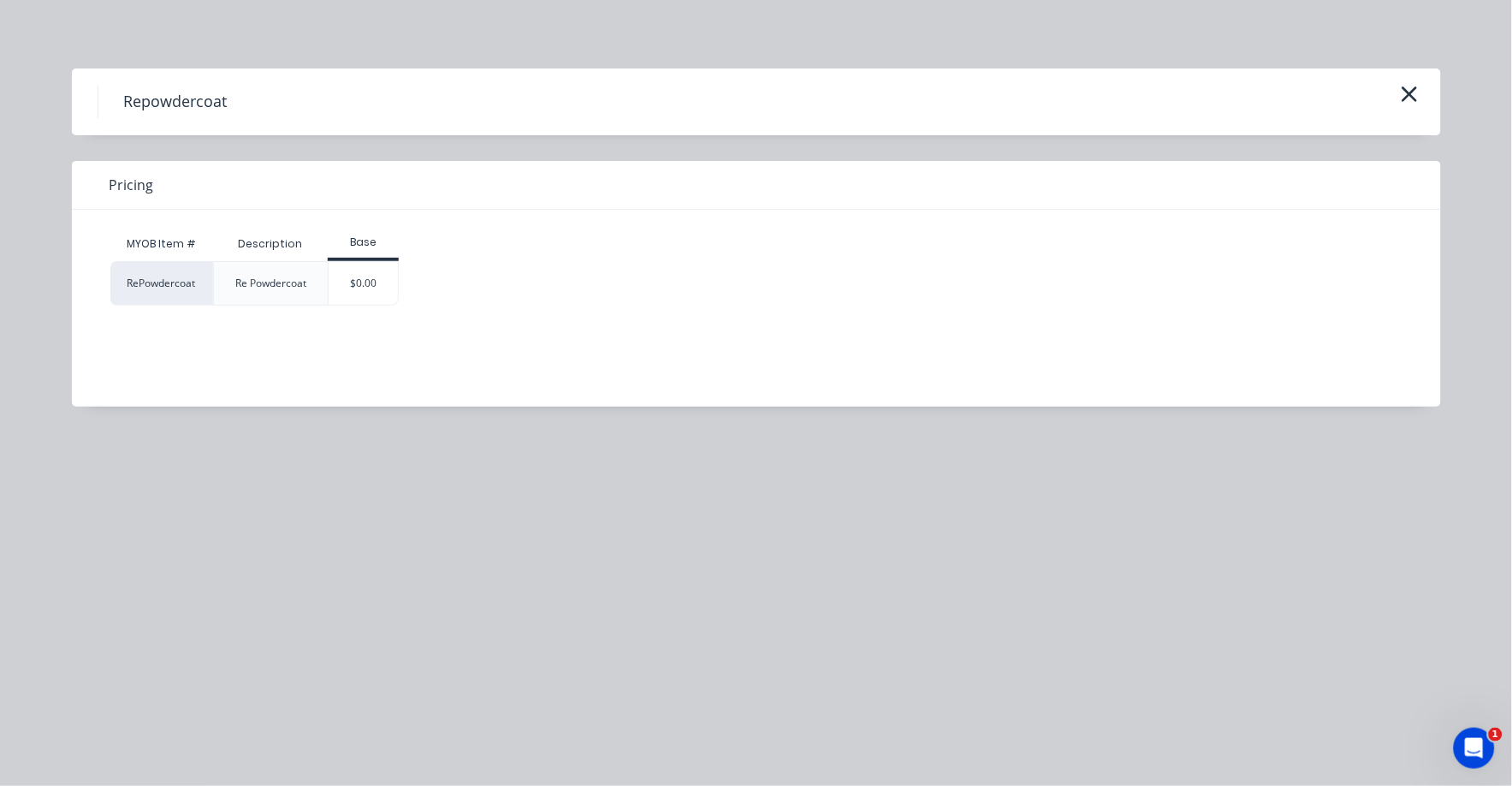
click at [355, 314] on div "MYOB Item # Description Base RePowdercoat Re Powdercoat $0.00" at bounding box center [743, 294] width 1343 height 171
click at [368, 283] on div "$0.00" at bounding box center [362, 283] width 69 height 42
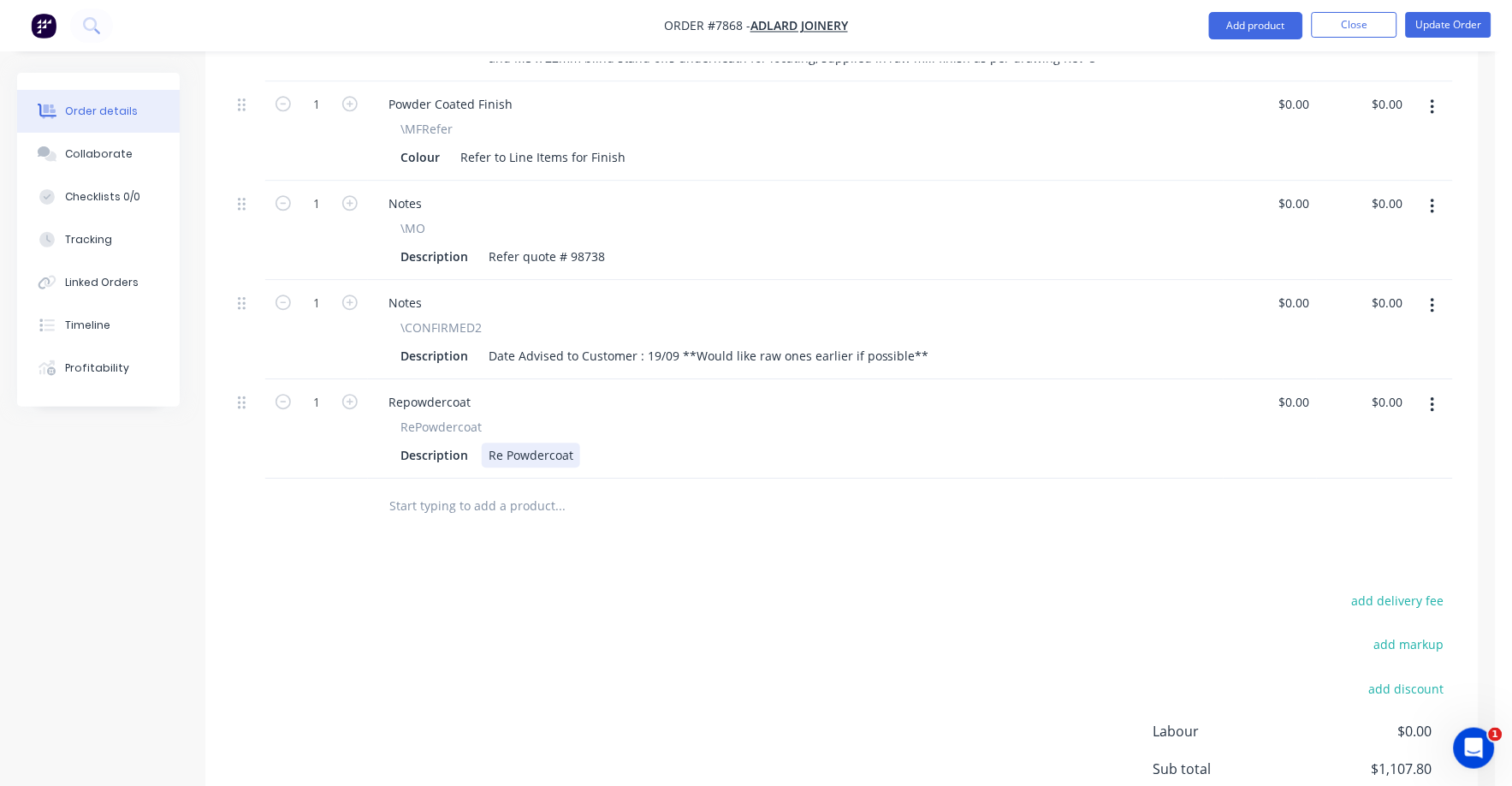
click at [588, 443] on div "Description Re Powdercoat" at bounding box center [791, 455] width 797 height 25
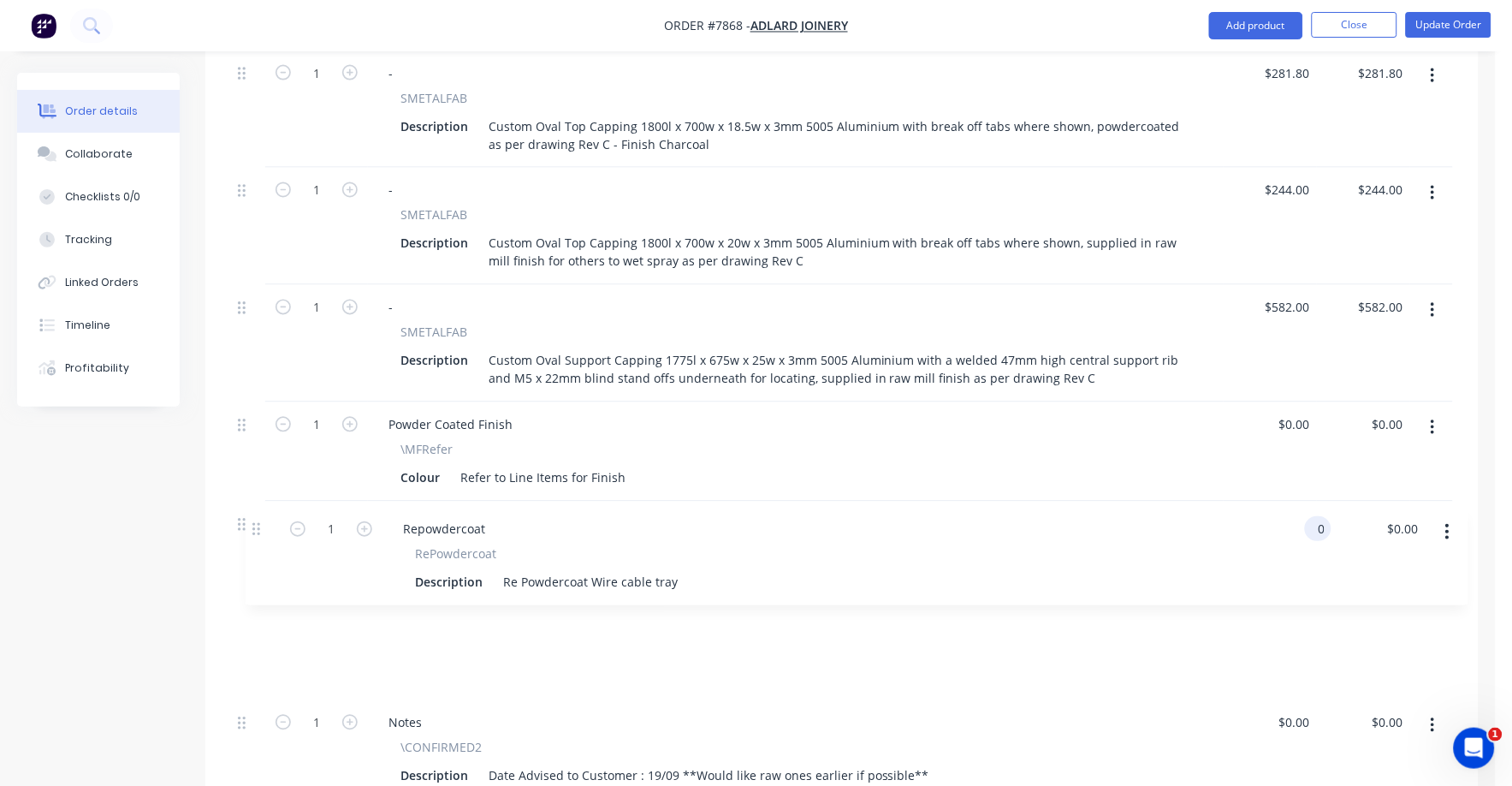
scroll to position [725, 0]
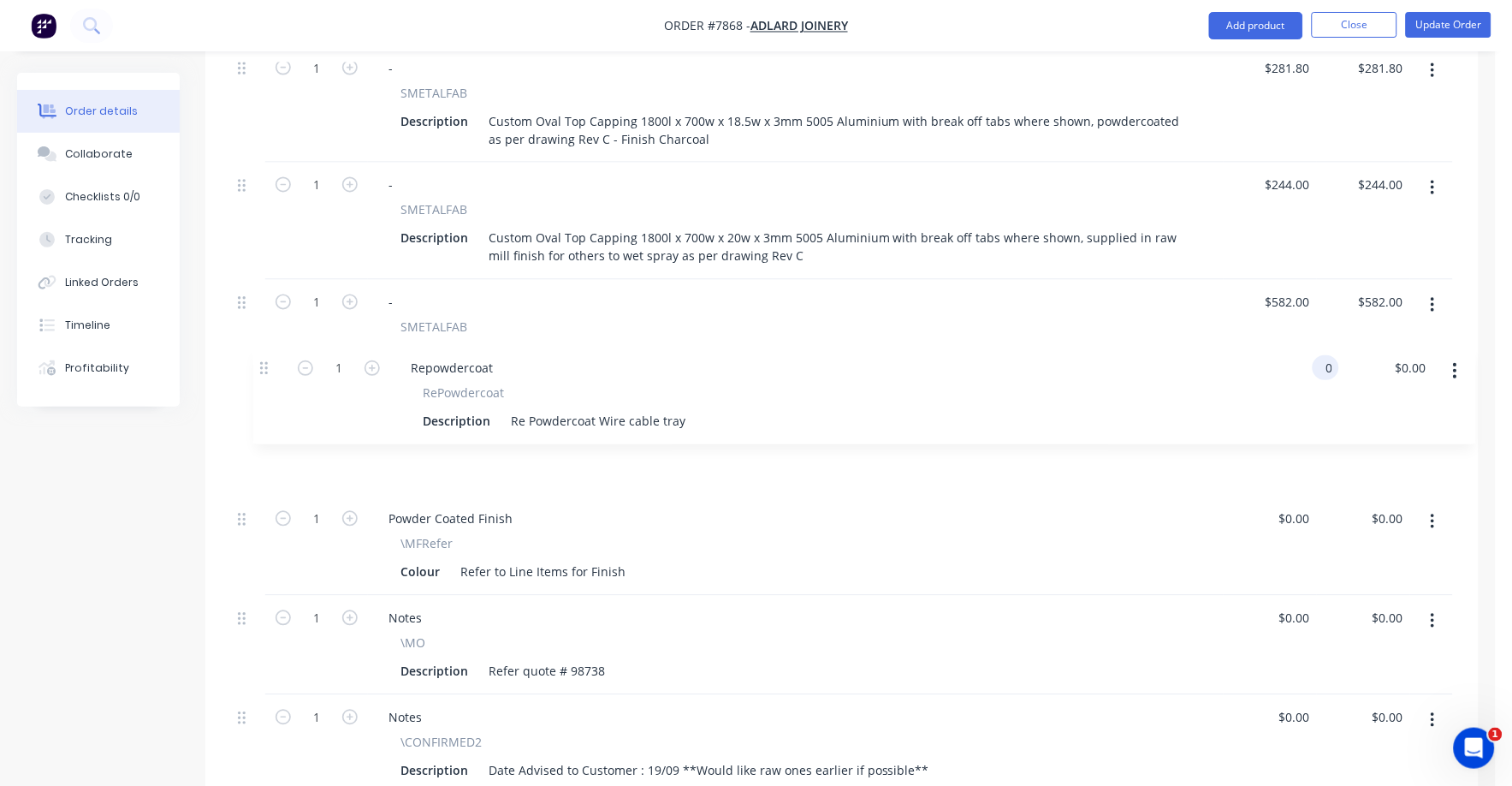
drag, startPoint x: 241, startPoint y: 685, endPoint x: 267, endPoint y: 372, distance: 314.1
click at [267, 372] on div "1 - SMETALFAB Description Custom Oval Top Capping 1800l x 700w x 18.5w x 3mm 50…" at bounding box center [841, 420] width 1221 height 749
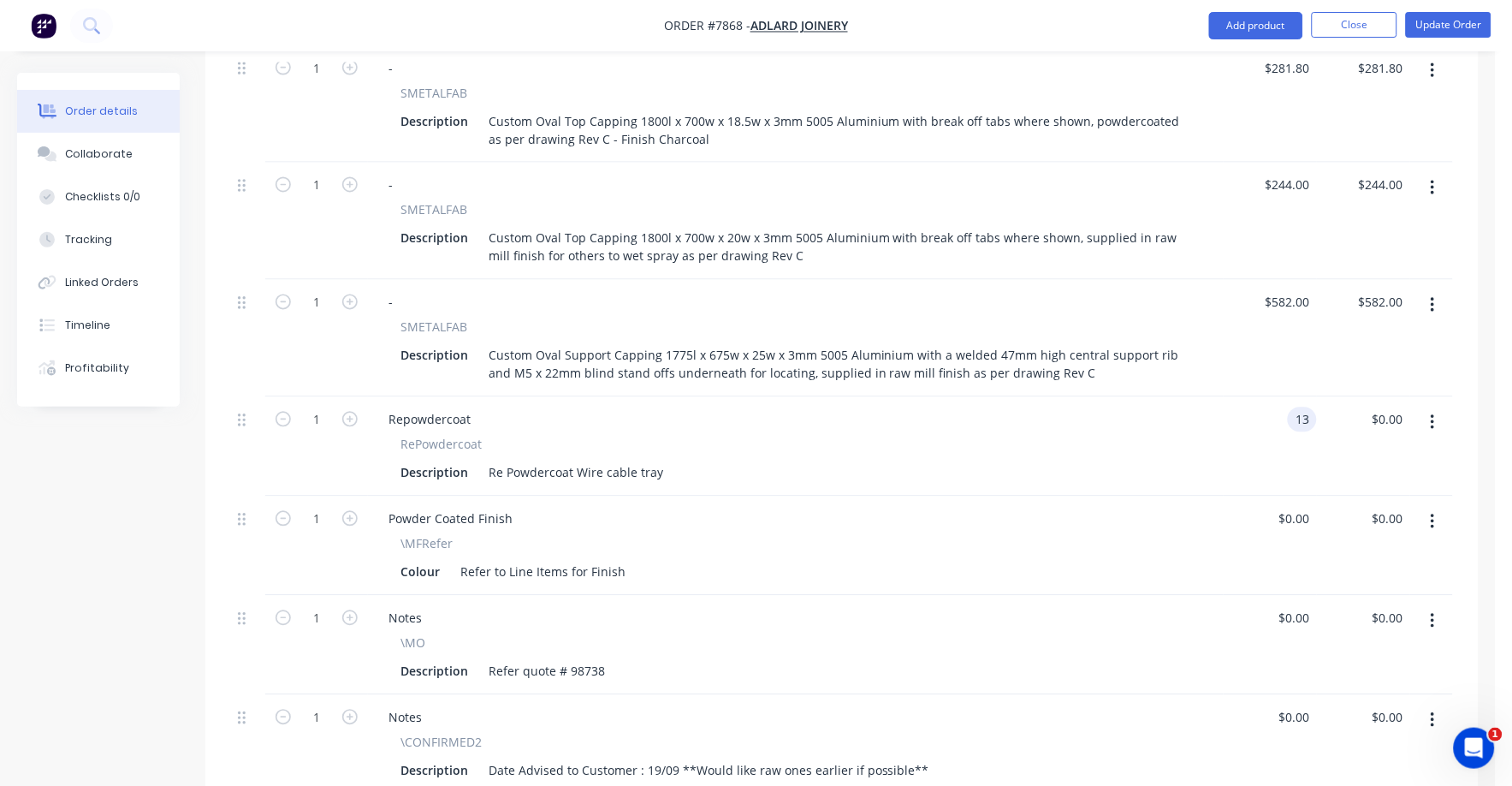
type input "$13.00"
click at [1421, 507] on button "button" at bounding box center [1433, 522] width 41 height 31
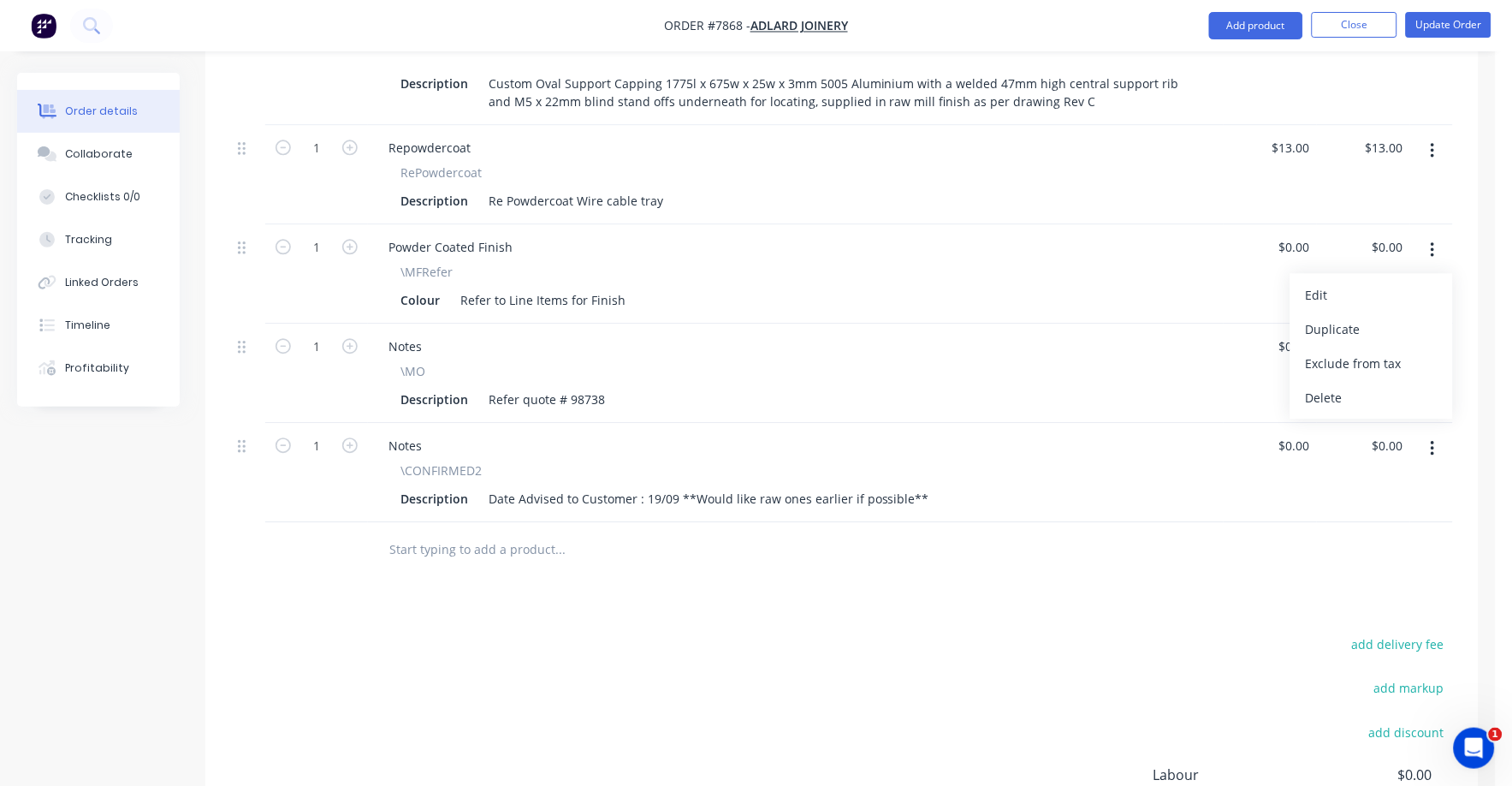
scroll to position [1140, 0]
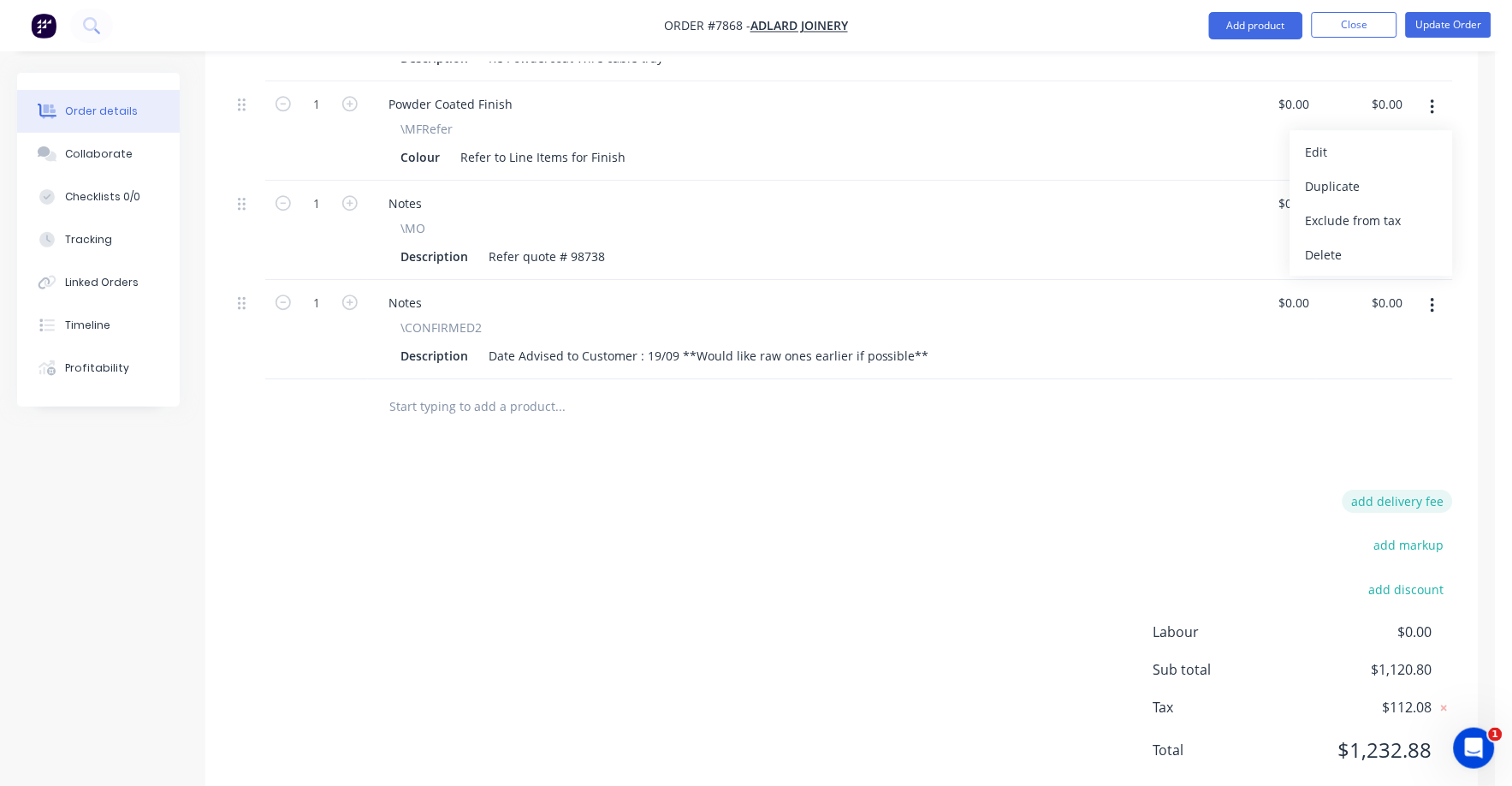
click at [1414, 490] on button "add delivery fee" at bounding box center [1397, 501] width 110 height 23
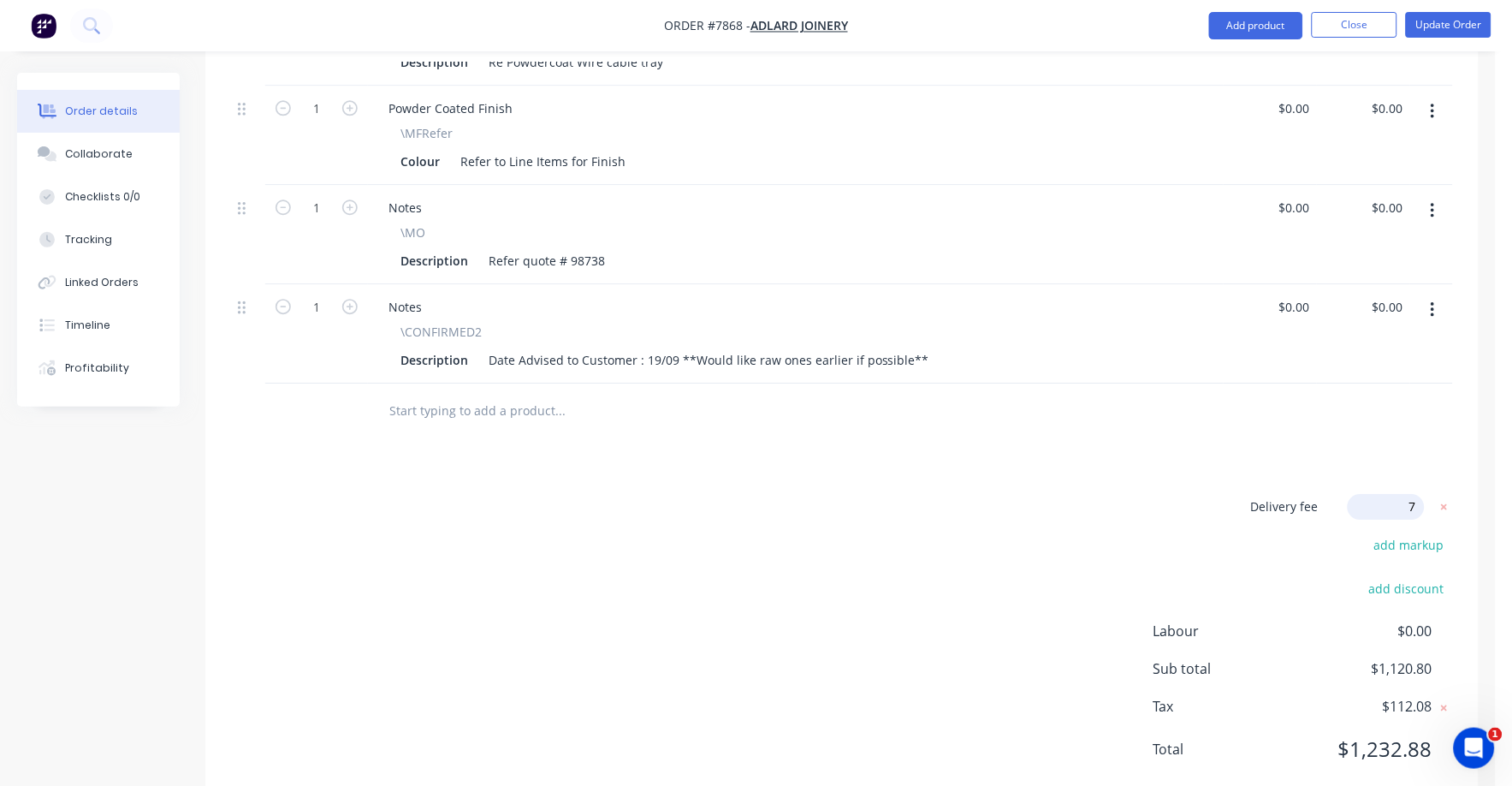
type input "75"
click input "submit" at bounding box center [0, 0] width 0 height 0
click at [1006, 500] on div "Delivery fee $75.00 add markup add discount Labour $0.00 Sub total $1,195.80 Ta…" at bounding box center [841, 639] width 1221 height 284
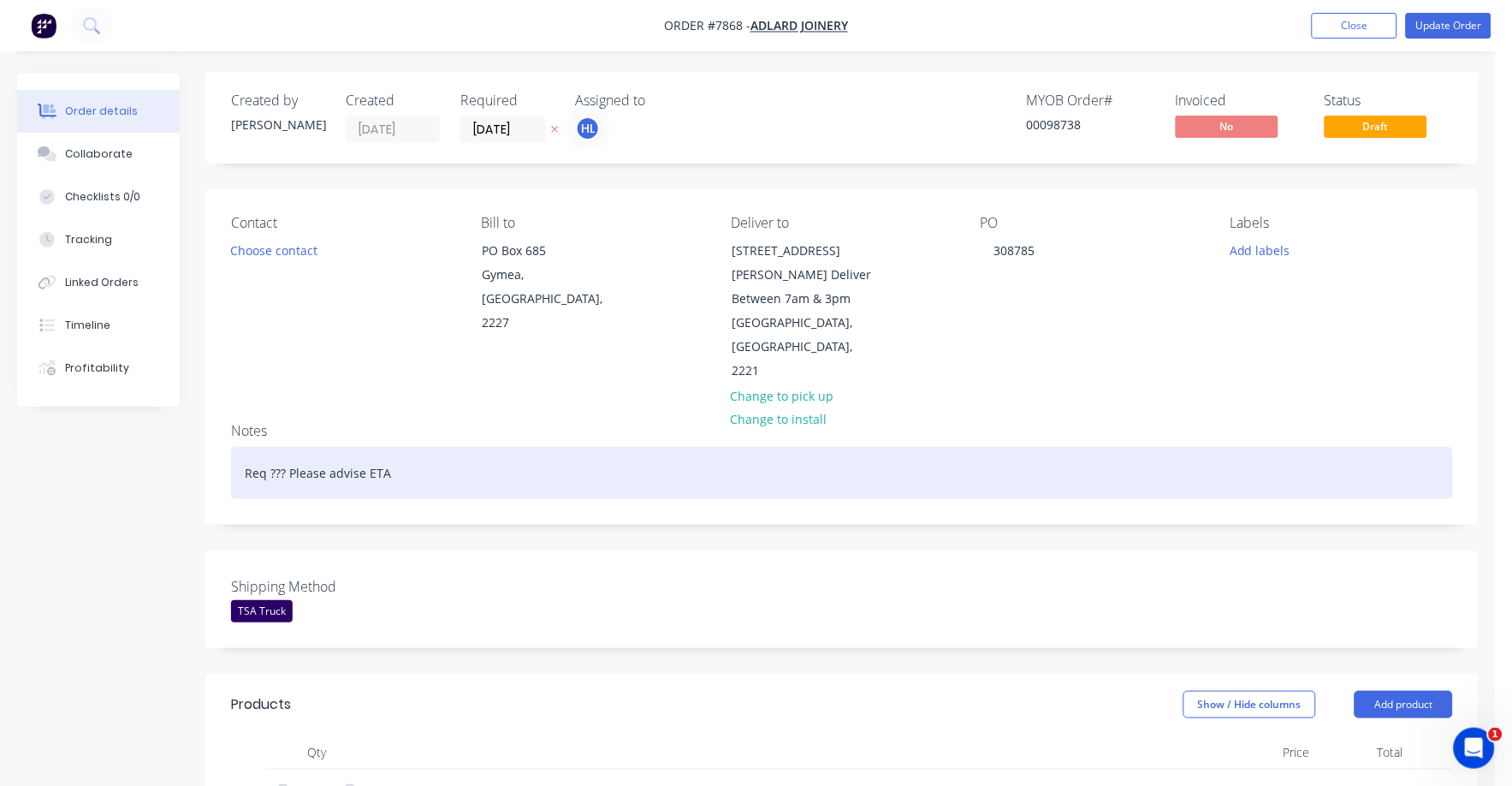
scroll to position [0, 0]
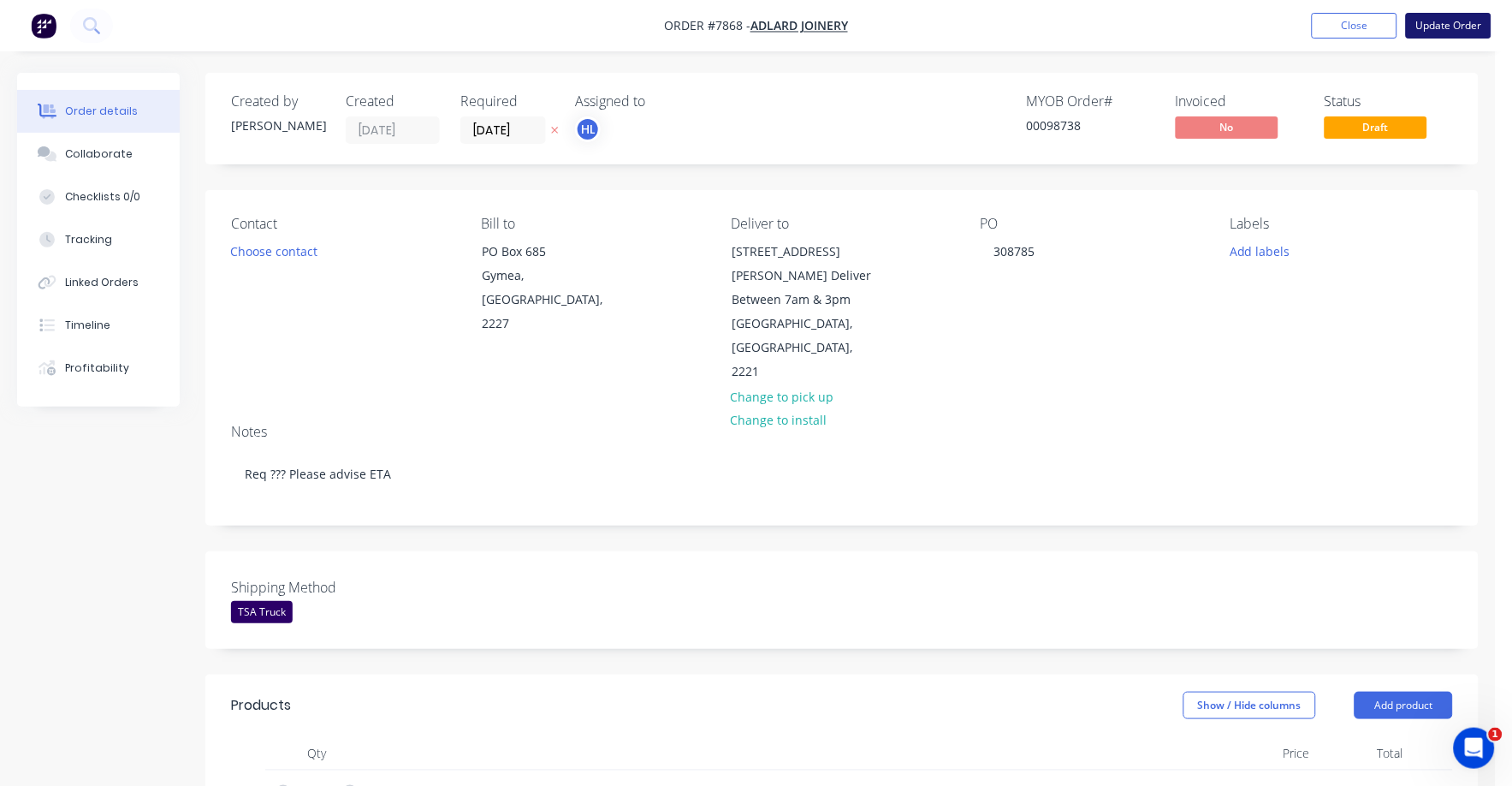
click at [1446, 23] on button "Update Order" at bounding box center [1448, 25] width 86 height 25
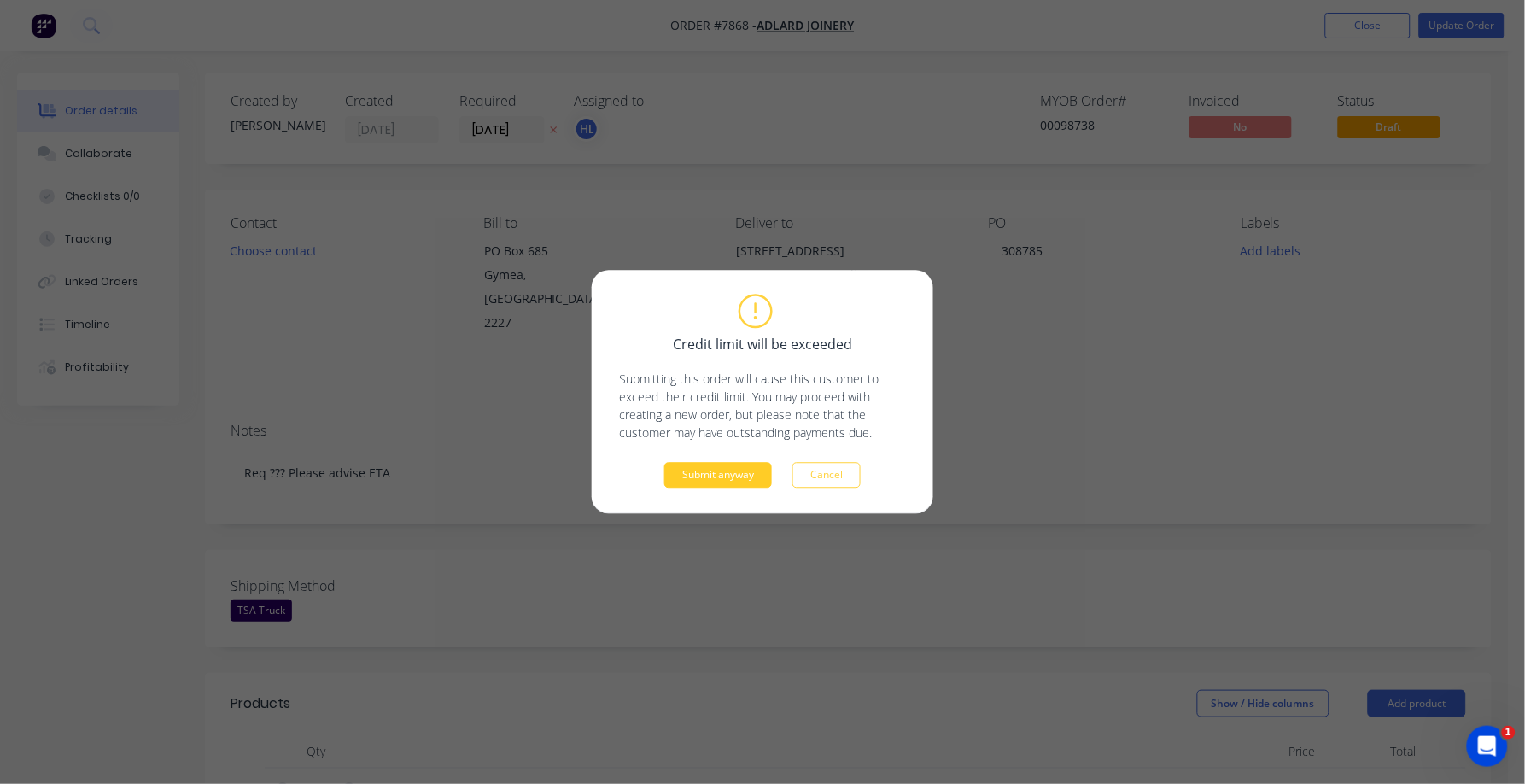
click at [695, 473] on button "Submit anyway" at bounding box center [718, 475] width 107 height 25
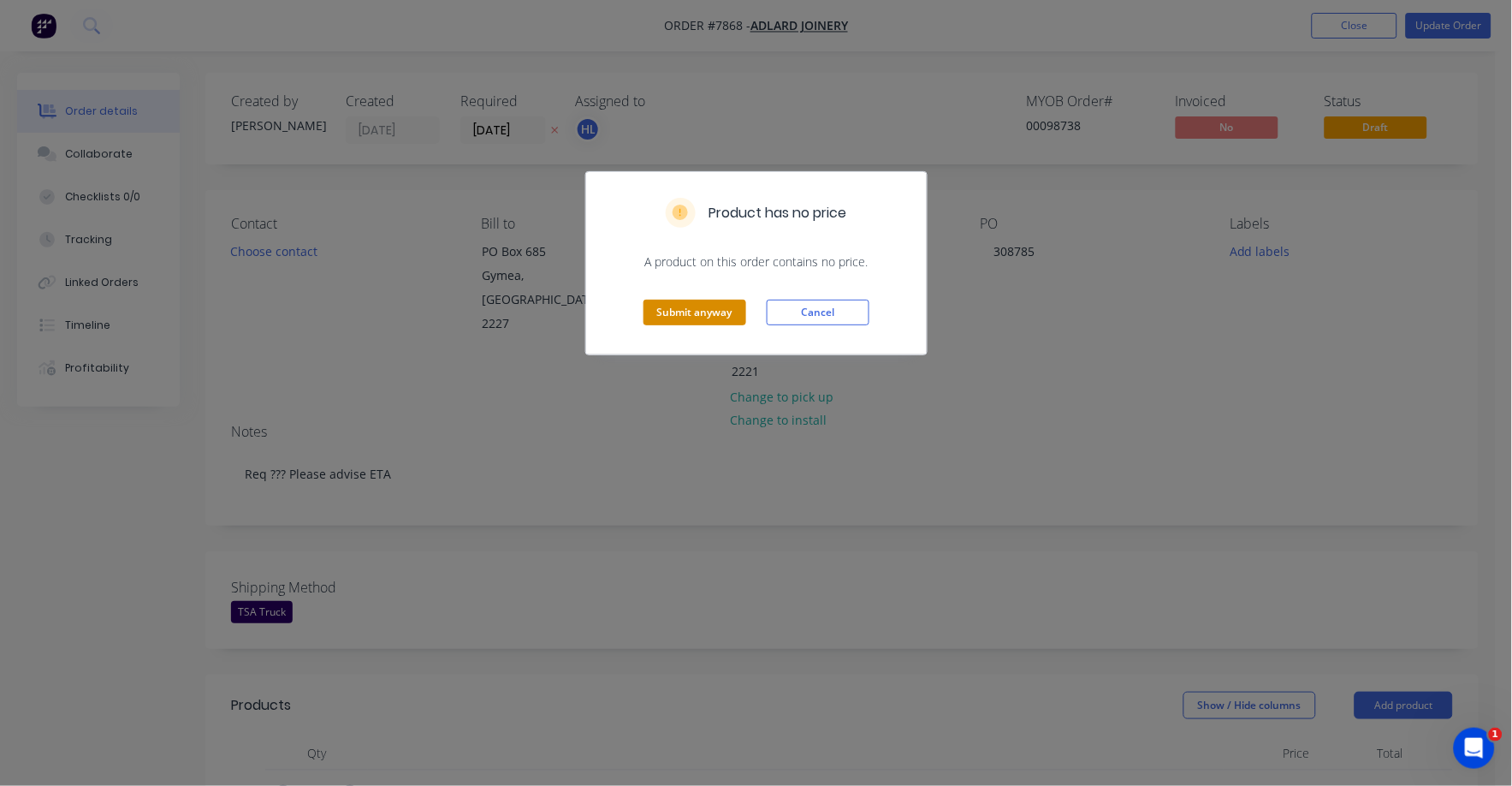
click at [691, 299] on button "Submit anyway" at bounding box center [694, 311] width 103 height 25
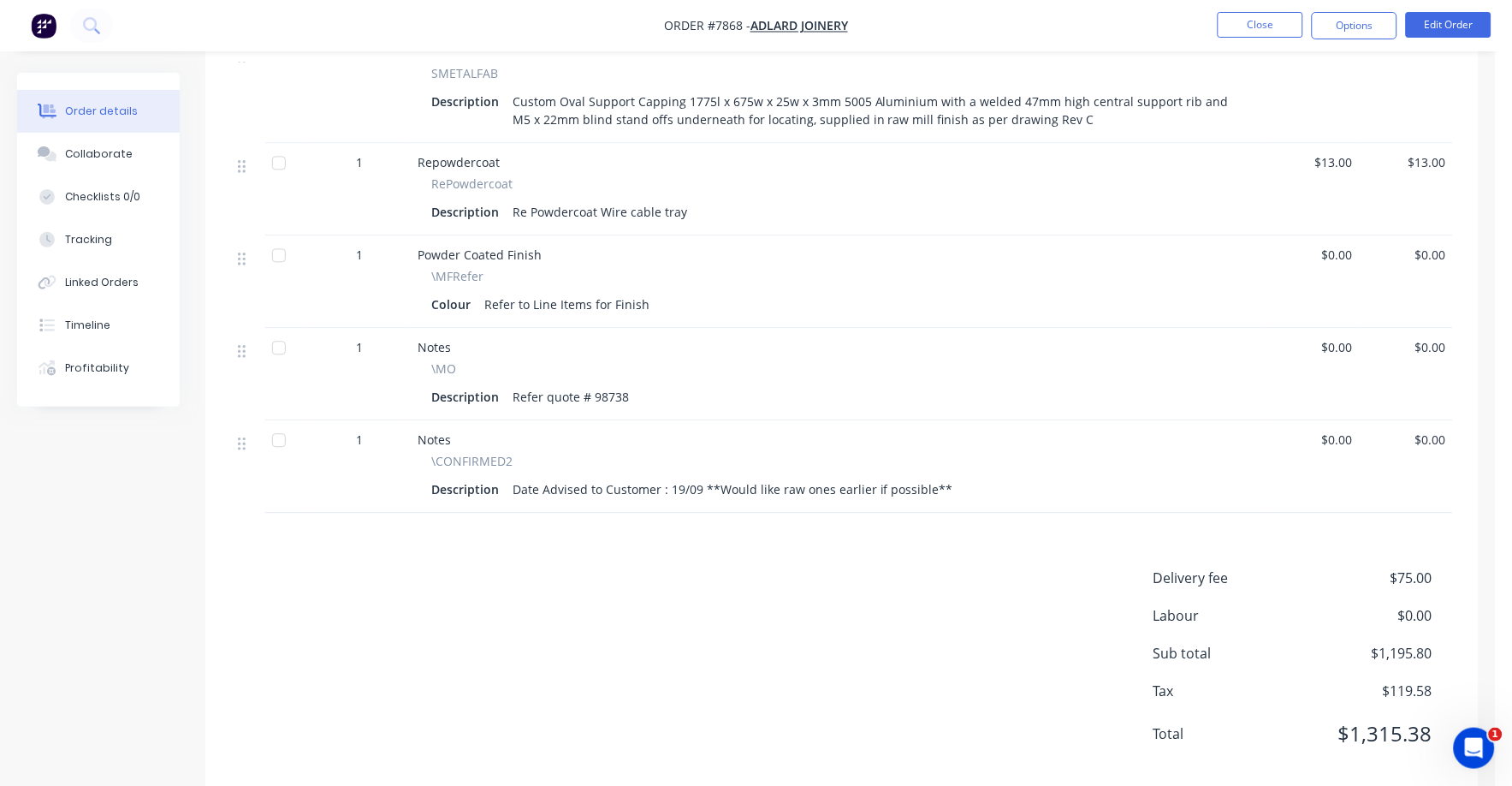
scroll to position [916, 0]
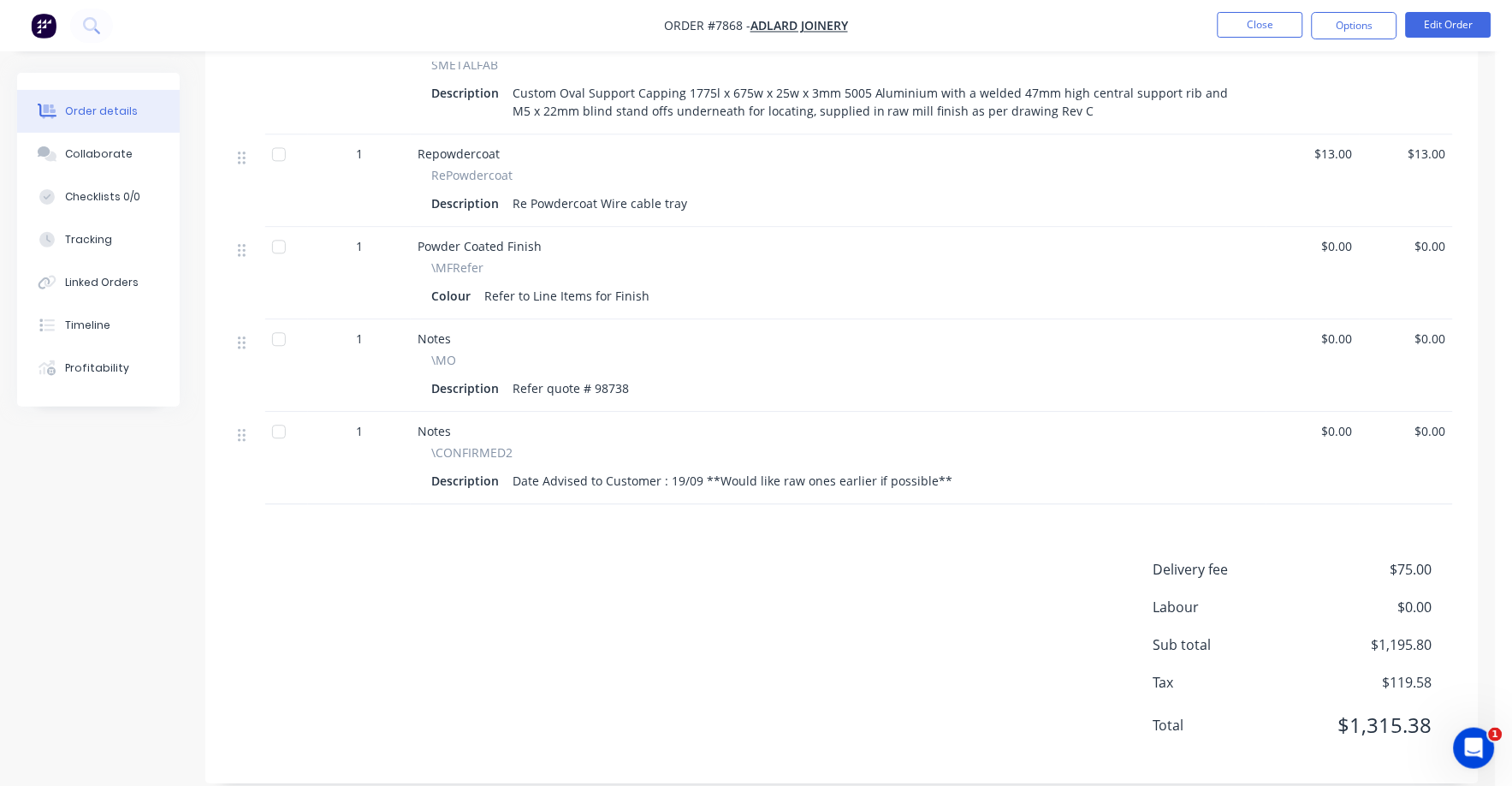
click at [1414, 559] on span "$75.00" at bounding box center [1369, 569] width 126 height 21
click at [1451, 23] on button "Edit Order" at bounding box center [1448, 25] width 86 height 25
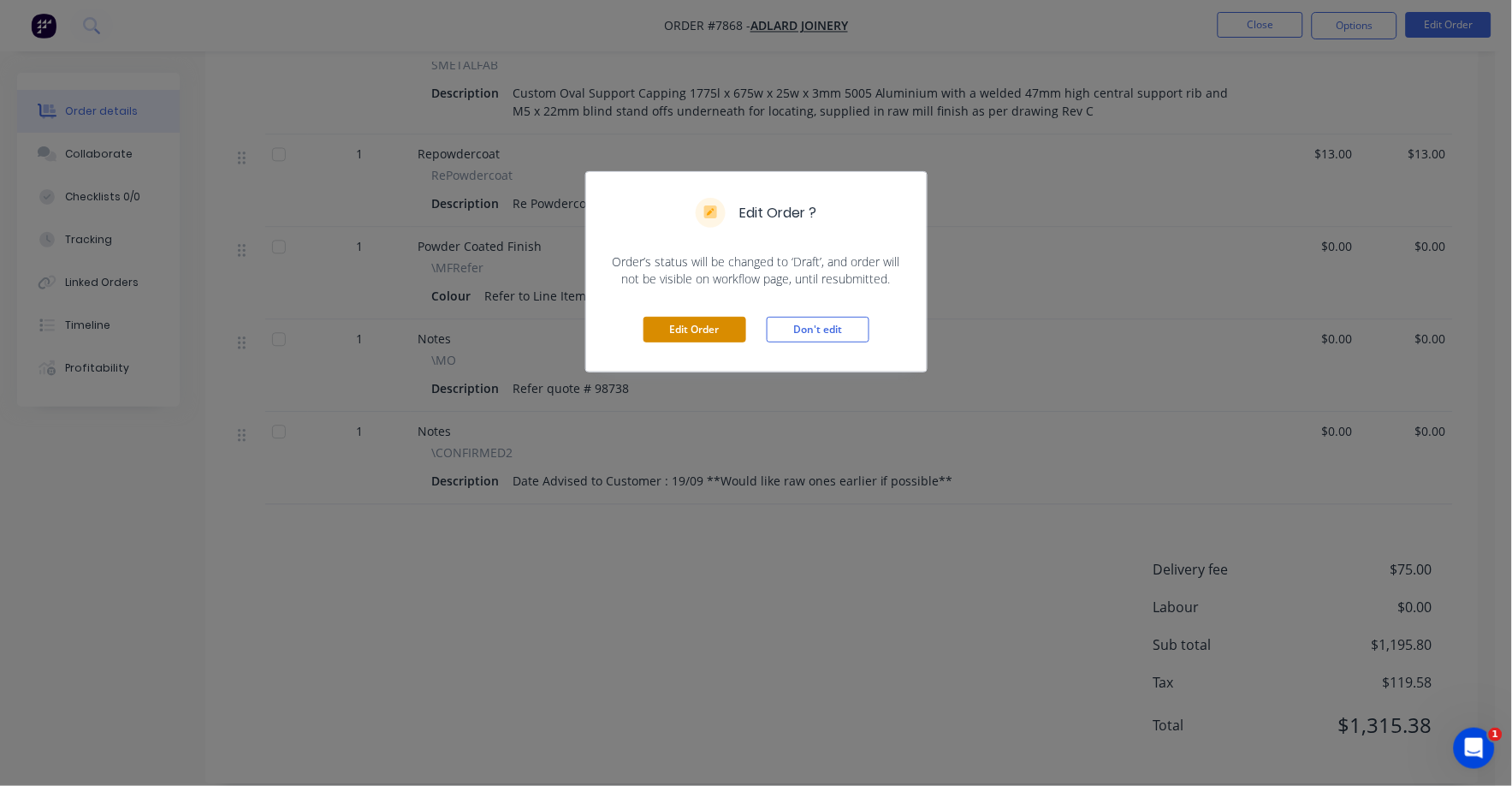
click at [706, 338] on button "Edit Order" at bounding box center [694, 329] width 103 height 25
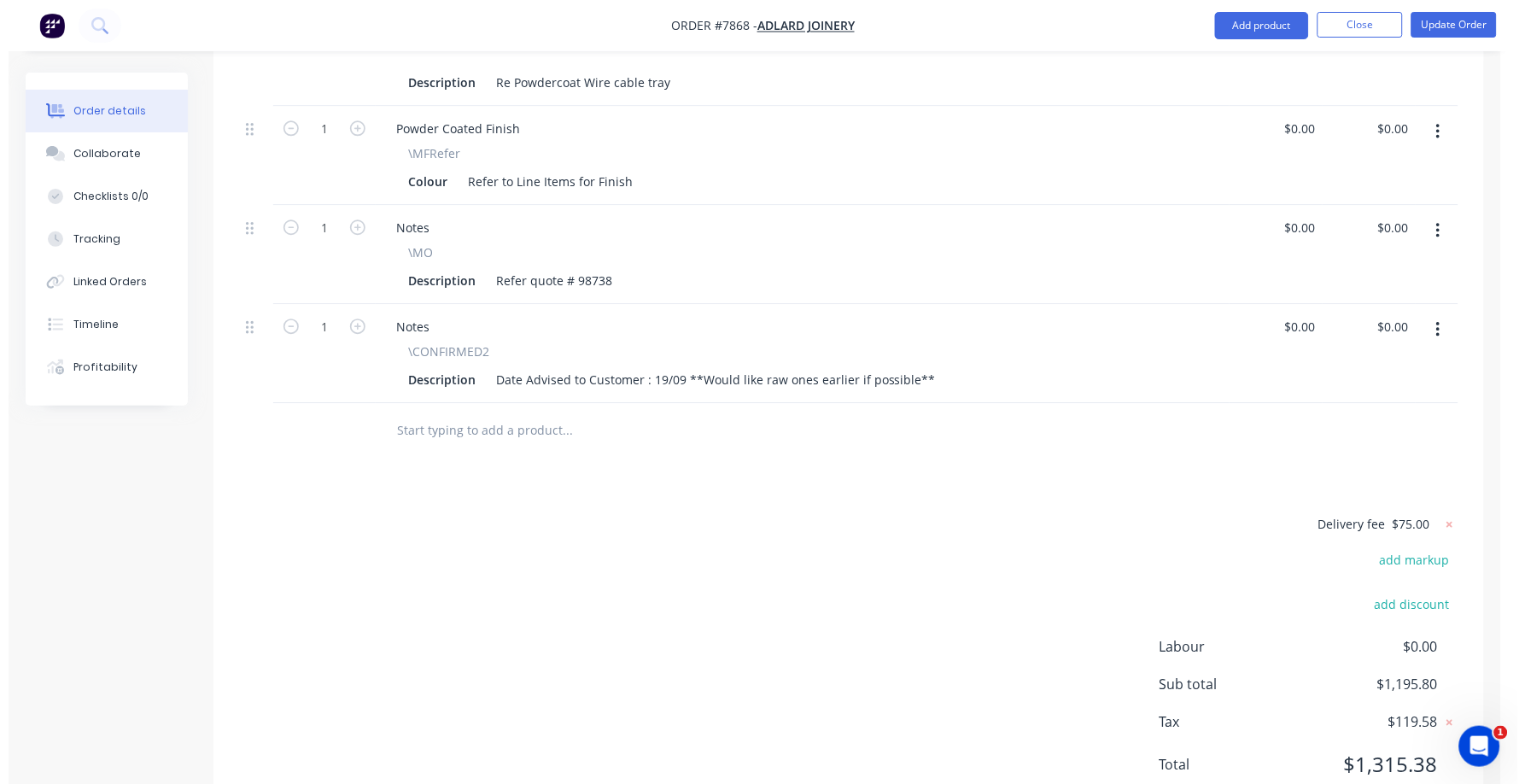
scroll to position [1129, 0]
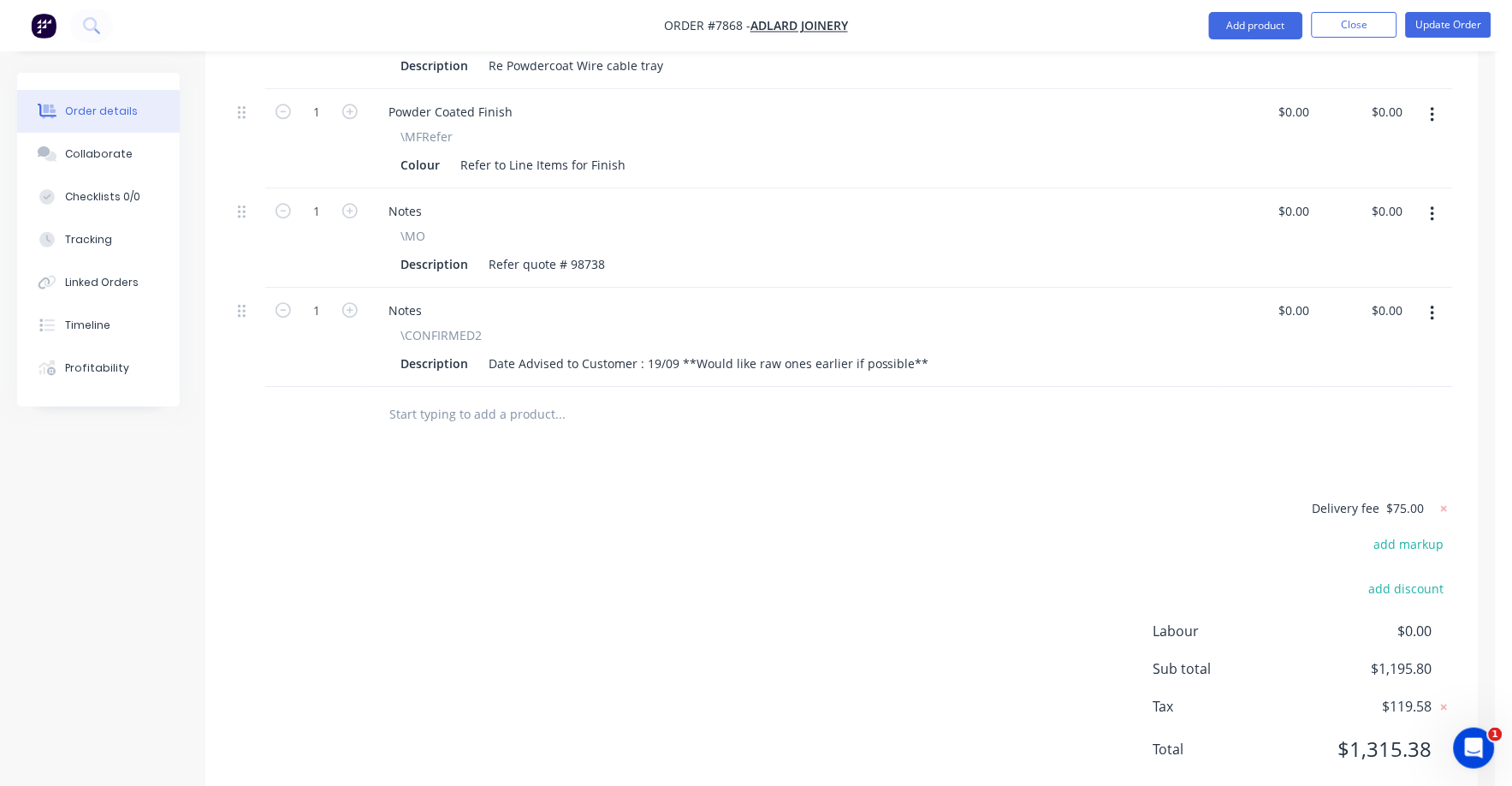
click at [1410, 499] on span "$75.00" at bounding box center [1405, 508] width 38 height 18
drag, startPoint x: 1410, startPoint y: 458, endPoint x: 1430, endPoint y: 455, distance: 20.2
click at [1430, 497] on form "Delivery fee $75.00" at bounding box center [1342, 509] width 221 height 23
drag, startPoint x: 1430, startPoint y: 455, endPoint x: 1161, endPoint y: 438, distance: 269.5
click at [1161, 438] on div "Products Show / Hide columns Add product Qty Price Total 1 - SMETALFAB Descript…" at bounding box center [842, 175] width 1273 height 1265
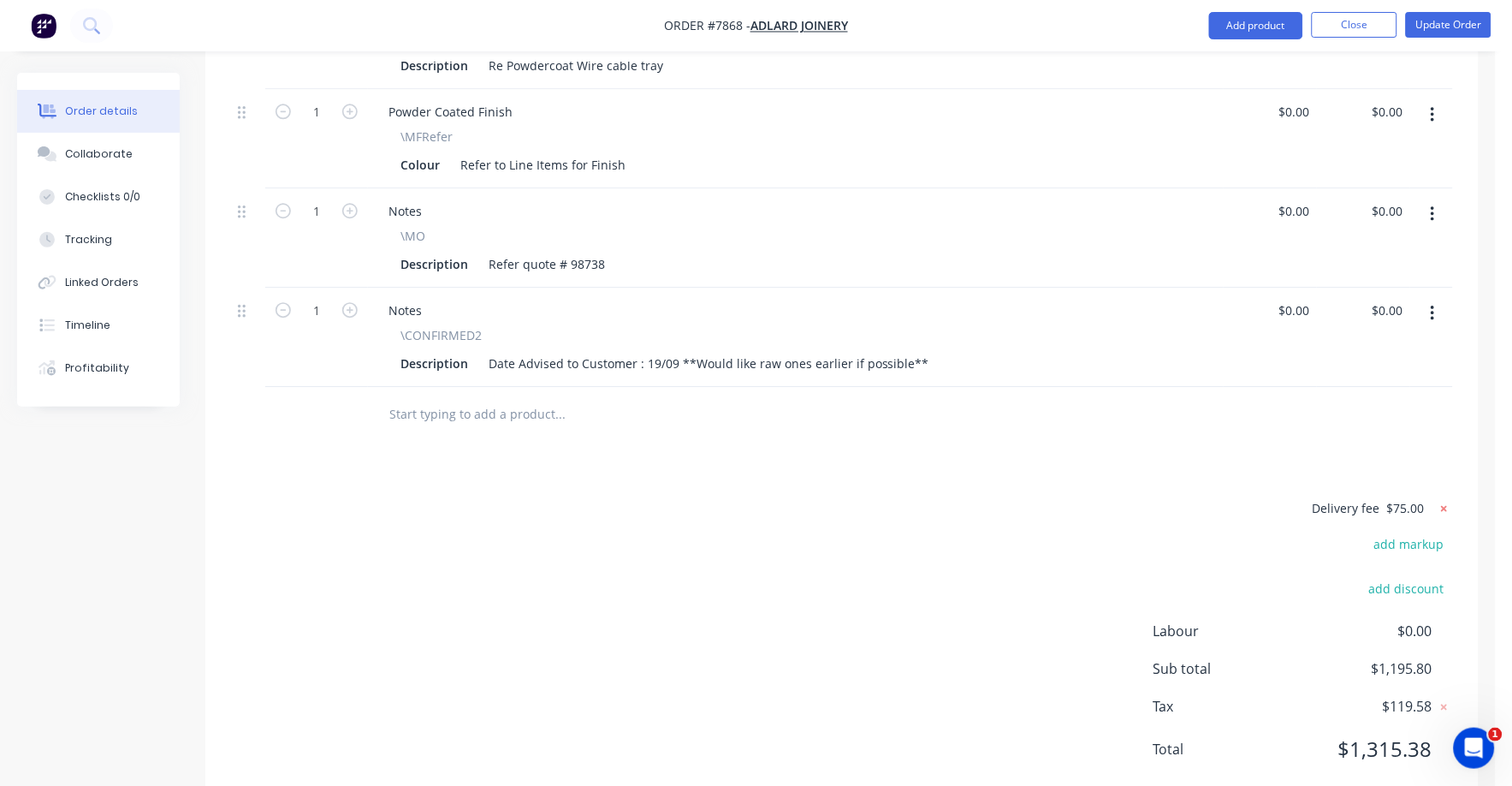
click at [1437, 500] on icon at bounding box center [1444, 509] width 17 height 17
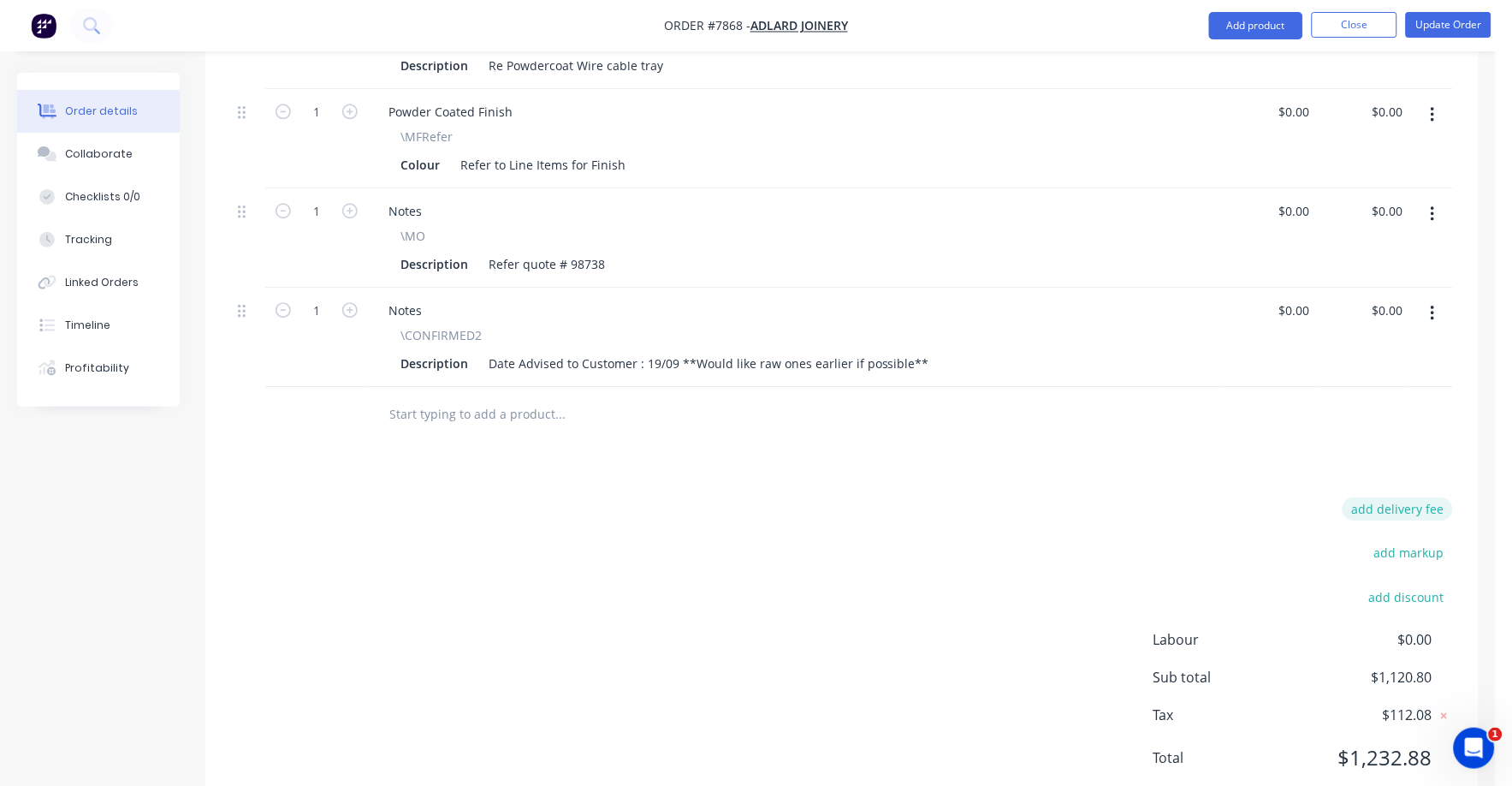
click at [1403, 497] on button "add delivery fee" at bounding box center [1397, 509] width 110 height 23
type input "85"
click input "submit" at bounding box center [0, 0] width 0 height 0
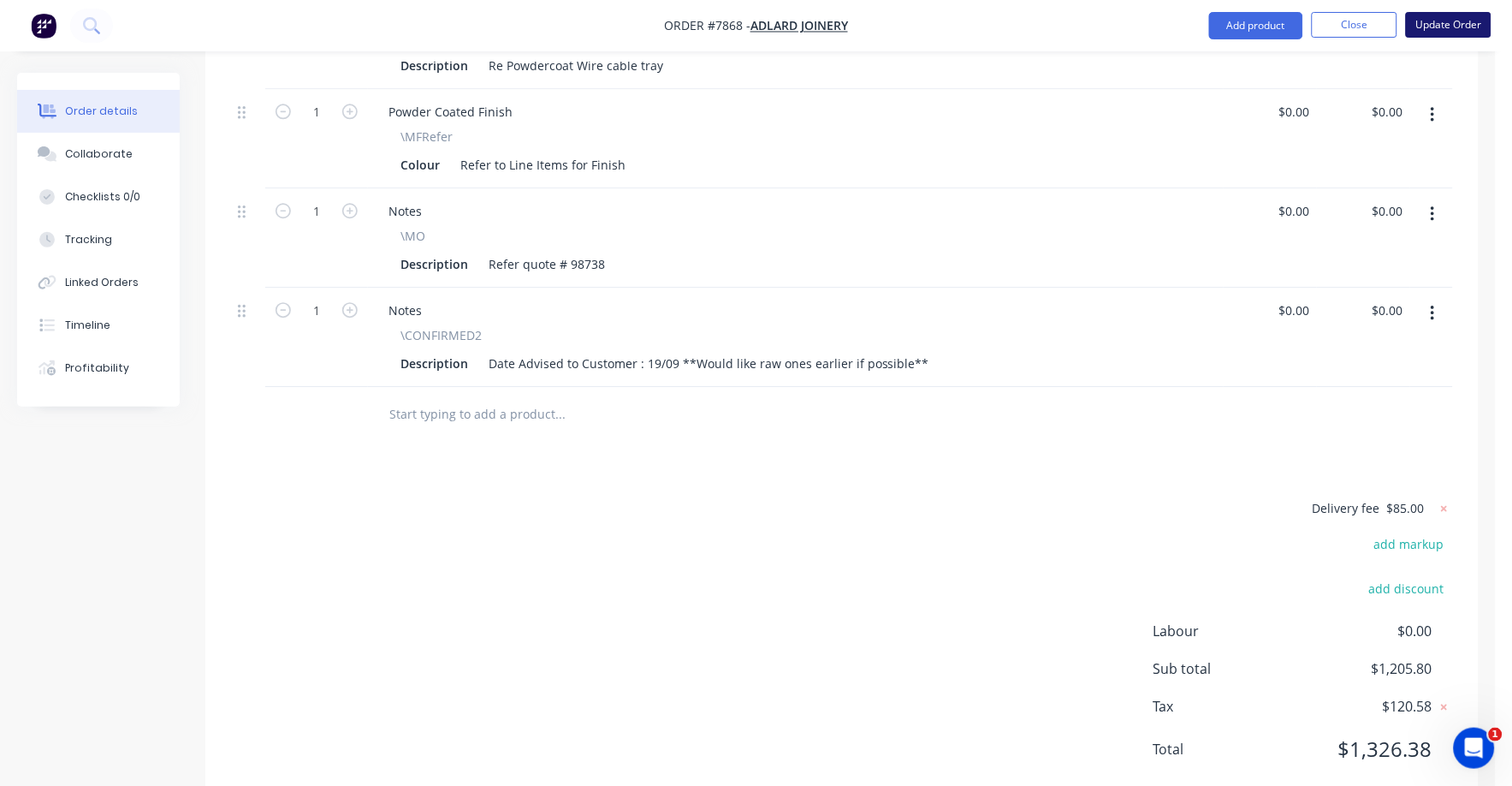
click at [1431, 20] on button "Update Order" at bounding box center [1448, 25] width 86 height 25
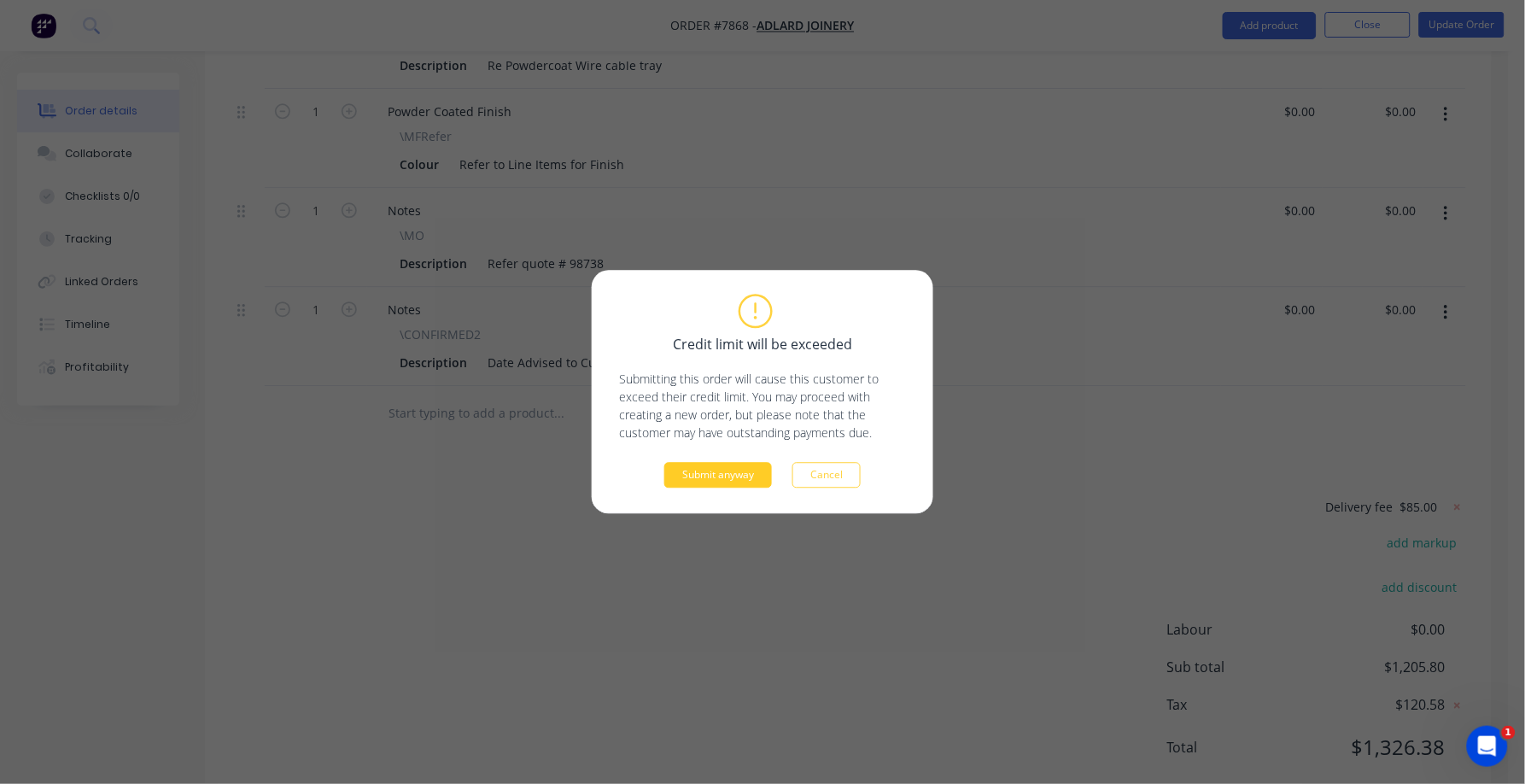
click at [736, 473] on button "Submit anyway" at bounding box center [718, 475] width 107 height 25
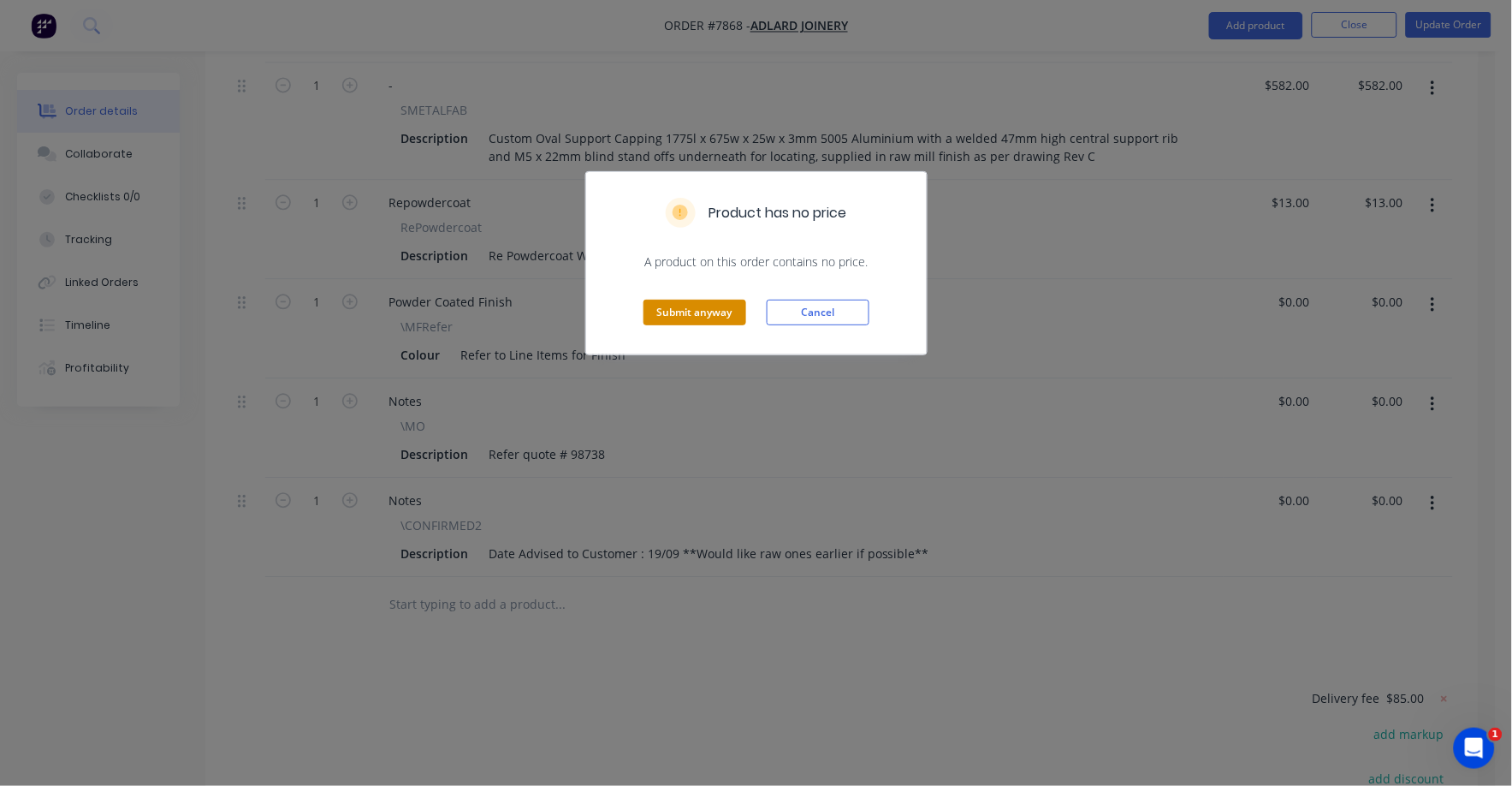
click at [725, 309] on button "Submit anyway" at bounding box center [694, 311] width 103 height 25
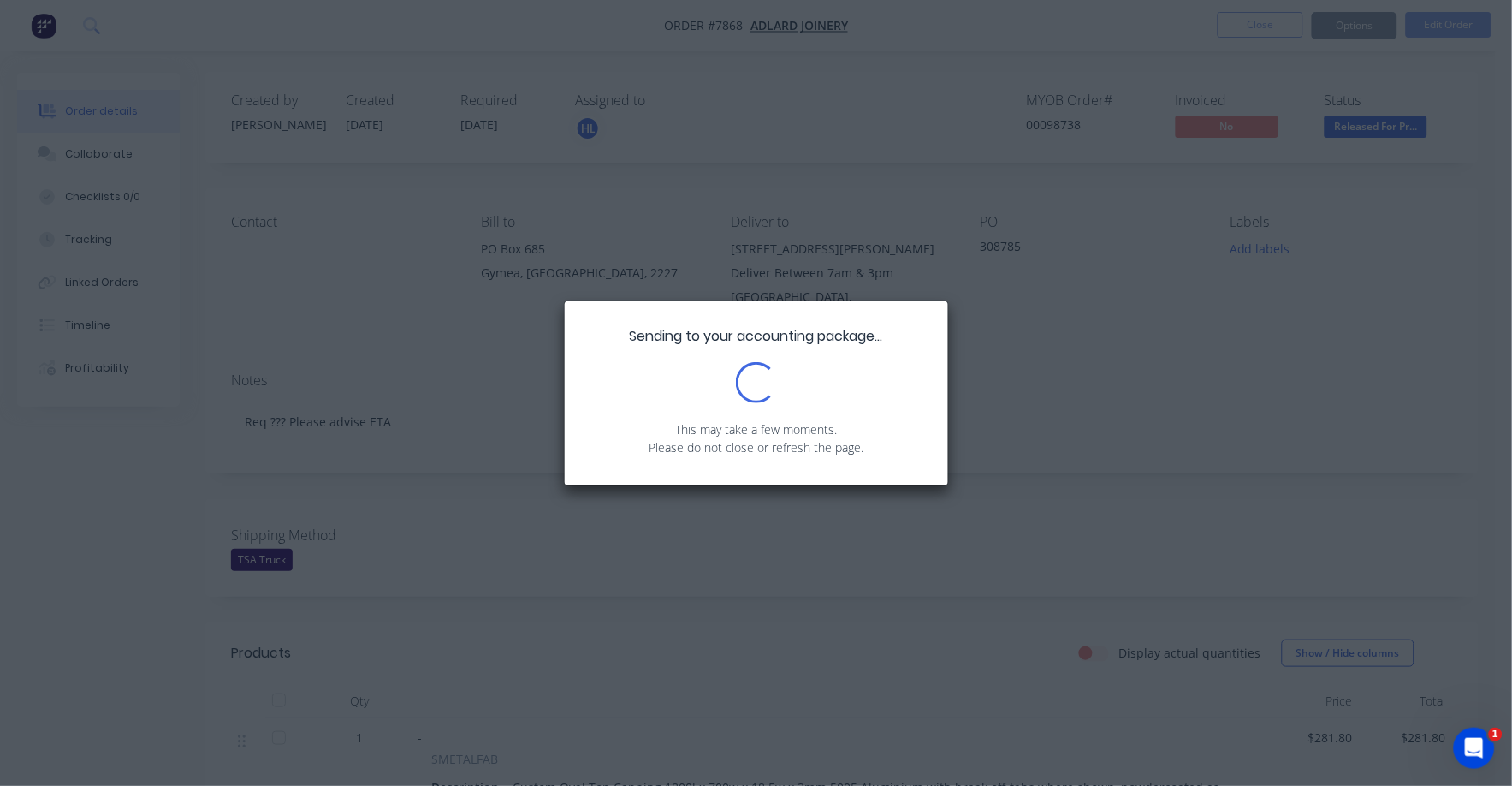
scroll to position [0, 0]
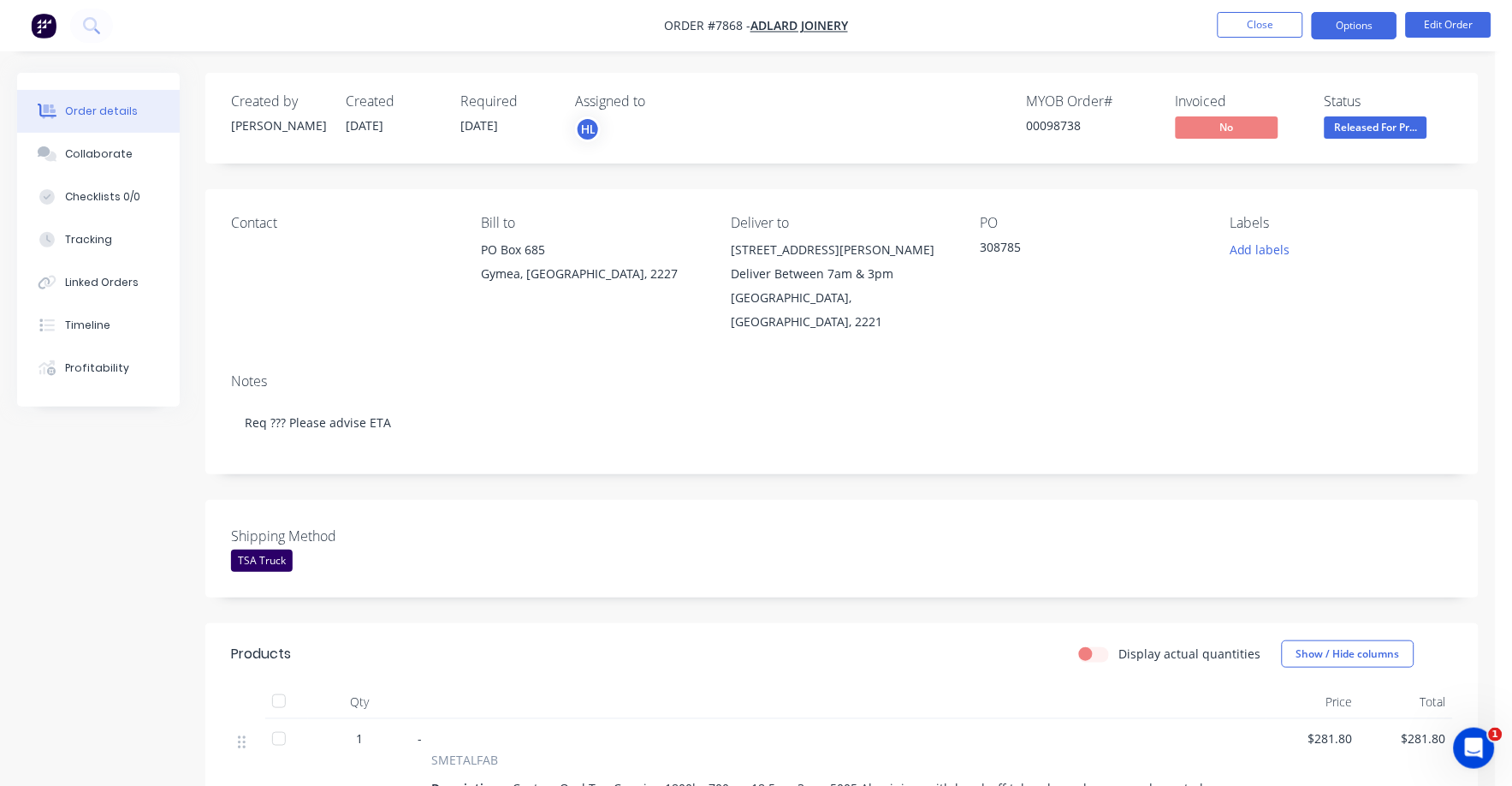
click at [1347, 19] on button "Options" at bounding box center [1354, 25] width 86 height 27
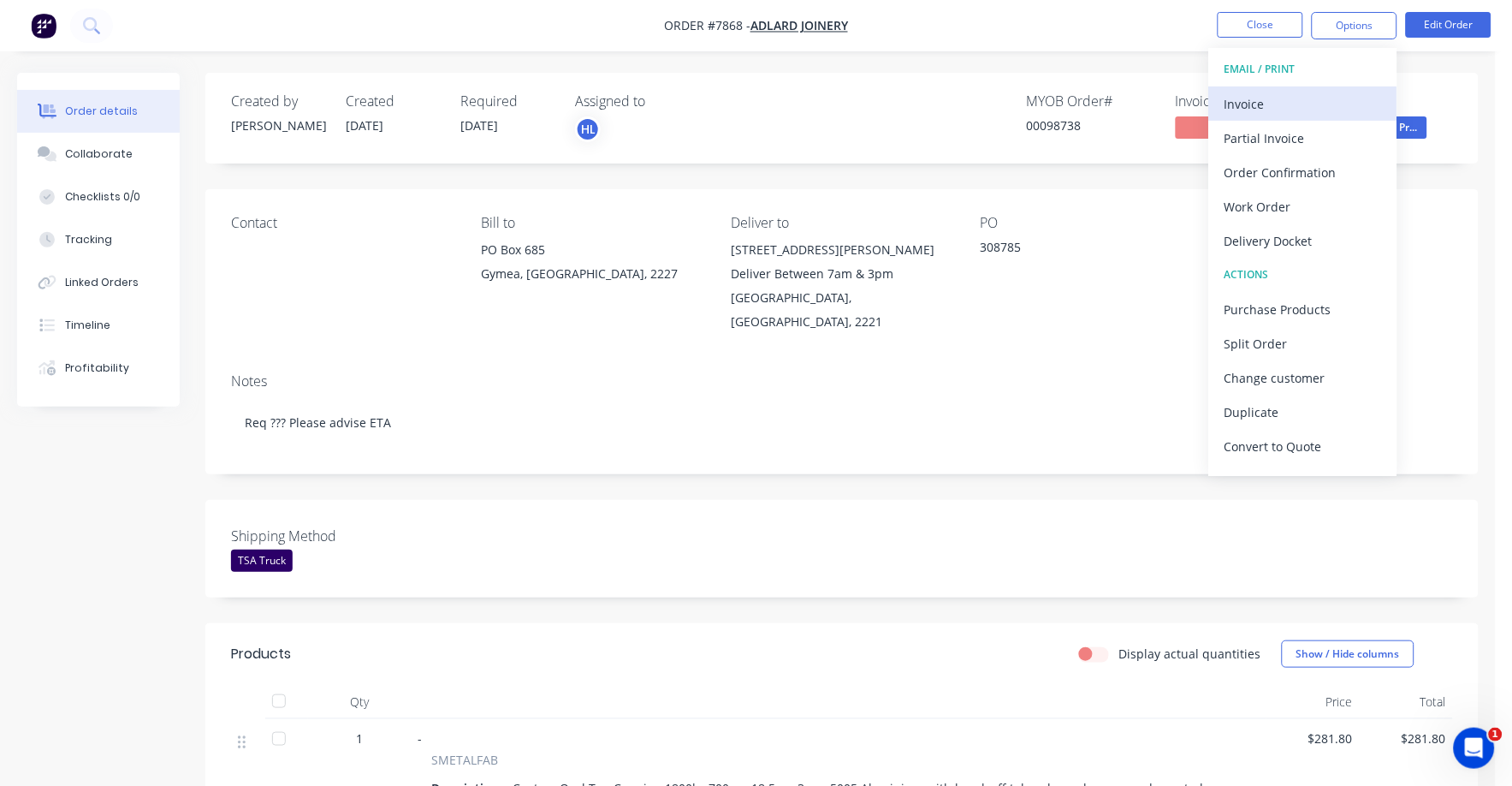
click at [1265, 96] on div "Invoice" at bounding box center [1303, 104] width 158 height 25
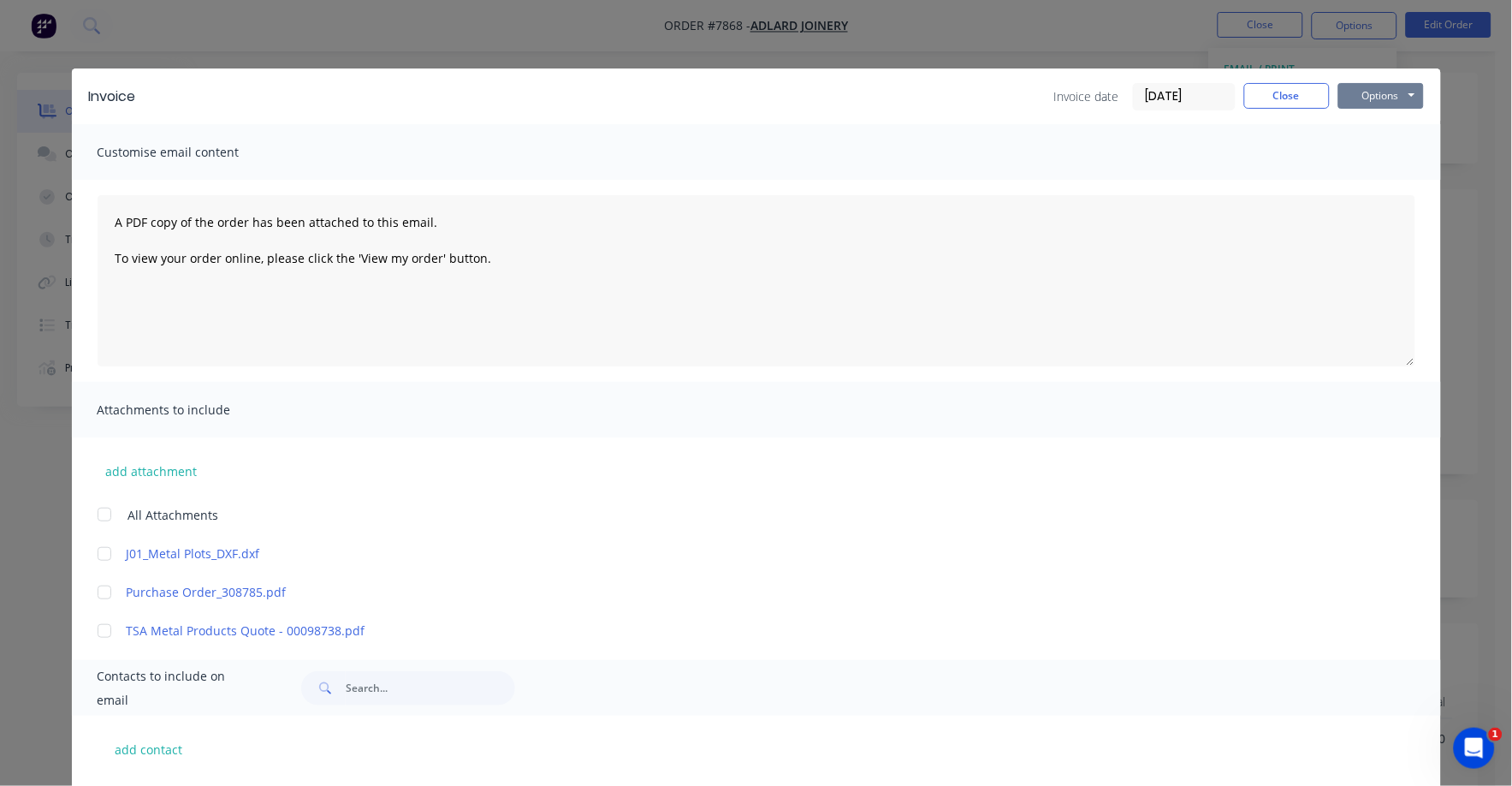
click at [1353, 100] on button "Options" at bounding box center [1381, 95] width 86 height 25
click at [1347, 156] on button "Print" at bounding box center [1393, 155] width 109 height 28
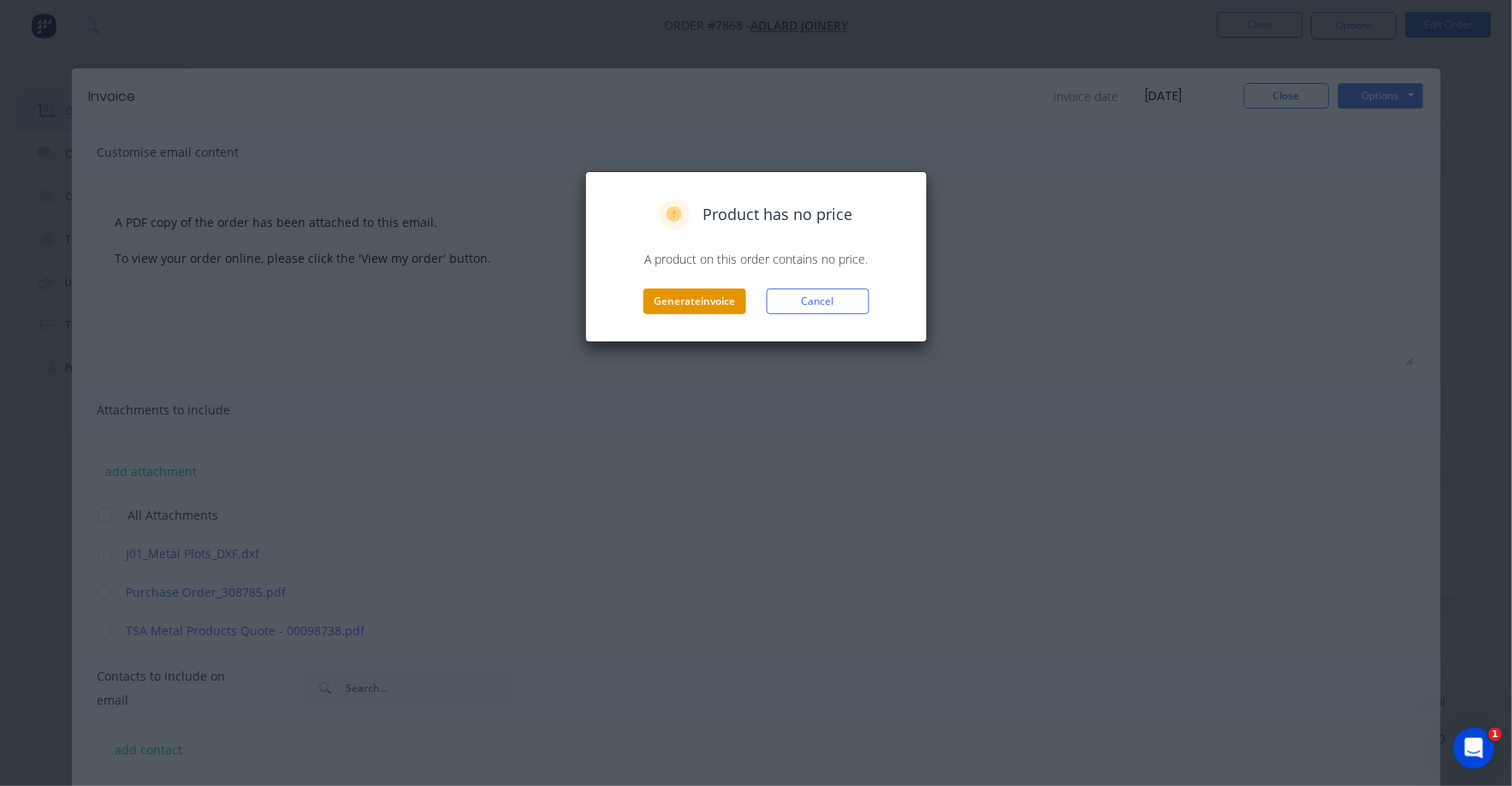
click at [673, 308] on button "Generate invoice" at bounding box center [694, 301] width 103 height 25
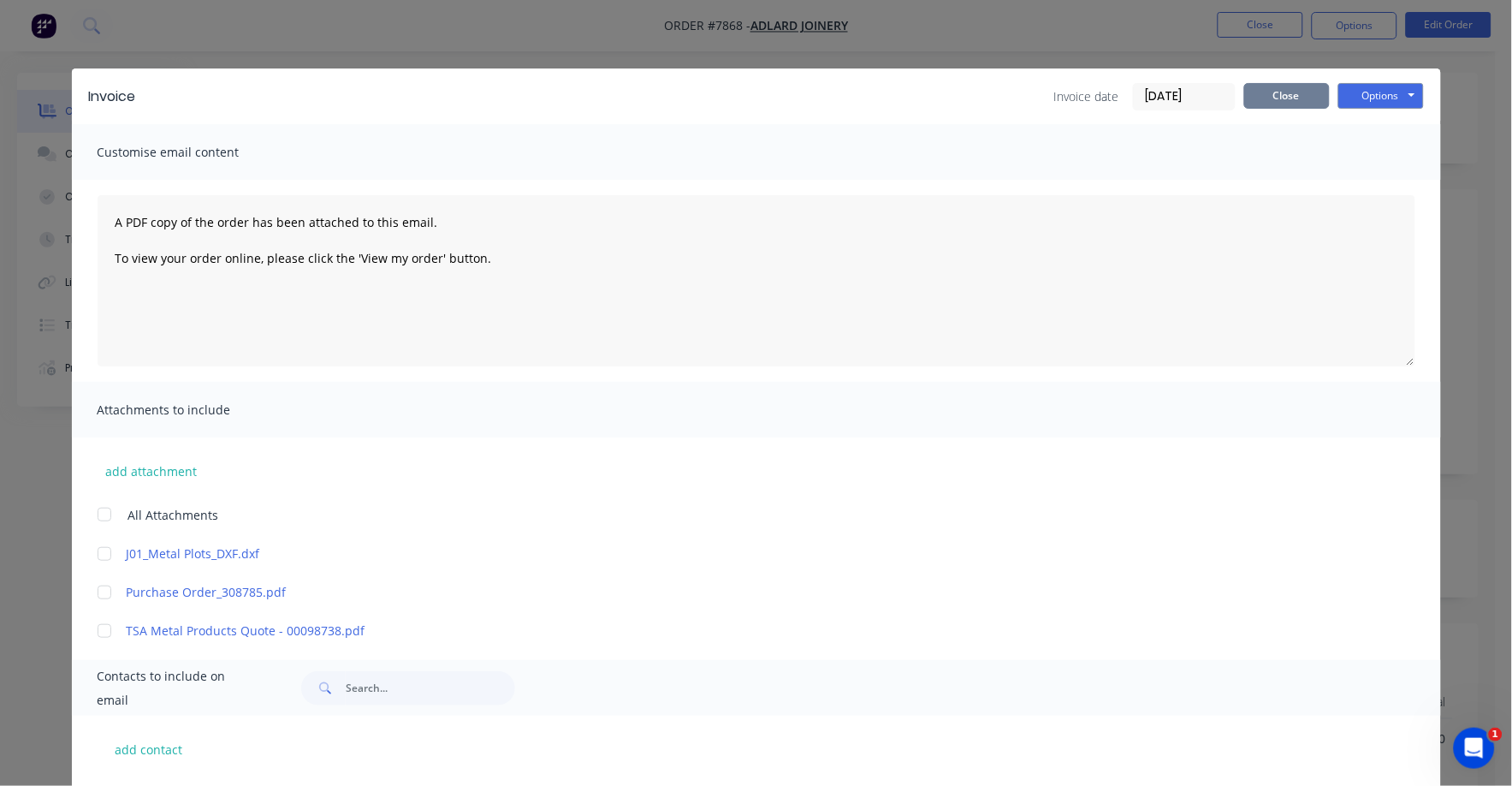
click at [1279, 101] on button "Close" at bounding box center [1287, 95] width 86 height 25
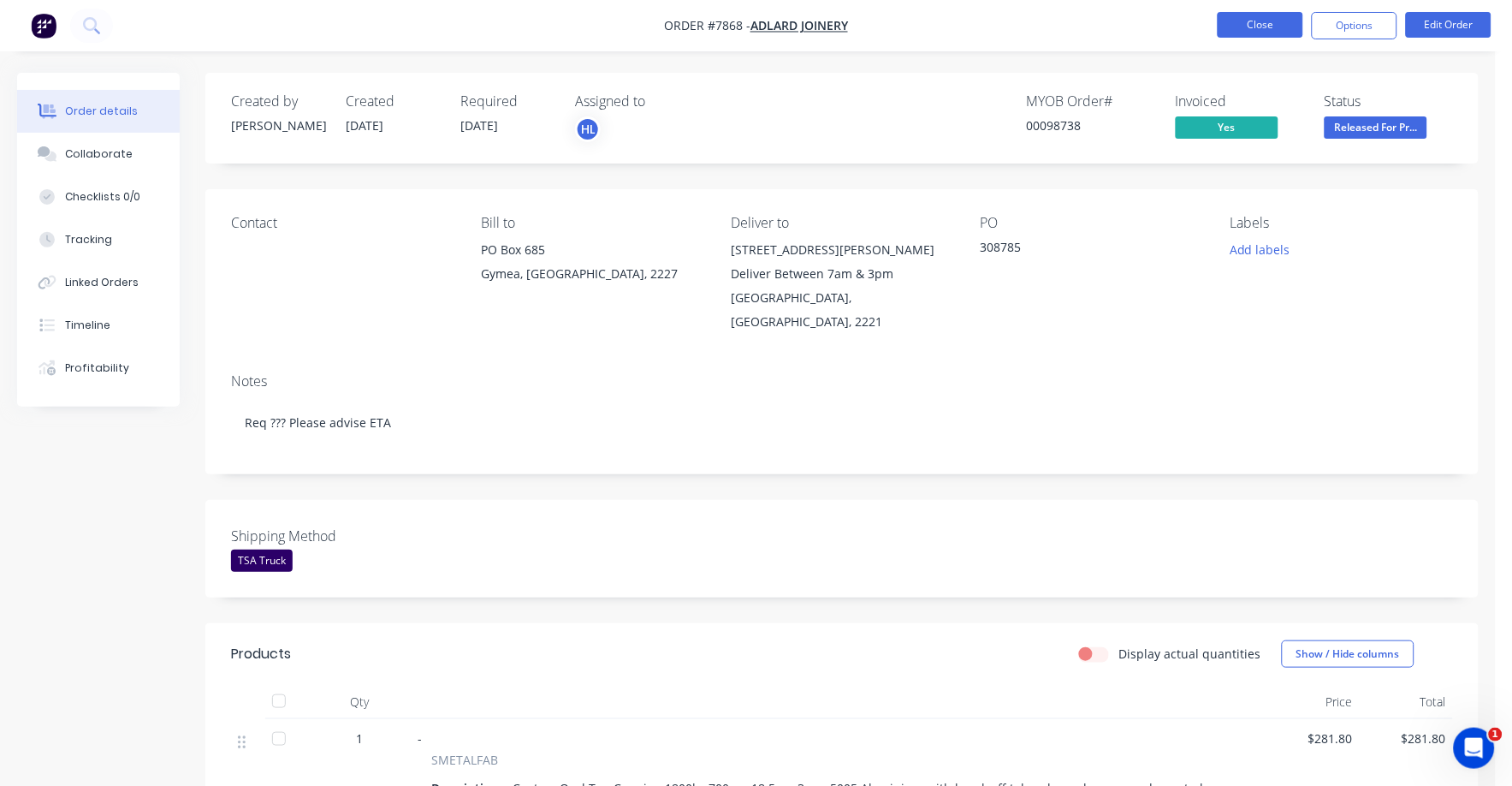
click at [1251, 24] on button "Close" at bounding box center [1260, 25] width 86 height 25
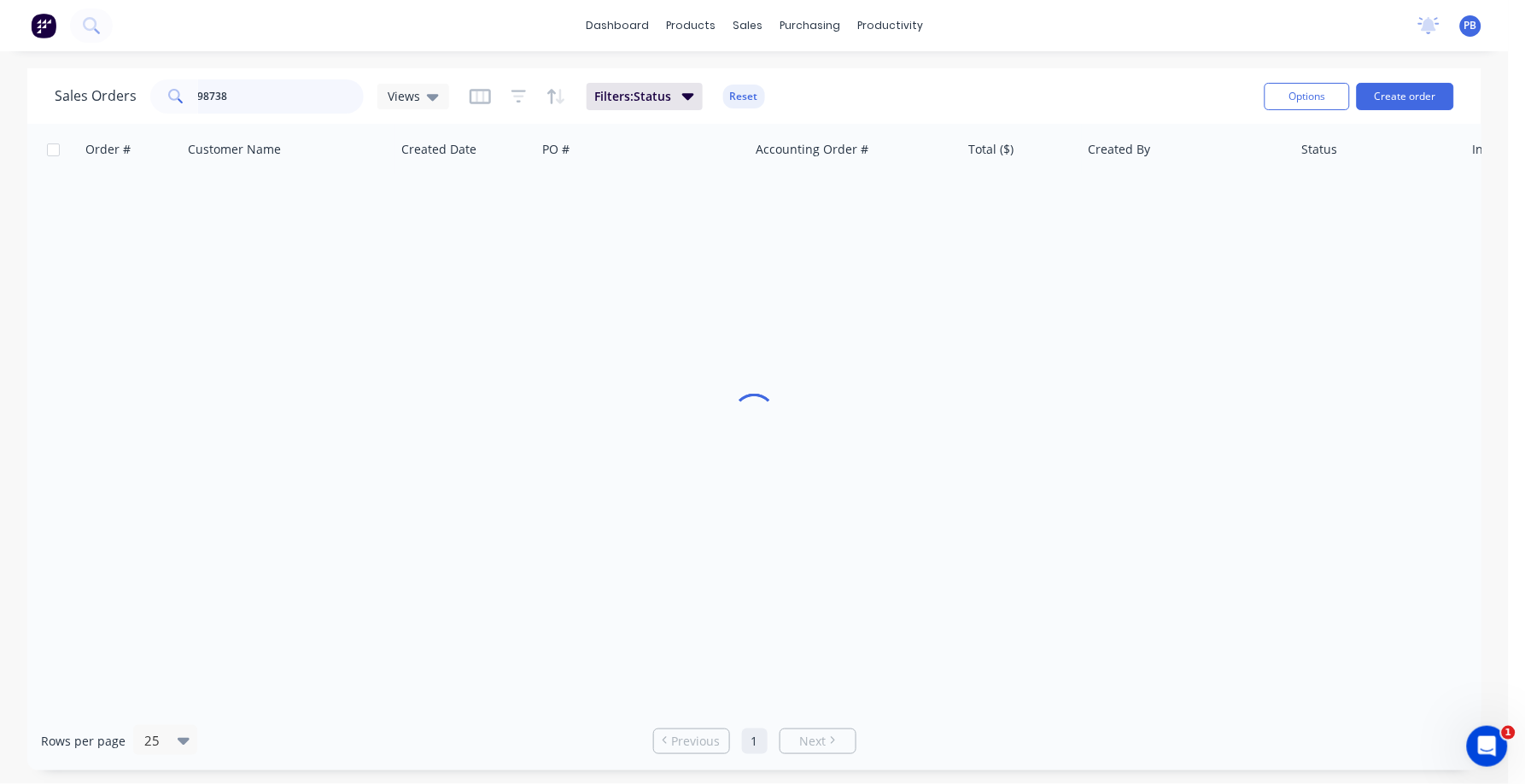
click at [165, 81] on div "98738" at bounding box center [257, 96] width 214 height 34
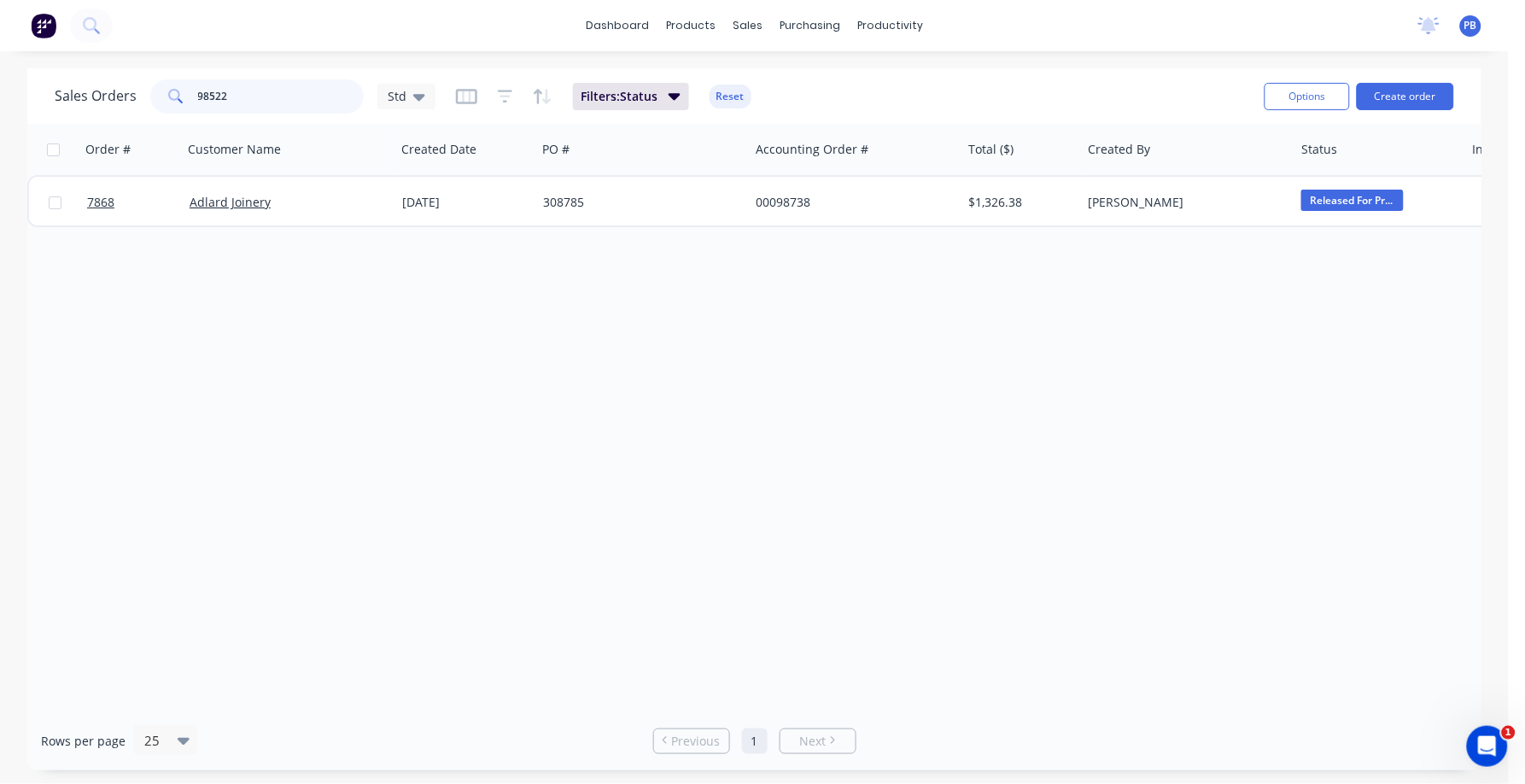
type input "98522"
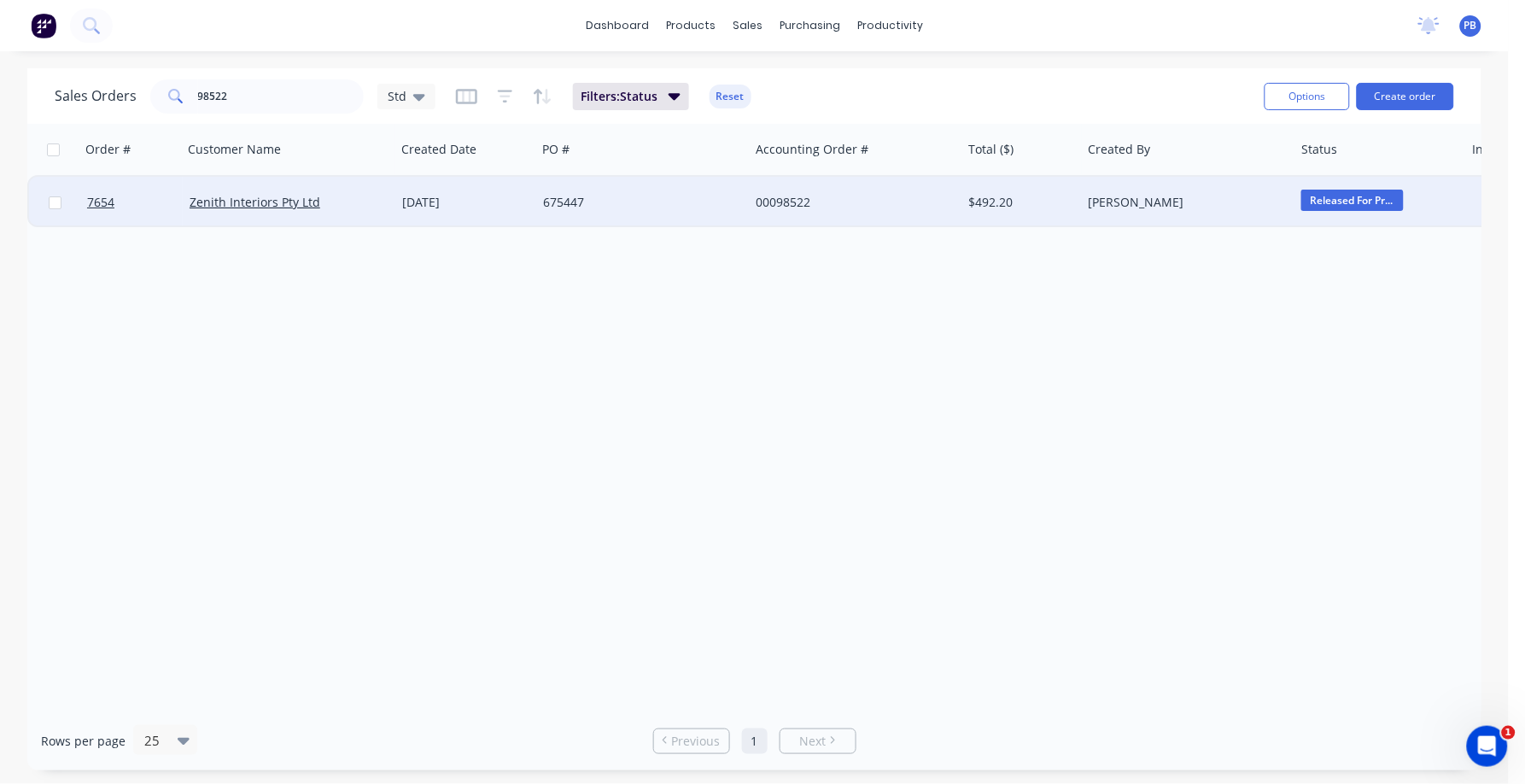
click at [781, 196] on div "00098522" at bounding box center [850, 202] width 189 height 17
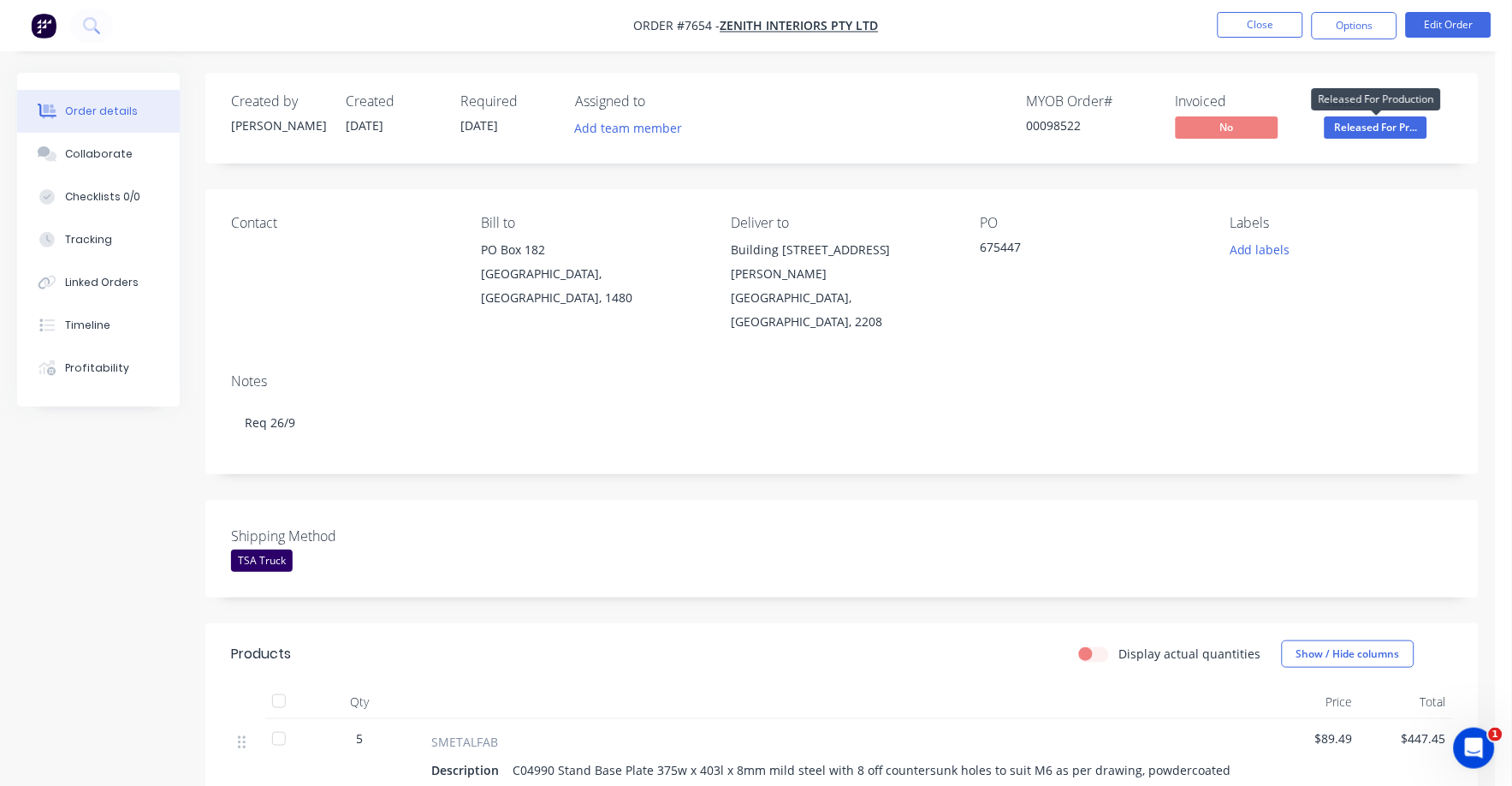
click at [1375, 128] on span "Released For Pr..." at bounding box center [1375, 126] width 103 height 22
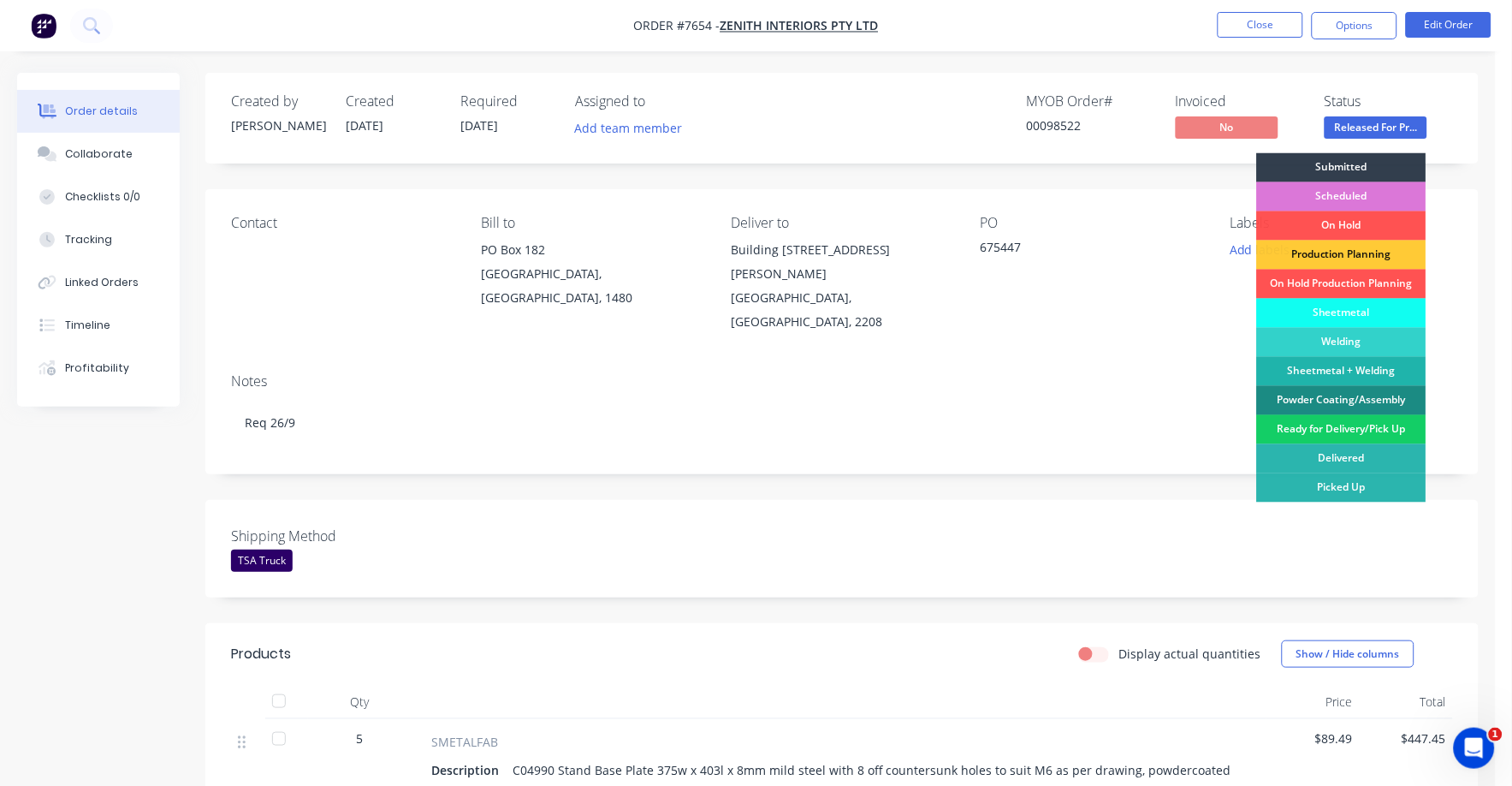
click at [1381, 426] on div "Ready for Delivery/Pick Up" at bounding box center [1342, 429] width 170 height 29
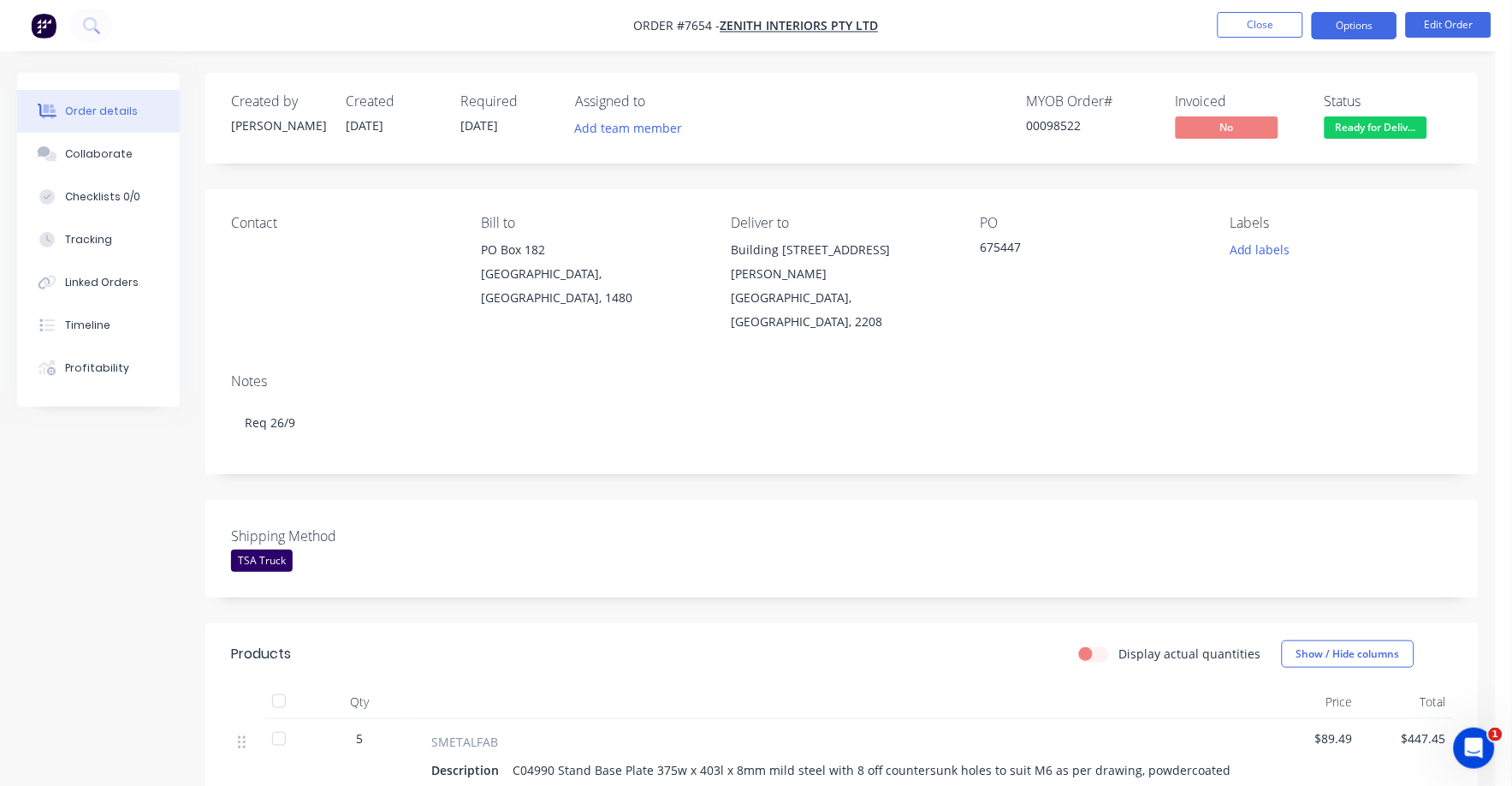
click at [1361, 32] on button "Options" at bounding box center [1354, 25] width 86 height 27
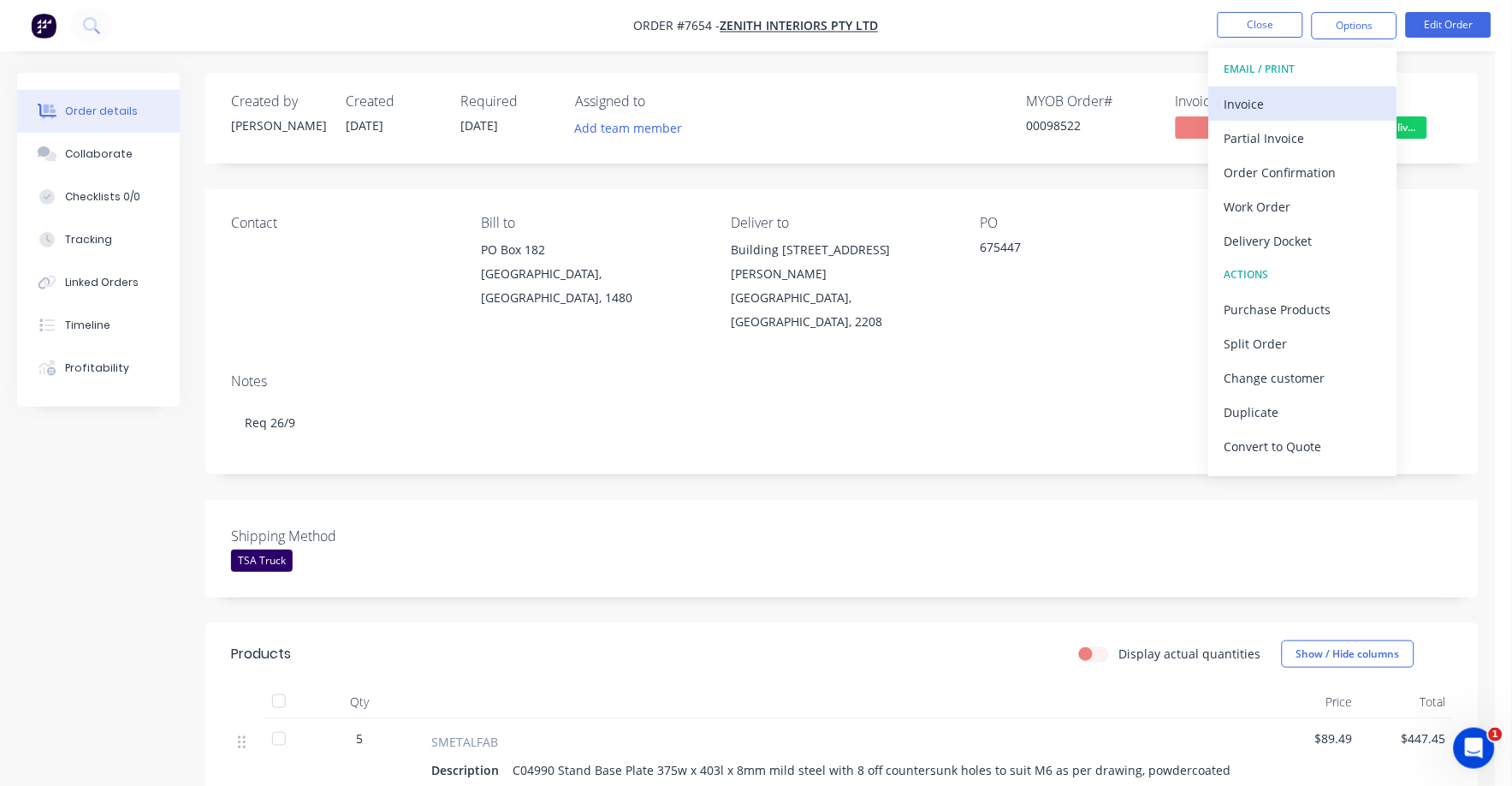
click at [1268, 102] on div "Invoice" at bounding box center [1303, 104] width 158 height 25
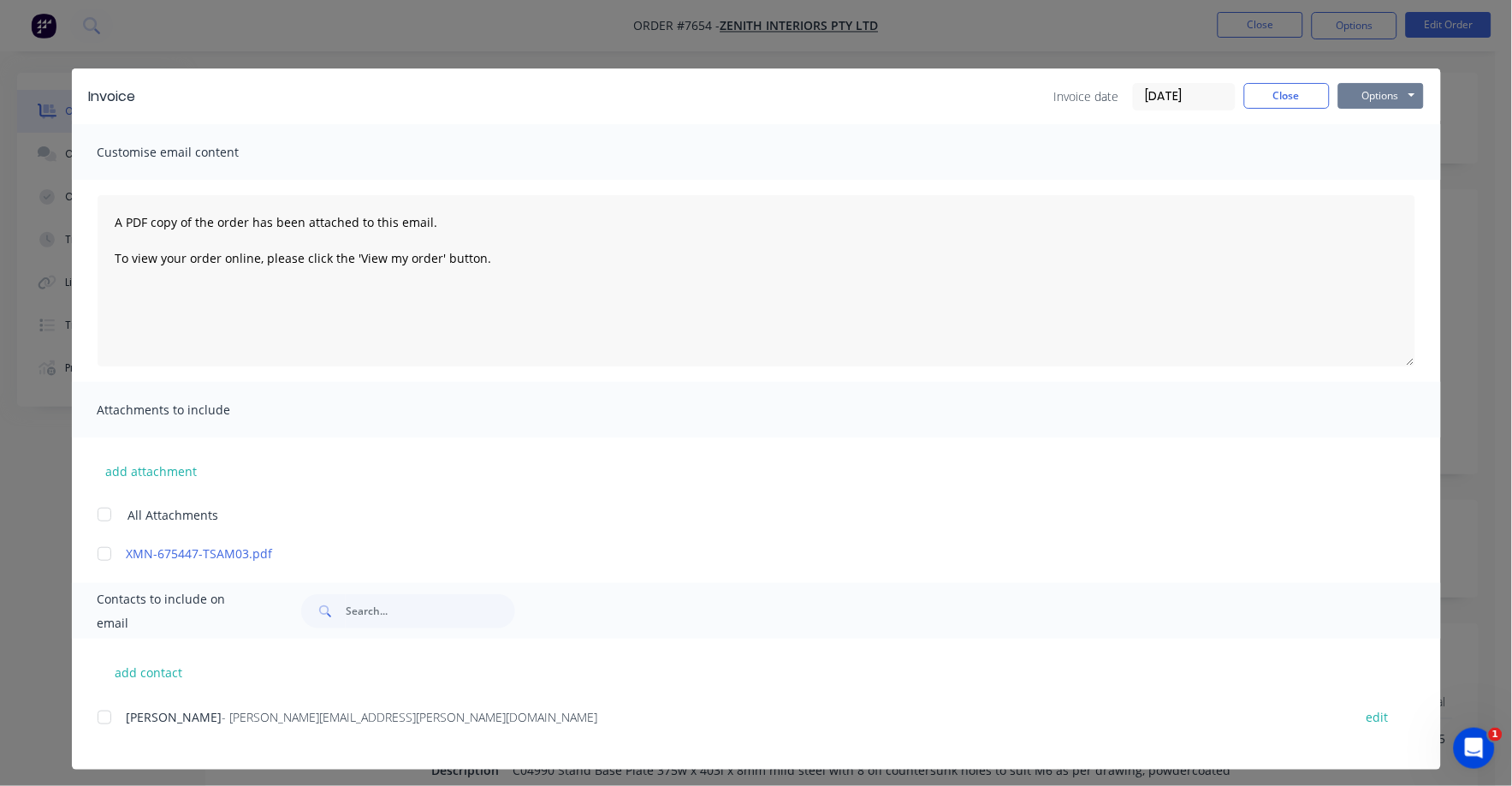
drag, startPoint x: 1367, startPoint y: 93, endPoint x: 1360, endPoint y: 109, distance: 17.5
click at [1367, 94] on button "Options" at bounding box center [1381, 95] width 86 height 25
click at [1359, 149] on button "Print" at bounding box center [1393, 155] width 109 height 28
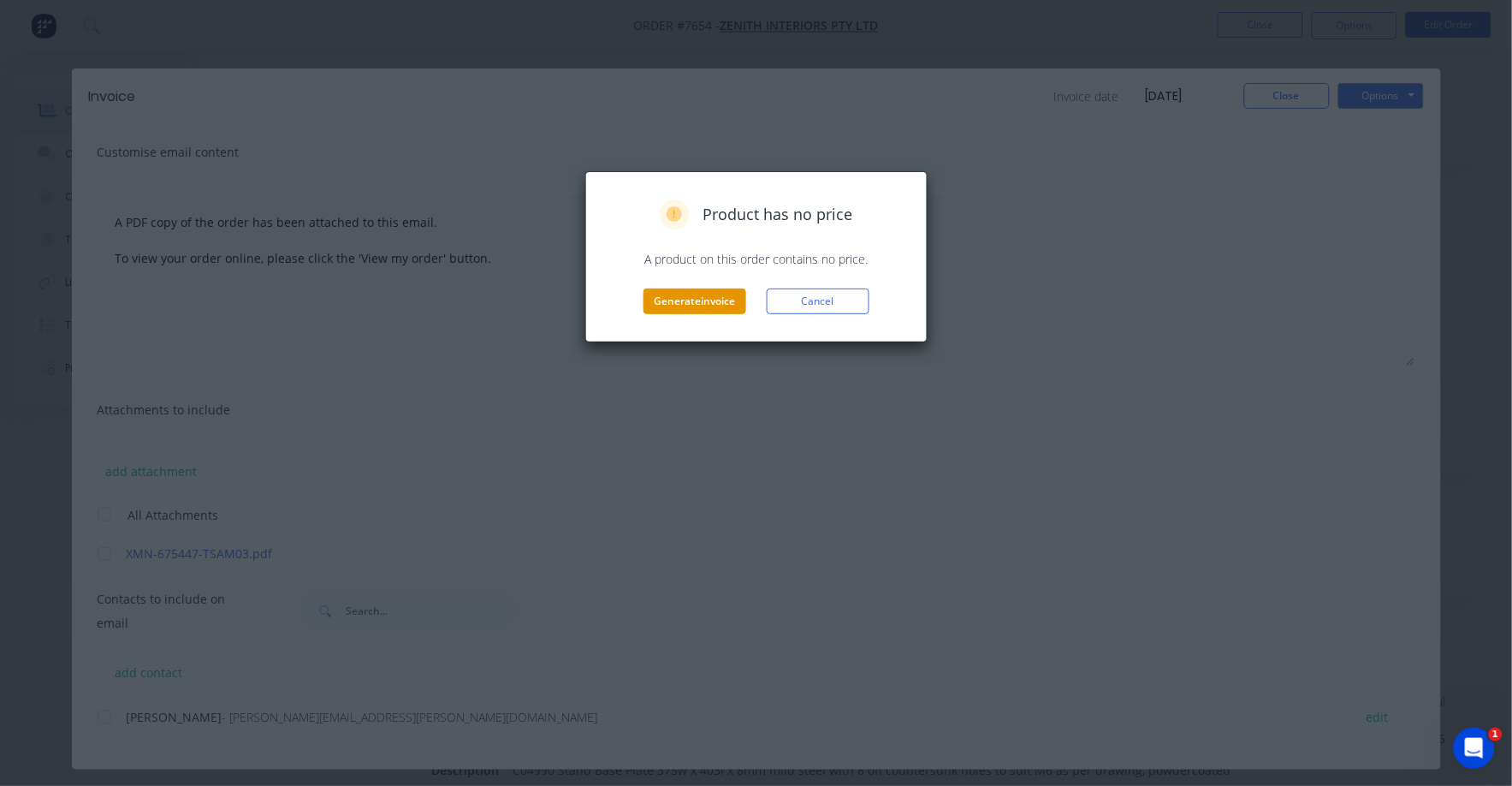
click at [719, 297] on button "Generate invoice" at bounding box center [694, 301] width 103 height 25
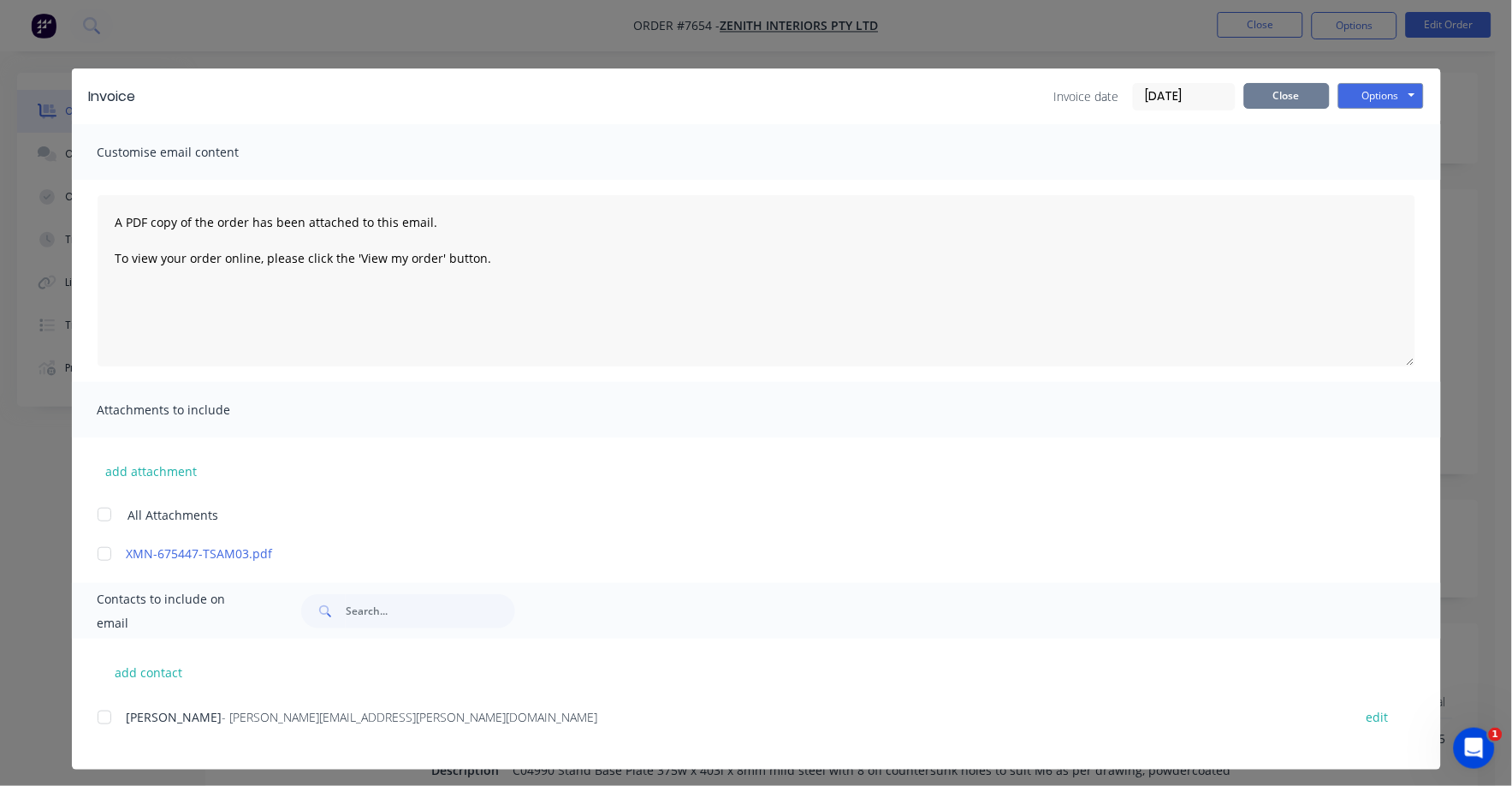
drag, startPoint x: 1268, startPoint y: 96, endPoint x: 1260, endPoint y: 88, distance: 11.3
click at [1264, 93] on button "Close" at bounding box center [1287, 95] width 86 height 25
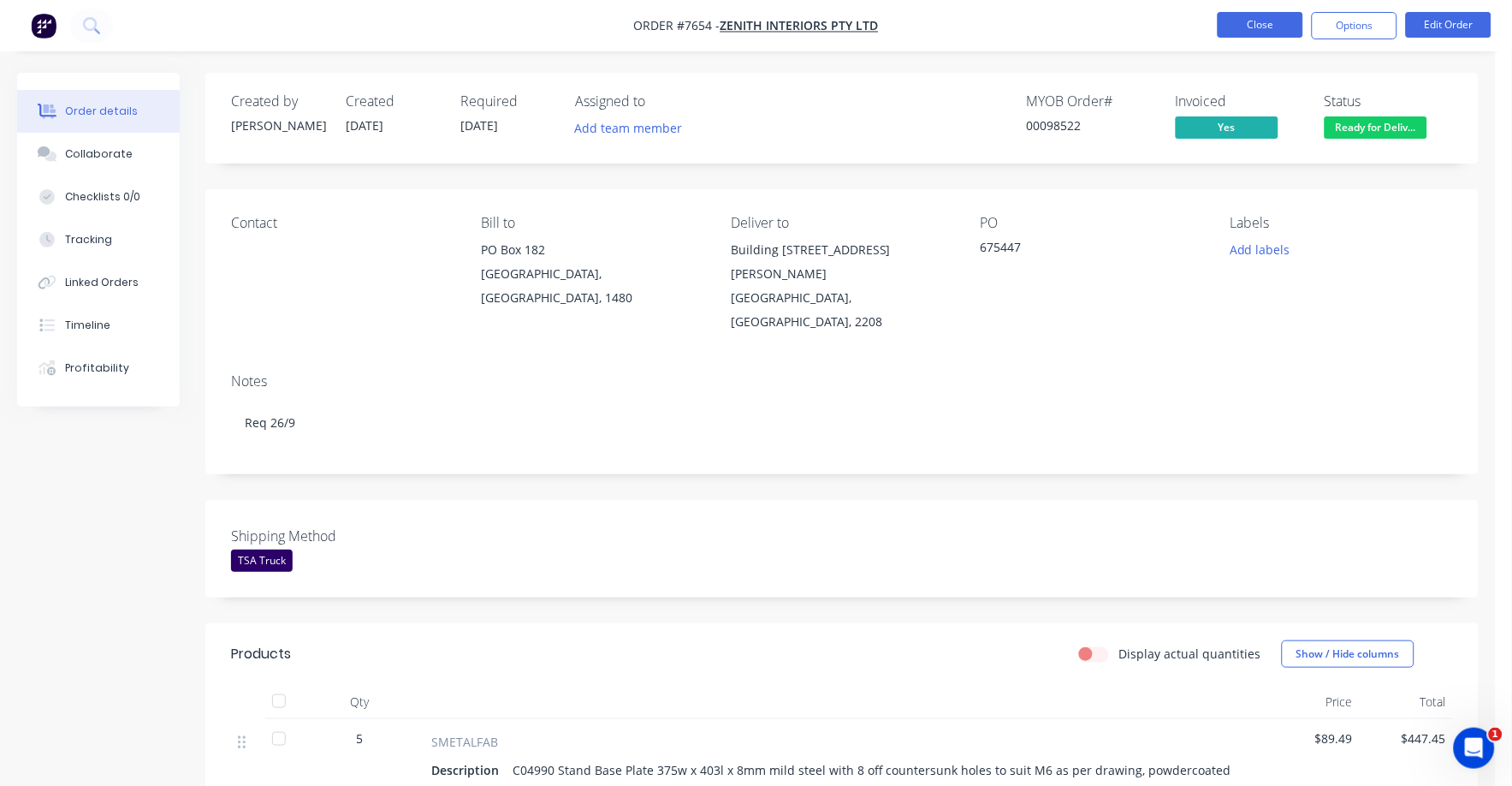
click at [1261, 28] on button "Close" at bounding box center [1260, 25] width 86 height 25
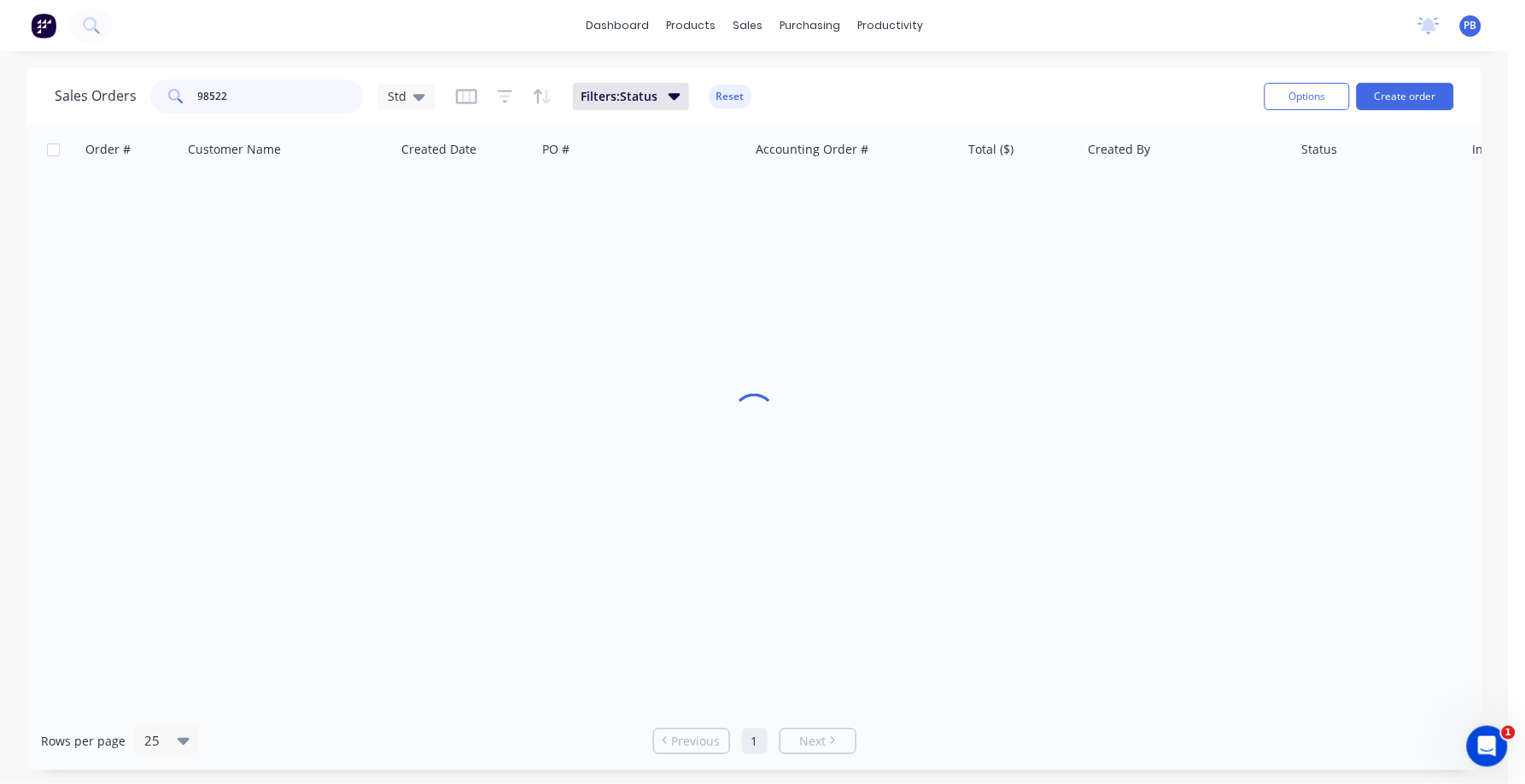
drag, startPoint x: 277, startPoint y: 103, endPoint x: 80, endPoint y: 62, distance: 201.2
click at [80, 62] on div "dashboard products sales purchasing productivity dashboard products Product Cat…" at bounding box center [754, 392] width 1509 height 784
type input "98823"
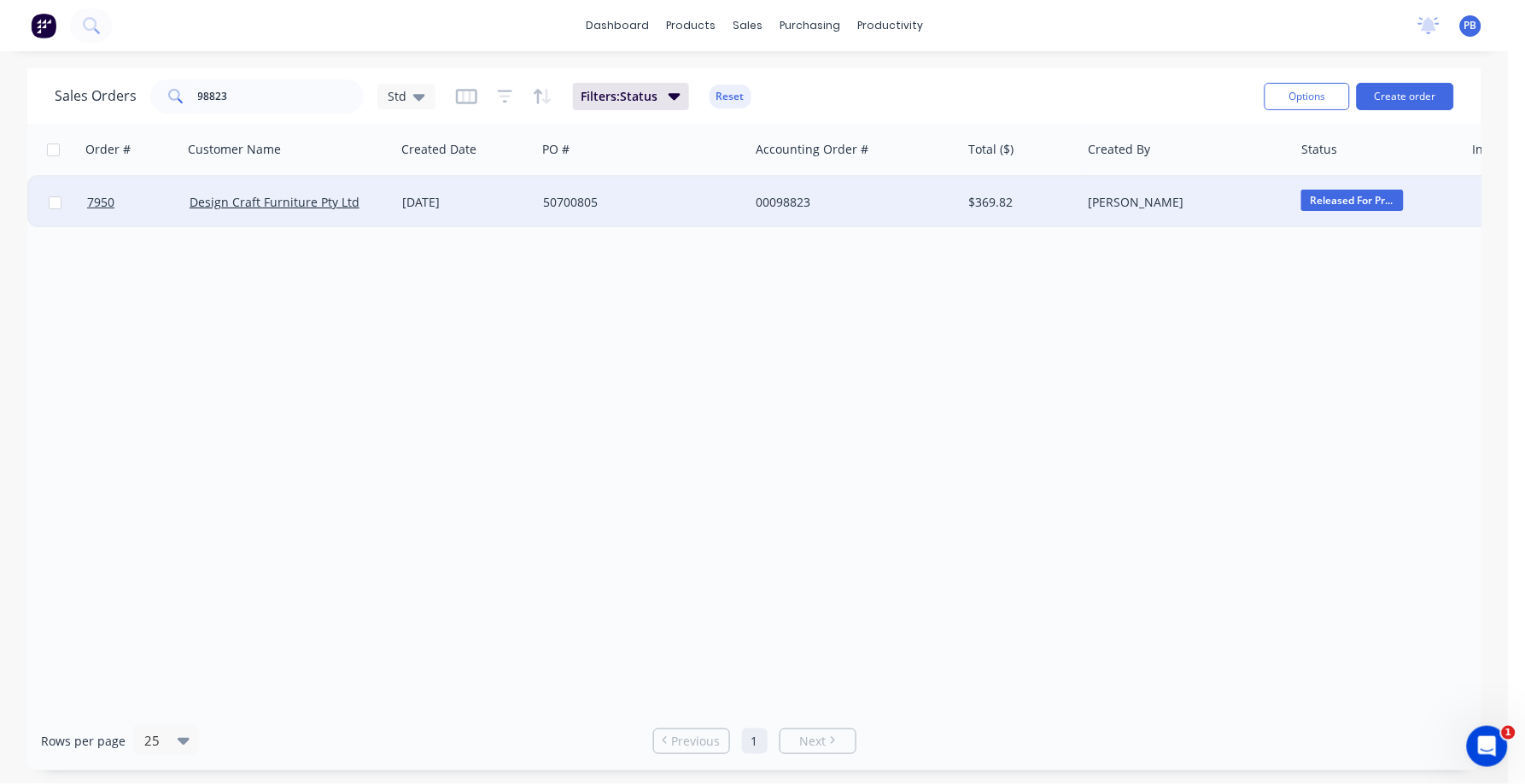
click at [770, 200] on div "00098823" at bounding box center [850, 202] width 189 height 17
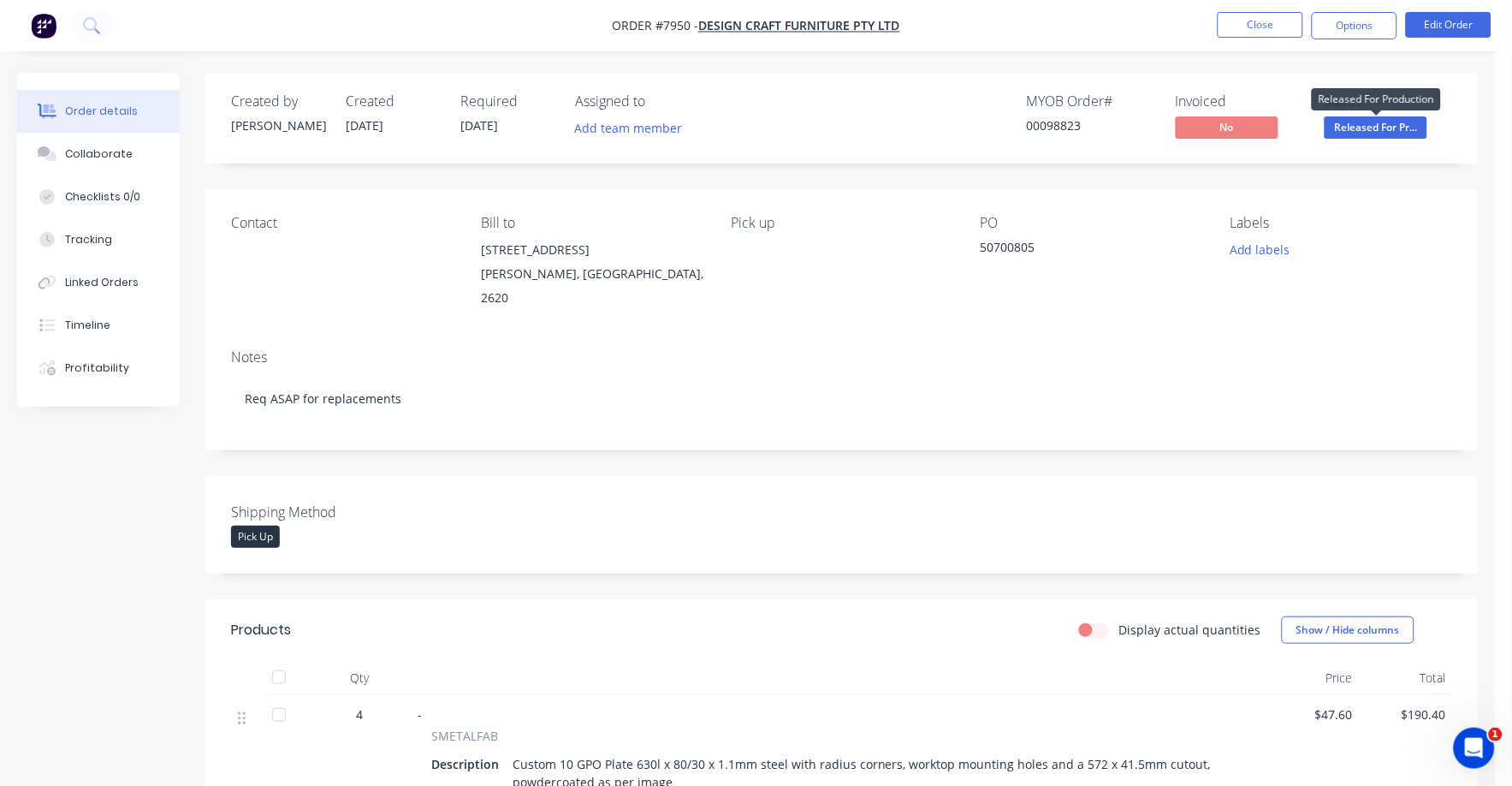
click at [1370, 117] on span "Released For Pr..." at bounding box center [1375, 126] width 103 height 22
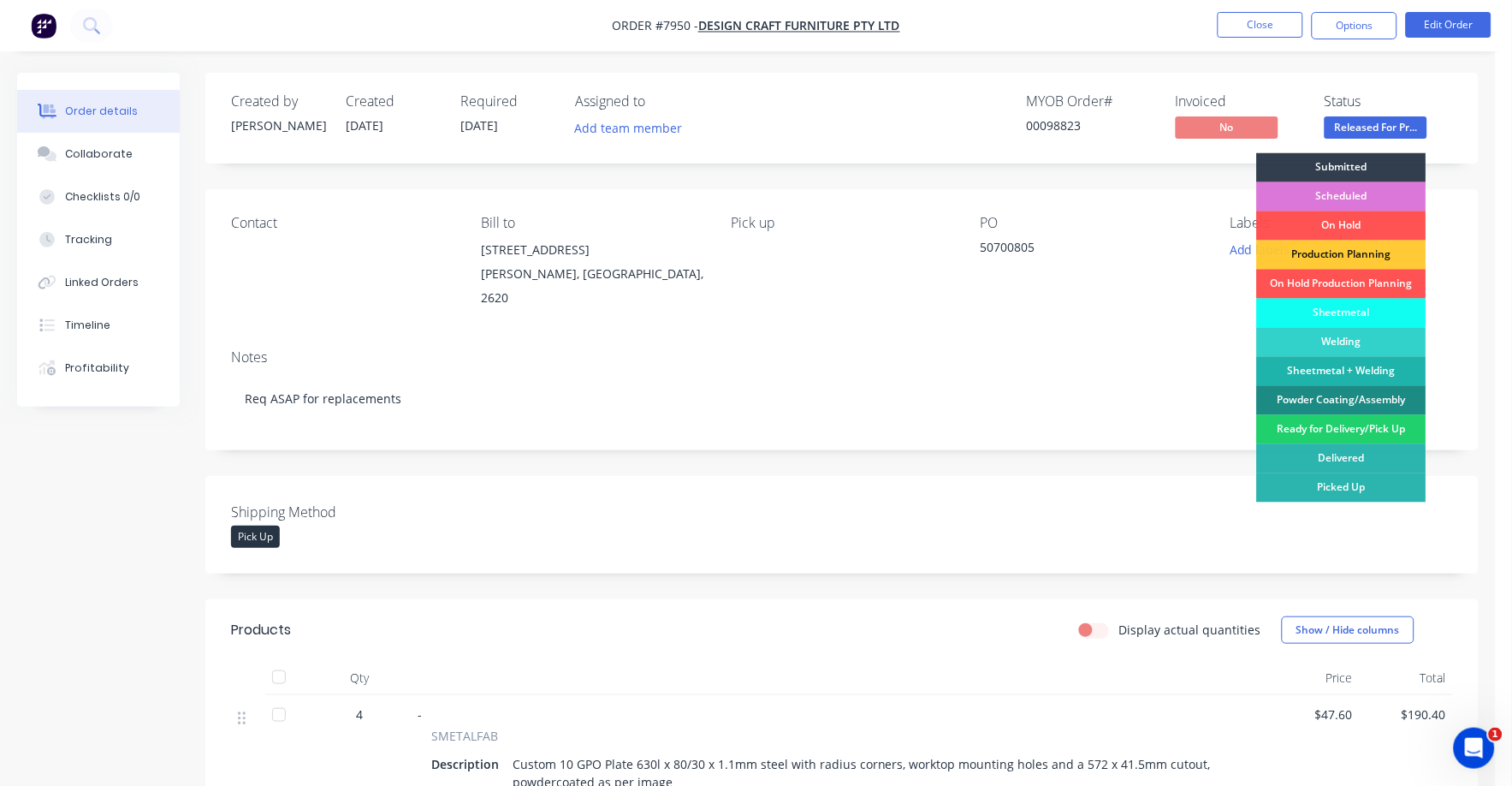
drag, startPoint x: 1353, startPoint y: 439, endPoint x: 1351, endPoint y: 430, distance: 9.2
click at [1352, 435] on div "Ready for Delivery/Pick Up" at bounding box center [1342, 429] width 170 height 29
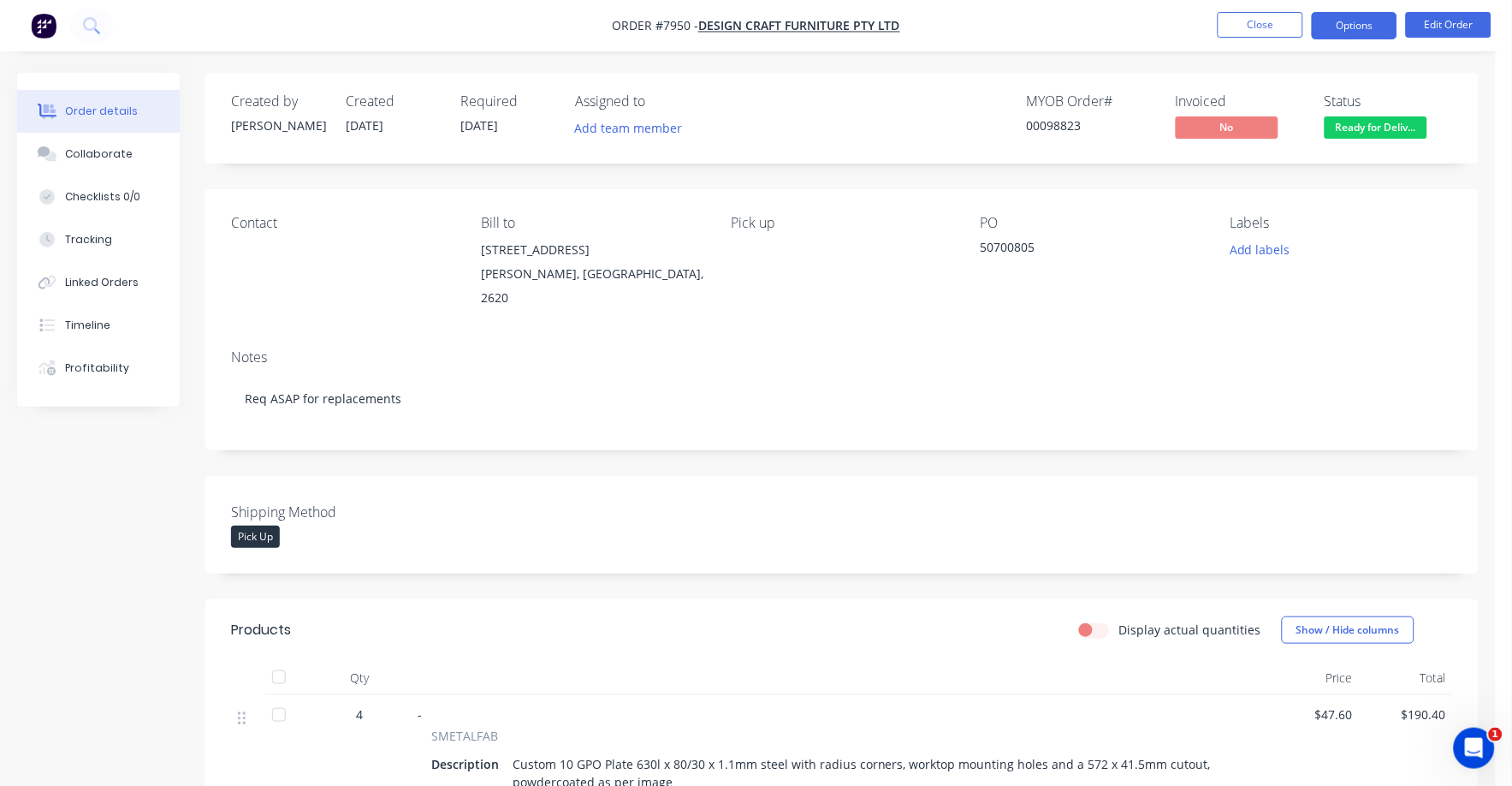
click at [1347, 28] on button "Options" at bounding box center [1354, 25] width 86 height 27
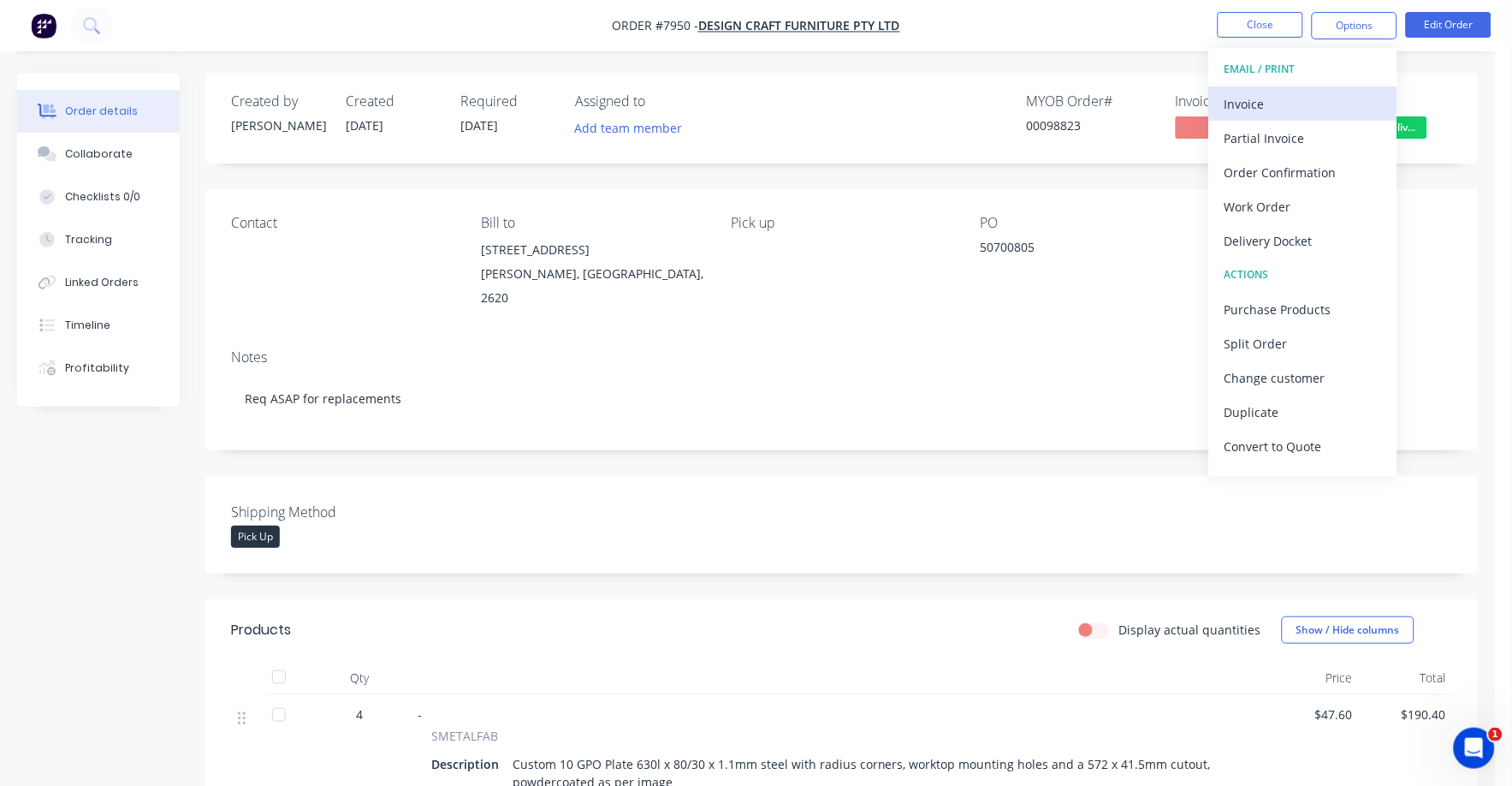
click at [1255, 109] on div "Invoice" at bounding box center [1303, 104] width 158 height 25
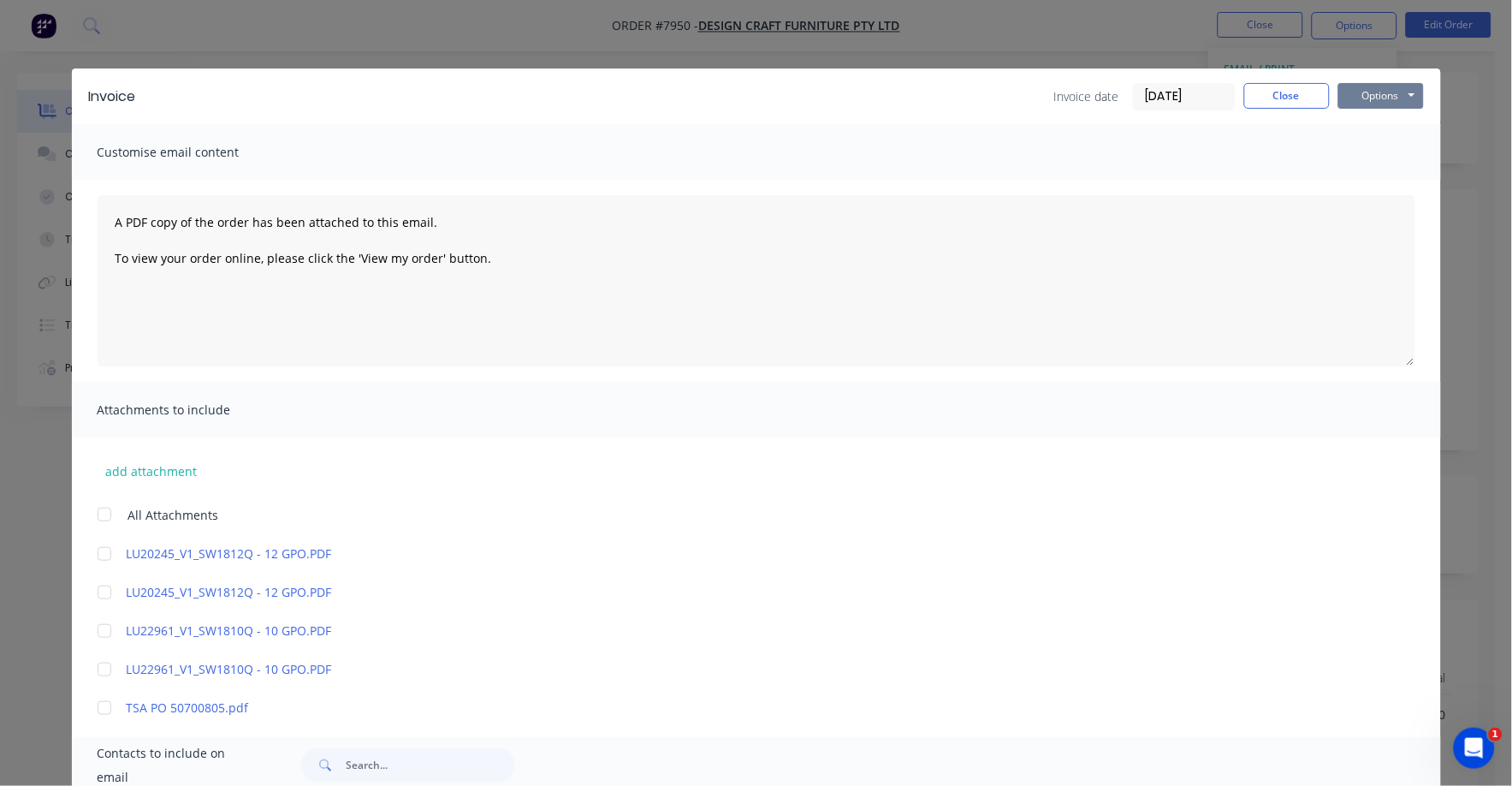
click at [1361, 98] on button "Options" at bounding box center [1381, 95] width 86 height 25
click at [1341, 161] on button "Print" at bounding box center [1393, 155] width 109 height 28
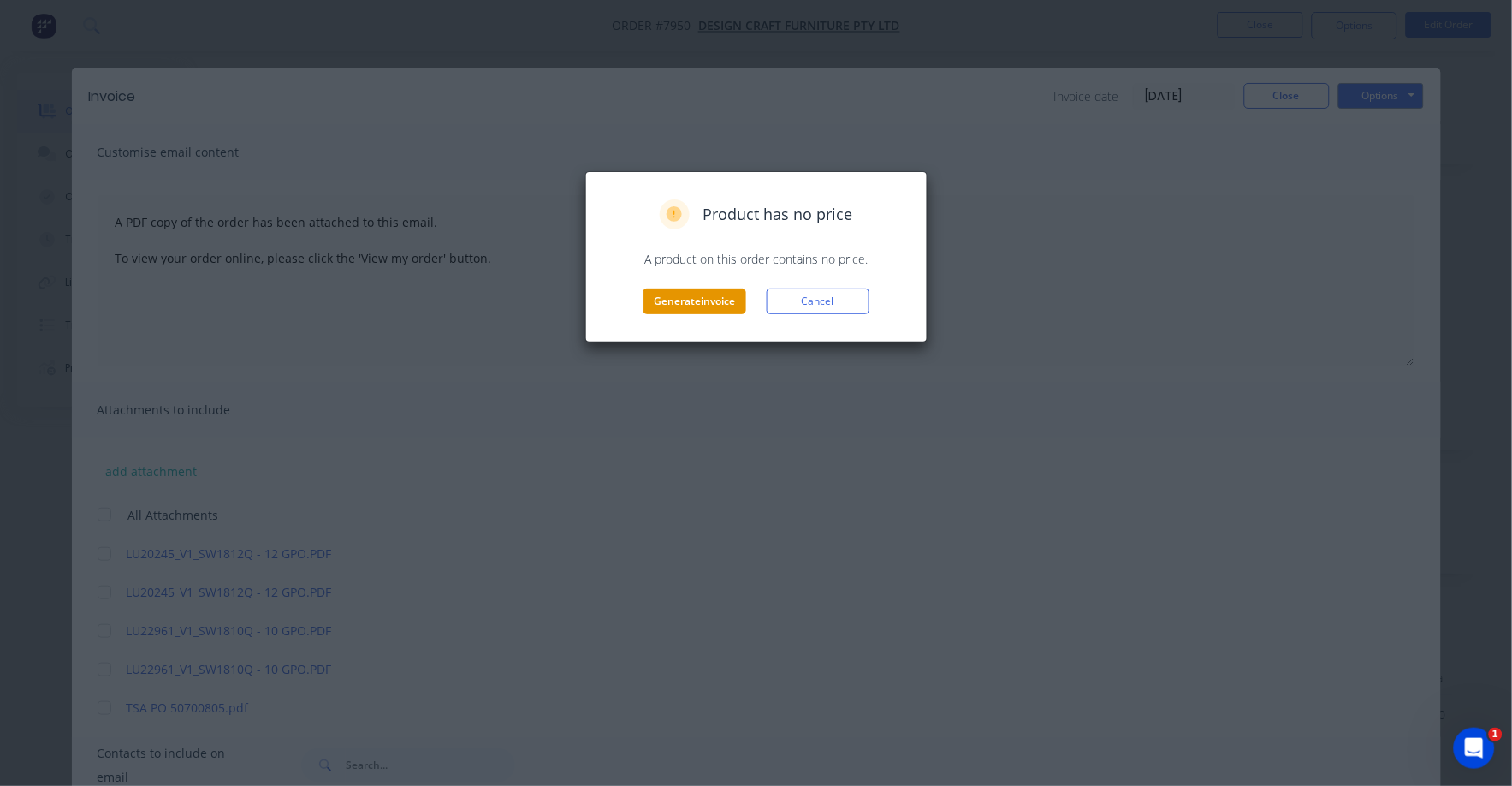
click at [697, 290] on button "Generate invoice" at bounding box center [694, 301] width 103 height 25
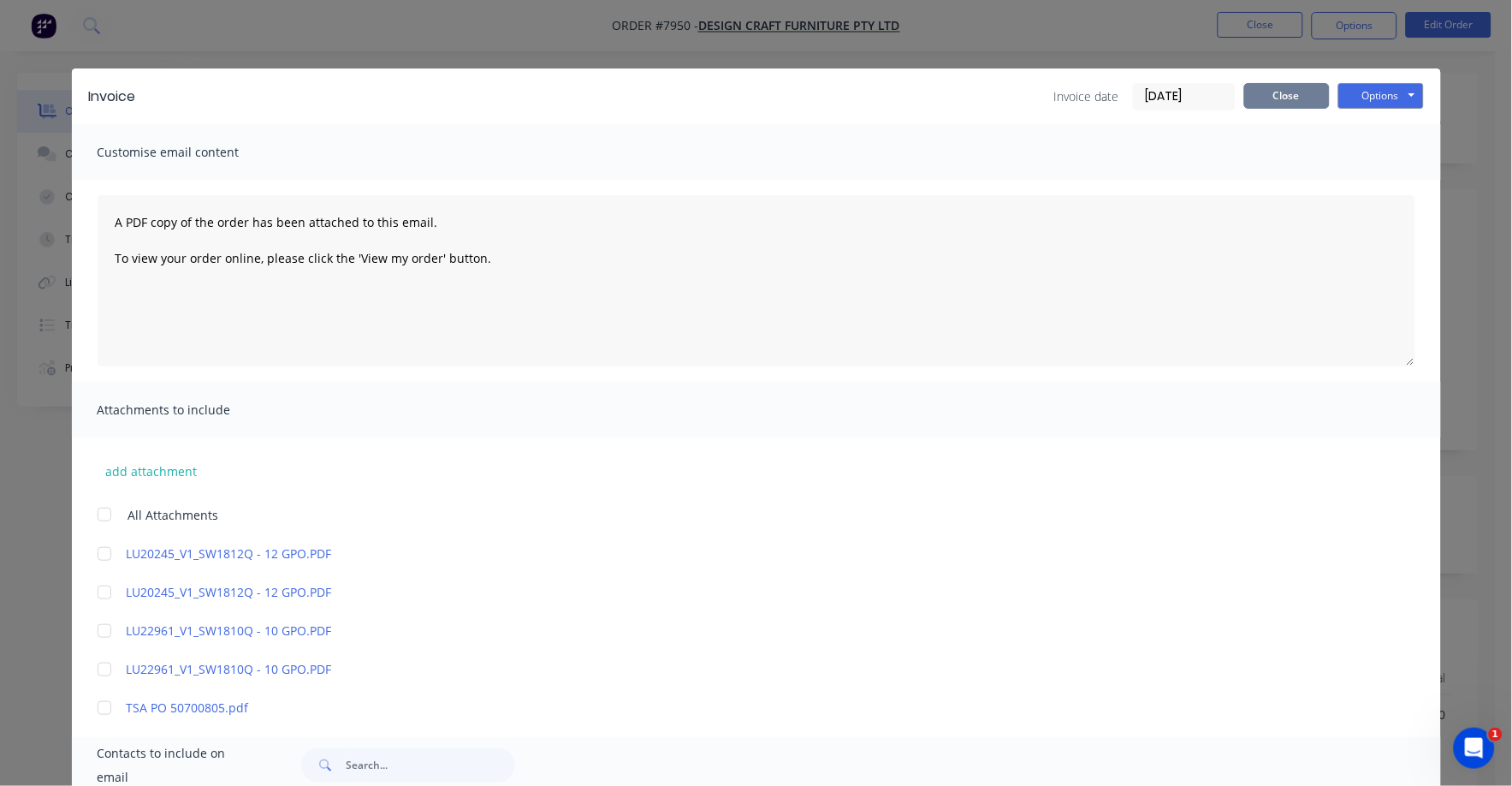
click at [1293, 89] on button "Close" at bounding box center [1287, 95] width 86 height 25
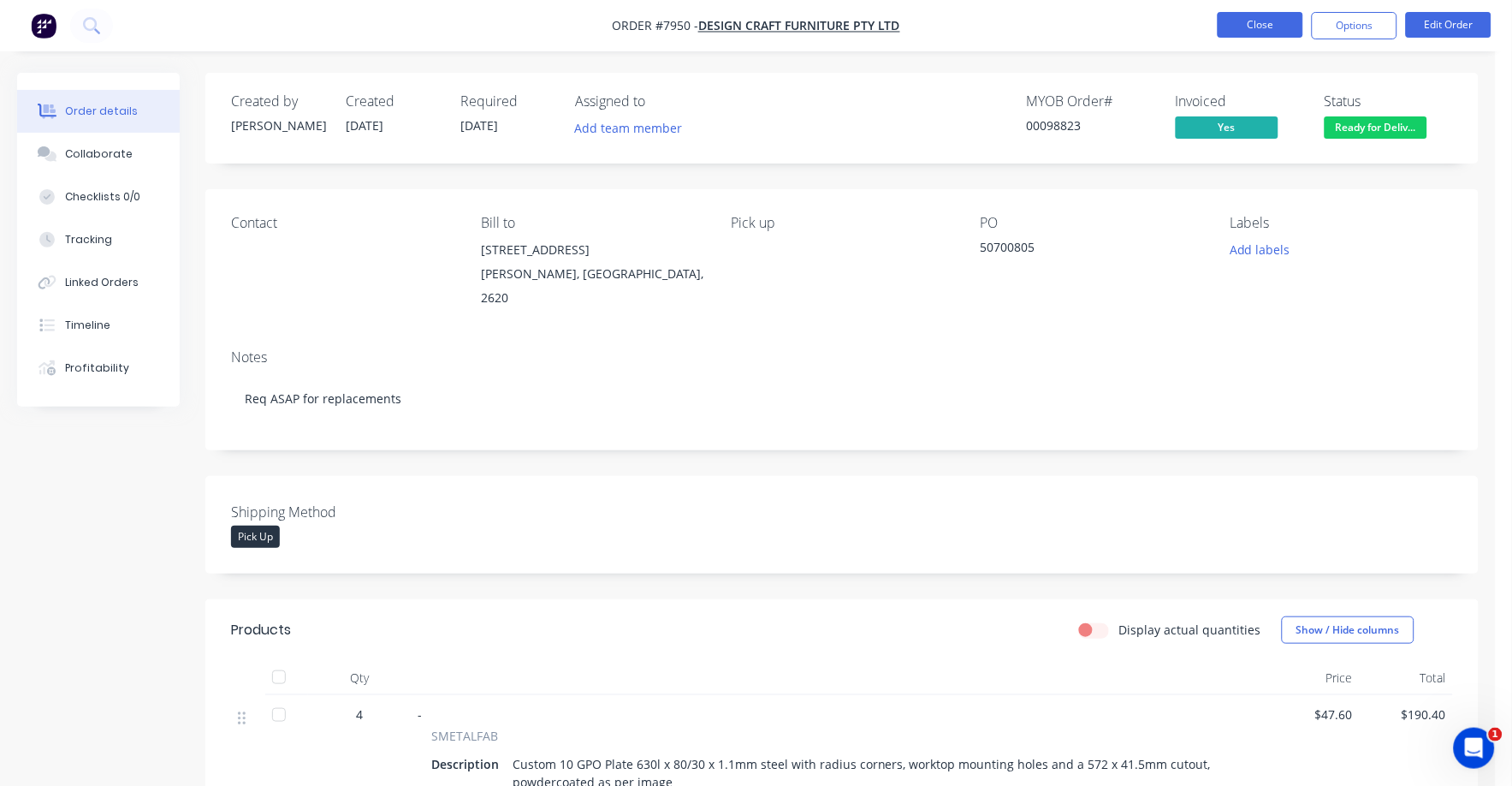
click at [1268, 11] on nav "Order #7950 - Design Craft Furniture Pty Ltd Close Options Edit Order" at bounding box center [756, 25] width 1512 height 51
click at [1257, 27] on button "Close" at bounding box center [1260, 25] width 86 height 25
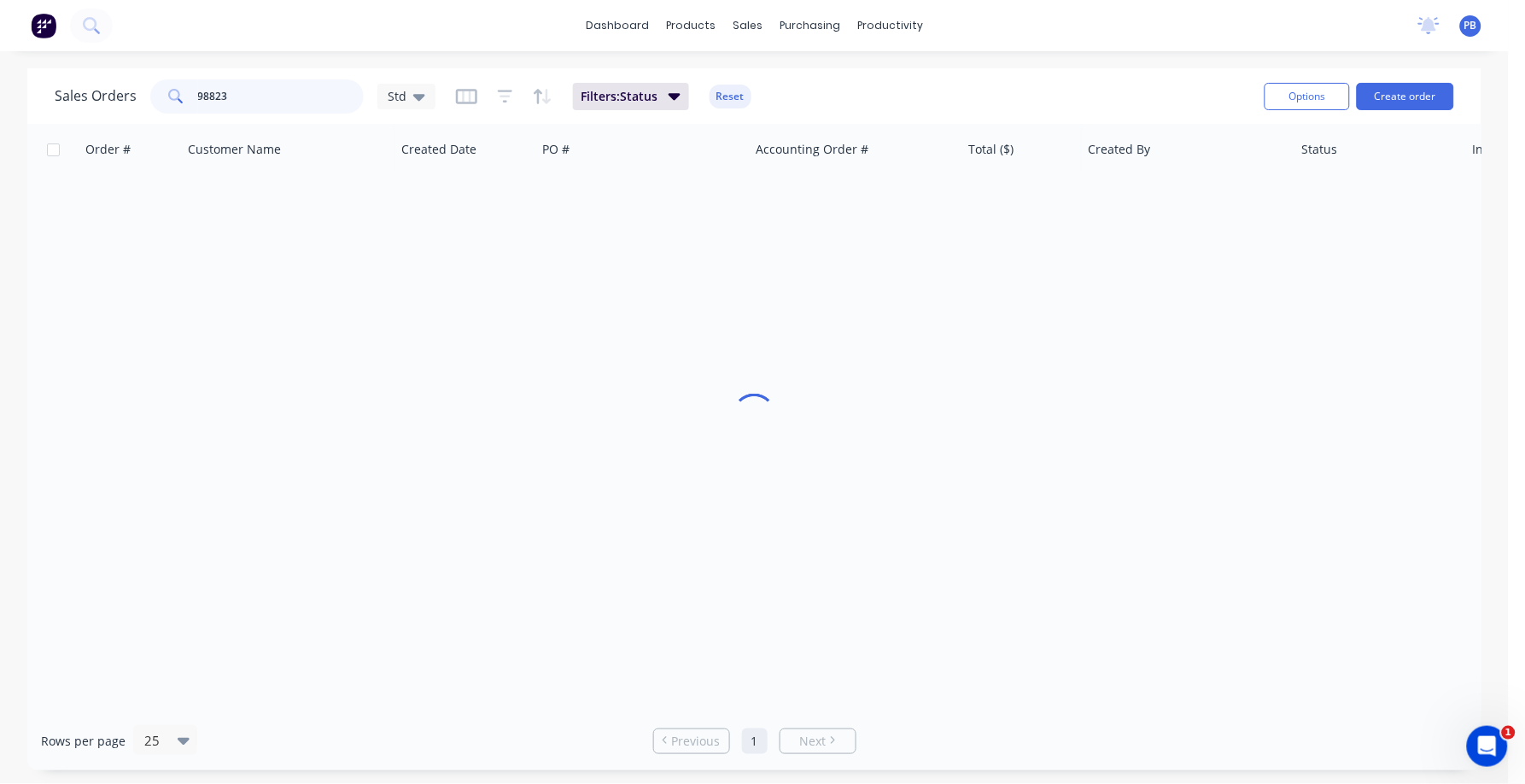
drag, startPoint x: 317, startPoint y: 95, endPoint x: 127, endPoint y: 85, distance: 190.3
click at [127, 85] on div "[DEMOGRAPHIC_DATA] Orders 98823 Std" at bounding box center [245, 96] width 381 height 34
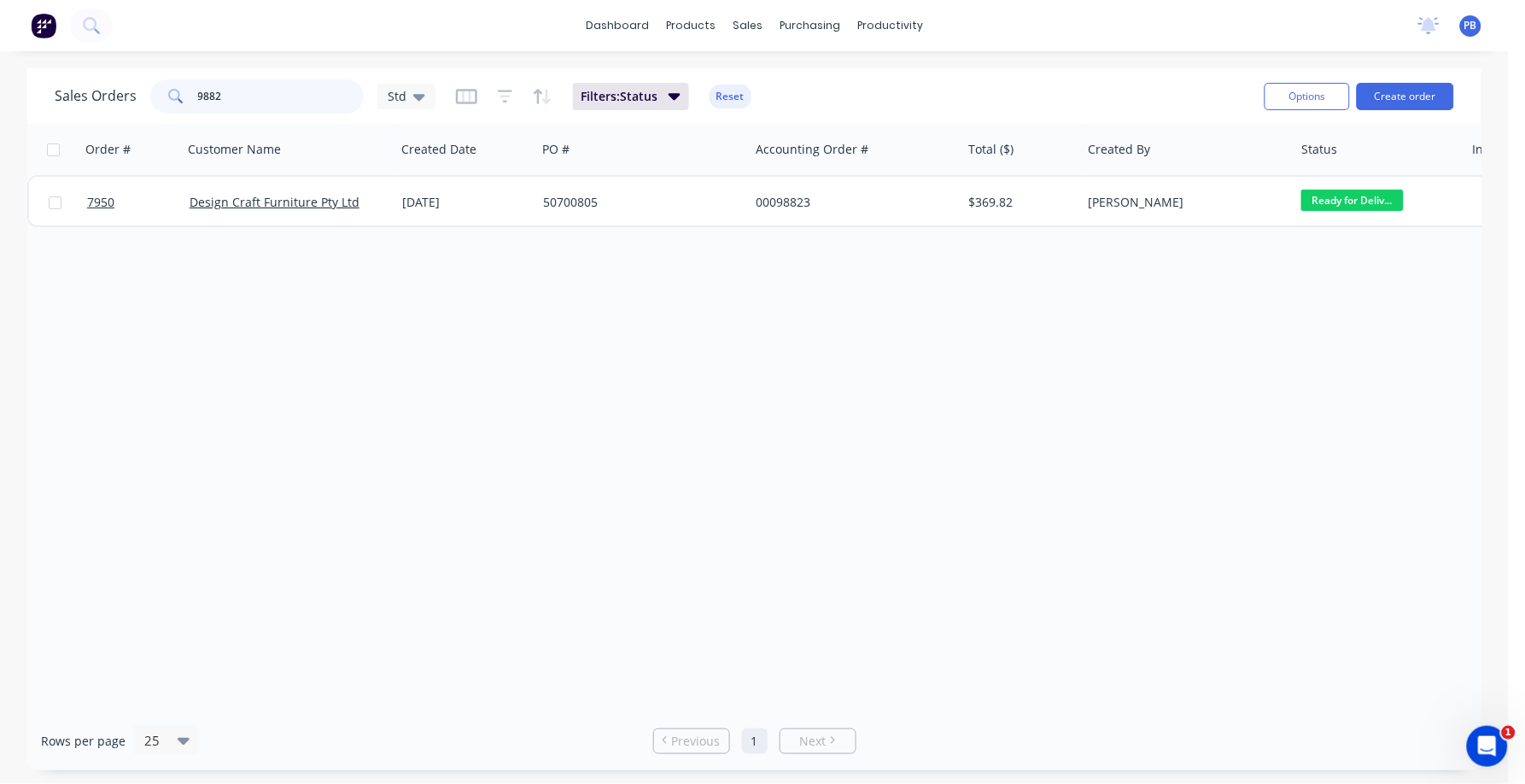
type input "98823"
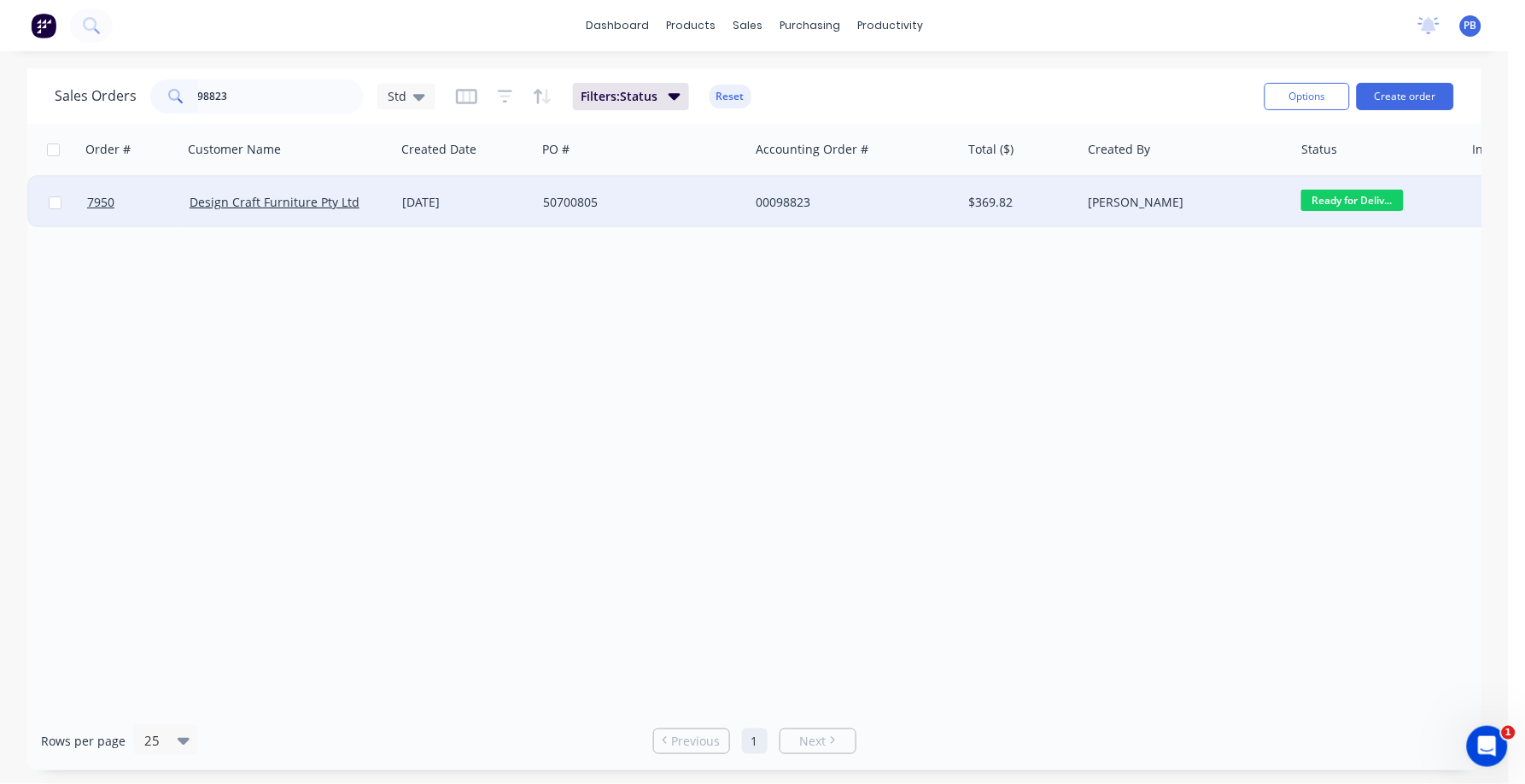
click at [754, 194] on div "00098823" at bounding box center [856, 202] width 213 height 51
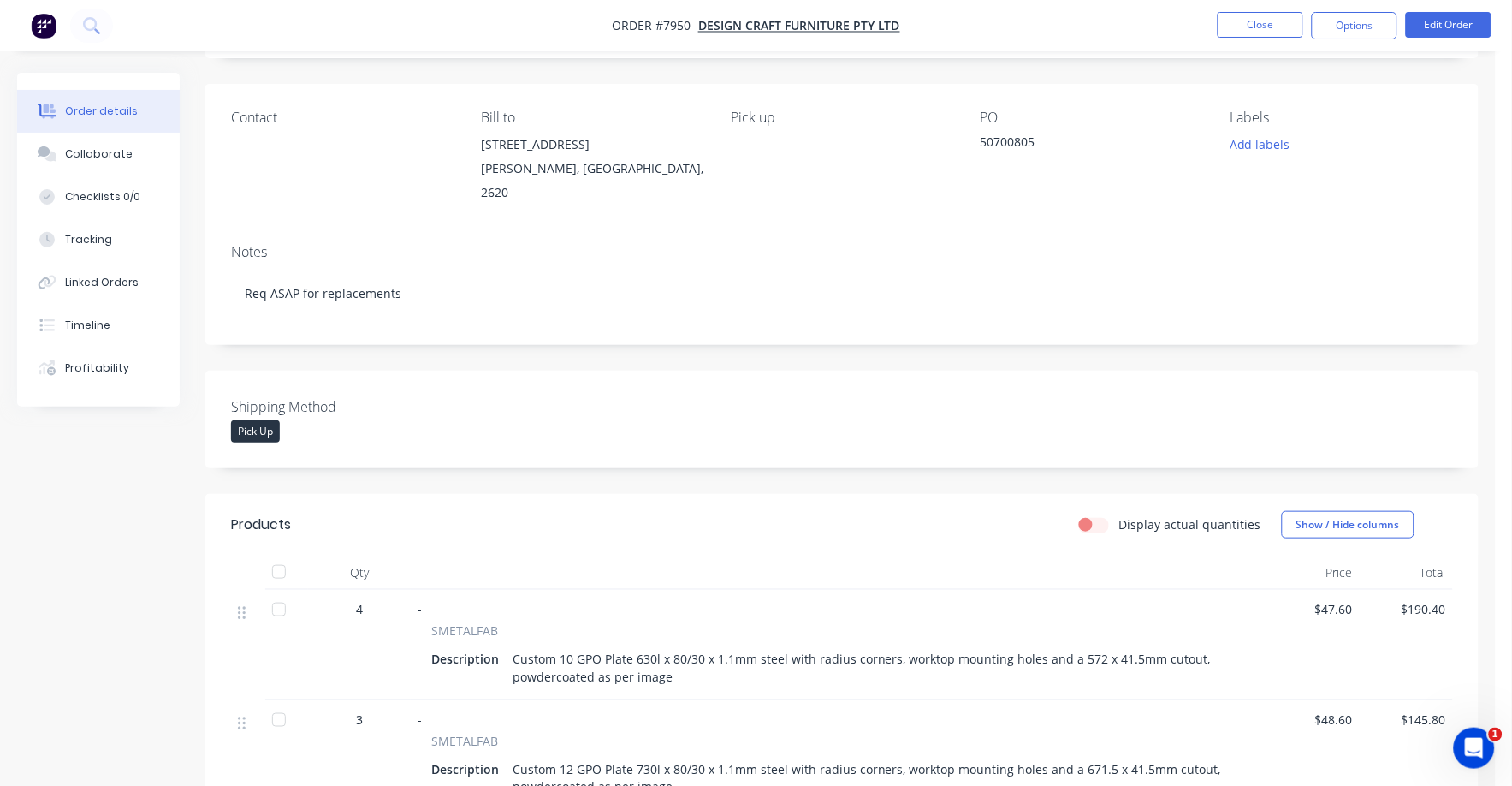
scroll to position [106, 0]
click at [1252, 18] on button "Close" at bounding box center [1260, 25] width 86 height 25
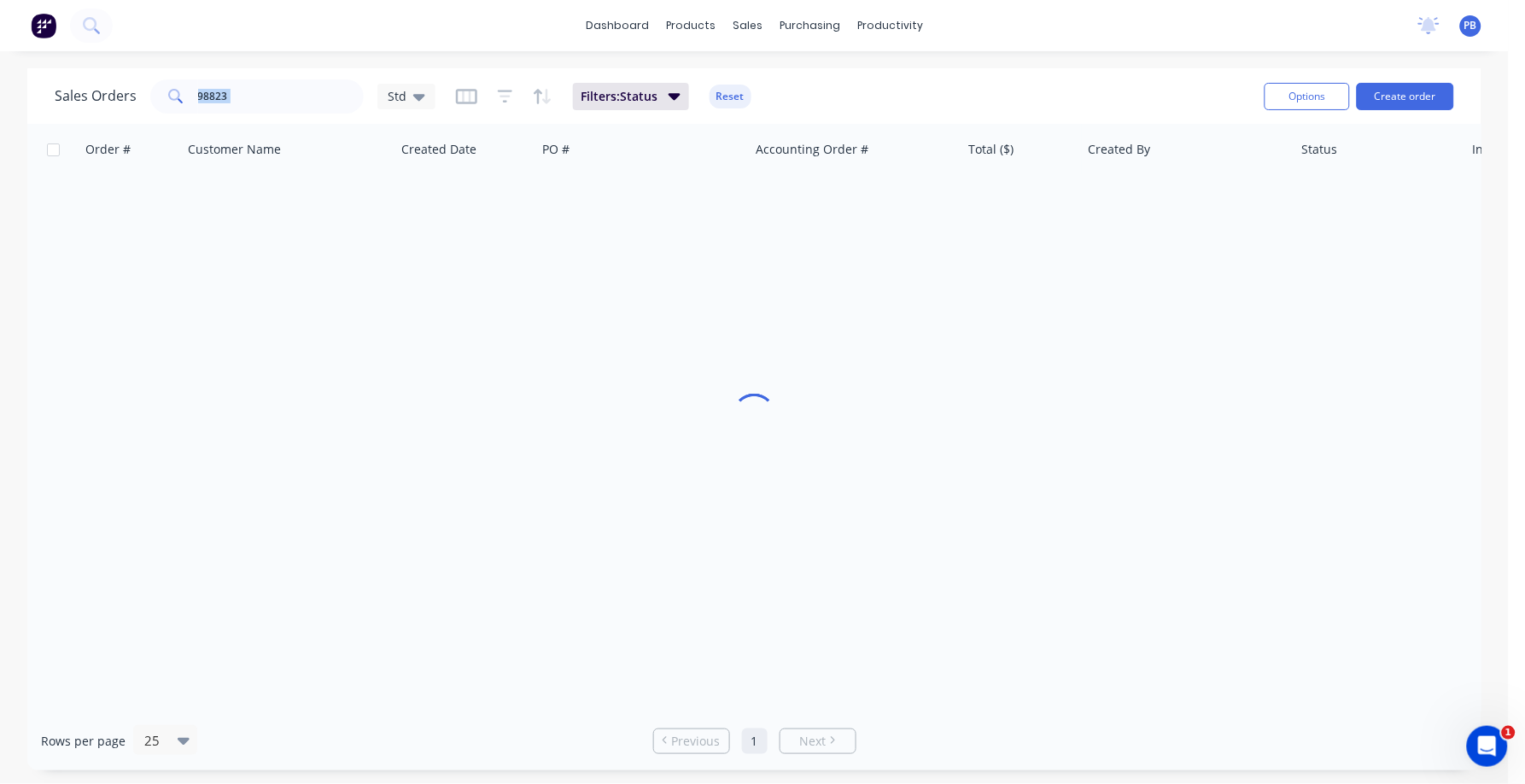
drag, startPoint x: 335, startPoint y: 97, endPoint x: 174, endPoint y: 79, distance: 162.0
click at [174, 79] on div "[DEMOGRAPHIC_DATA] Orders 98823 Std" at bounding box center [245, 96] width 381 height 34
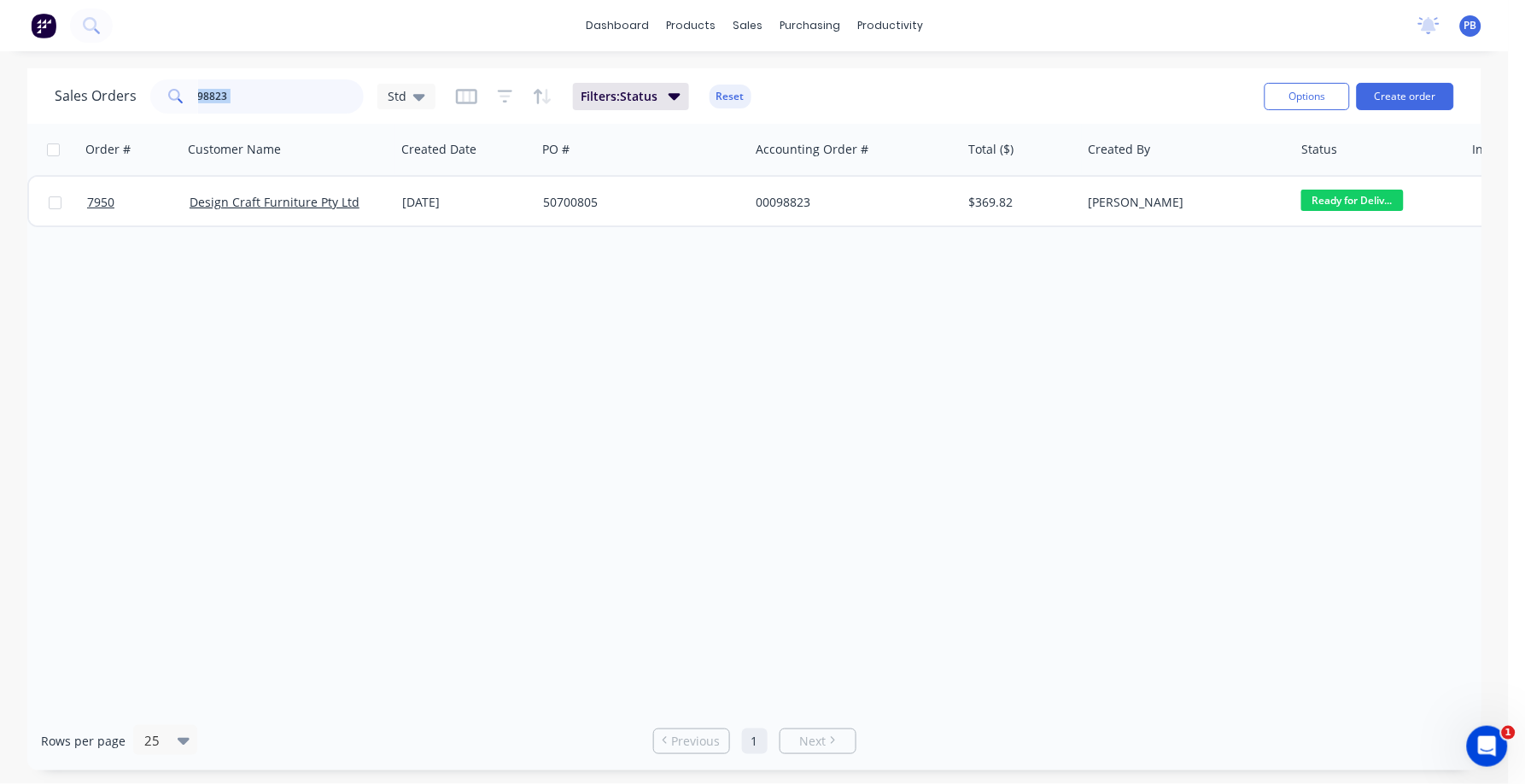
drag, startPoint x: 174, startPoint y: 79, endPoint x: 272, endPoint y: 111, distance: 103.1
click at [274, 113] on div "Sales Orders 98823 Std Filters: Status Reset" at bounding box center [652, 96] width 1196 height 41
click at [264, 103] on input "98823" at bounding box center [281, 96] width 167 height 34
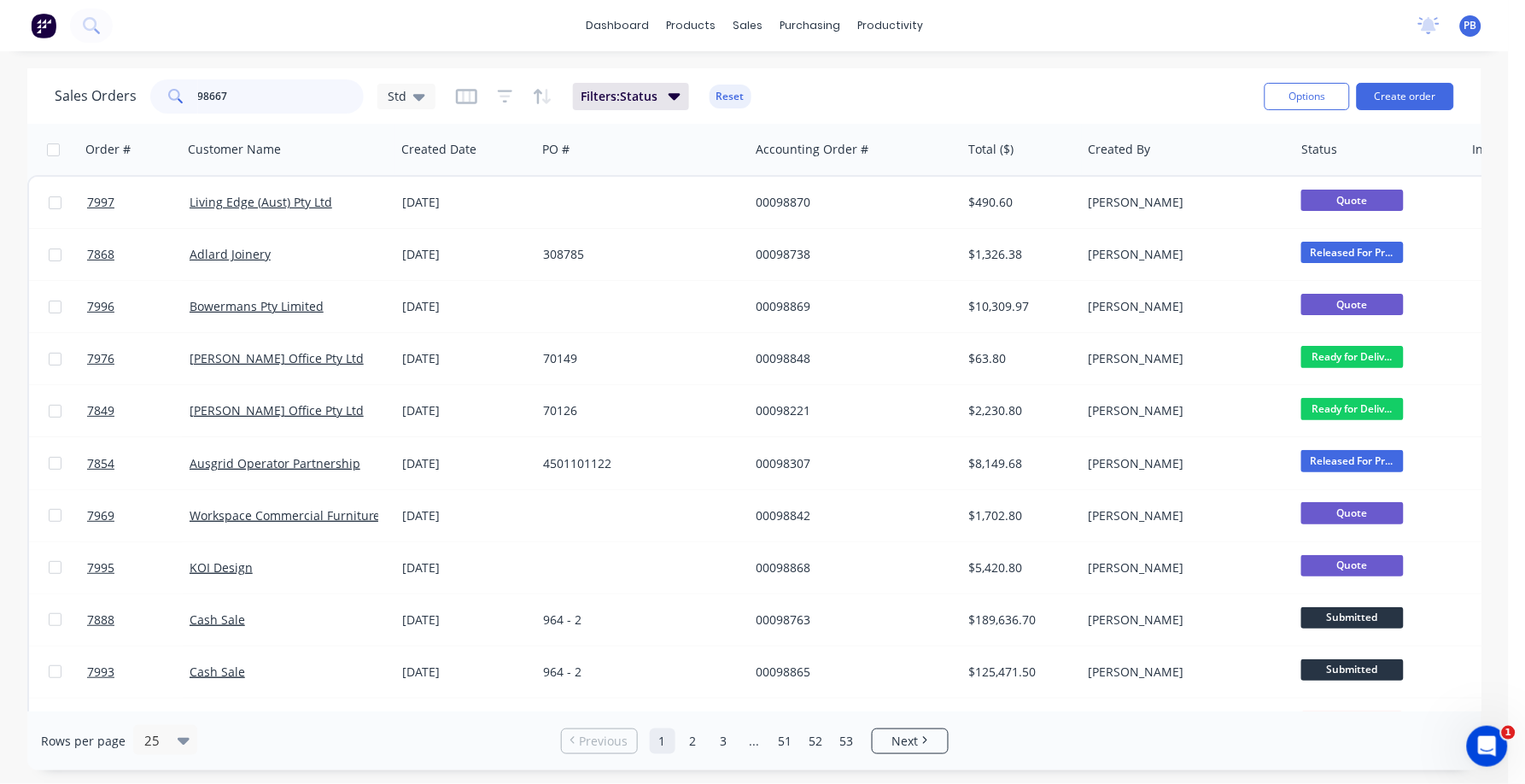
type input "98667"
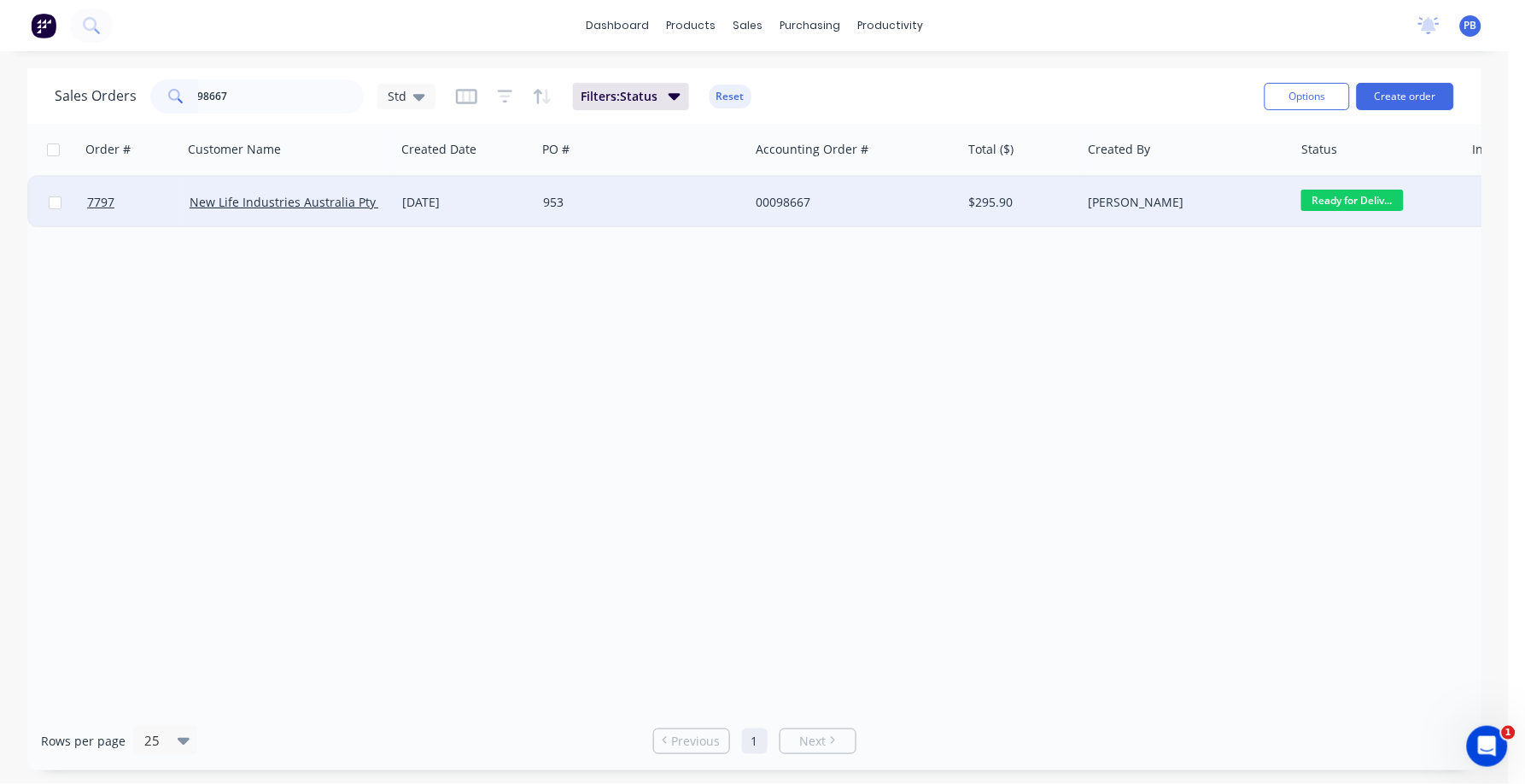
click at [786, 194] on div "00098667" at bounding box center [850, 202] width 189 height 17
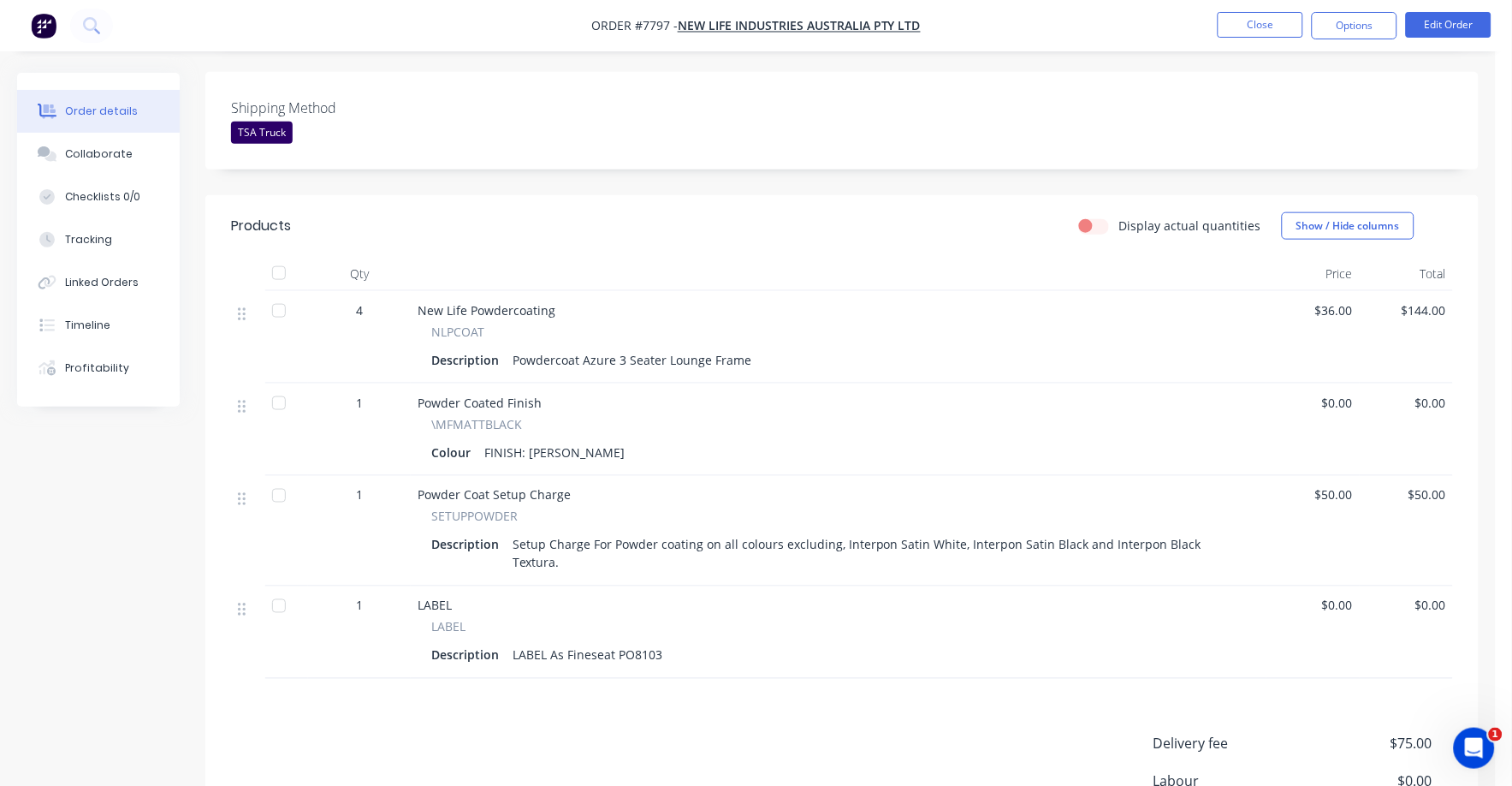
scroll to position [427, 0]
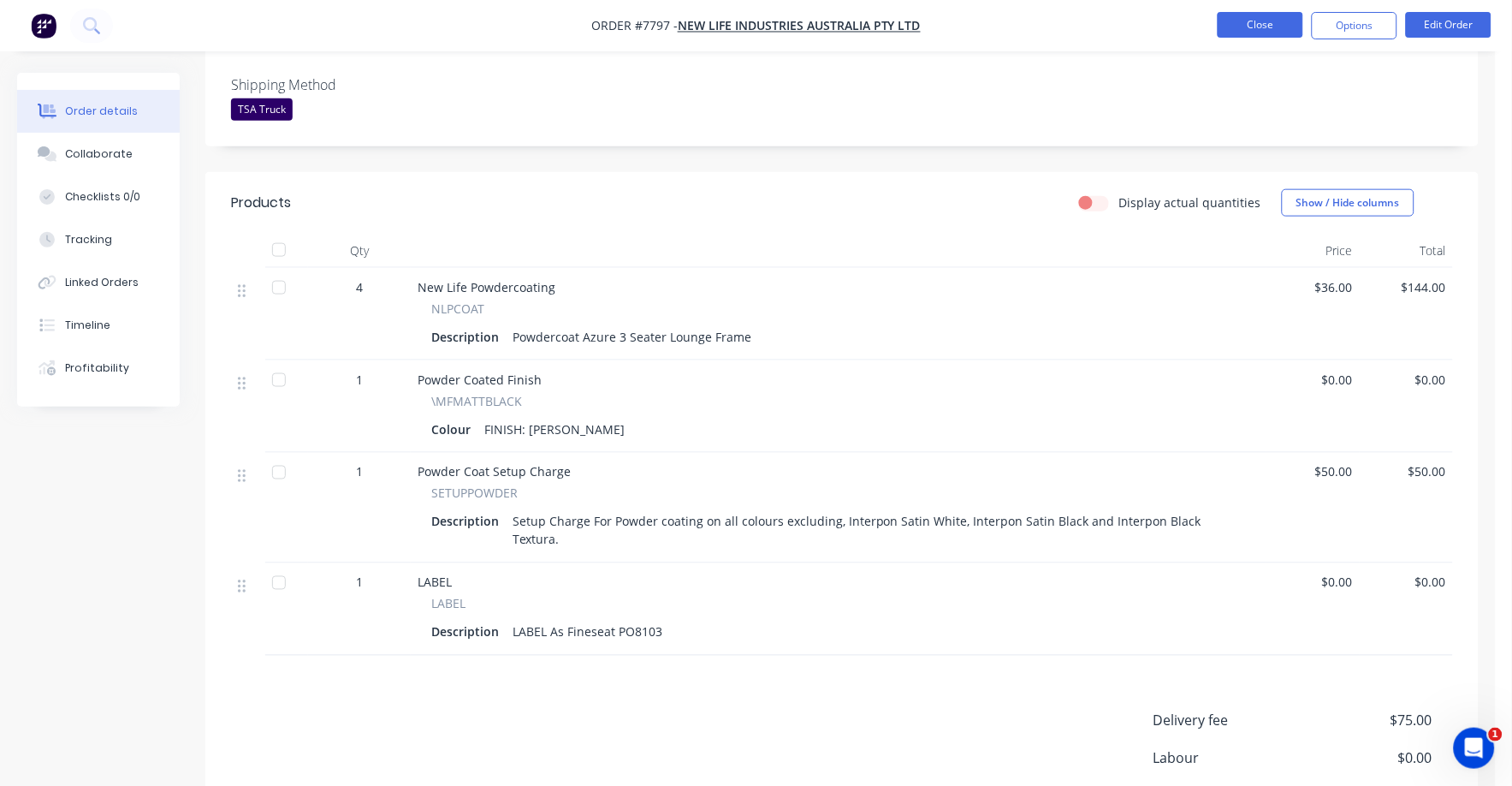
click at [1248, 31] on button "Close" at bounding box center [1260, 25] width 86 height 25
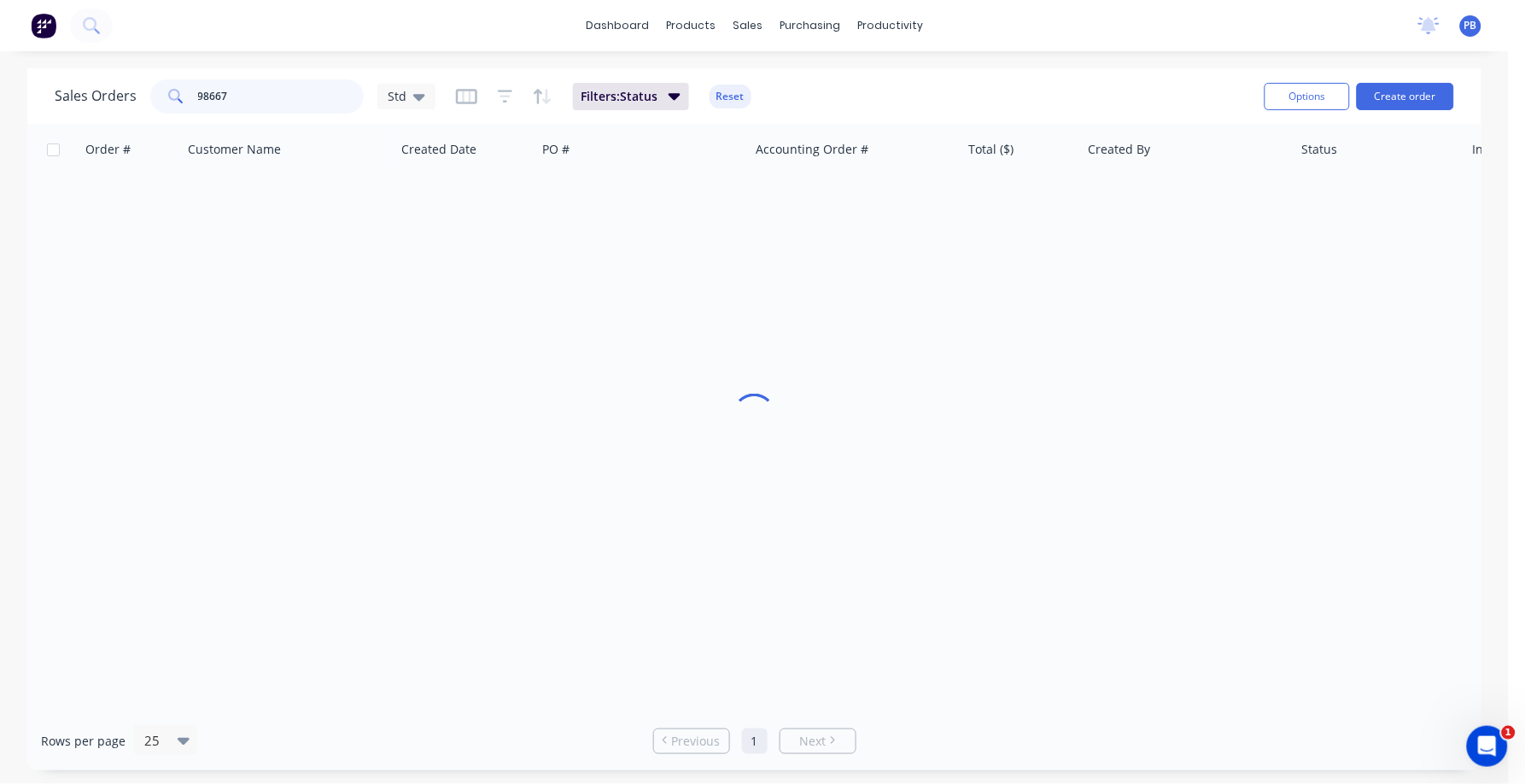
drag, startPoint x: 269, startPoint y: 93, endPoint x: 137, endPoint y: 80, distance: 132.6
click at [137, 80] on div "Sales Orders 98667 Std" at bounding box center [245, 96] width 381 height 34
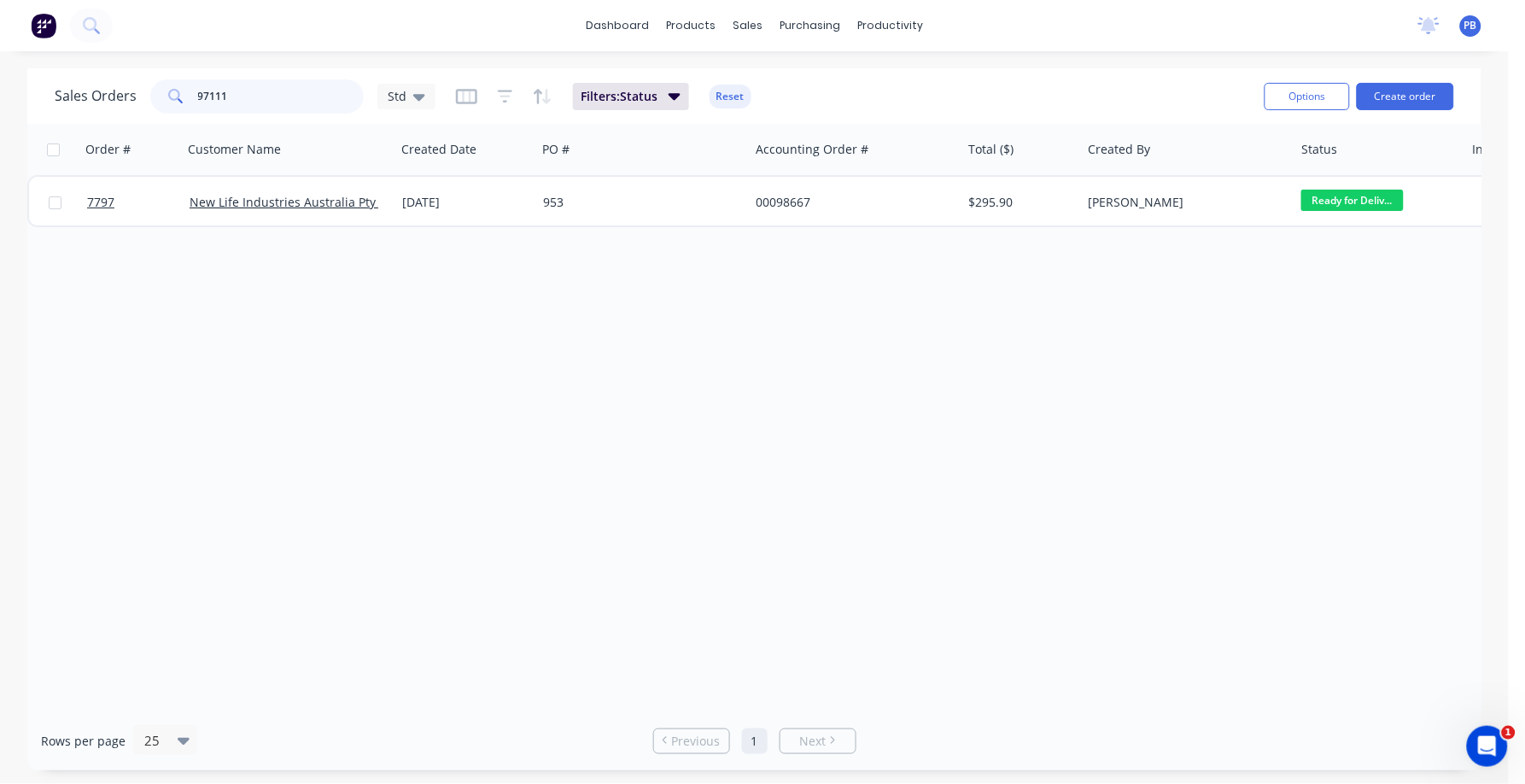
type input "97111"
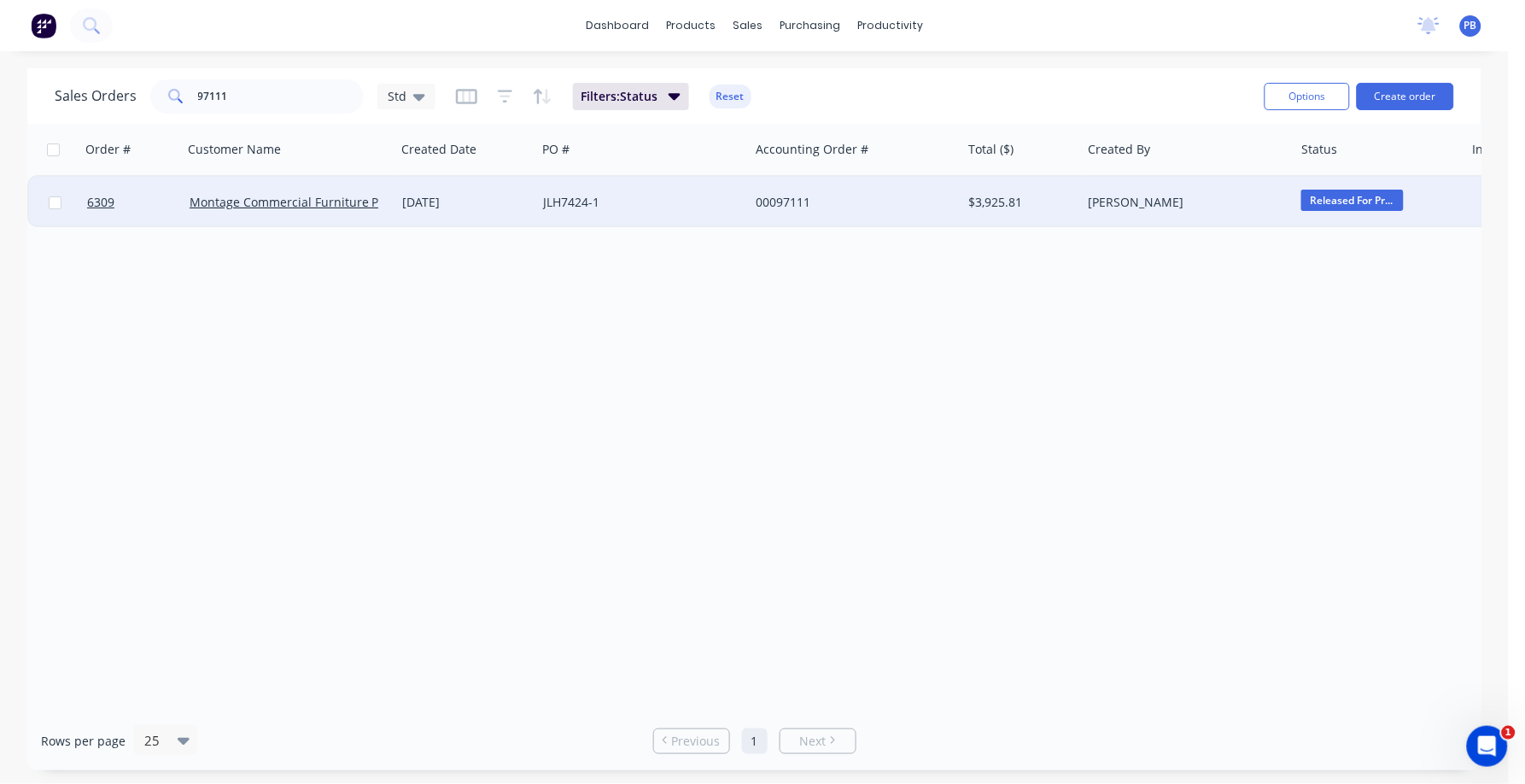
click at [576, 199] on div "JLH7424-1" at bounding box center [637, 202] width 189 height 17
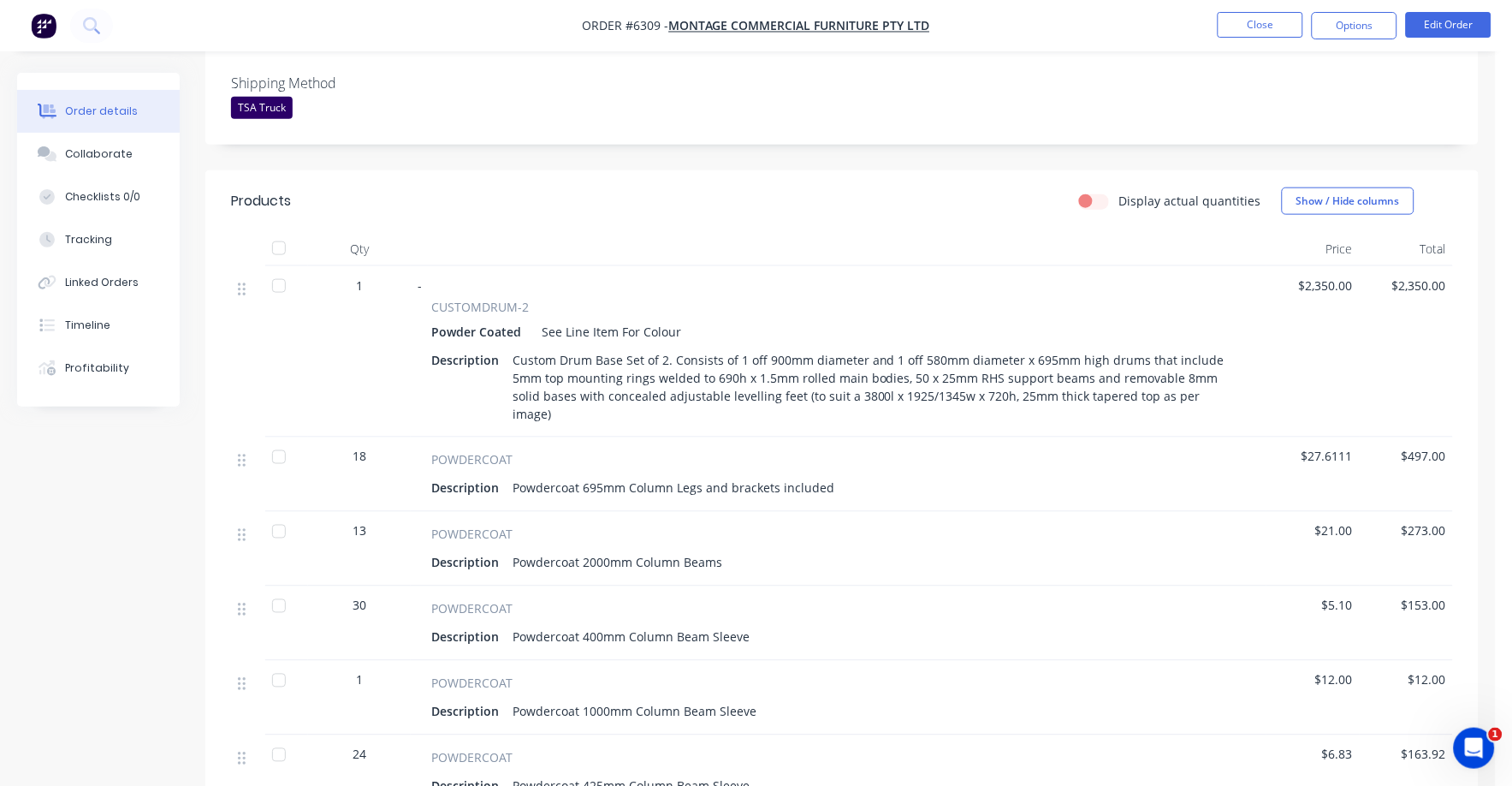
scroll to position [419, 0]
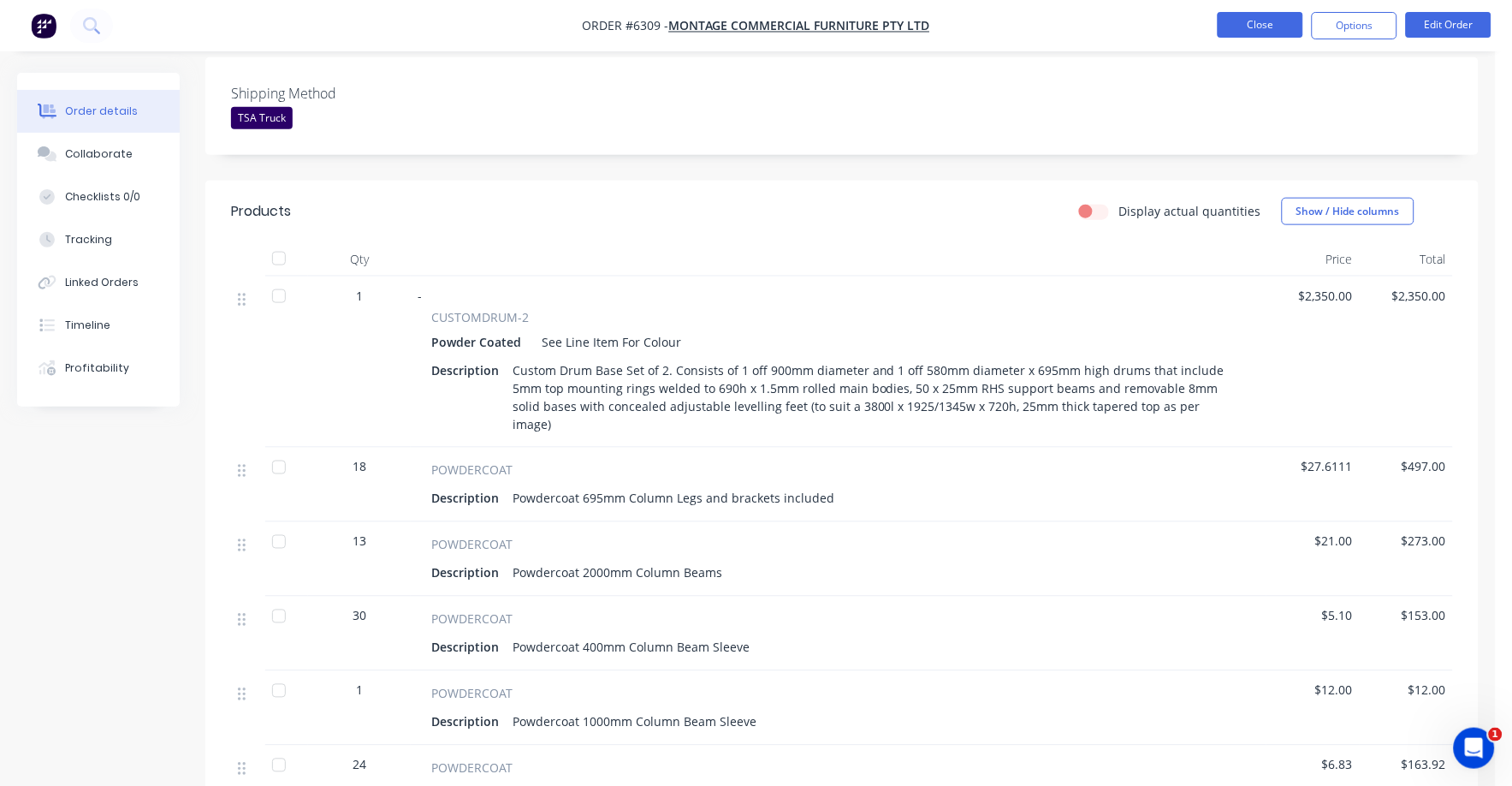
click at [1257, 31] on button "Close" at bounding box center [1260, 25] width 86 height 25
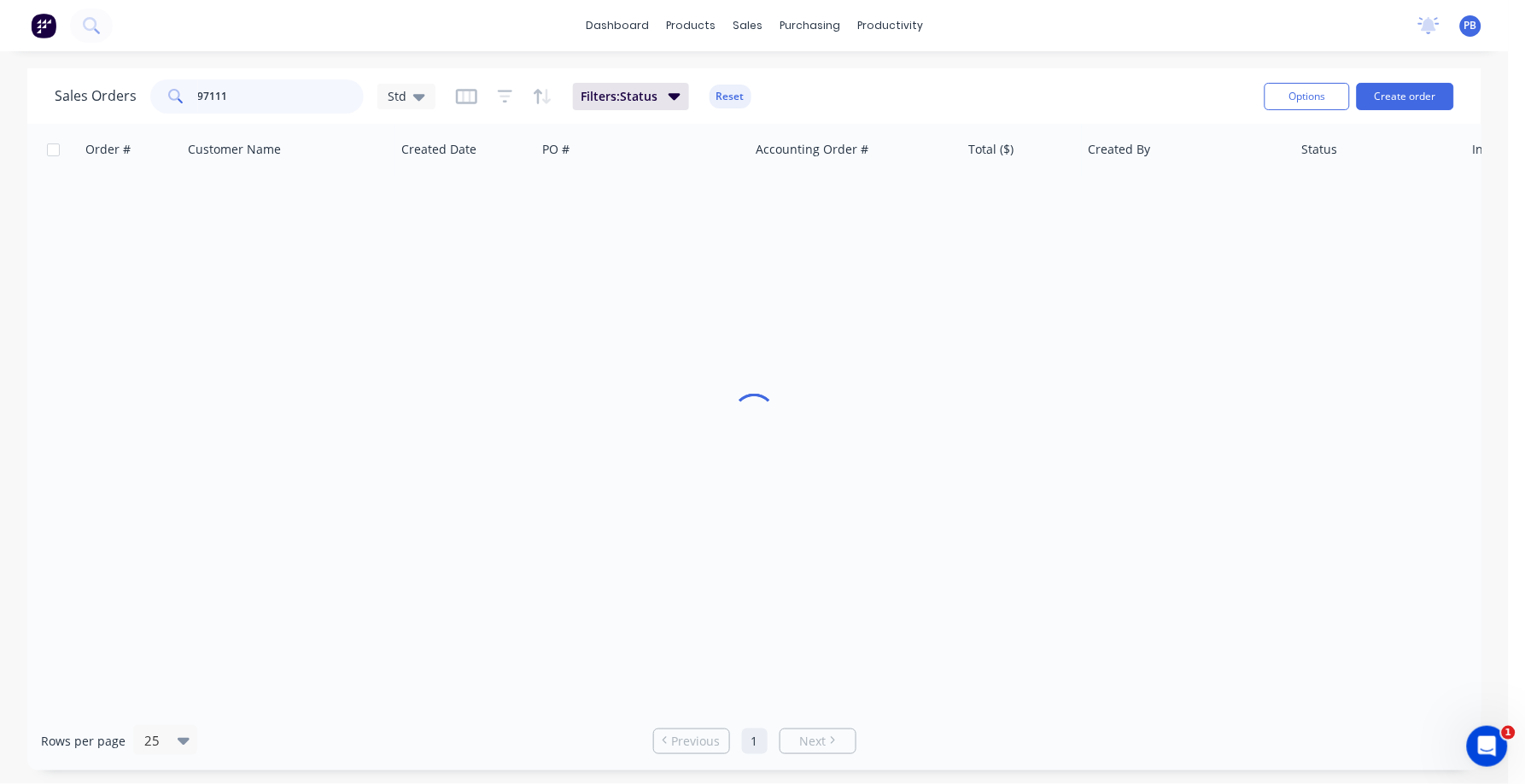
drag, startPoint x: 281, startPoint y: 101, endPoint x: 185, endPoint y: 101, distance: 96.0
click at [185, 101] on div "97111" at bounding box center [257, 96] width 214 height 34
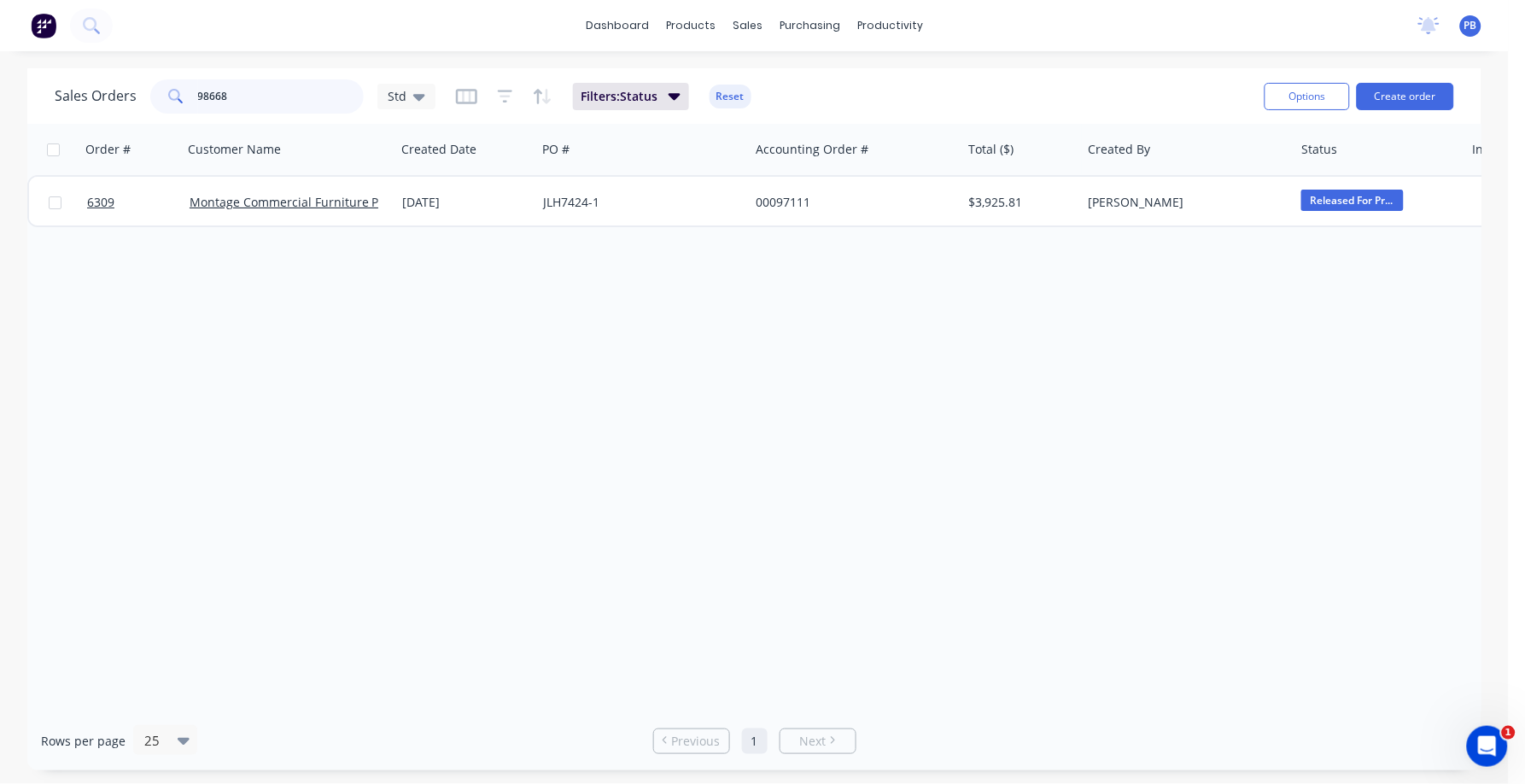
type input "98668"
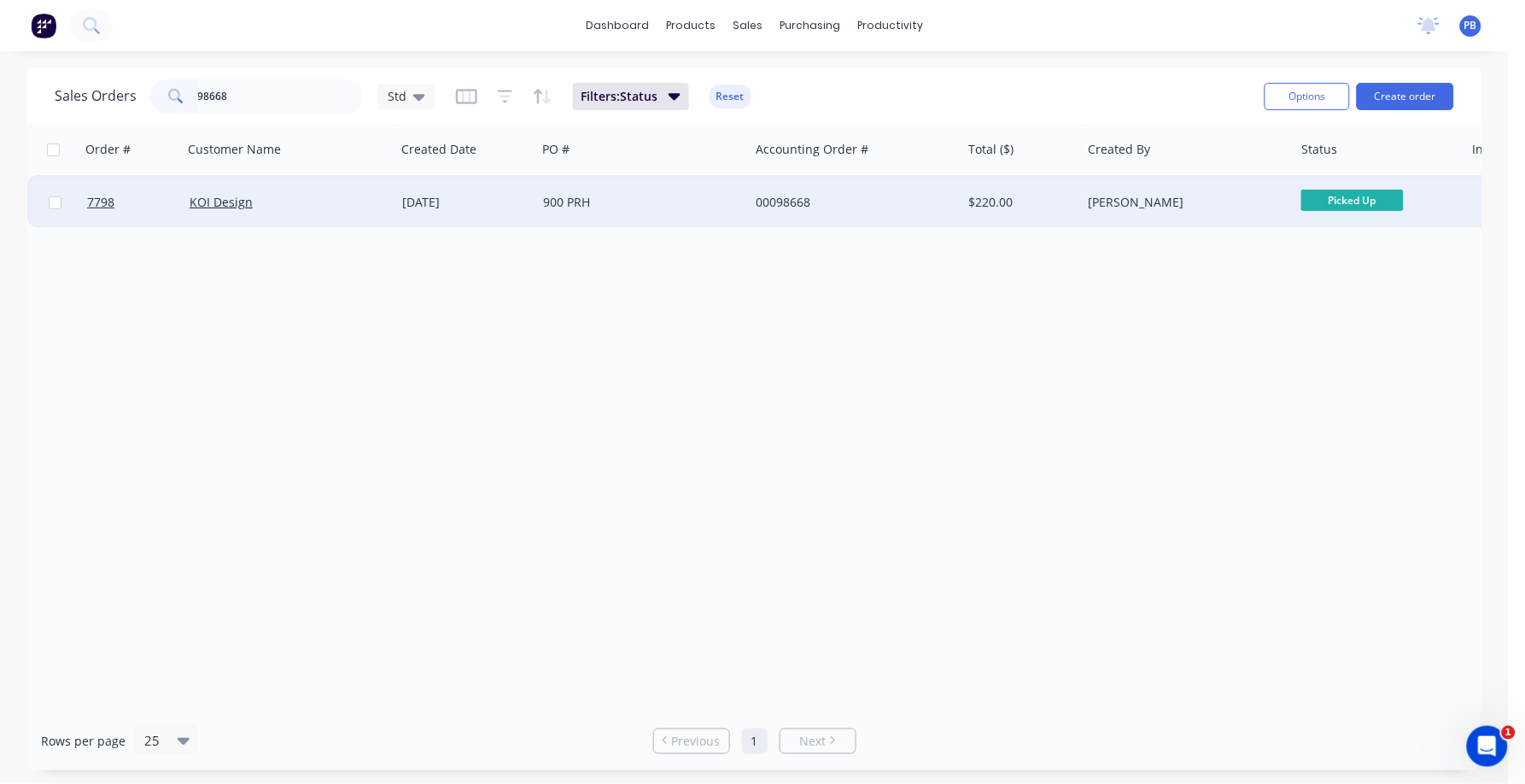
click at [779, 205] on div "00098668" at bounding box center [850, 202] width 189 height 17
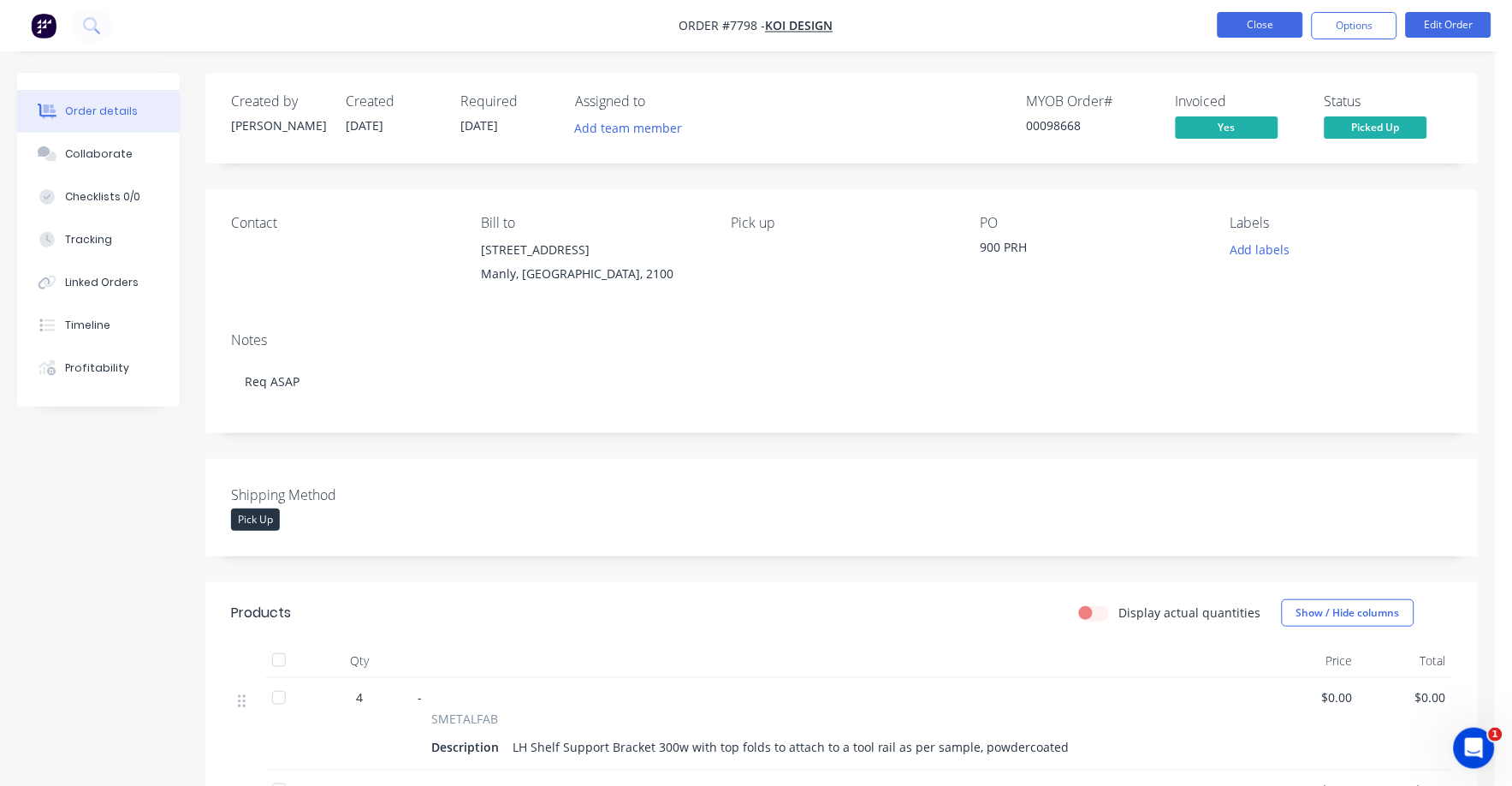
click at [1281, 15] on button "Close" at bounding box center [1260, 25] width 86 height 25
